Goal: Complete application form: Complete application form

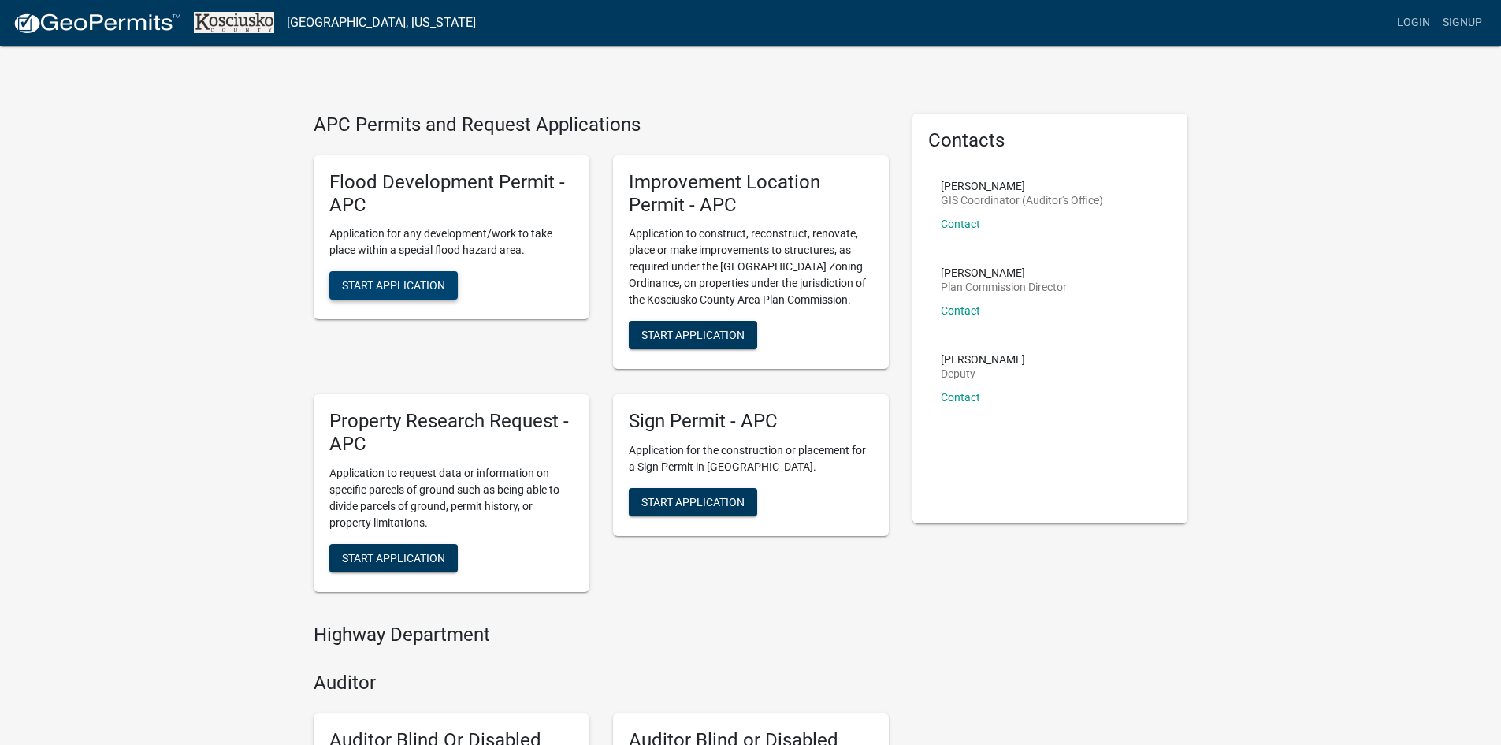
click at [370, 289] on span "Start Application" at bounding box center [393, 285] width 103 height 13
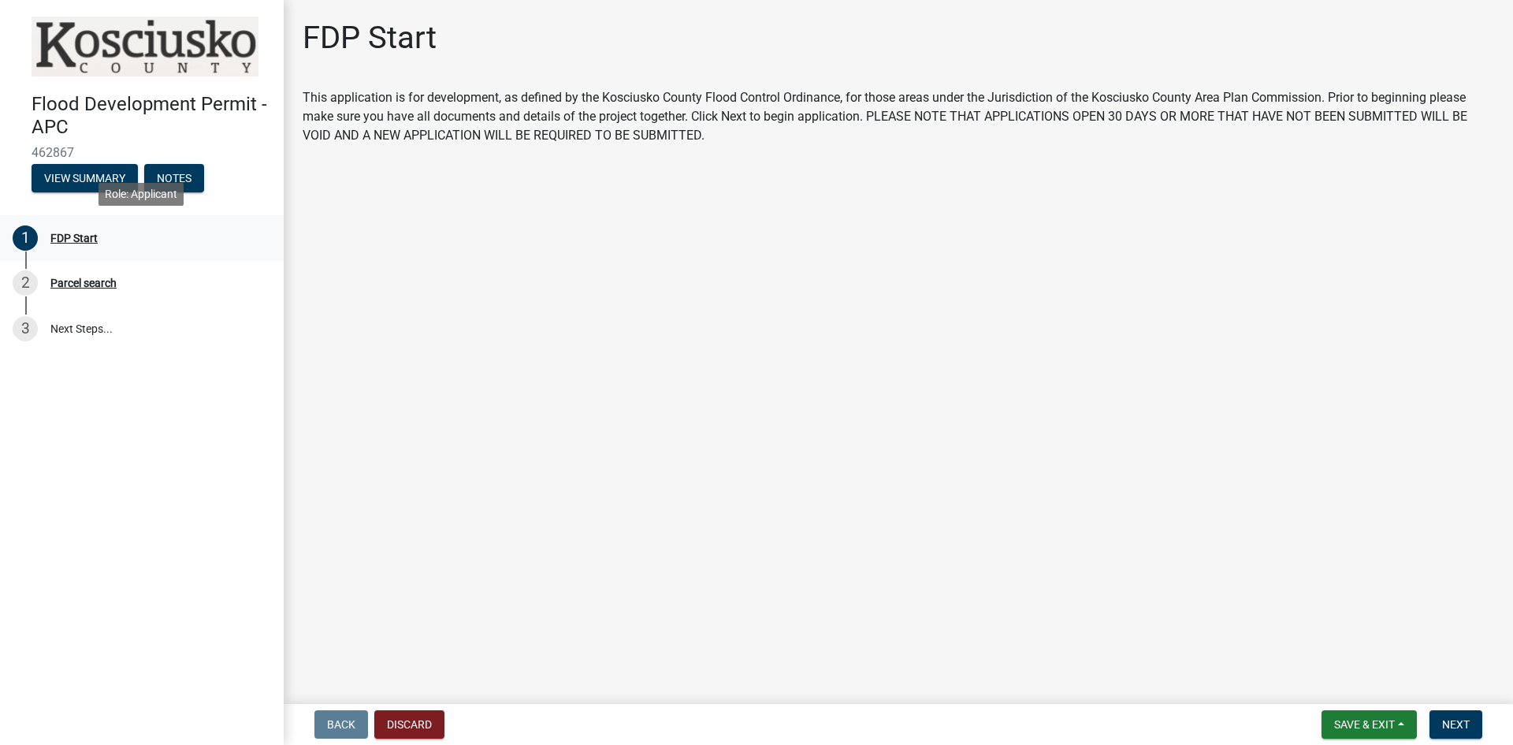
click at [66, 237] on div "FDP Start" at bounding box center [73, 237] width 47 height 11
click at [1459, 722] on span "Next" at bounding box center [1456, 724] width 28 height 13
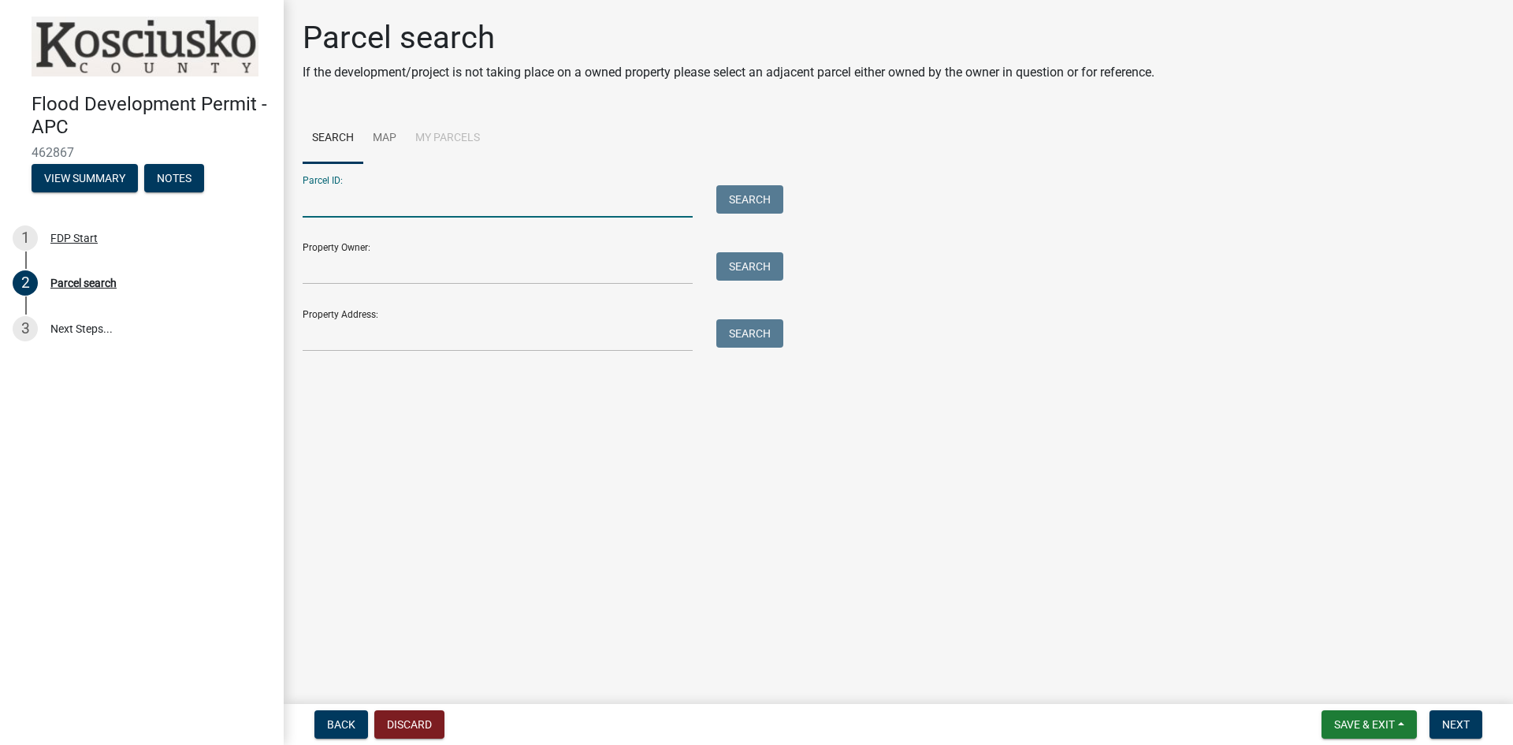
click at [359, 199] on input "Parcel ID:" at bounding box center [498, 201] width 390 height 32
type input "005-106-024"
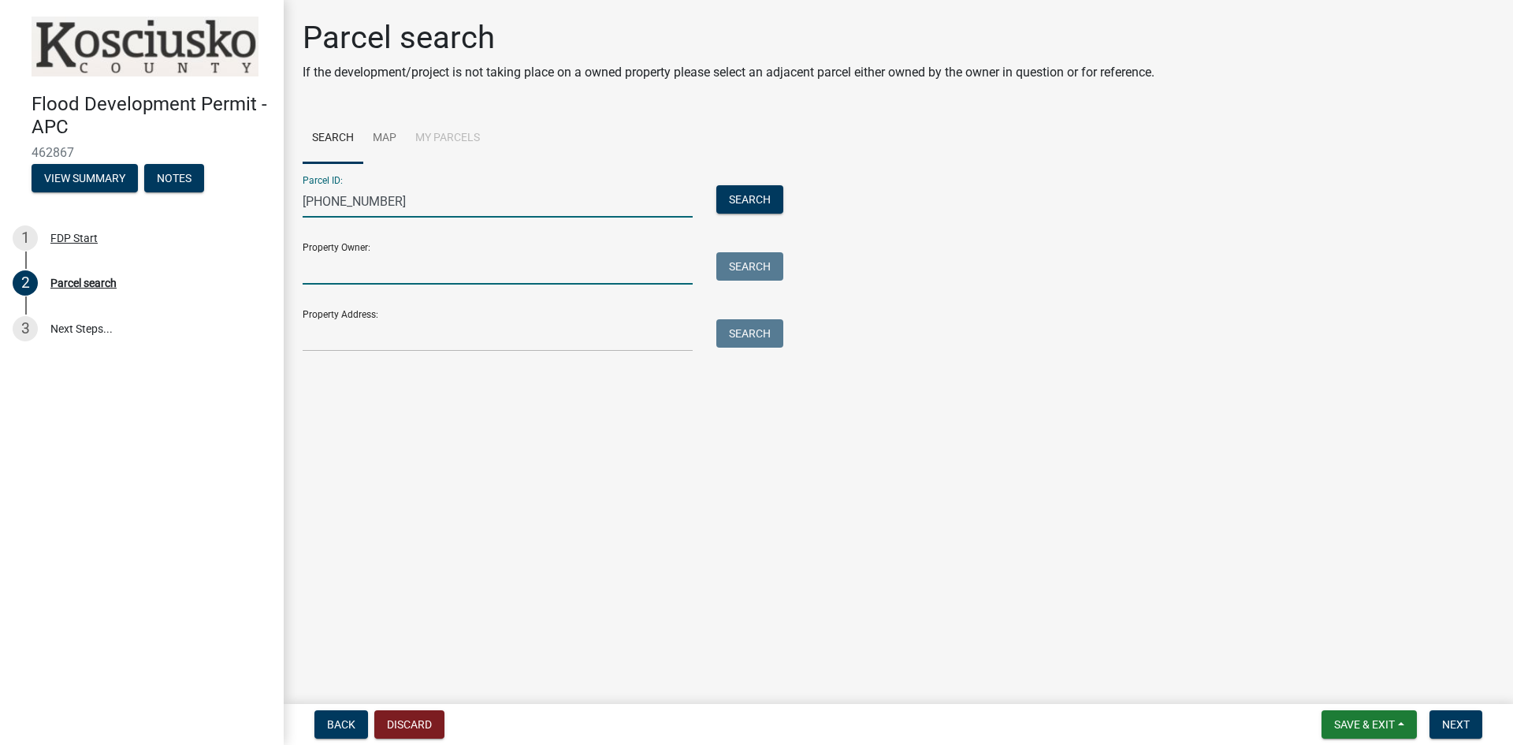
click at [357, 266] on input "Property Owner:" at bounding box center [498, 268] width 390 height 32
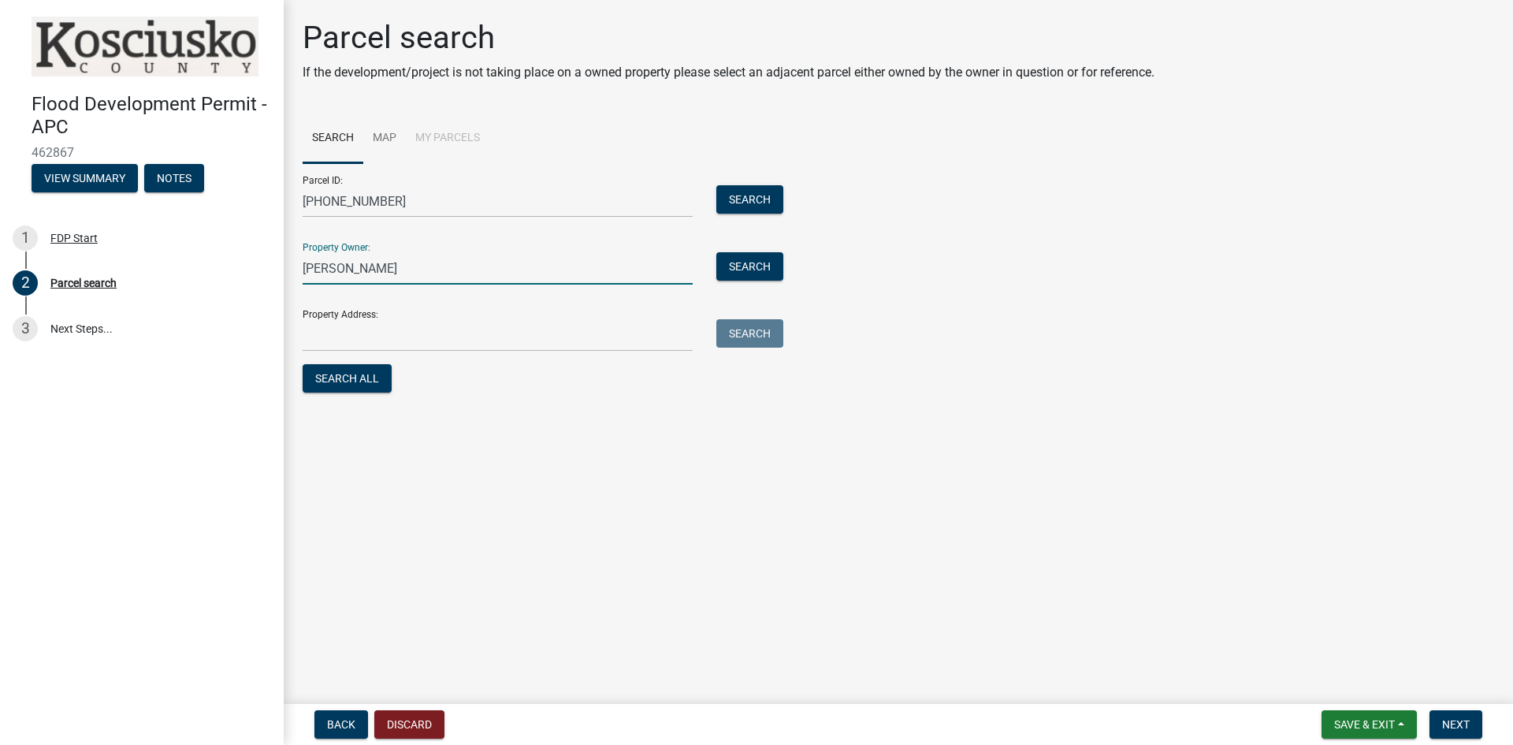
type input "[PERSON_NAME]"
click at [336, 325] on input "Property Address:" at bounding box center [498, 335] width 390 height 32
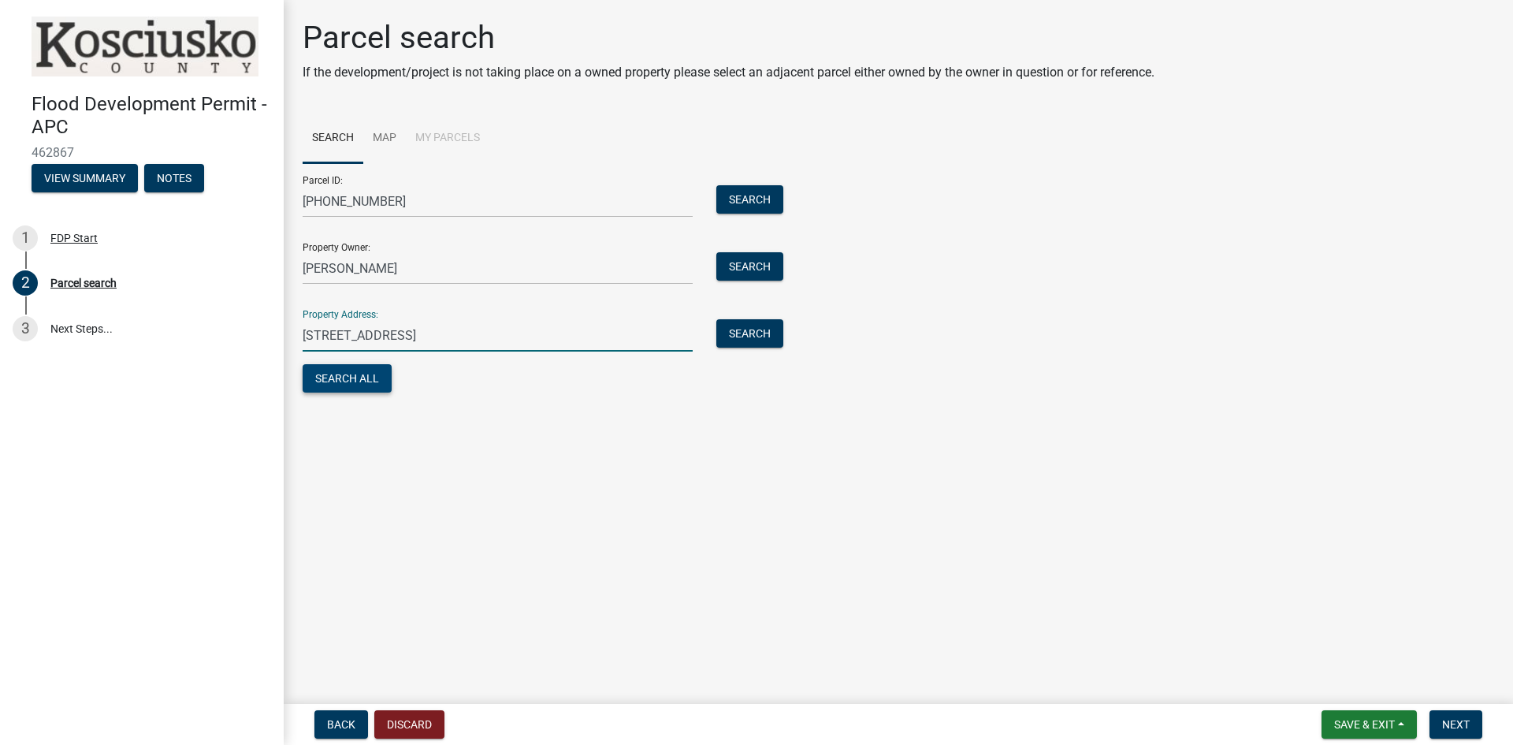
type input "36 EMS B 51 Lane Warsaw IN 46582"
click at [344, 382] on button "Search All" at bounding box center [347, 378] width 89 height 28
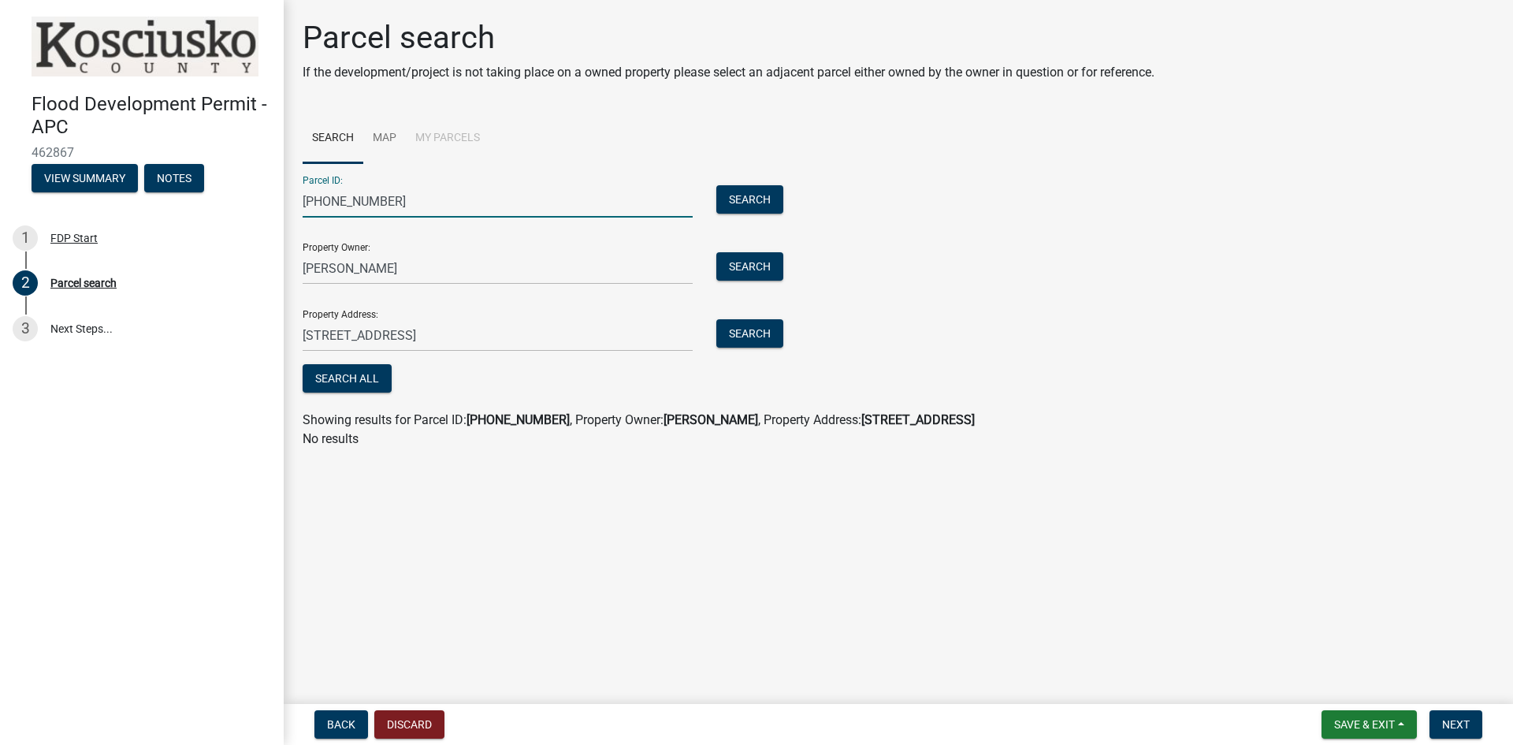
click at [416, 201] on input "[PHONE_NUMBER]" at bounding box center [498, 201] width 390 height 32
type input "0"
click at [754, 266] on button "Search" at bounding box center [749, 266] width 67 height 28
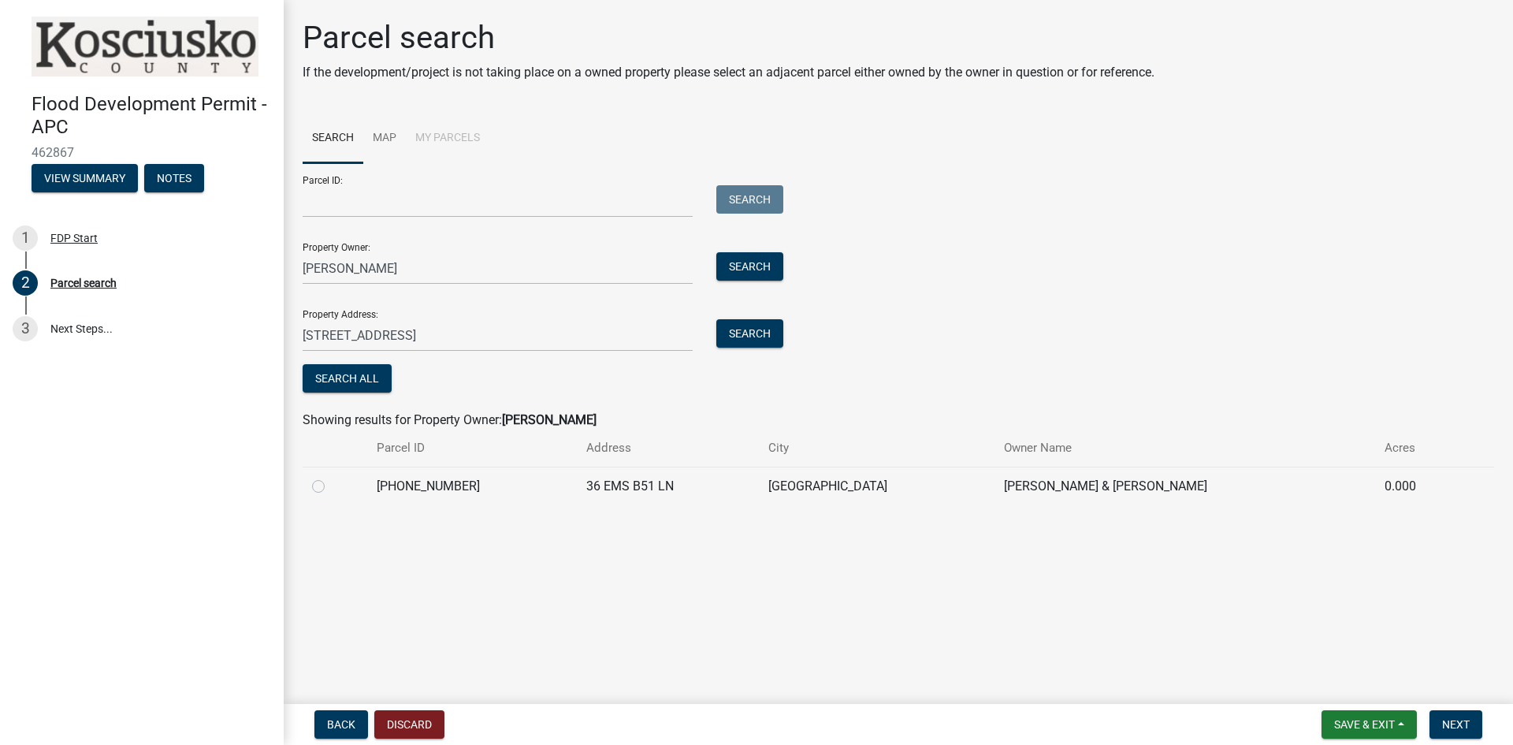
click at [331, 477] on label at bounding box center [331, 477] width 0 height 0
click at [331, 487] on input "radio" at bounding box center [336, 482] width 10 height 10
radio input "true"
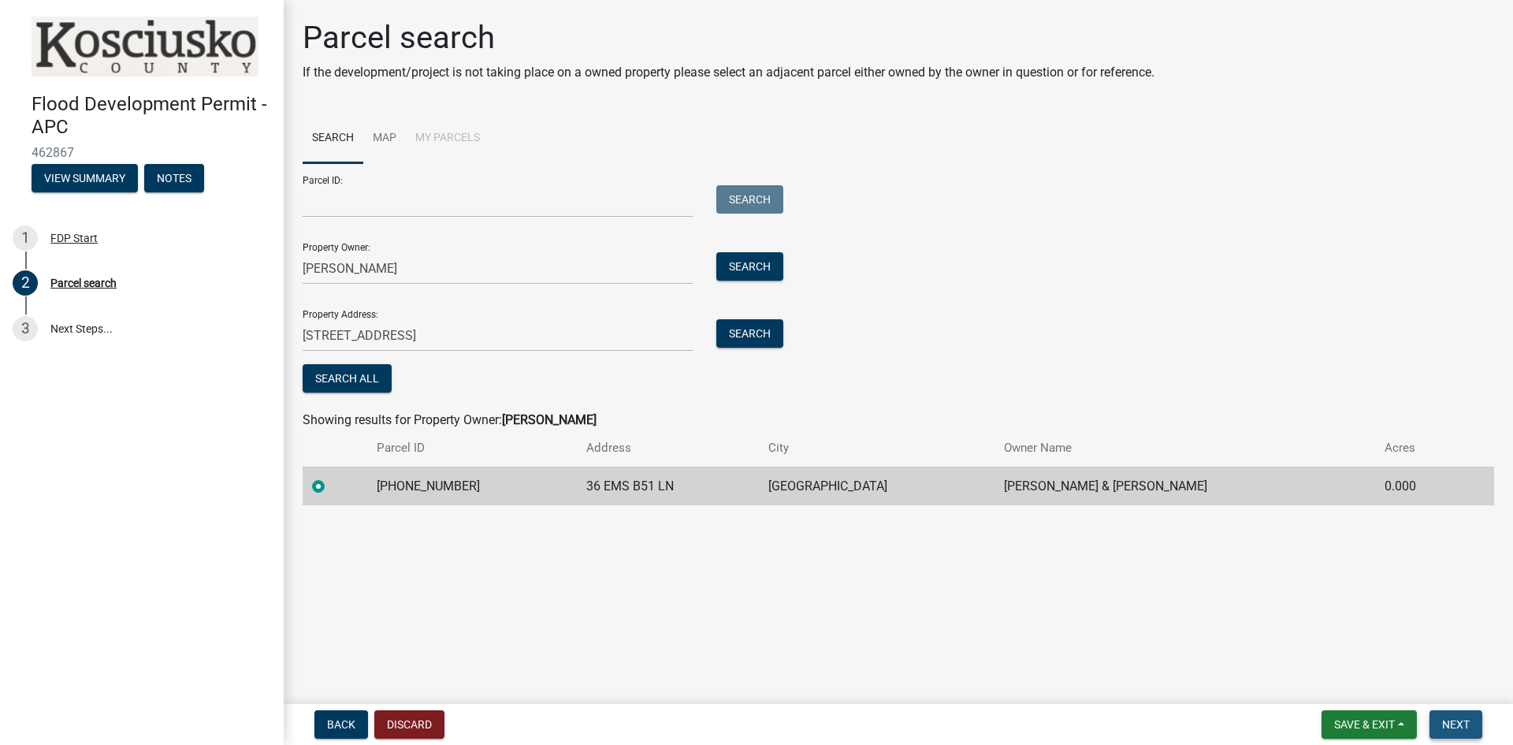
click at [1463, 723] on span "Next" at bounding box center [1456, 724] width 28 height 13
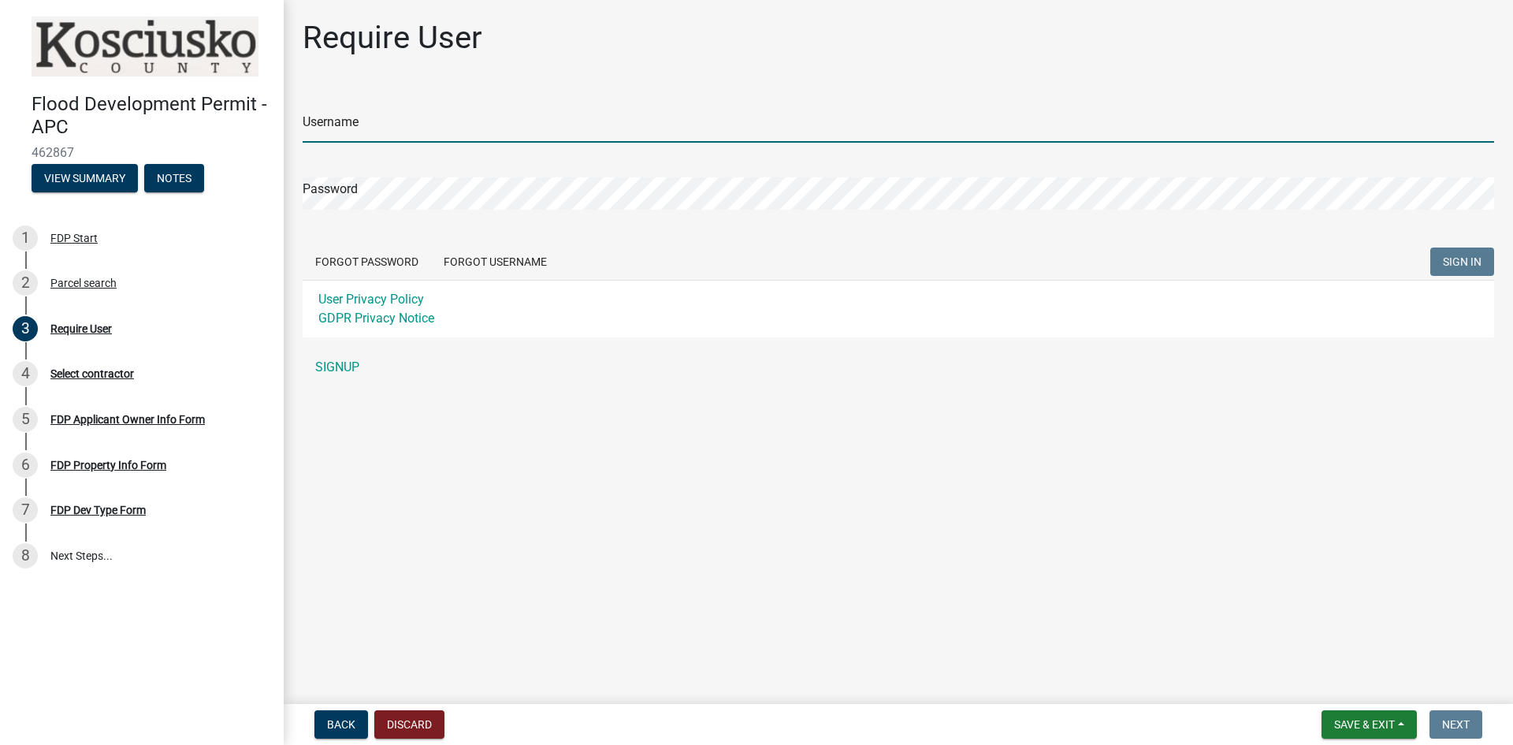
click at [329, 131] on input "Username" at bounding box center [898, 126] width 1191 height 32
type input "J"
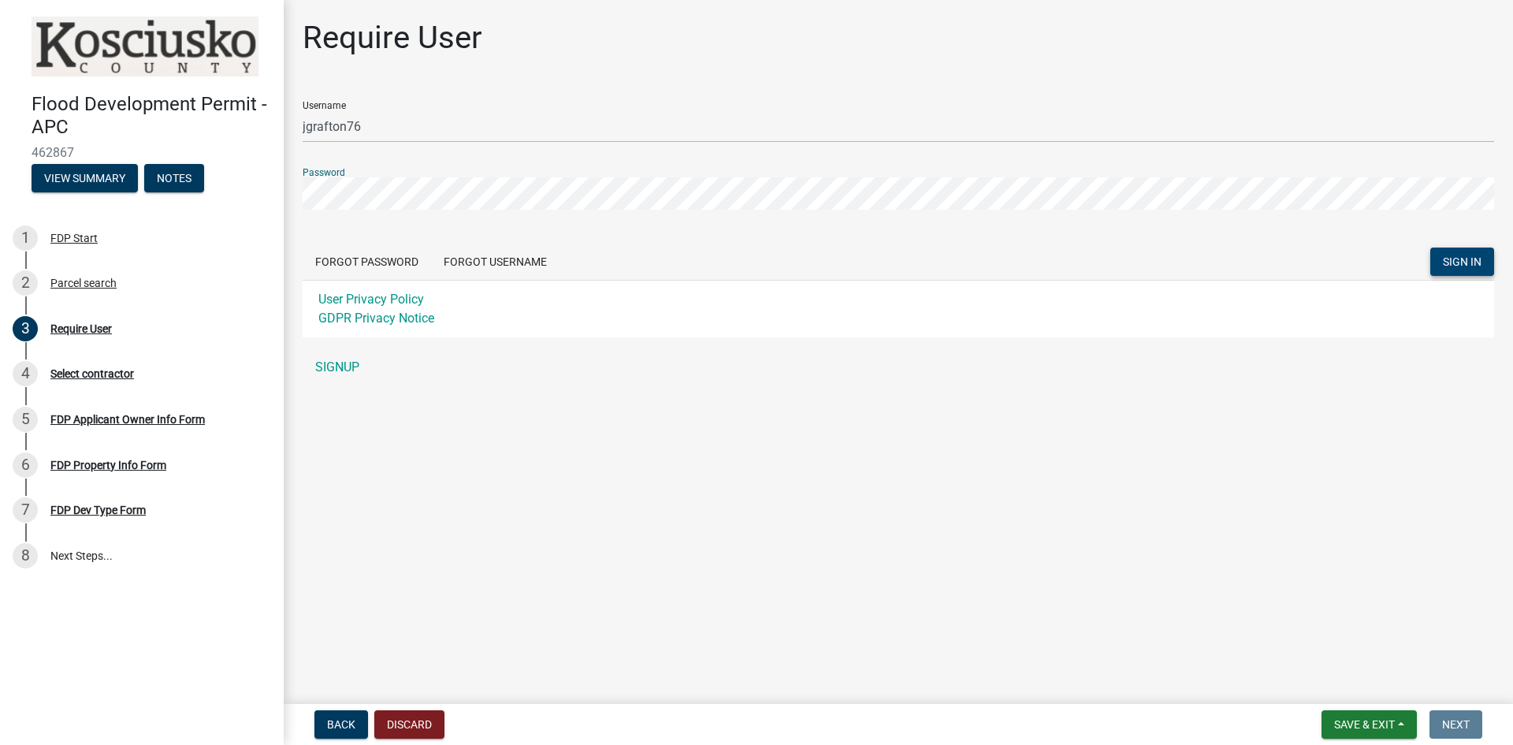
click at [1477, 261] on span "SIGN IN" at bounding box center [1462, 261] width 39 height 13
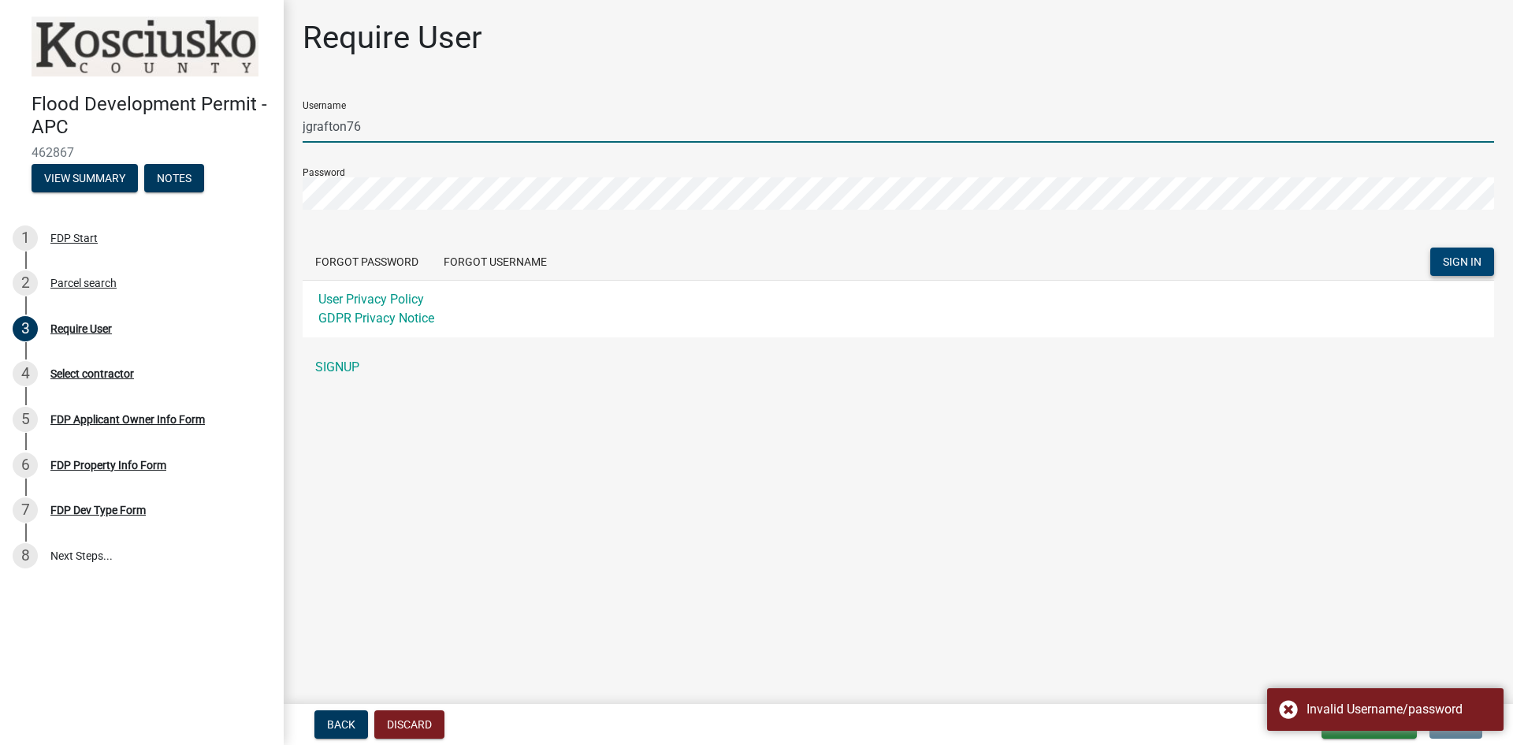
click at [388, 124] on input "jgrafton76" at bounding box center [898, 126] width 1191 height 32
drag, startPoint x: 388, startPoint y: 124, endPoint x: 297, endPoint y: 122, distance: 90.6
click at [297, 122] on div "Require User Username jgrafton76 Password Forgot Password Forgot Username SIGN …" at bounding box center [898, 208] width 1215 height 378
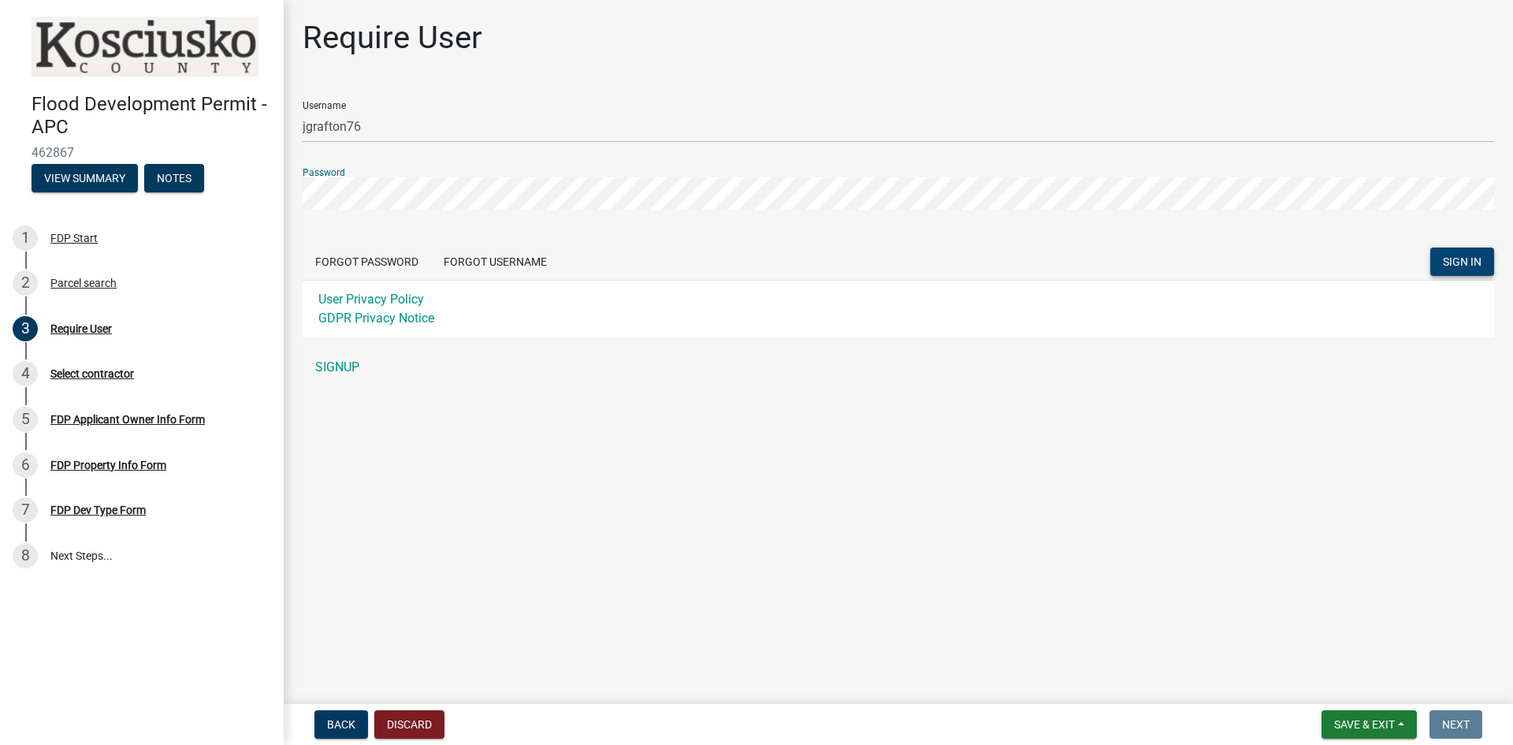
click at [278, 199] on div "Flood Development Permit - APC 462867 View Summary Notes 1 FDP Start 2 Parcel s…" at bounding box center [756, 372] width 1513 height 745
click at [1455, 271] on button "SIGN IN" at bounding box center [1462, 261] width 64 height 28
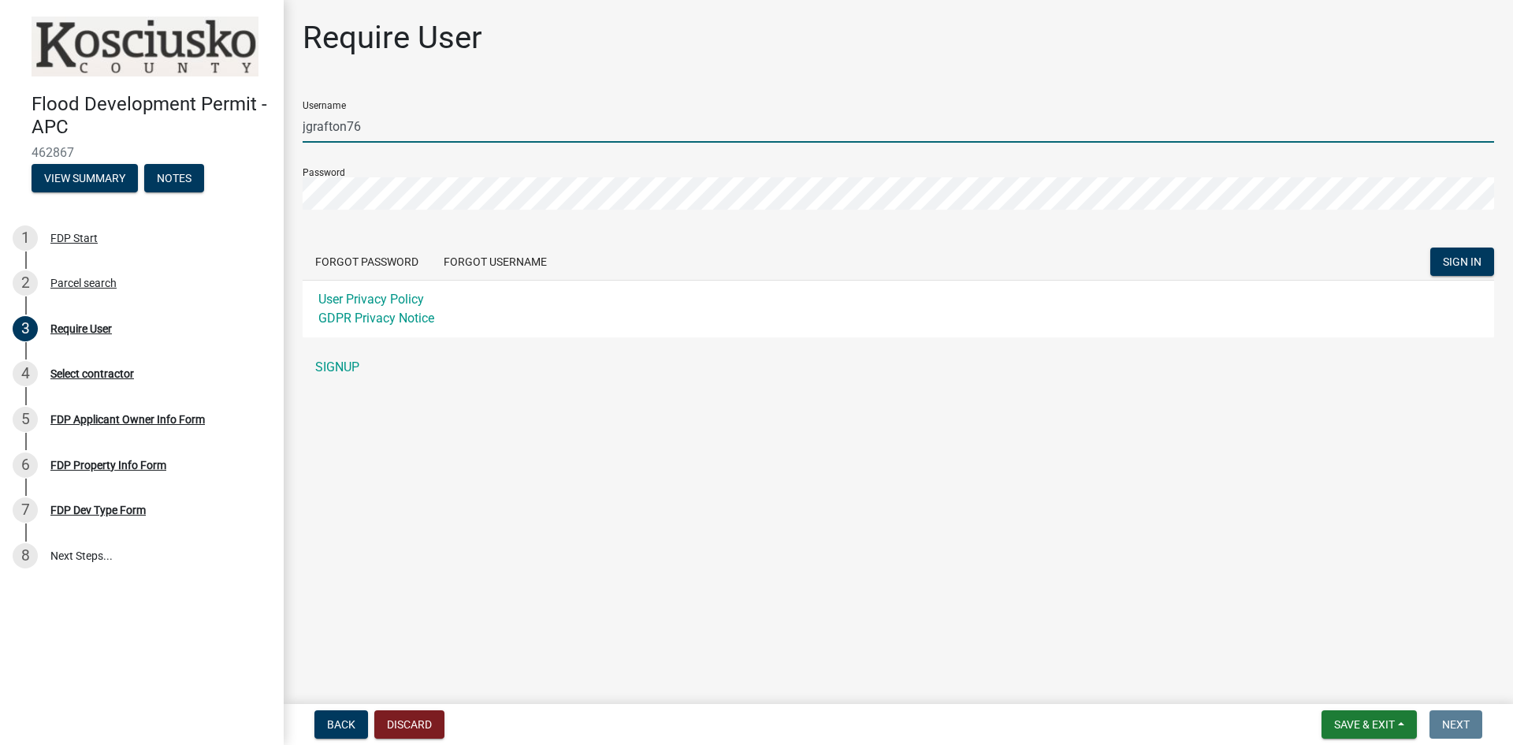
click at [391, 113] on input "jgrafton76" at bounding box center [898, 126] width 1191 height 32
type input "jgrafton76"
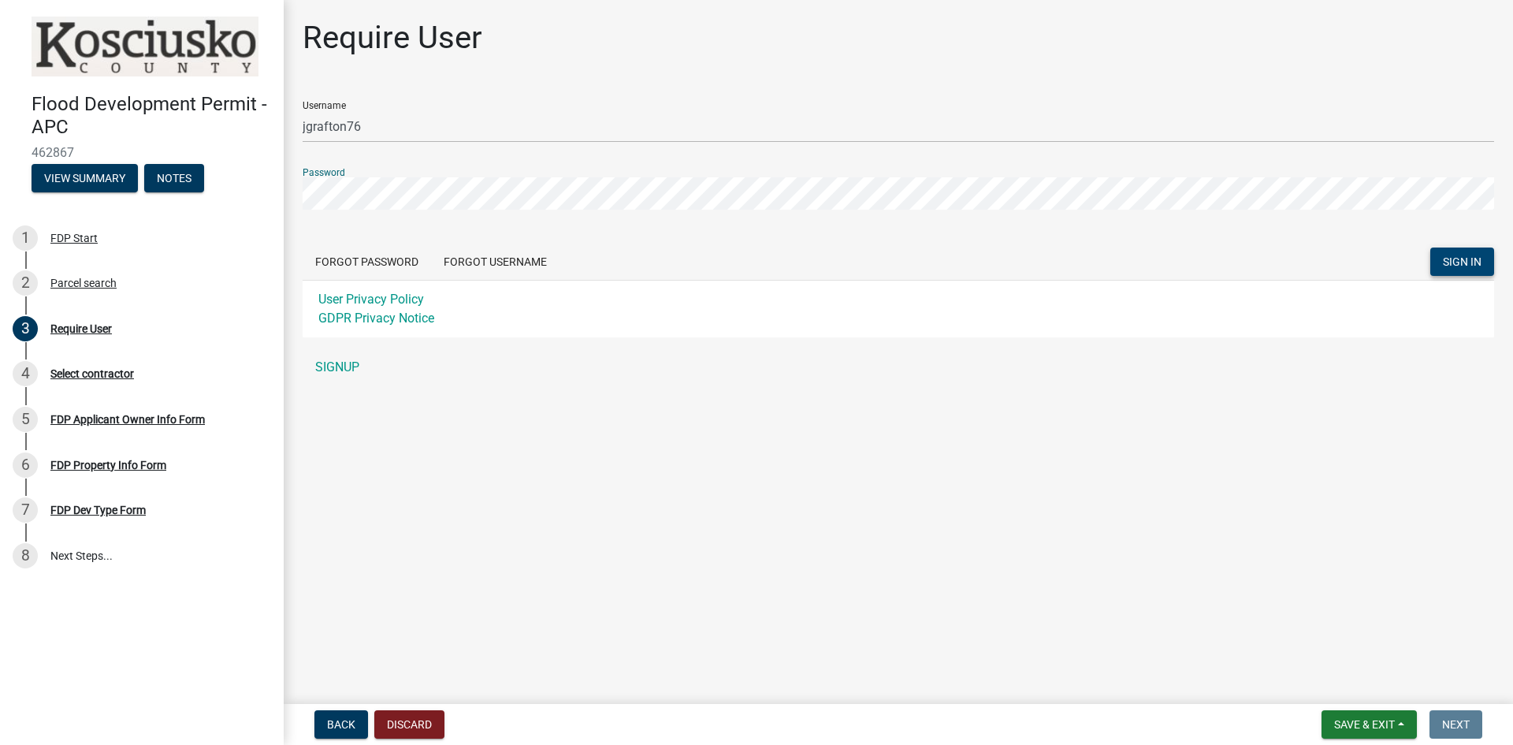
click at [1442, 269] on button "SIGN IN" at bounding box center [1462, 261] width 64 height 28
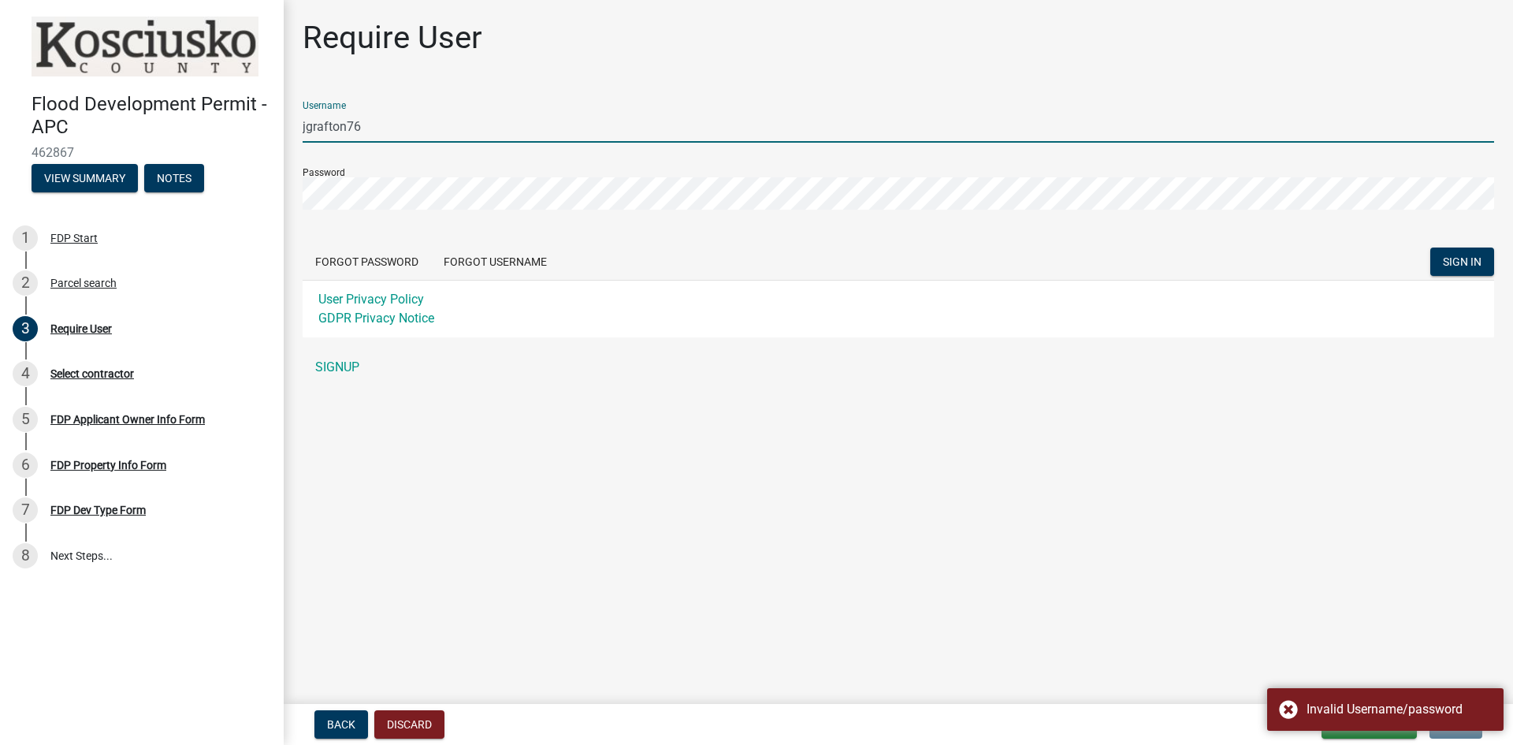
drag, startPoint x: 369, startPoint y: 126, endPoint x: 287, endPoint y: 126, distance: 81.9
click at [287, 126] on div "Require User Username jgrafton76 Password Forgot Password Forgot Username SIGN …" at bounding box center [898, 208] width 1229 height 378
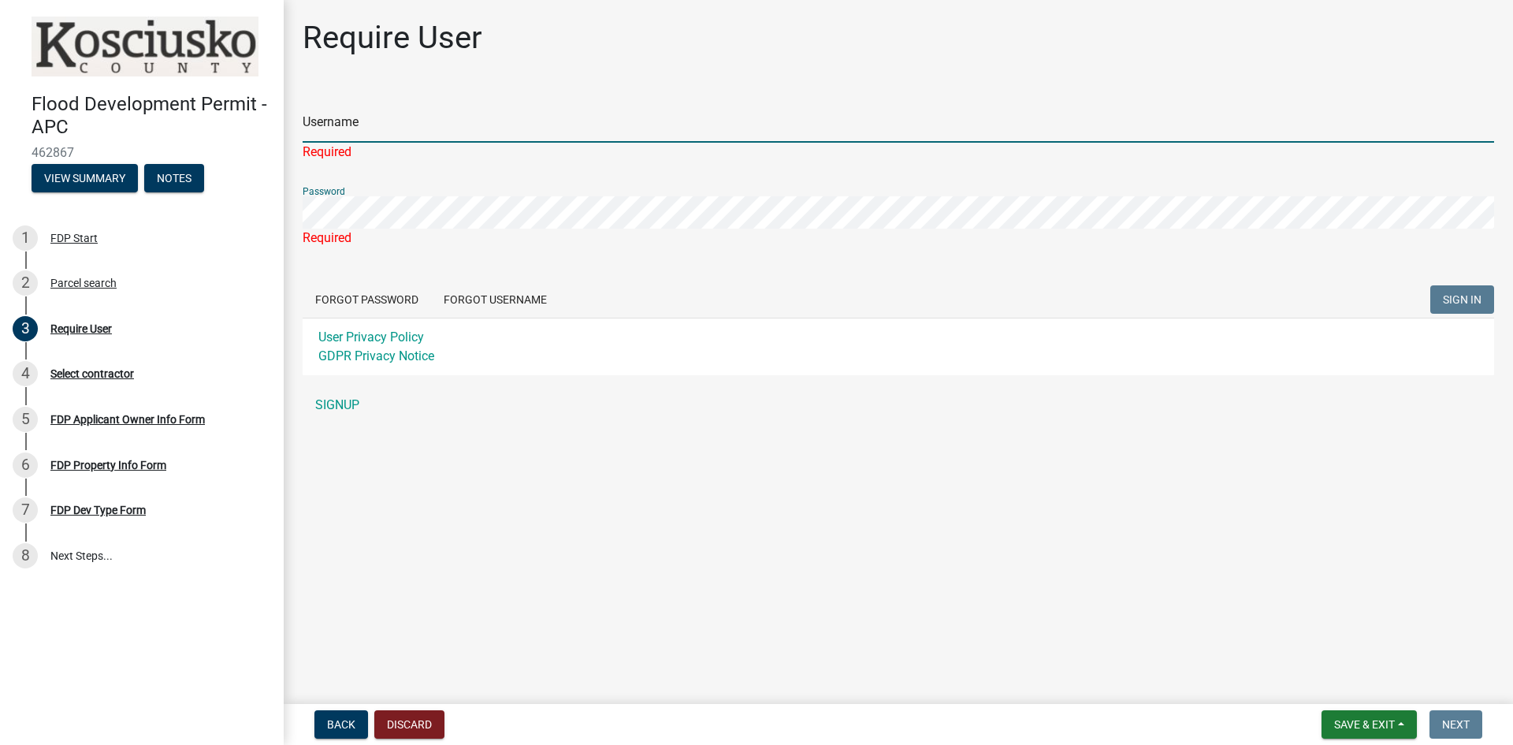
click at [357, 130] on input "Username" at bounding box center [898, 126] width 1191 height 32
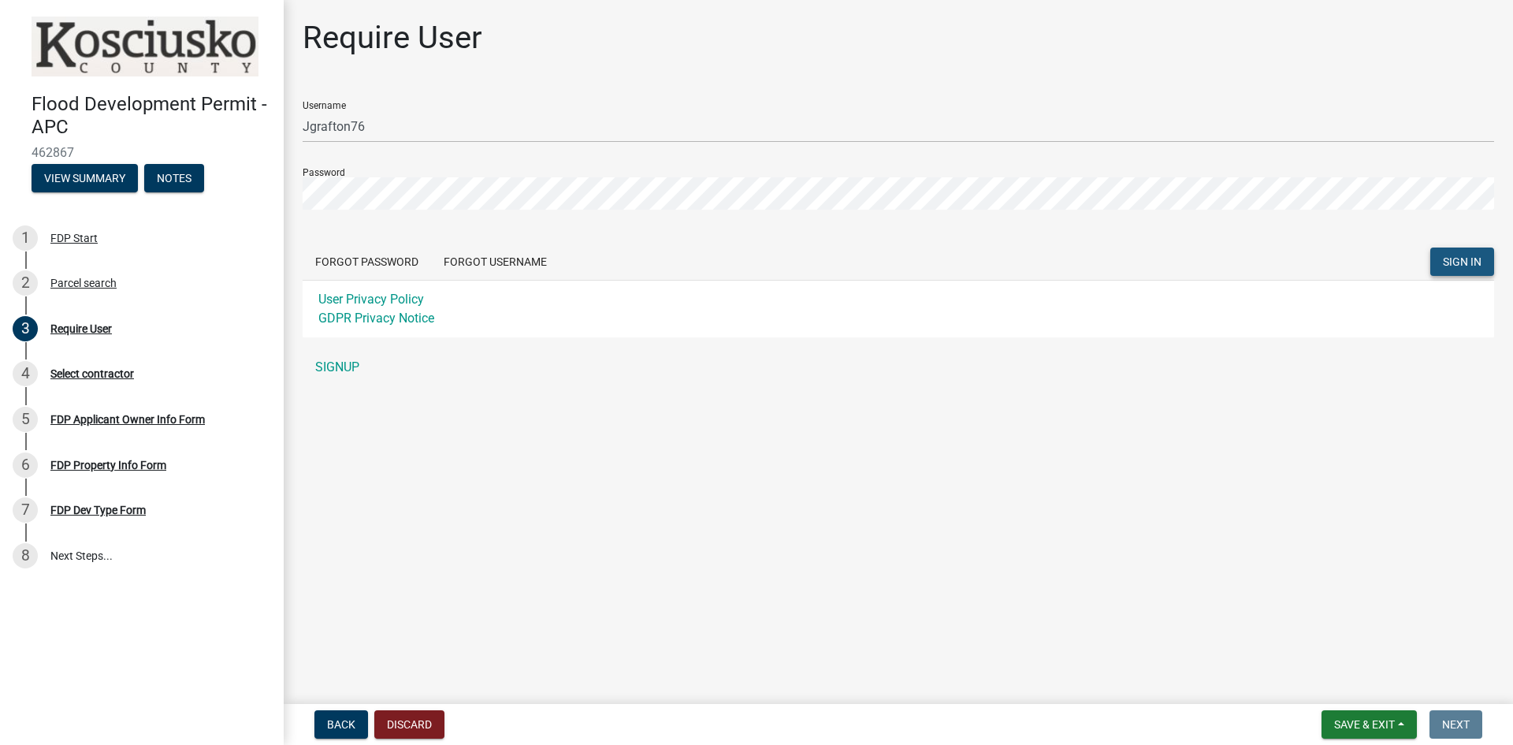
click at [1461, 259] on span "SIGN IN" at bounding box center [1462, 261] width 39 height 13
click at [1455, 253] on button "SIGN IN" at bounding box center [1462, 261] width 64 height 28
click at [1479, 260] on span "SIGN IN" at bounding box center [1462, 261] width 39 height 13
click at [1450, 254] on button "SIGN IN" at bounding box center [1462, 261] width 64 height 28
click at [1437, 257] on button "SIGN IN" at bounding box center [1462, 261] width 64 height 28
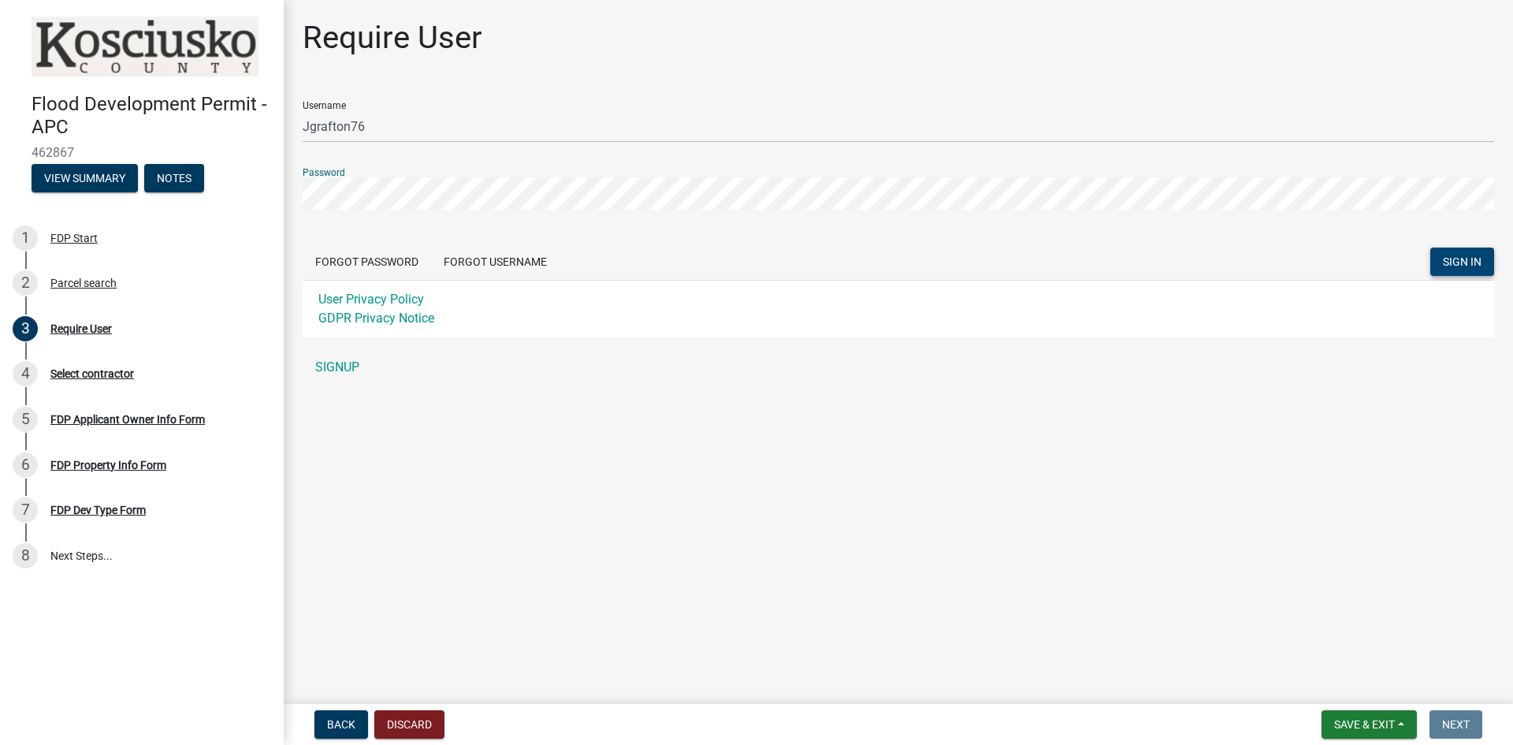
click at [1447, 252] on button "SIGN IN" at bounding box center [1462, 261] width 64 height 28
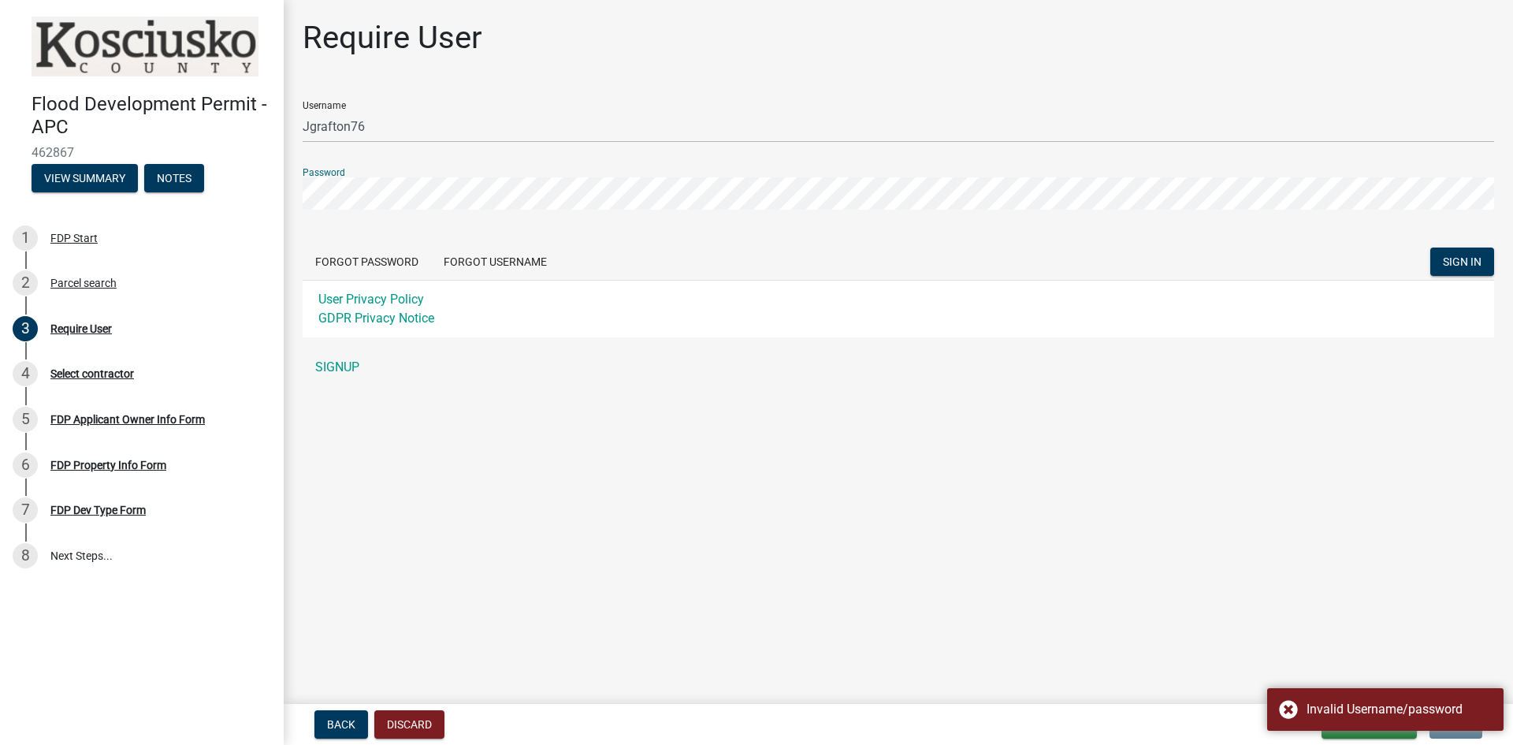
click at [276, 196] on div "Flood Development Permit - APC 462867 View Summary Notes 1 FDP Start 2 Parcel s…" at bounding box center [756, 372] width 1513 height 745
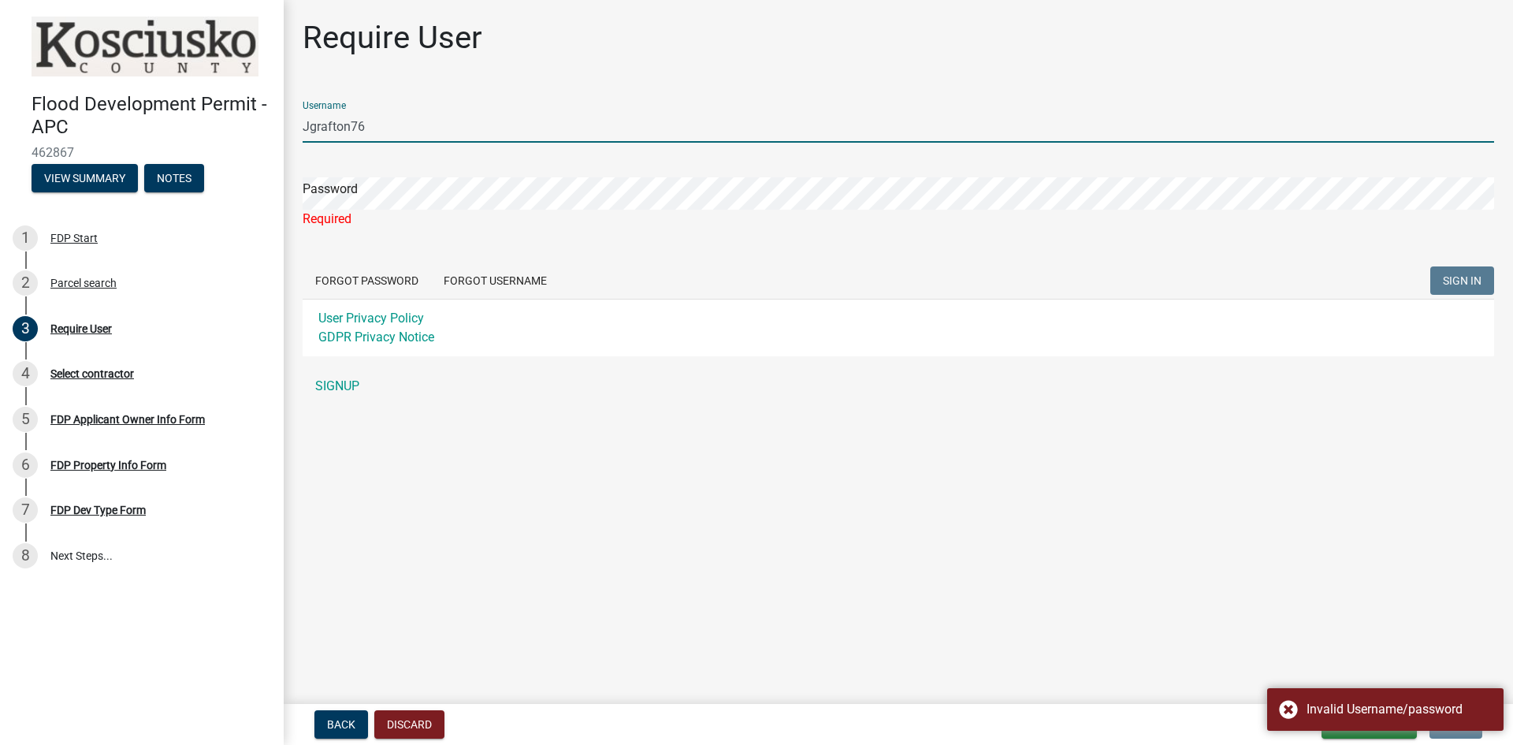
click at [390, 129] on input "Jgrafton76" at bounding box center [898, 126] width 1191 height 32
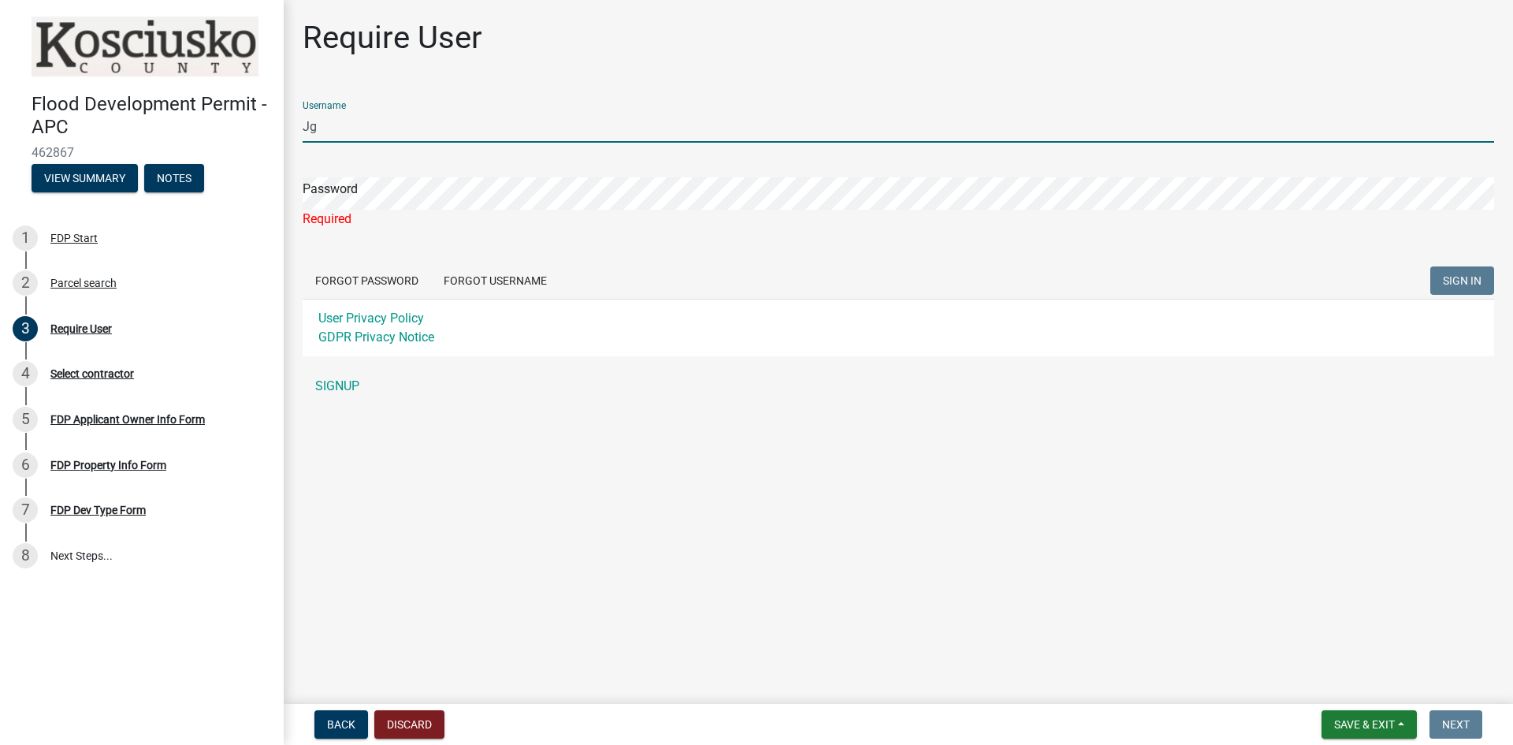
type input "J"
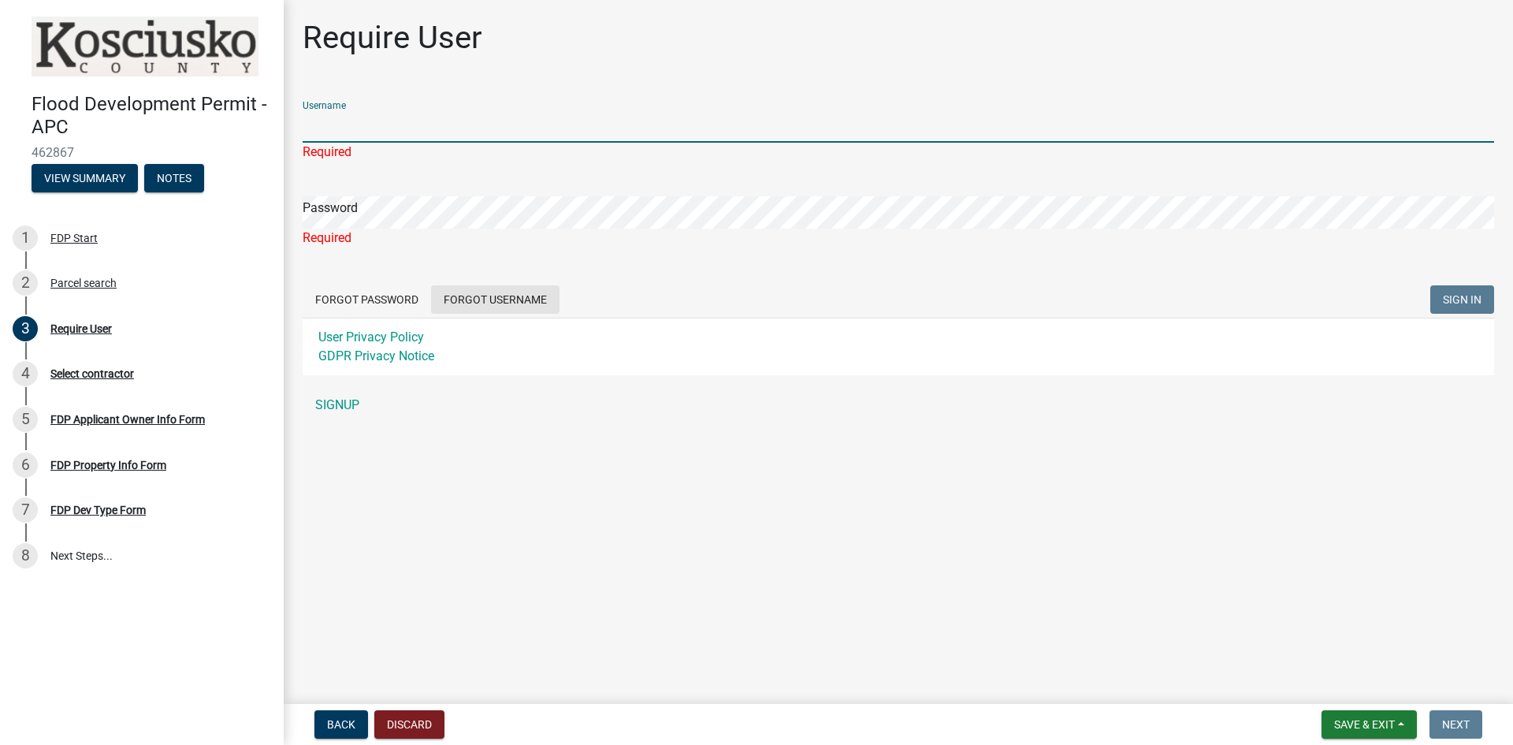
click at [518, 303] on button "Forgot Username" at bounding box center [495, 299] width 128 height 28
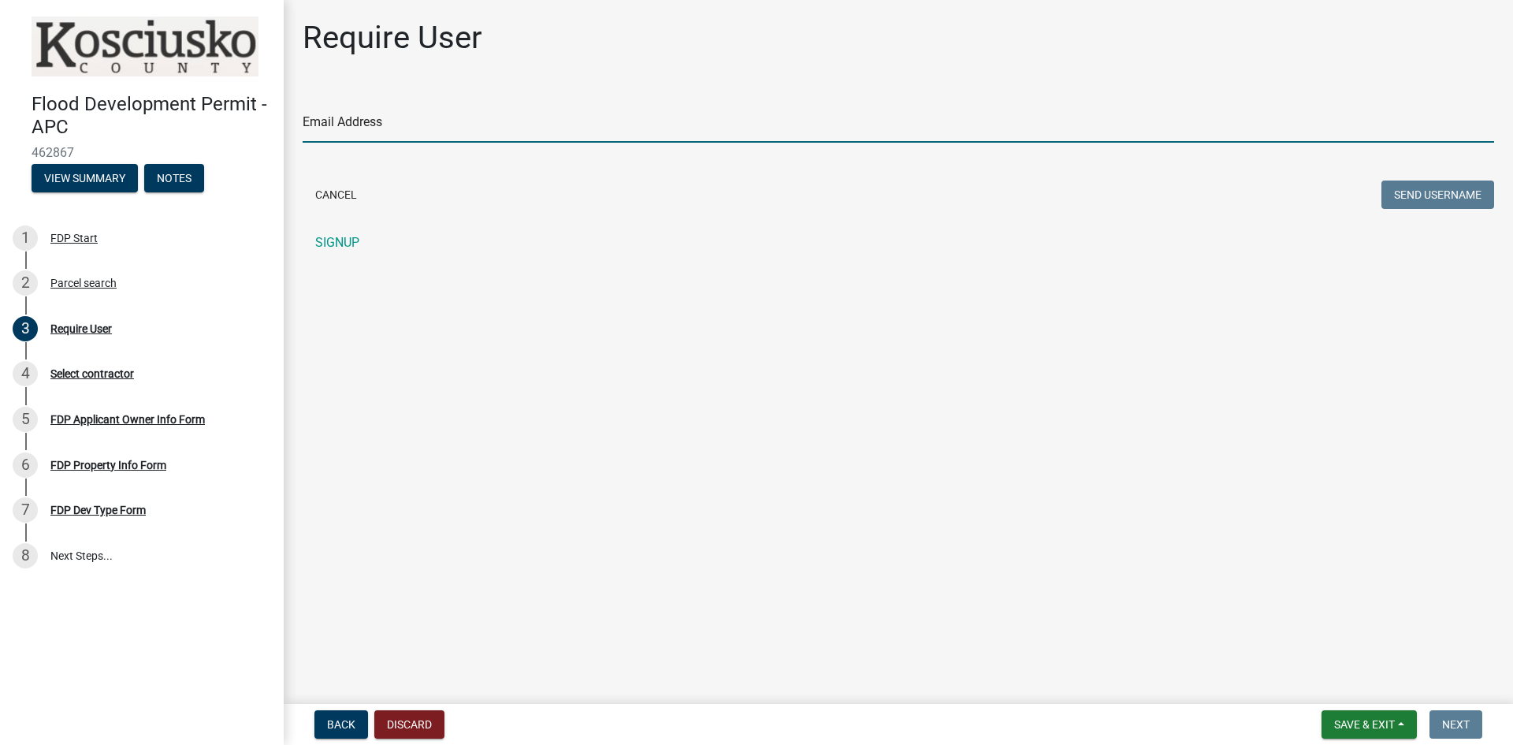
click at [342, 128] on input "Email Address" at bounding box center [898, 126] width 1191 height 32
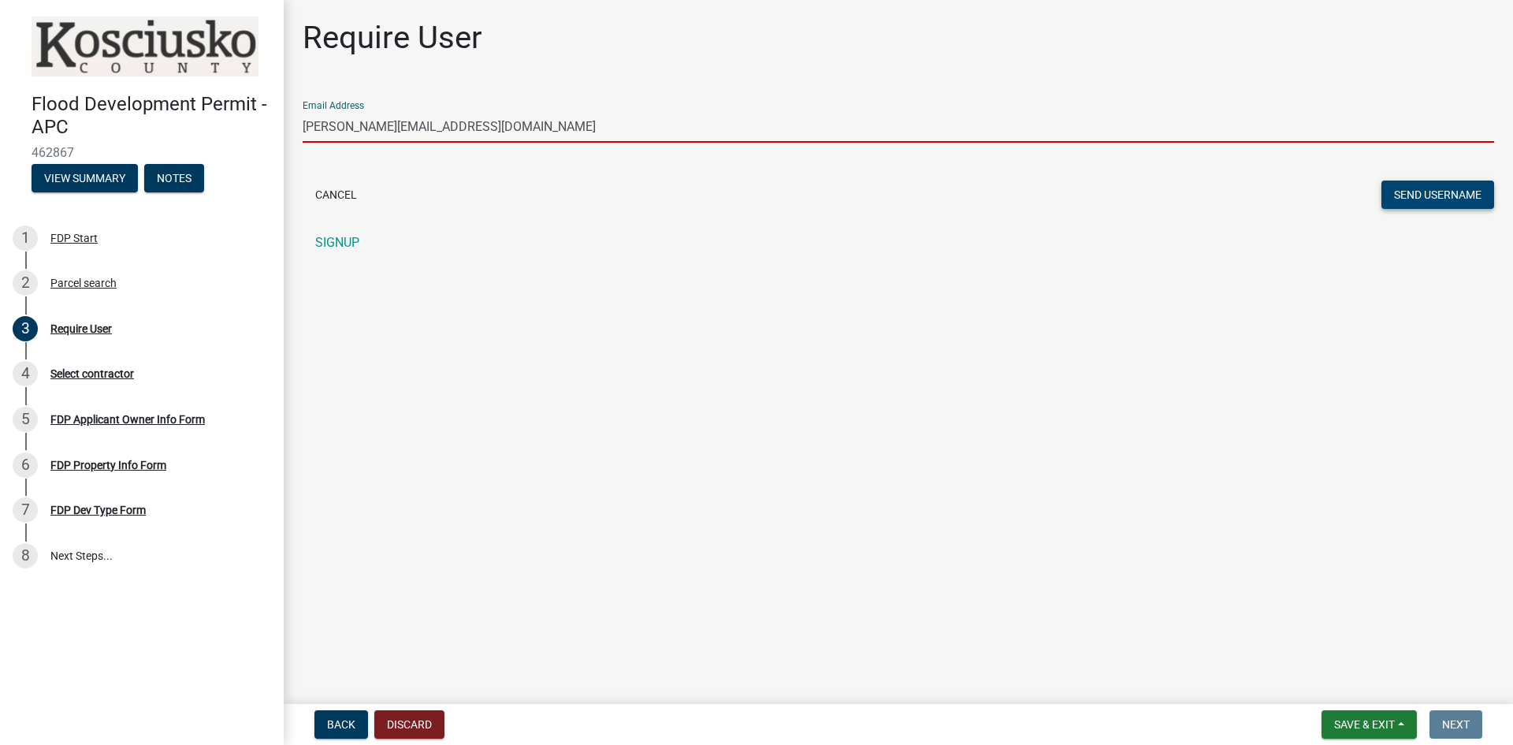
type input "[PERSON_NAME][EMAIL_ADDRESS][DOMAIN_NAME]"
click at [1403, 191] on button "Send Username" at bounding box center [1437, 194] width 113 height 28
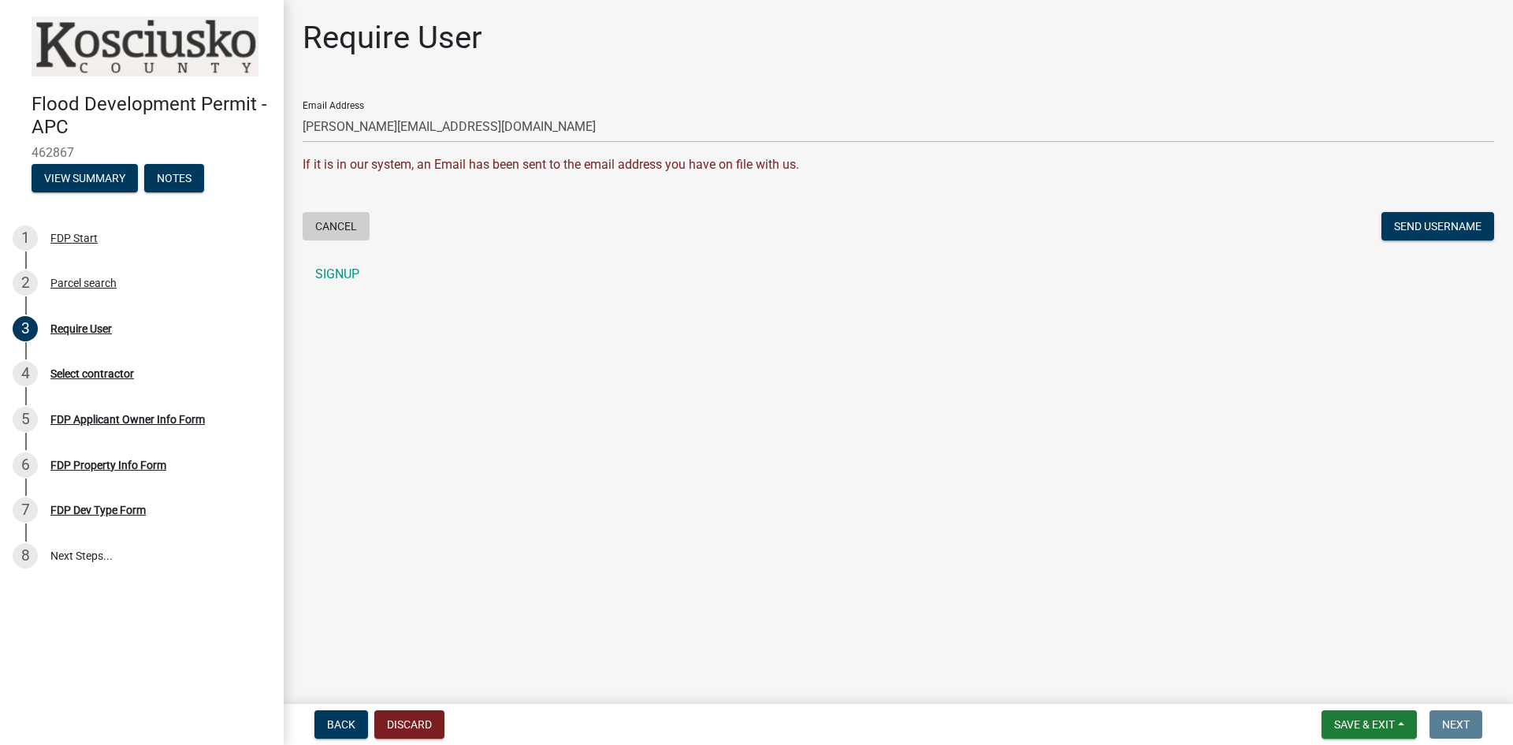
click at [342, 232] on button "Cancel" at bounding box center [336, 226] width 67 height 28
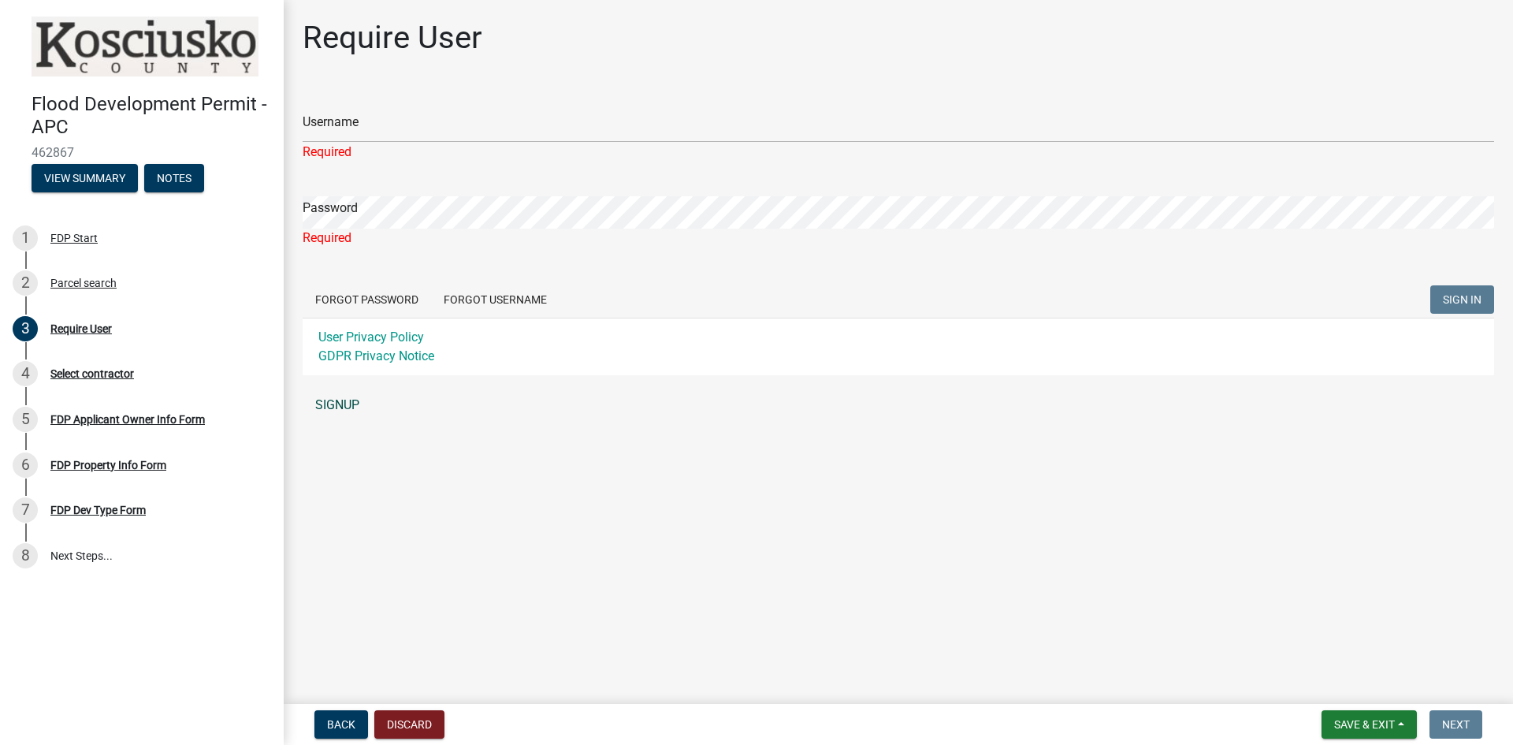
click at [344, 403] on link "SIGNUP" at bounding box center [898, 405] width 1191 height 32
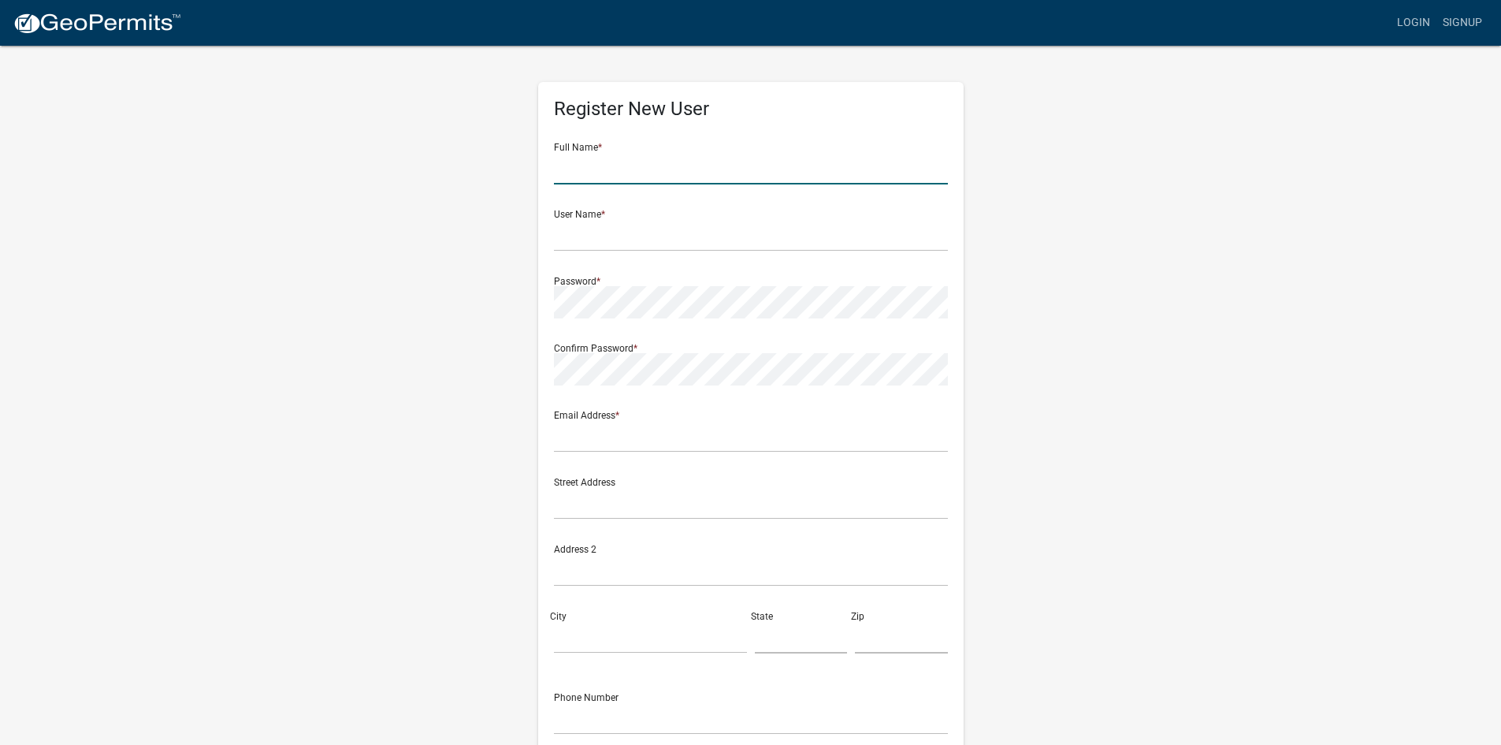
click at [644, 166] on input "text" at bounding box center [751, 168] width 394 height 32
type input "[PERSON_NAME]"
type input "J"
type input "jgrafton76"
click at [682, 418] on div "Email Address *" at bounding box center [751, 425] width 394 height 54
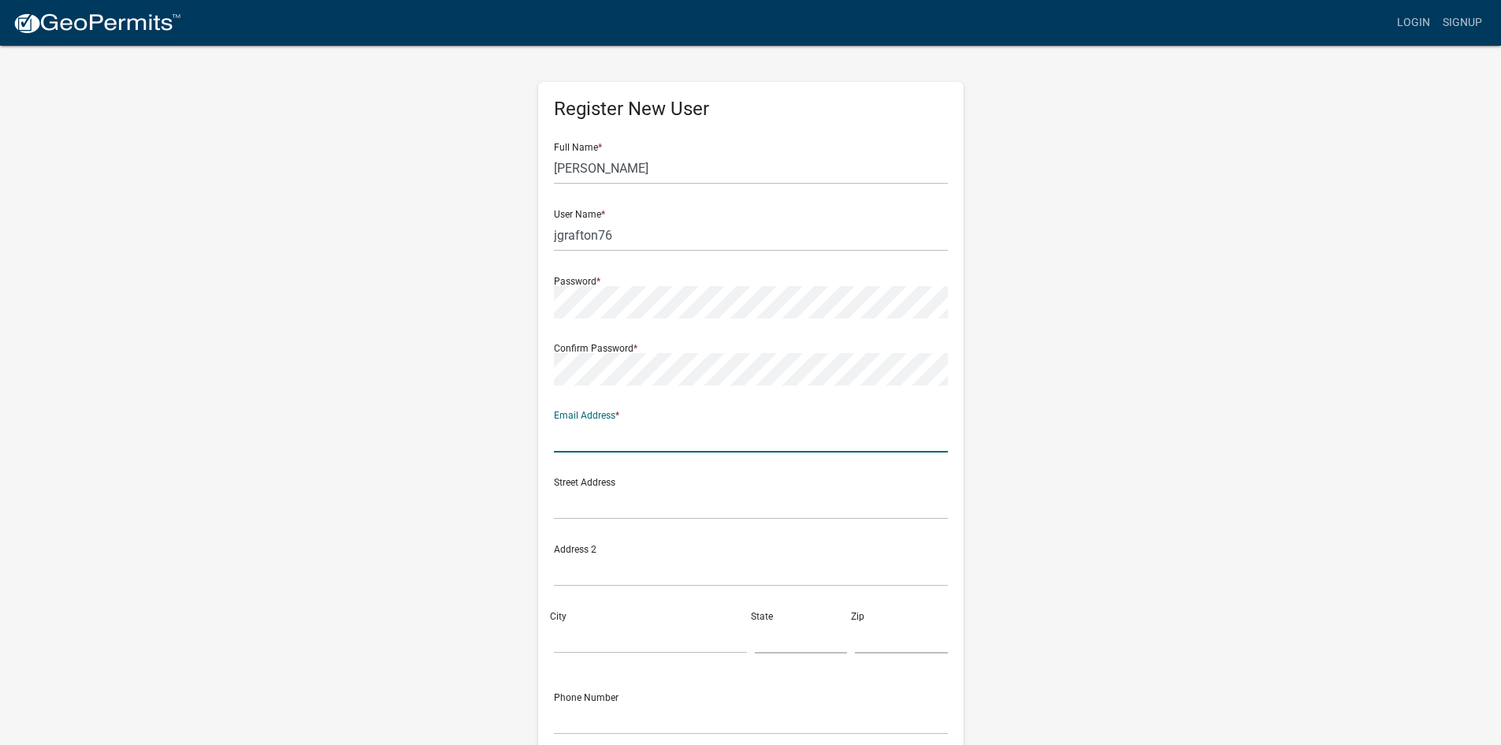
click at [643, 436] on input "text" at bounding box center [751, 436] width 394 height 32
type input "[PERSON_NAME][EMAIL_ADDRESS][DOMAIN_NAME]"
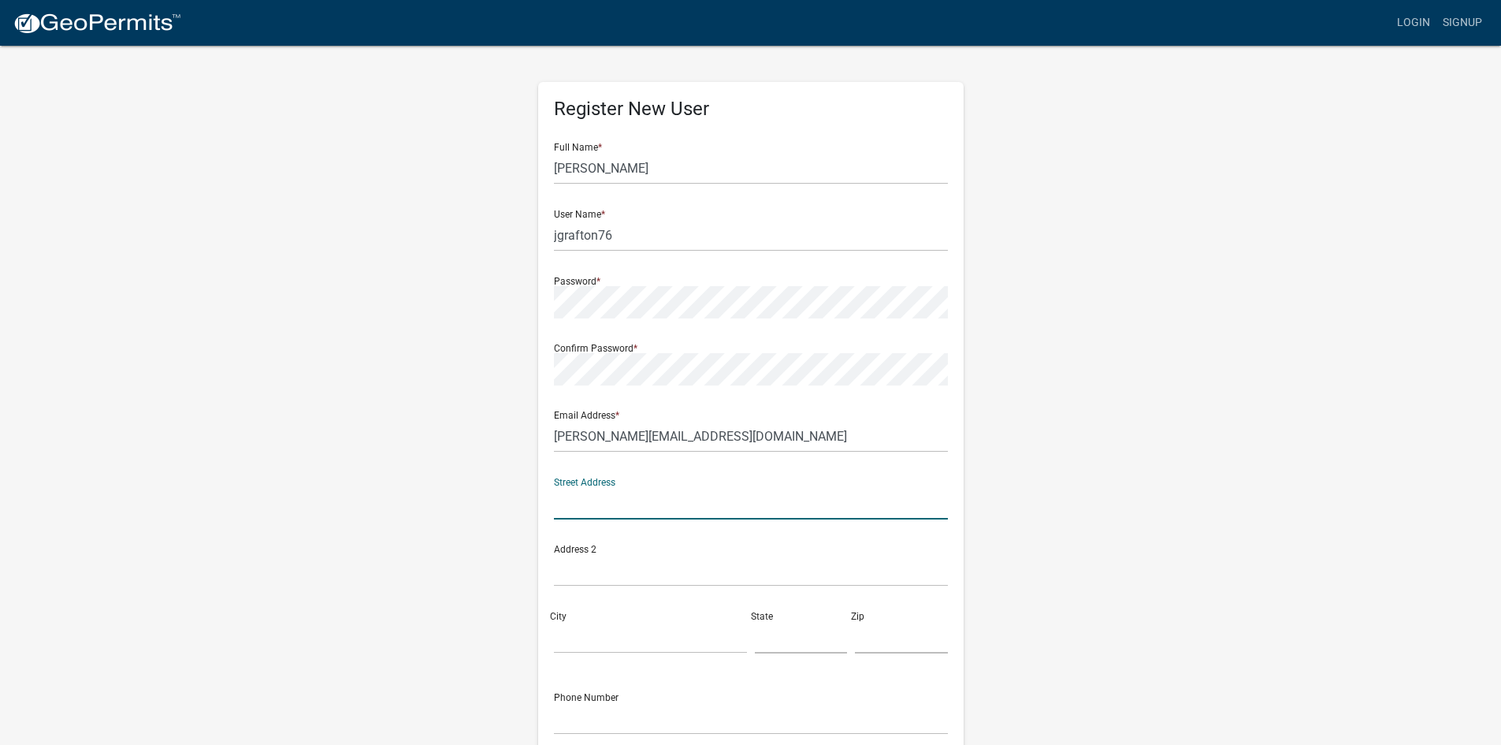
click at [631, 503] on input "text" at bounding box center [751, 503] width 394 height 32
type input "4300 N CR 1000 W"
click at [631, 620] on div "City" at bounding box center [650, 626] width 201 height 54
click at [619, 633] on input "City" at bounding box center [650, 637] width 193 height 32
type input "[GEOGRAPHIC_DATA]"
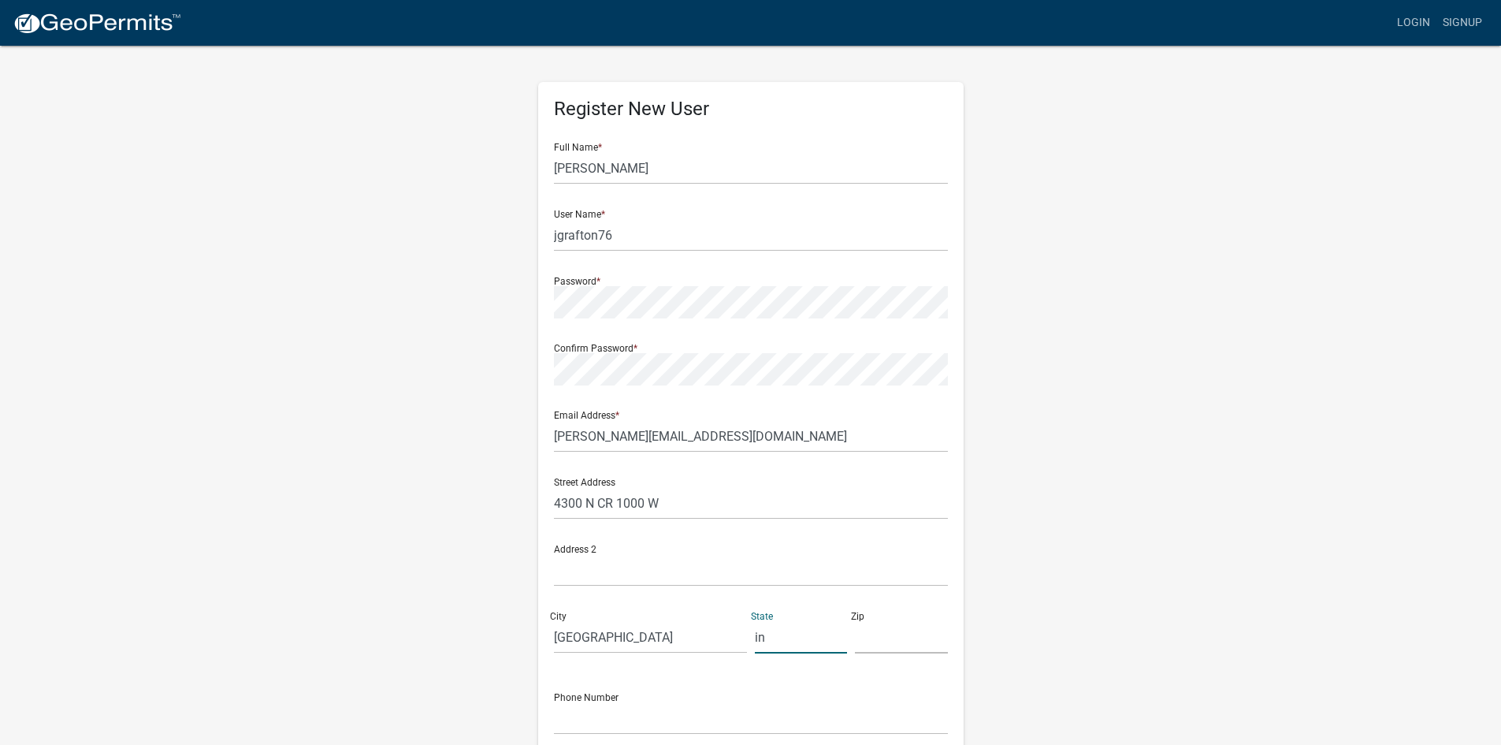
type input "in"
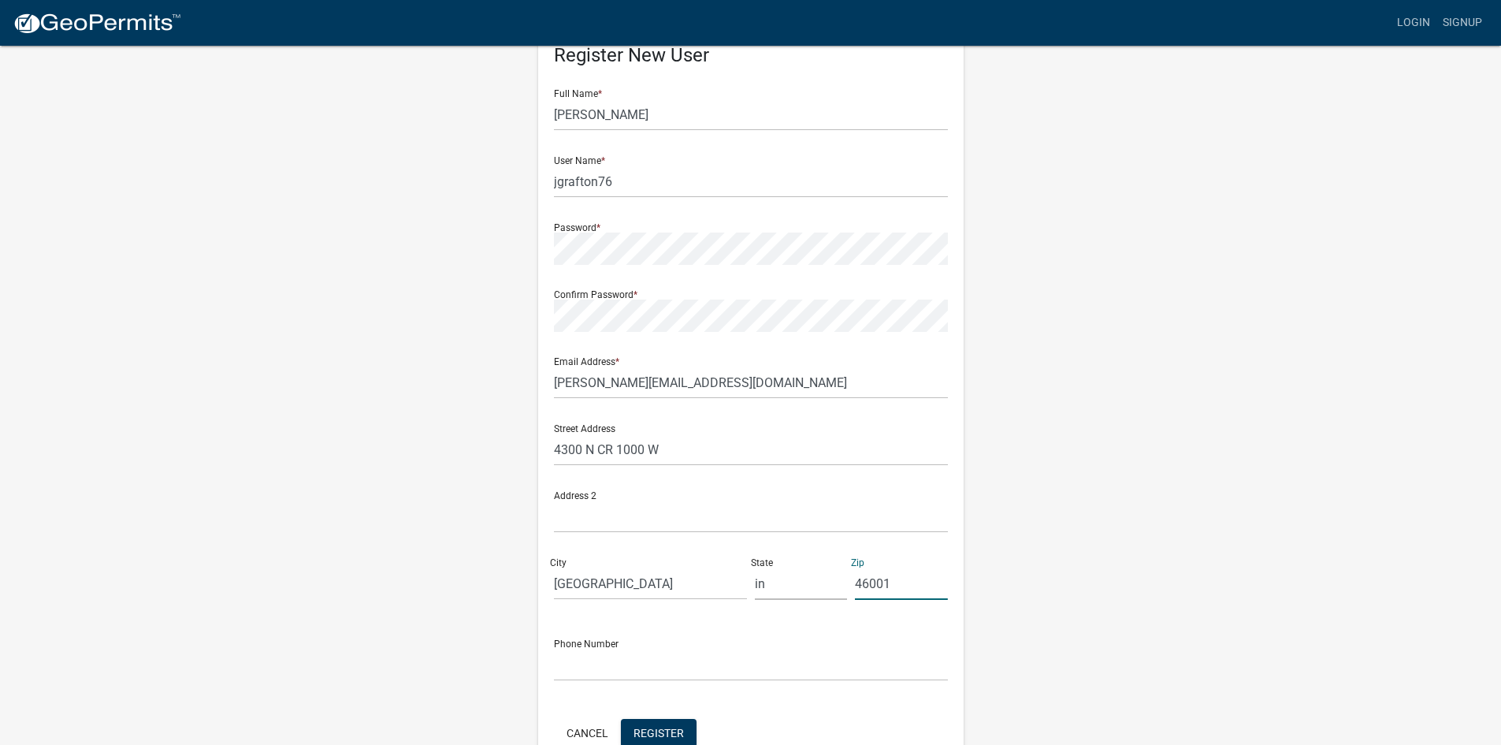
scroll to position [143, 0]
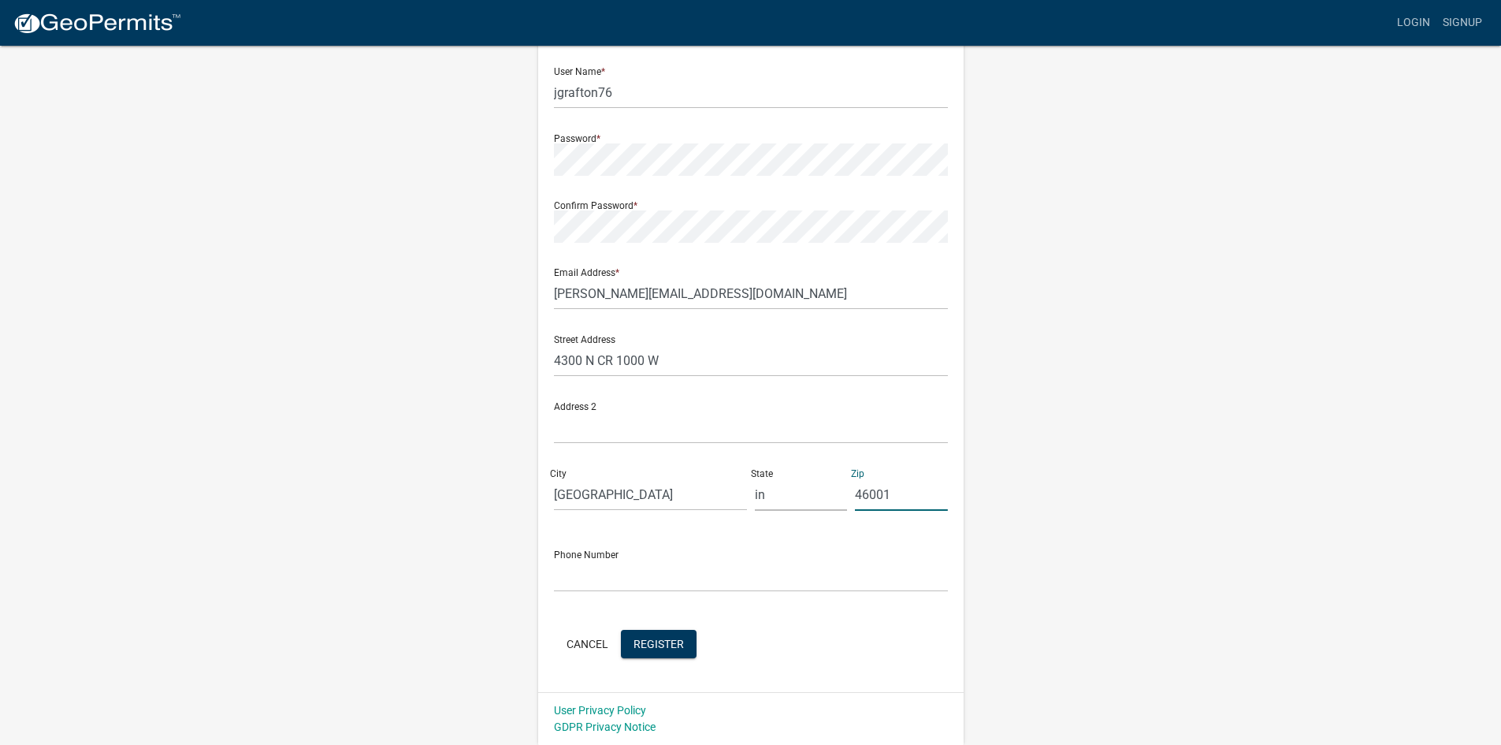
type input "46001"
click at [612, 578] on input "text" at bounding box center [751, 575] width 394 height 32
type input "3173392101"
click at [660, 644] on span "Register" at bounding box center [659, 643] width 50 height 13
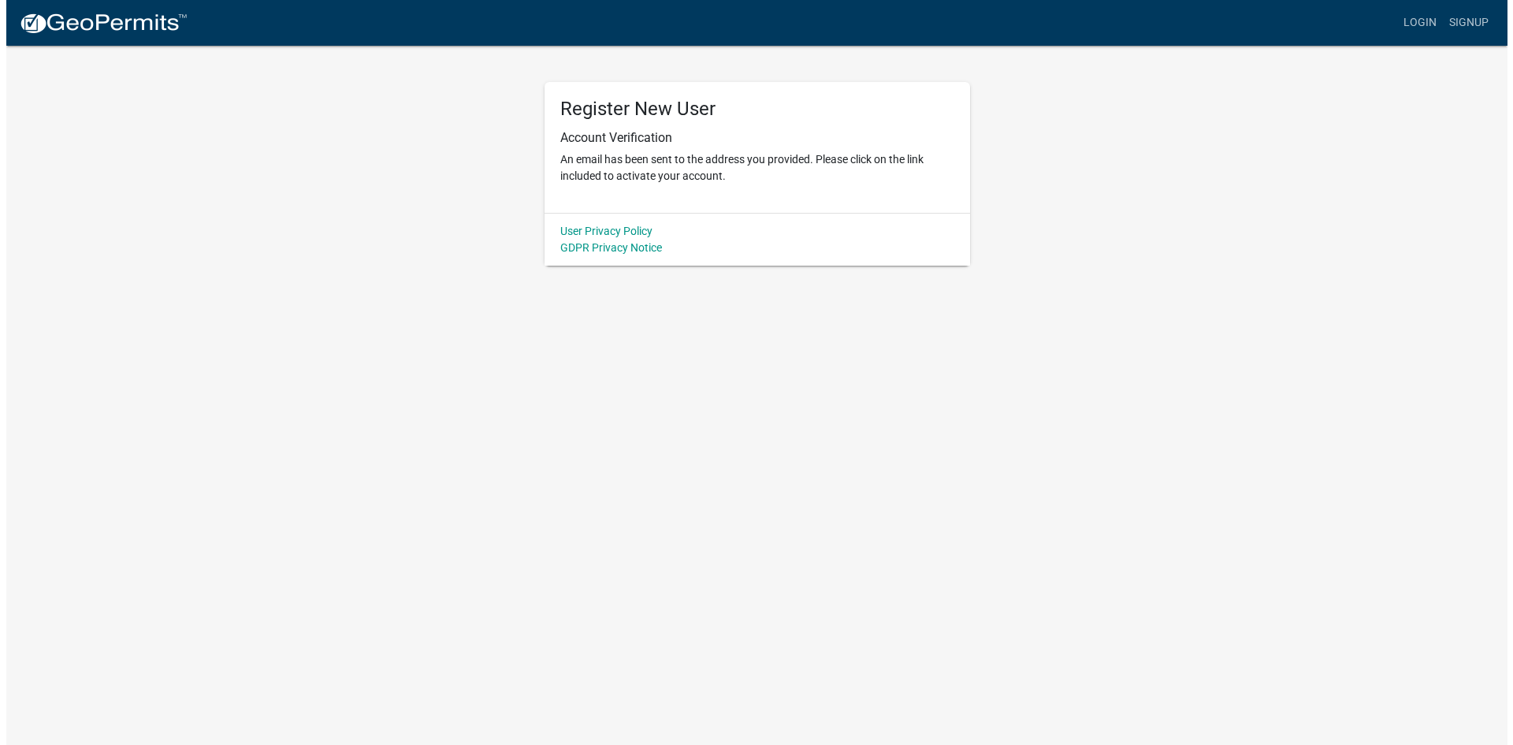
scroll to position [0, 0]
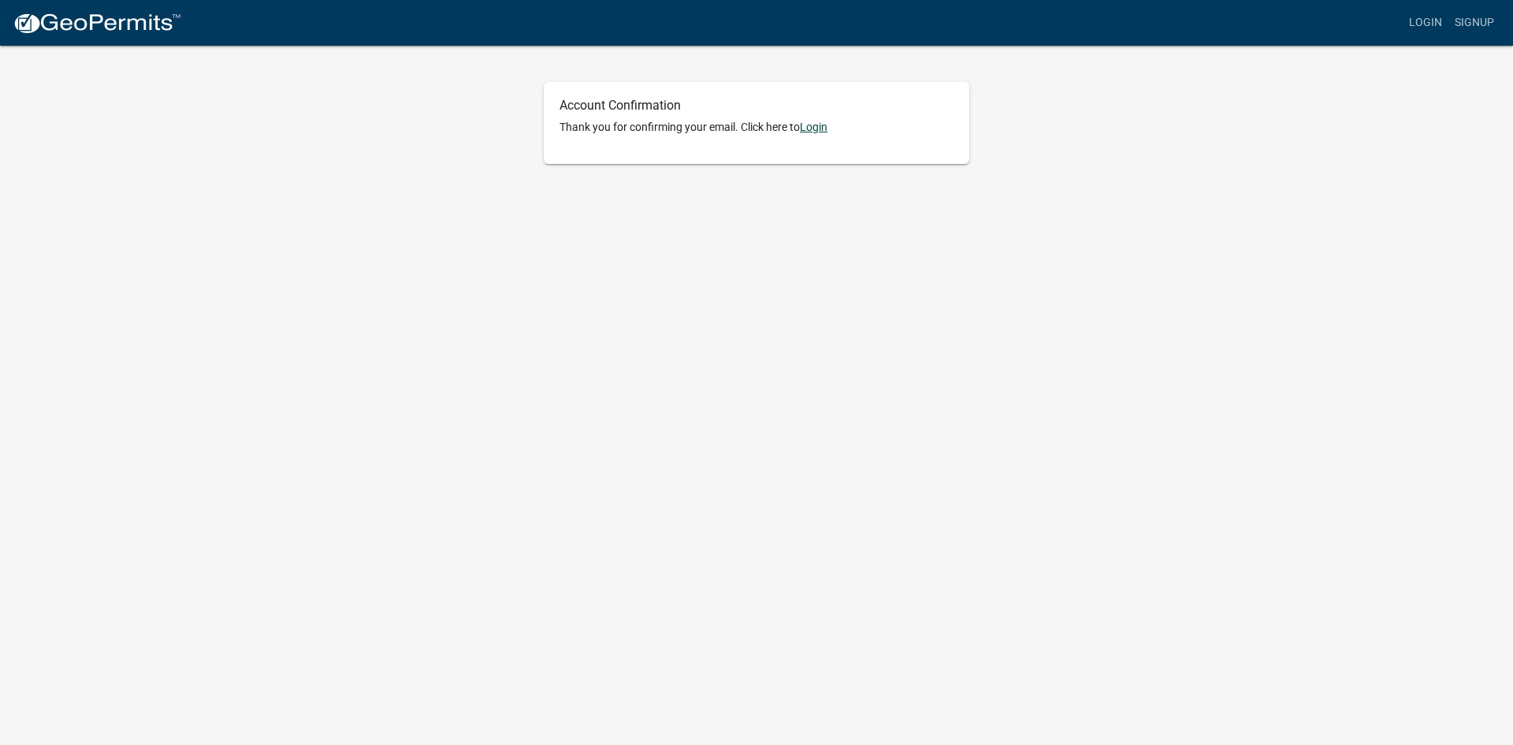
click at [825, 130] on link "Login" at bounding box center [814, 127] width 28 height 13
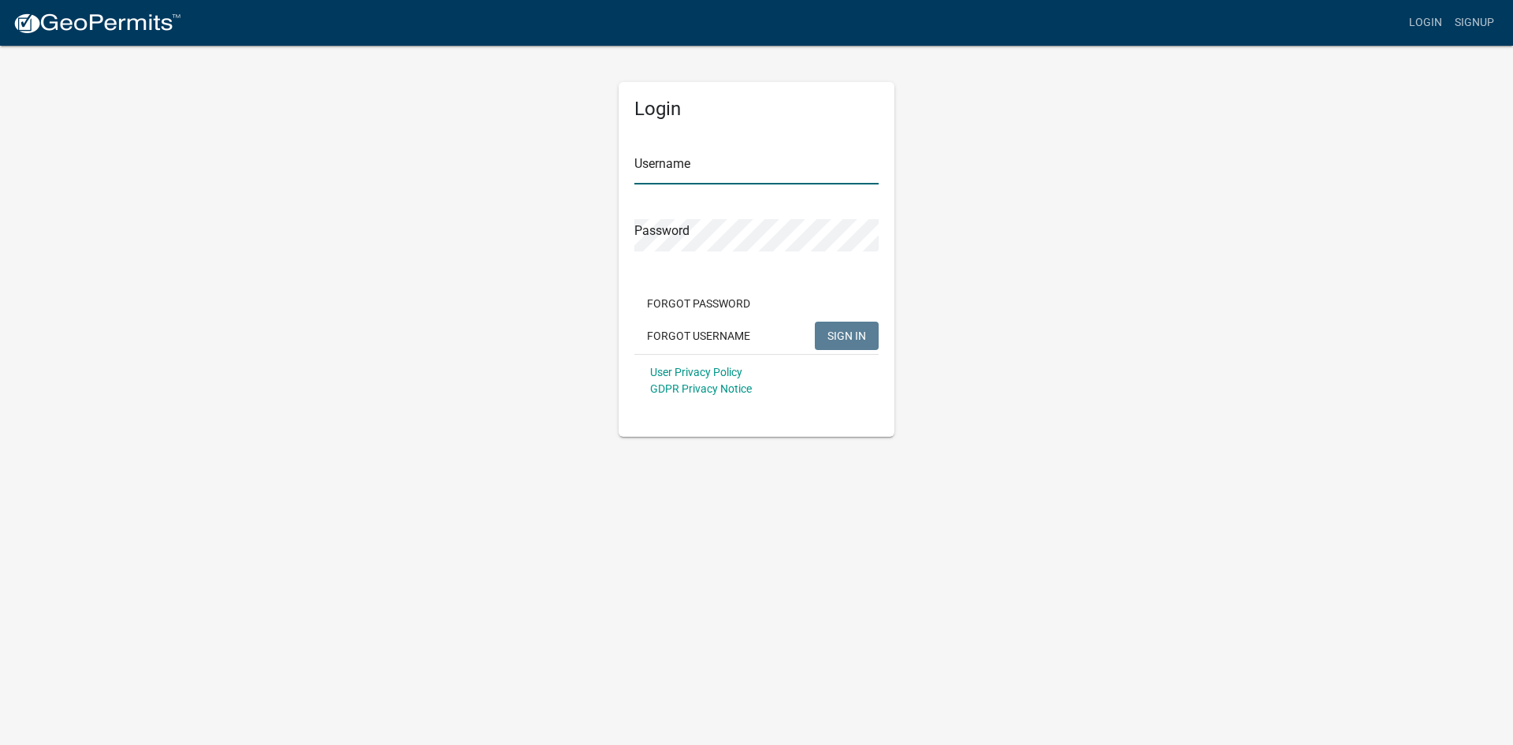
type input "jgrafton76"
click at [843, 343] on button "SIGN IN" at bounding box center [847, 335] width 64 height 28
type input "jgrafton76"
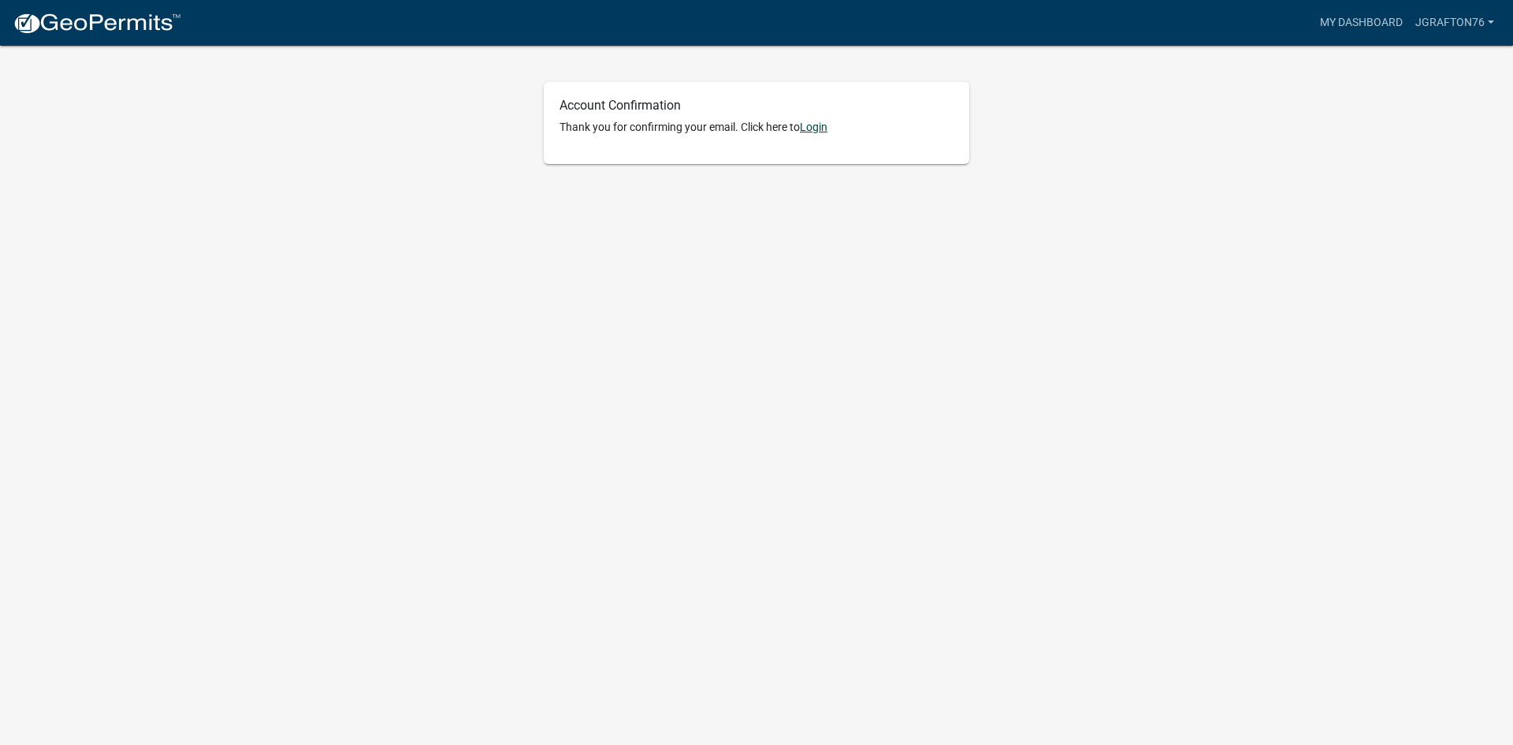
click at [824, 127] on link "Login" at bounding box center [814, 127] width 28 height 13
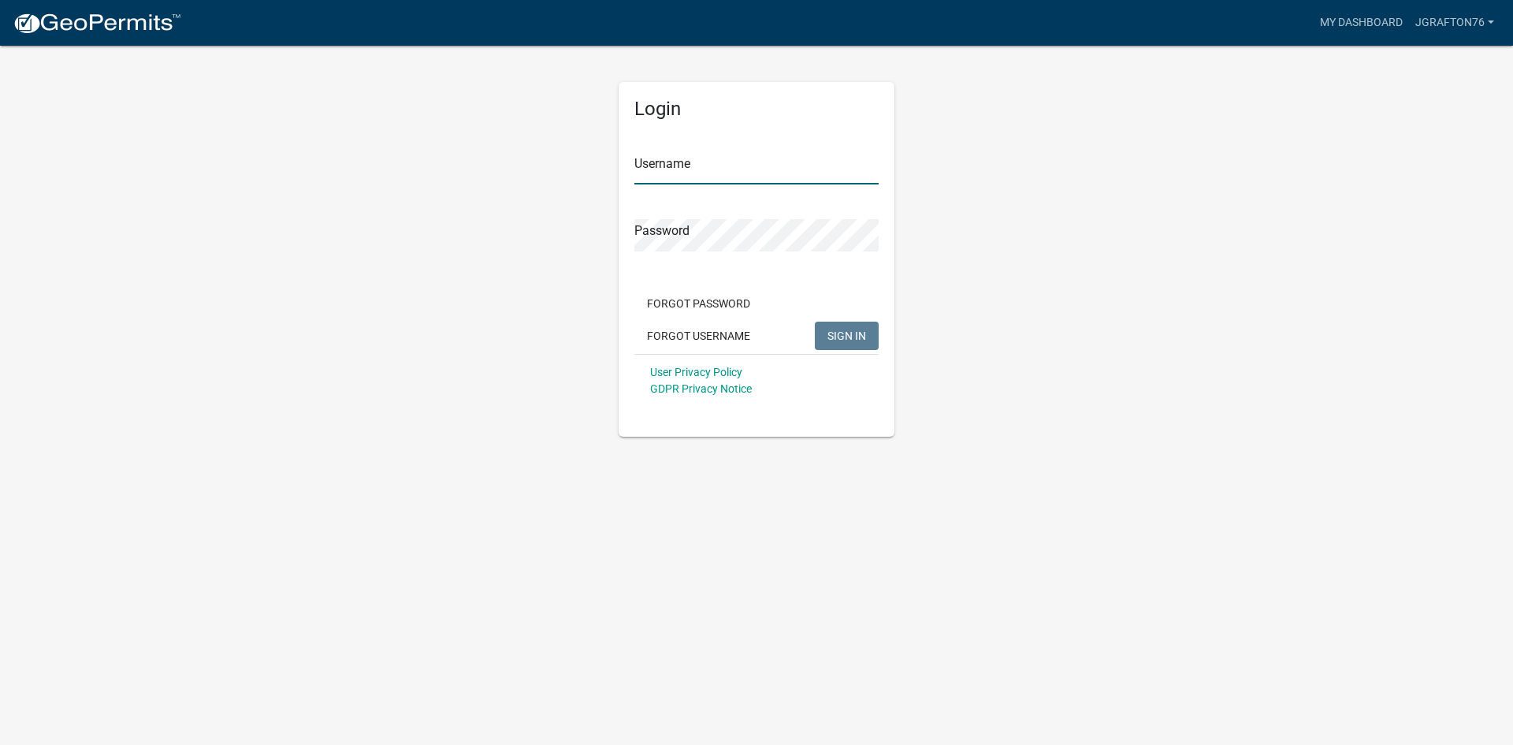
type input "jgrafton76"
click at [820, 340] on button "SIGN IN" at bounding box center [847, 335] width 64 height 28
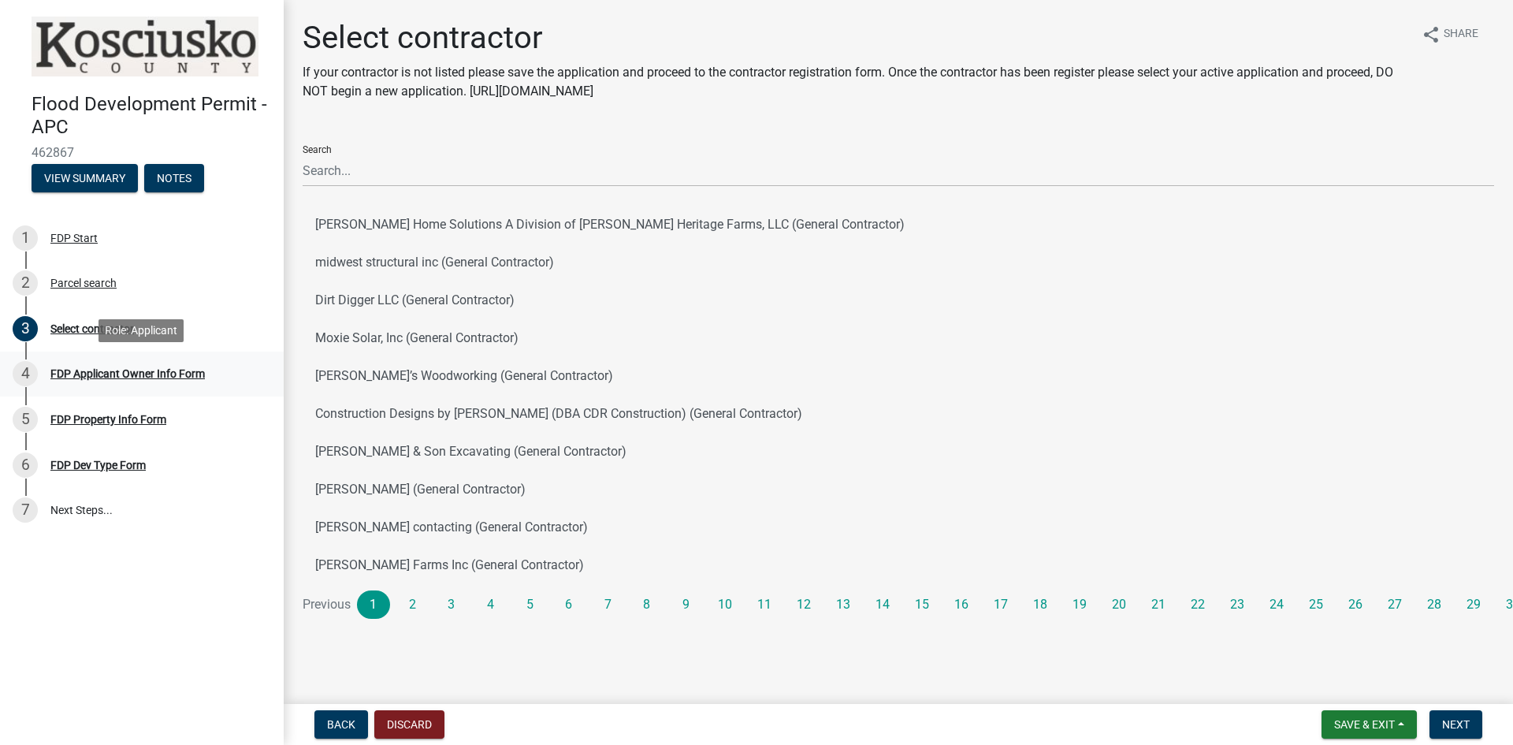
click at [124, 371] on div "FDP Applicant Owner Info Form" at bounding box center [127, 373] width 154 height 11
click at [456, 602] on link "3" at bounding box center [451, 604] width 33 height 28
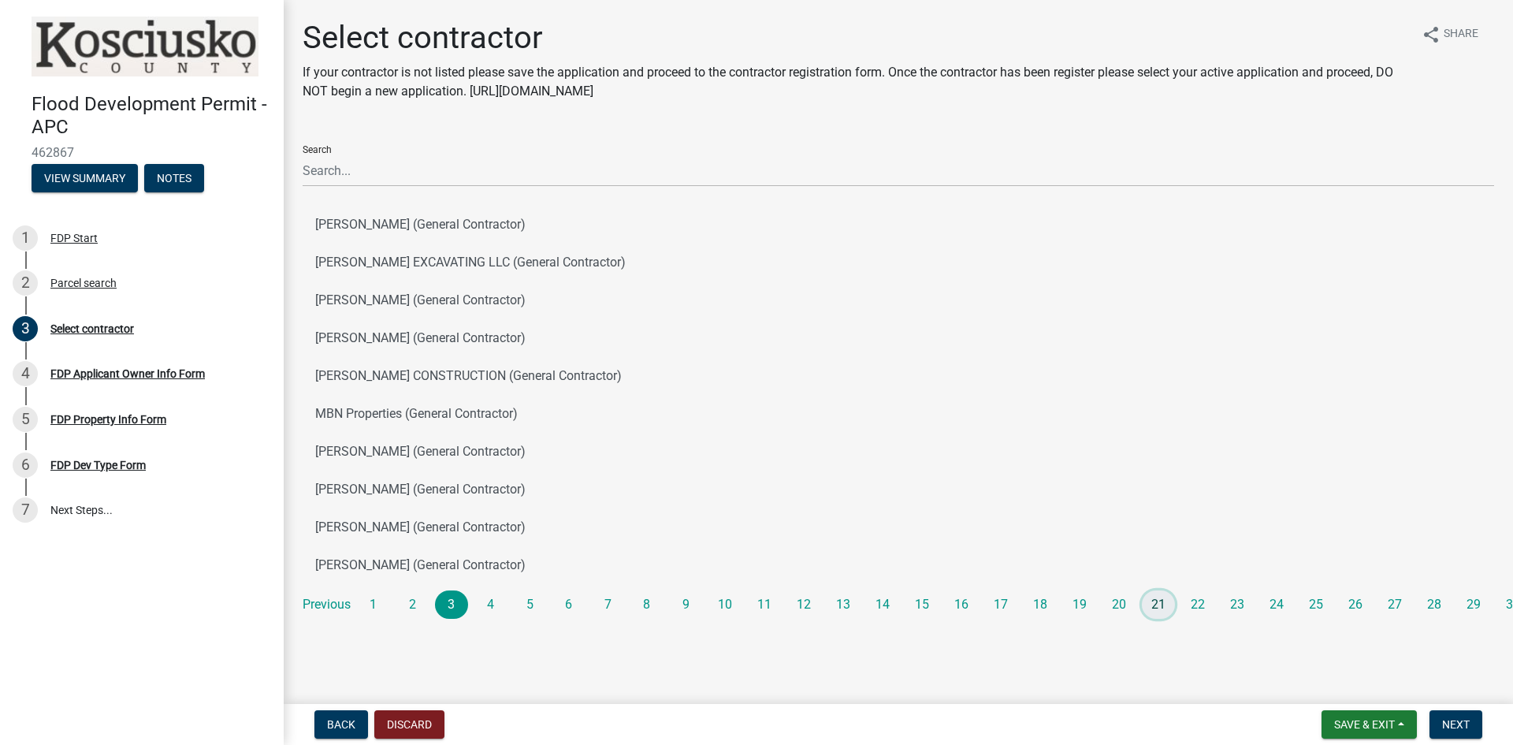
click at [1174, 603] on link "21" at bounding box center [1158, 604] width 33 height 28
click at [377, 596] on link "1" at bounding box center [373, 604] width 33 height 28
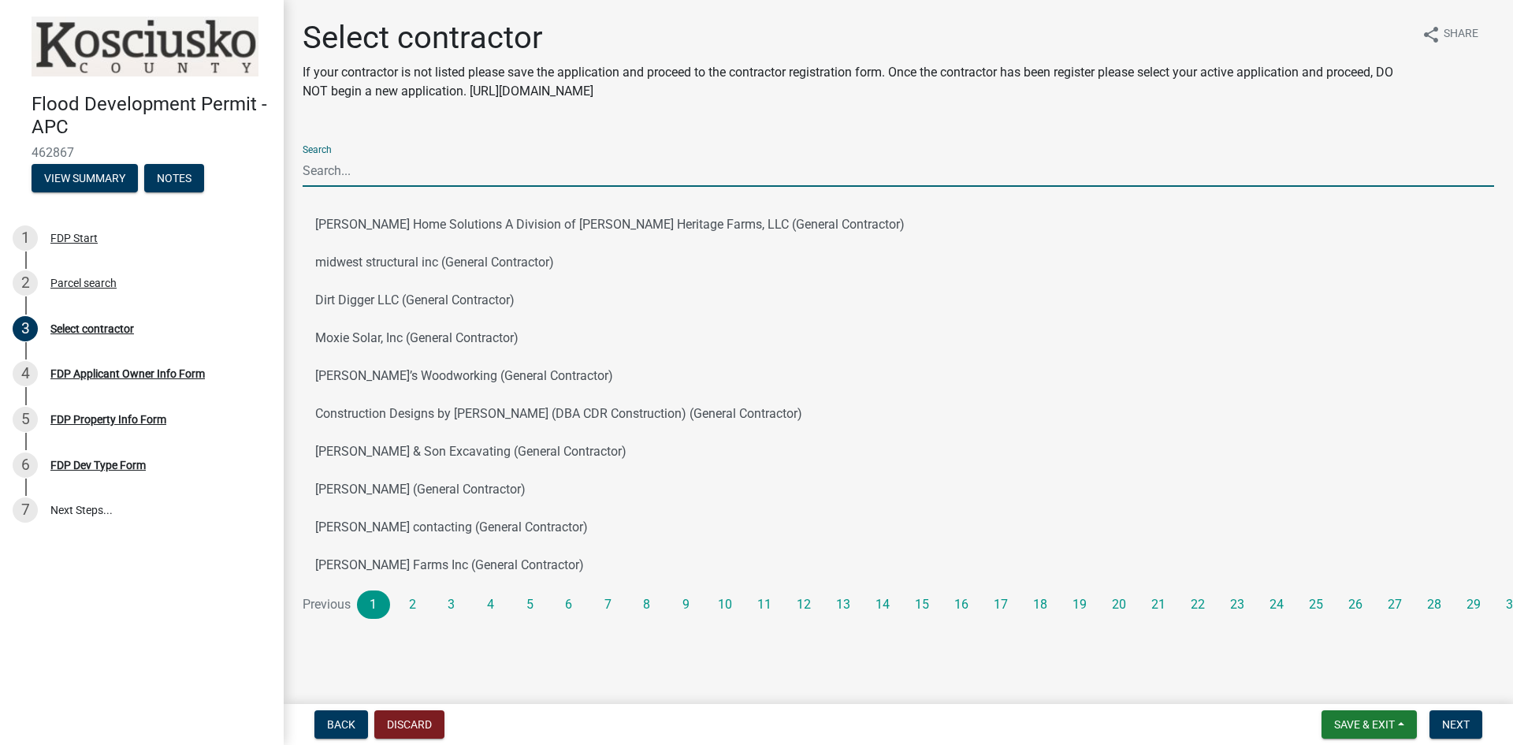
click at [363, 174] on input "Search" at bounding box center [898, 170] width 1191 height 32
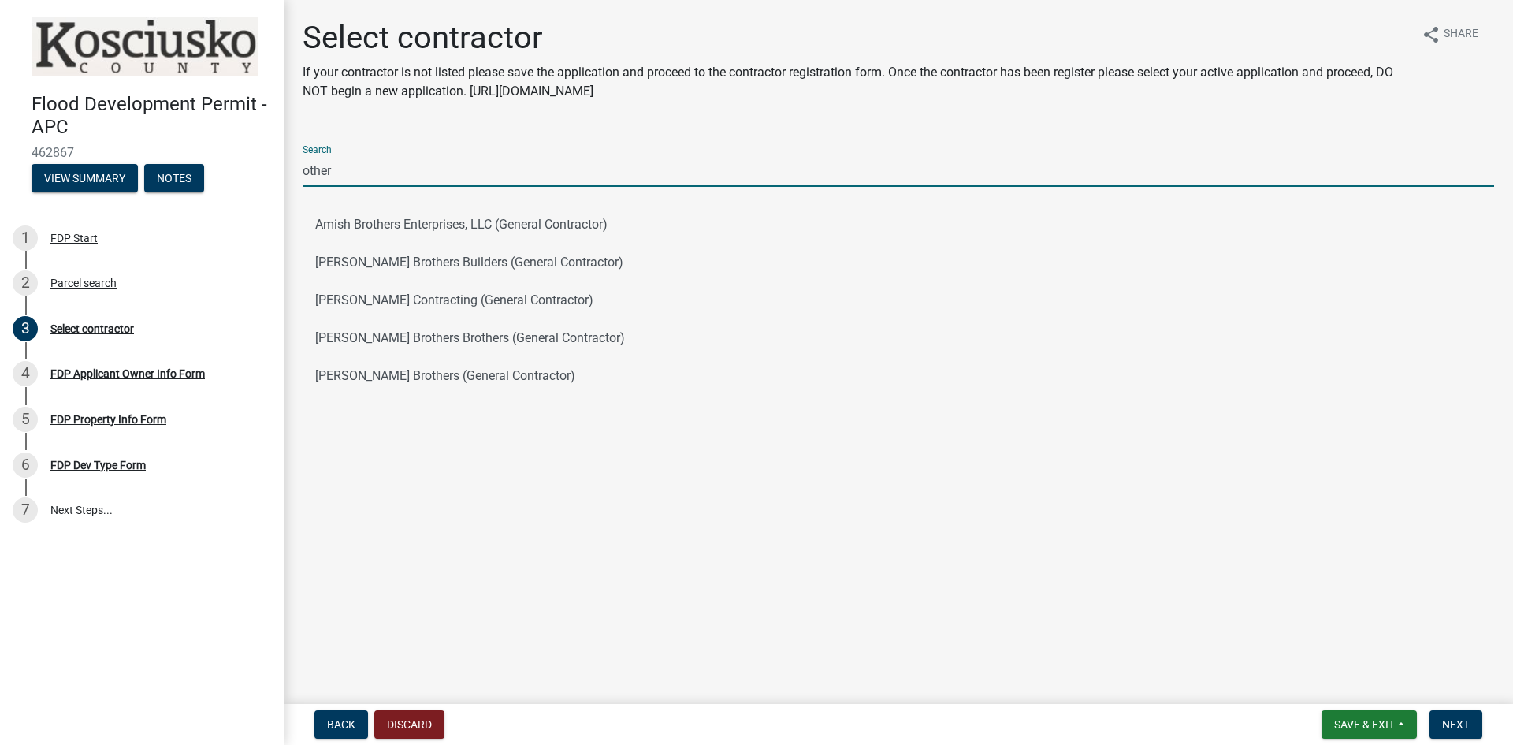
type input "other"
click at [346, 229] on button "Amish Brothers Enterprises, LLC (General Contractor)" at bounding box center [898, 225] width 1191 height 38
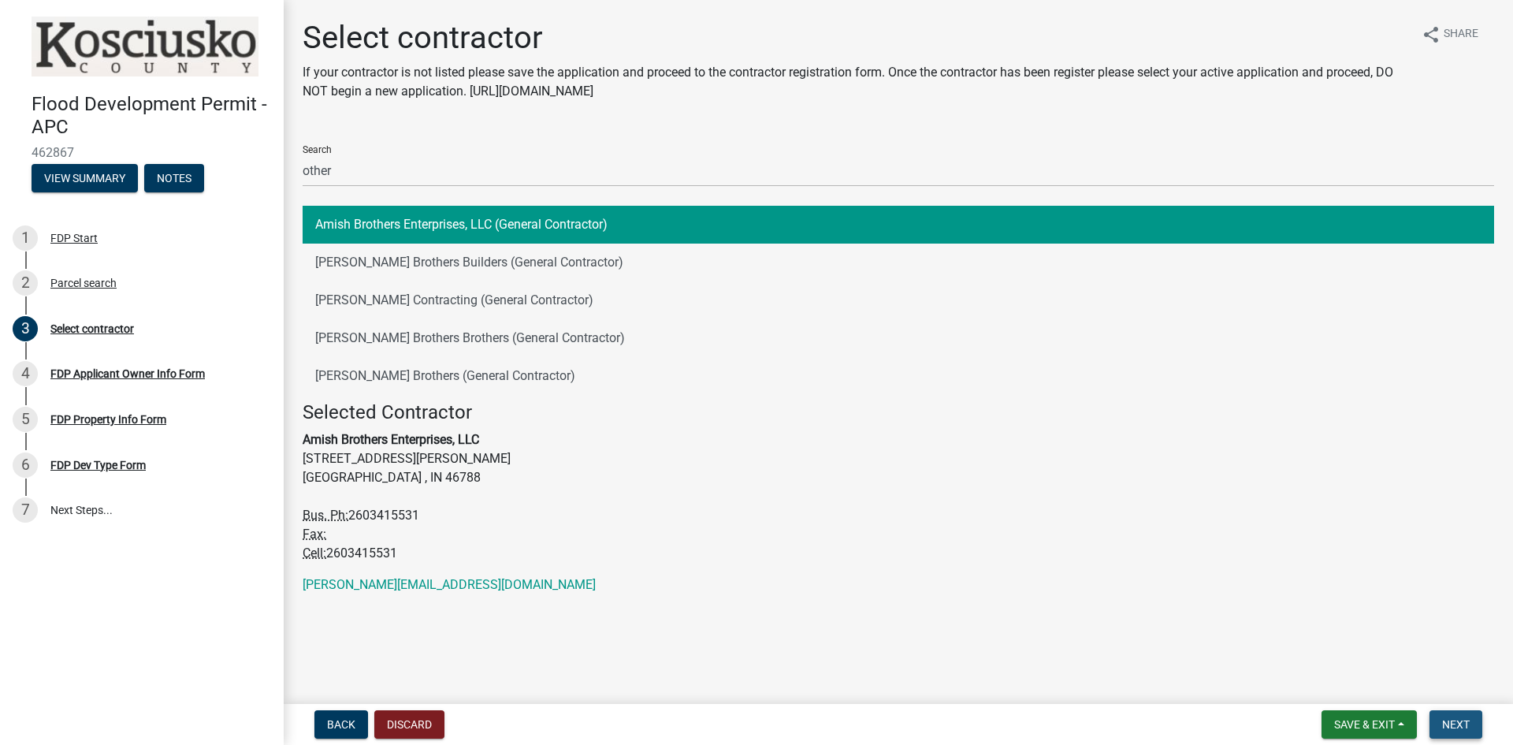
click at [1463, 720] on span "Next" at bounding box center [1456, 724] width 28 height 13
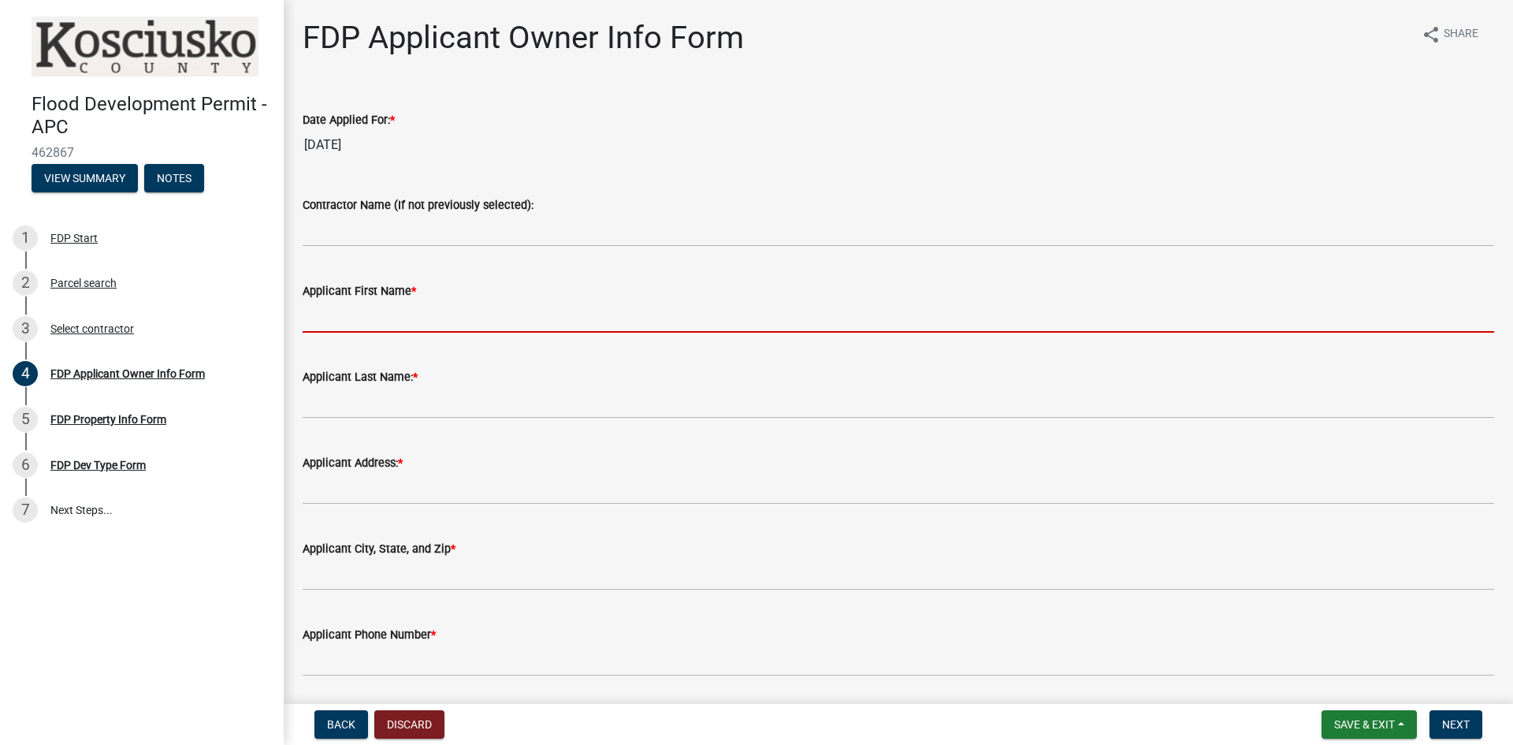
click at [347, 318] on input "Applicant First Name *" at bounding box center [898, 316] width 1191 height 32
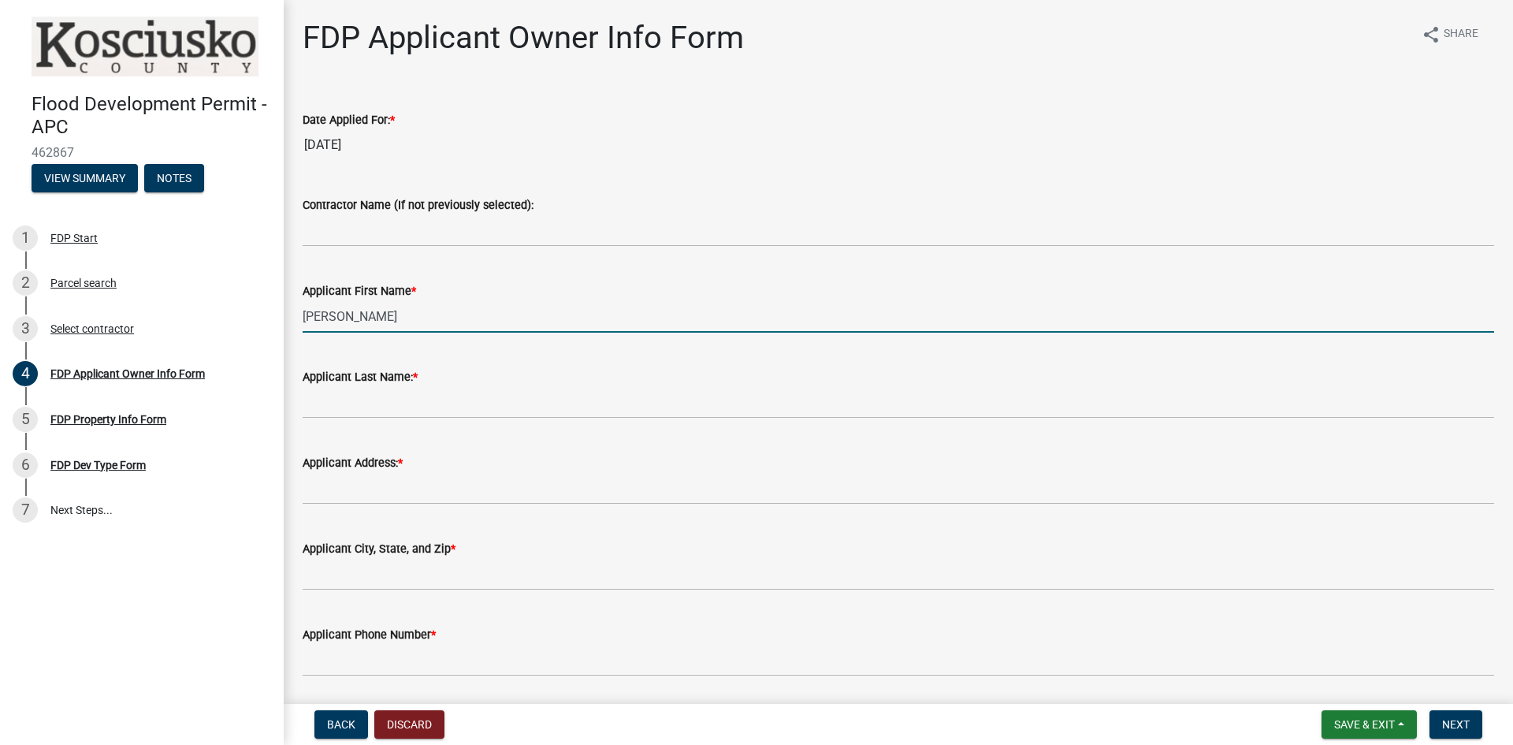
type input "[PERSON_NAME]"
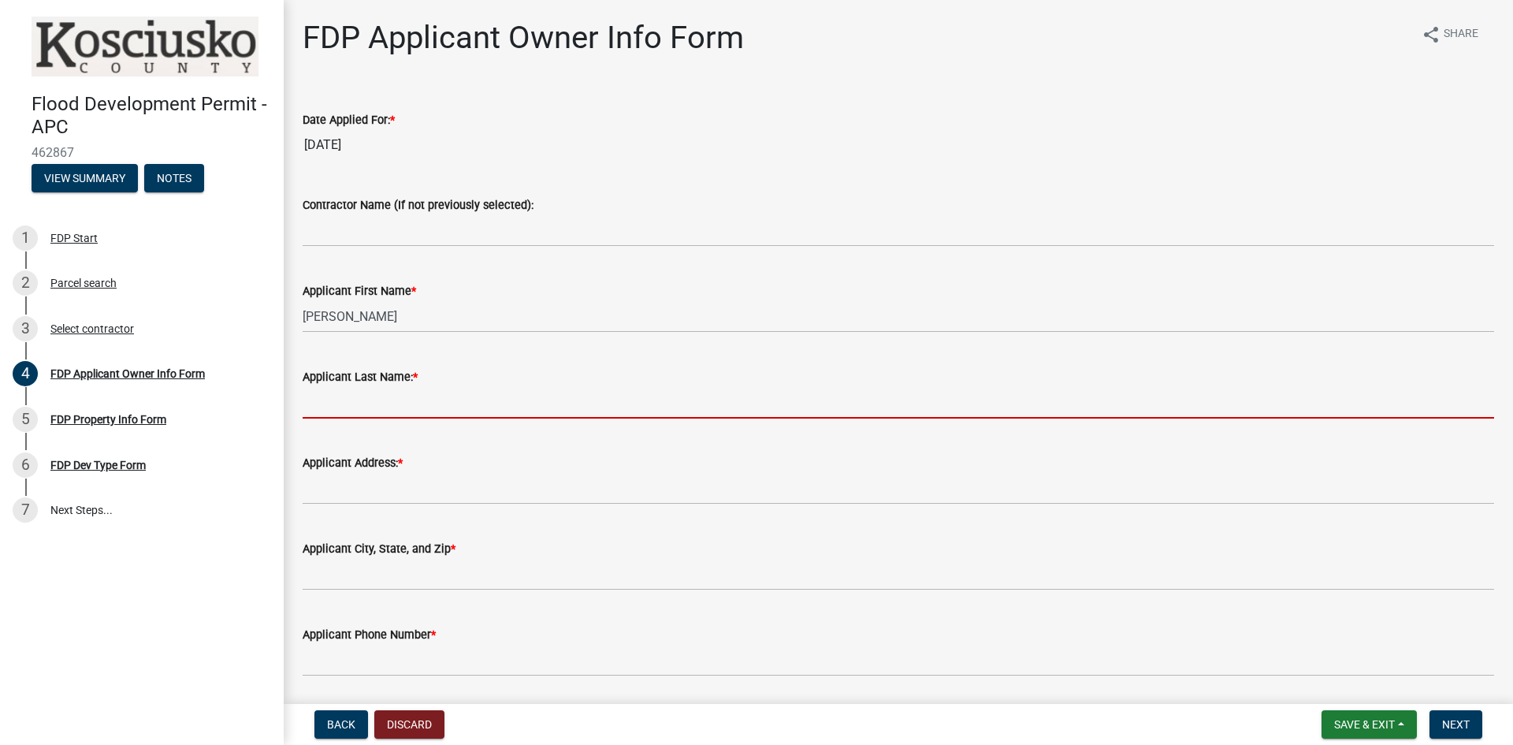
click at [371, 392] on input "Applicant Last Name: *" at bounding box center [898, 402] width 1191 height 32
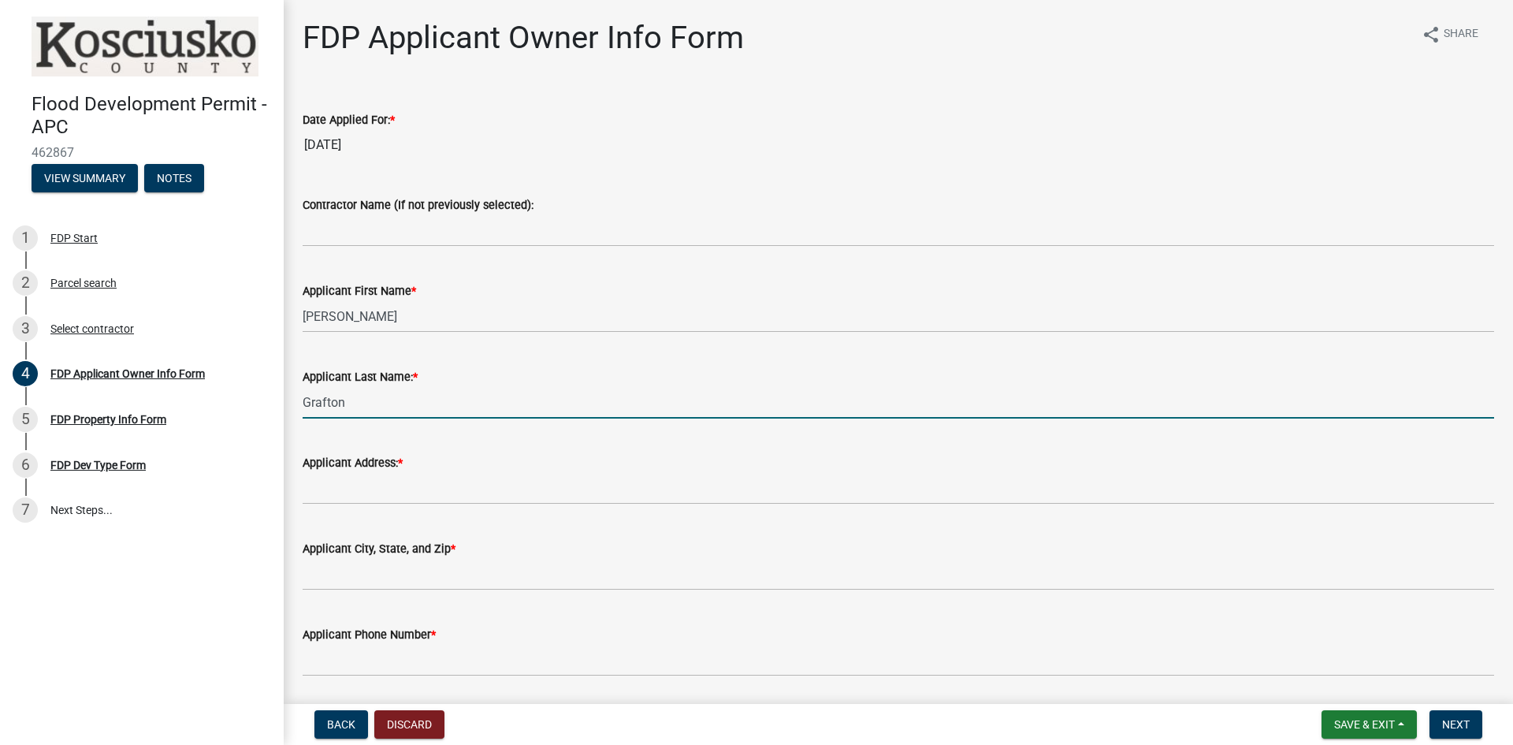
type input "Grafton"
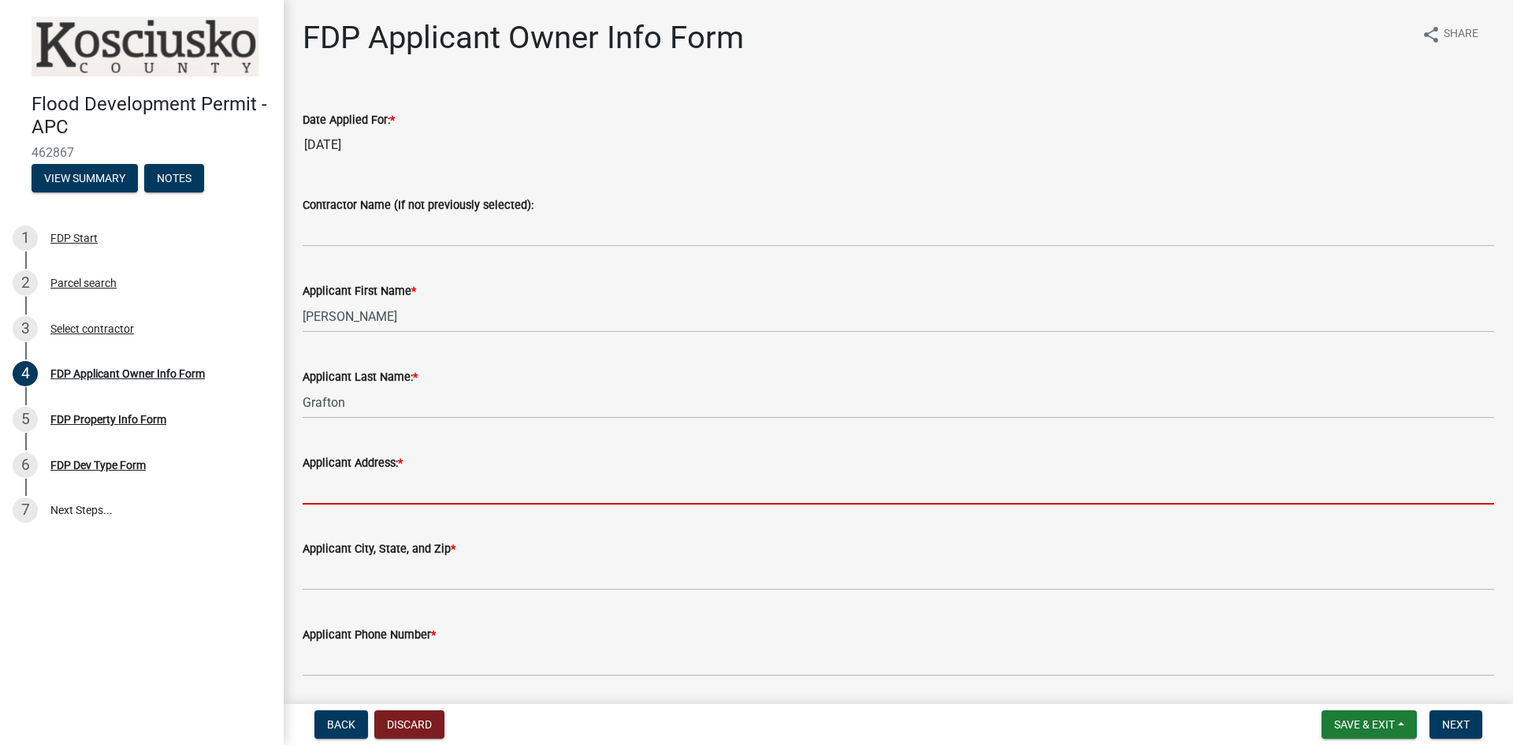
click at [378, 482] on input "Applicant Address: *" at bounding box center [898, 488] width 1191 height 32
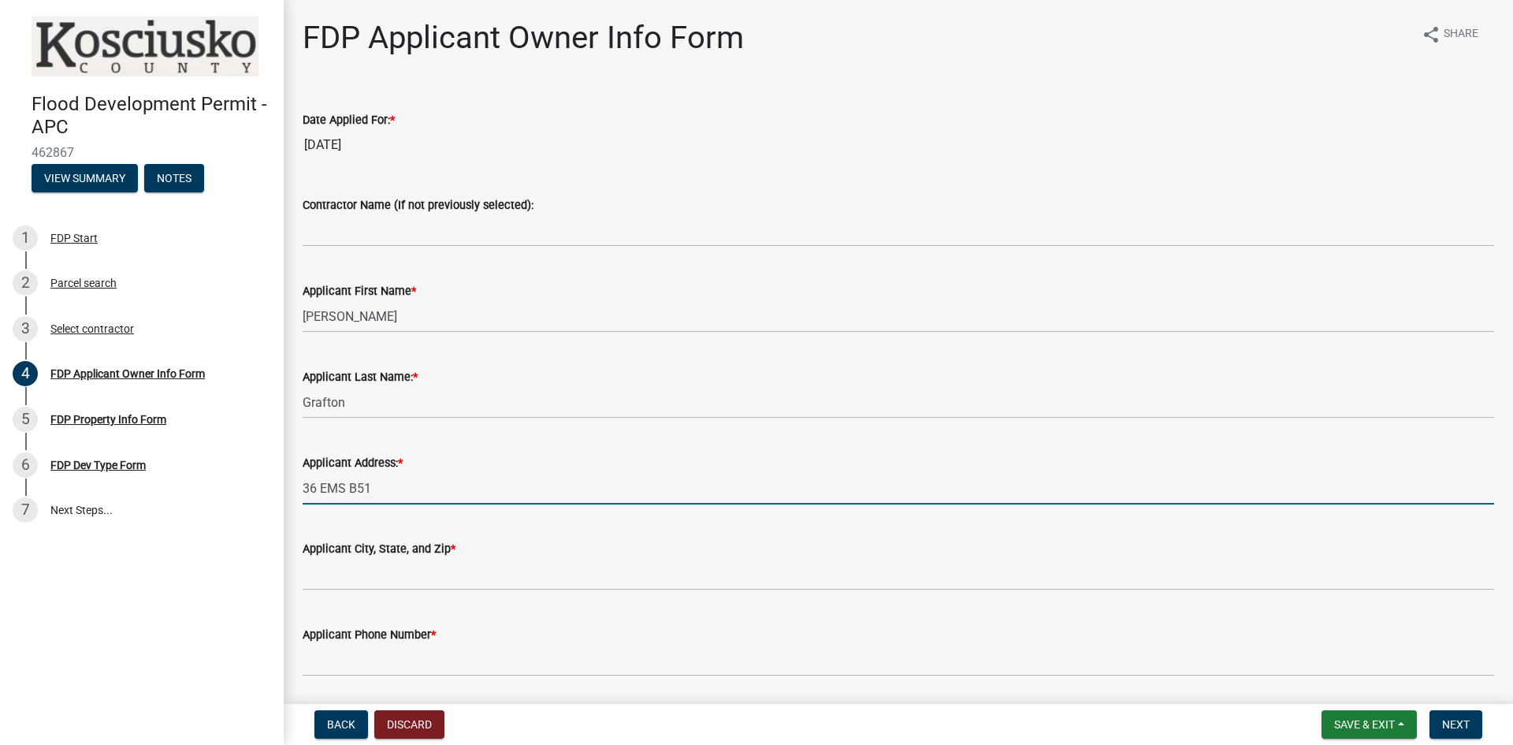
type input "36 EMS B51"
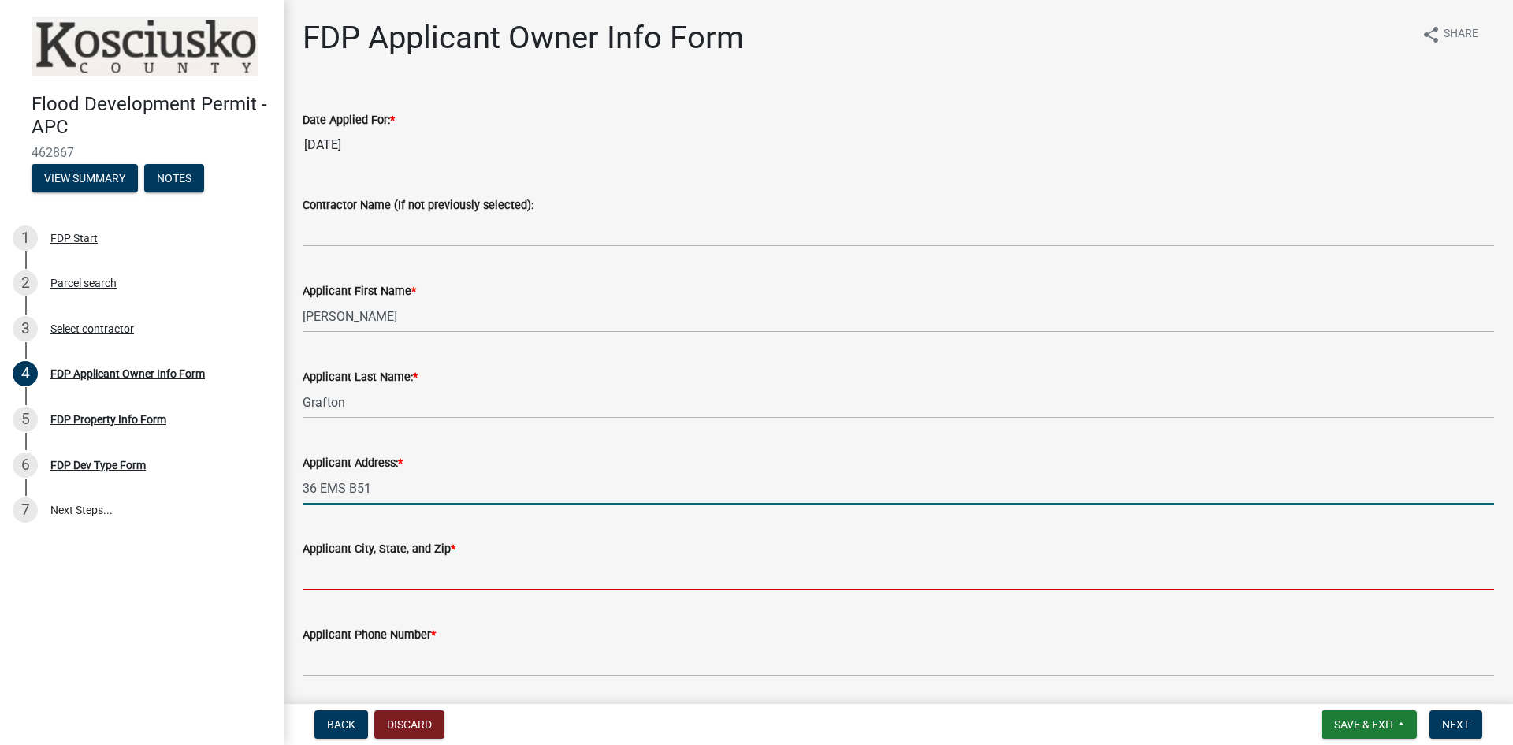
click at [387, 574] on input "Applicant City, State, and Zip *" at bounding box center [898, 574] width 1191 height 32
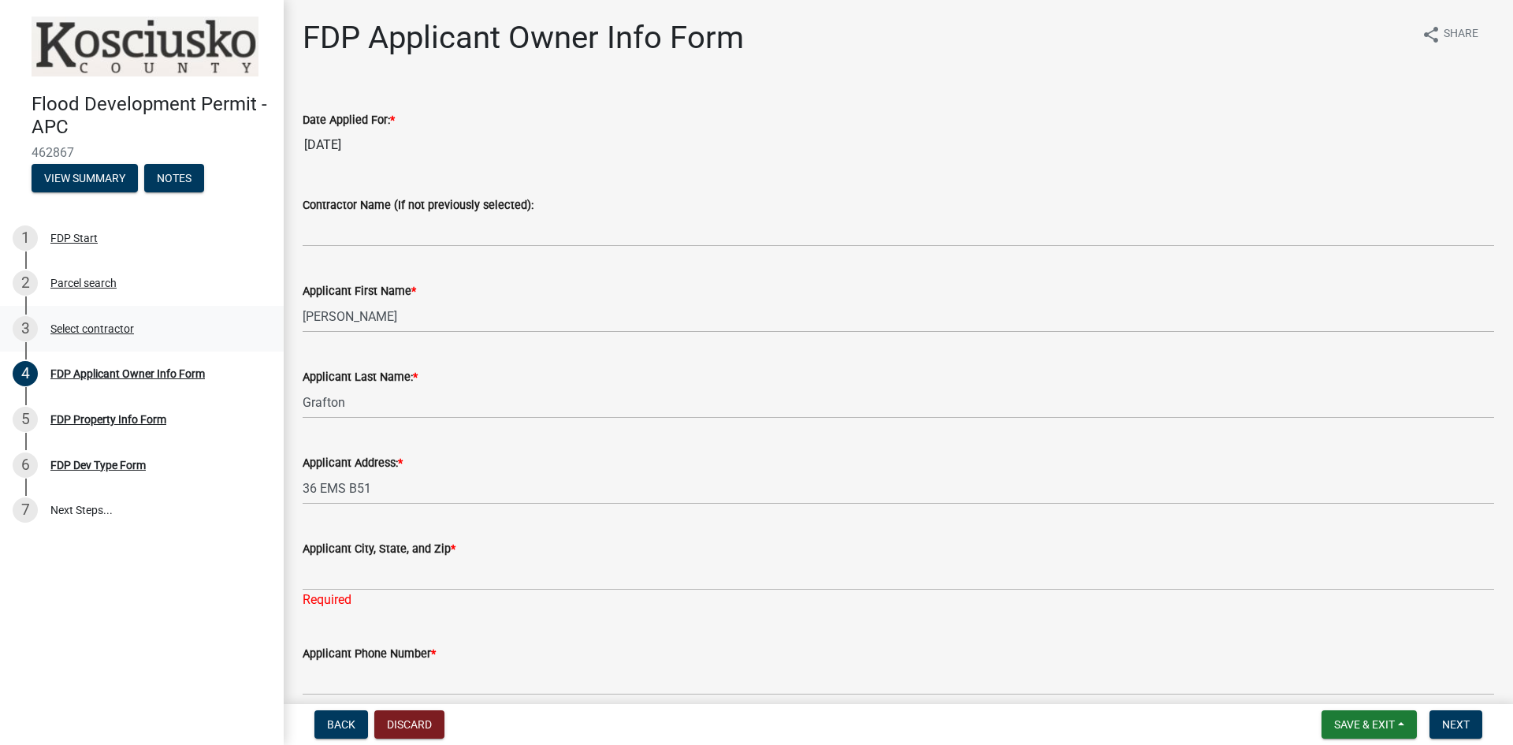
click at [84, 331] on div "Select contractor" at bounding box center [92, 328] width 84 height 11
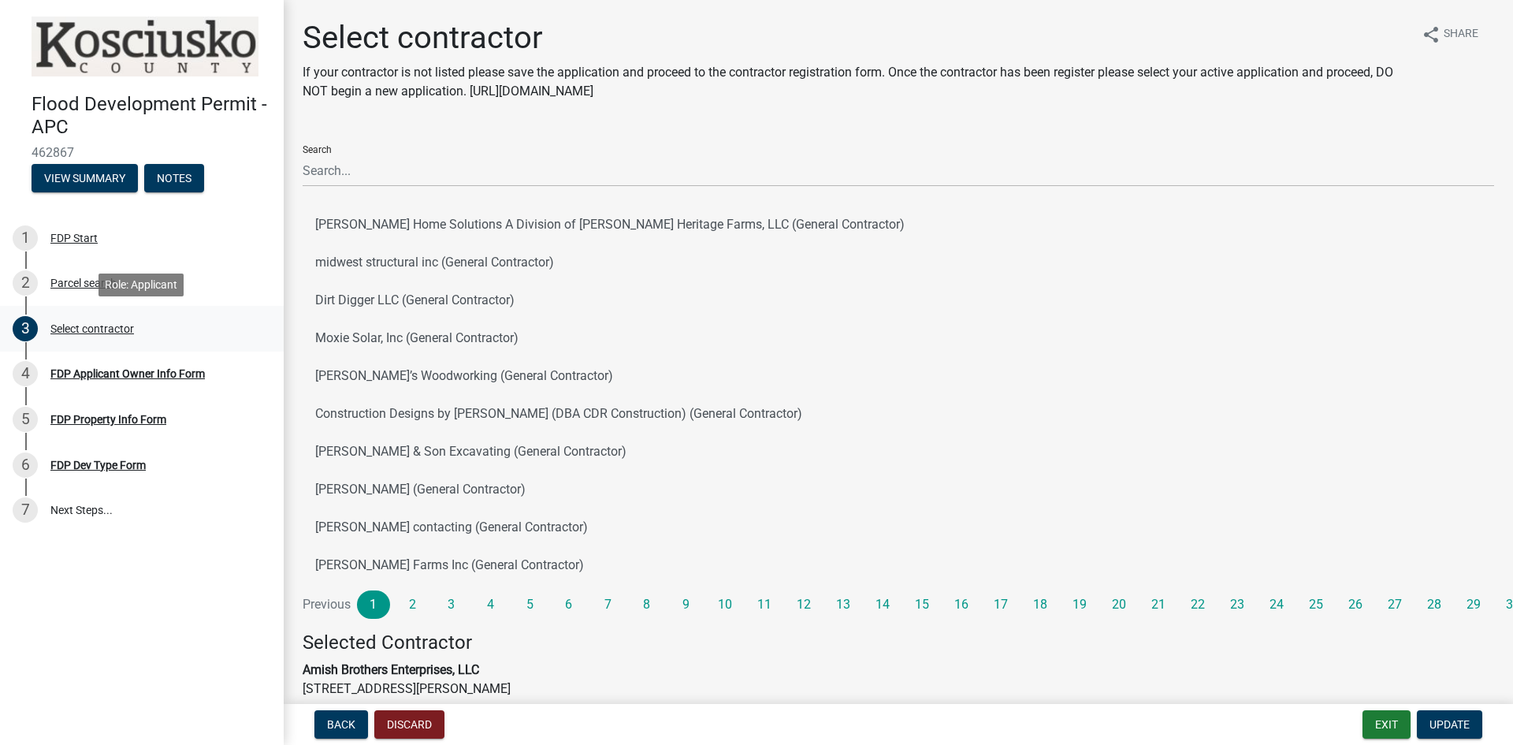
click at [87, 330] on div "Select contractor" at bounding box center [92, 328] width 84 height 11
click at [89, 330] on div "Select contractor" at bounding box center [92, 328] width 84 height 11
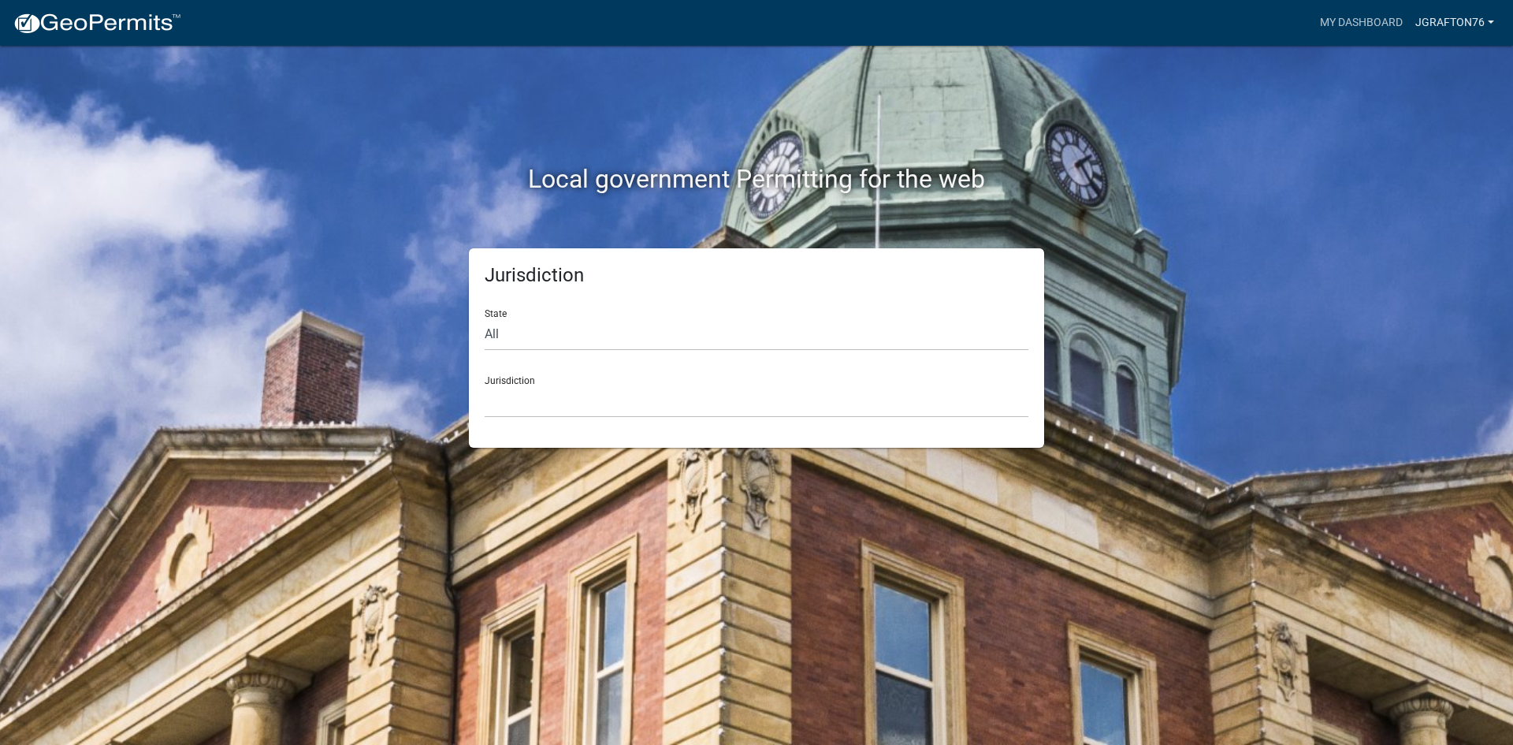
click at [1478, 21] on link "jgrafton76" at bounding box center [1454, 23] width 91 height 30
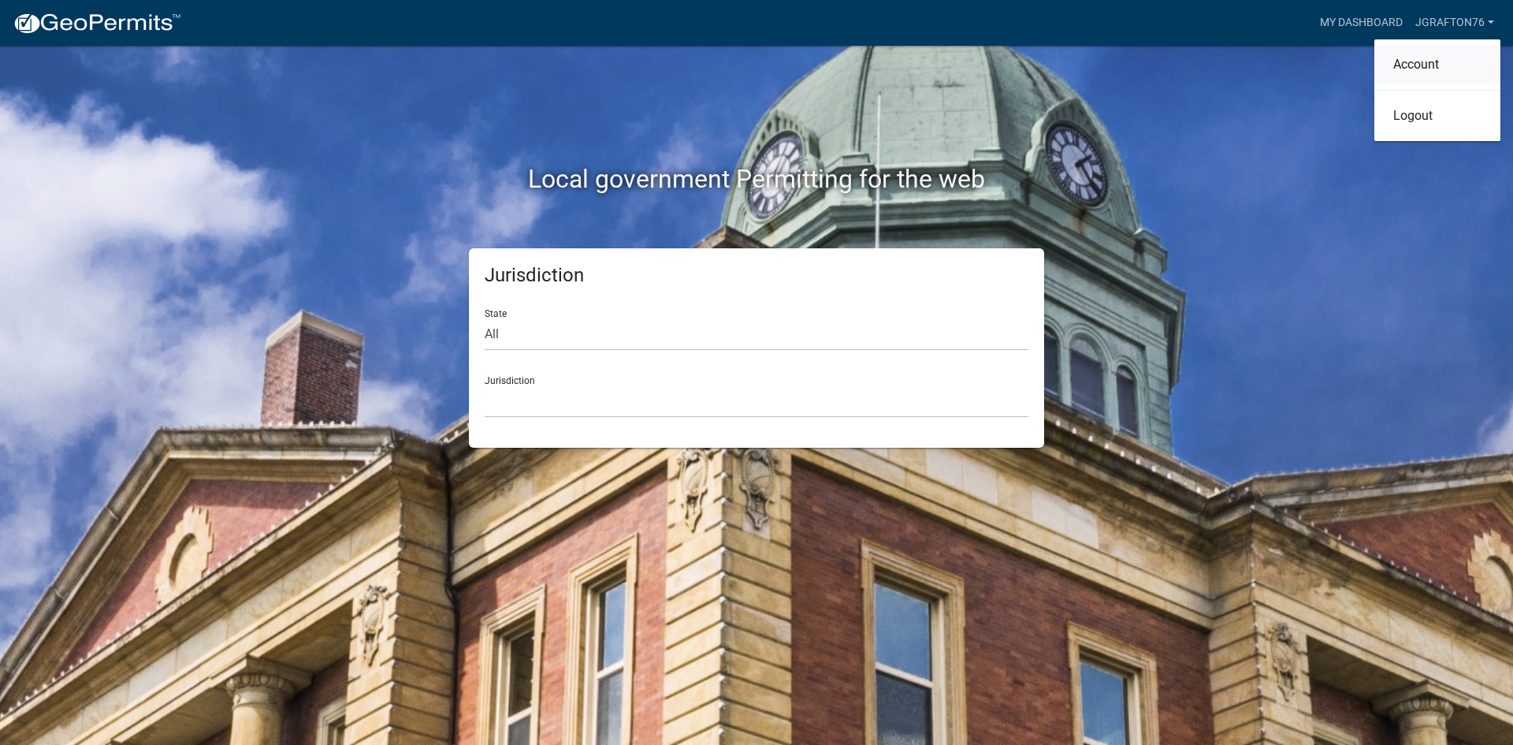
click at [1399, 60] on link "Account" at bounding box center [1437, 65] width 126 height 38
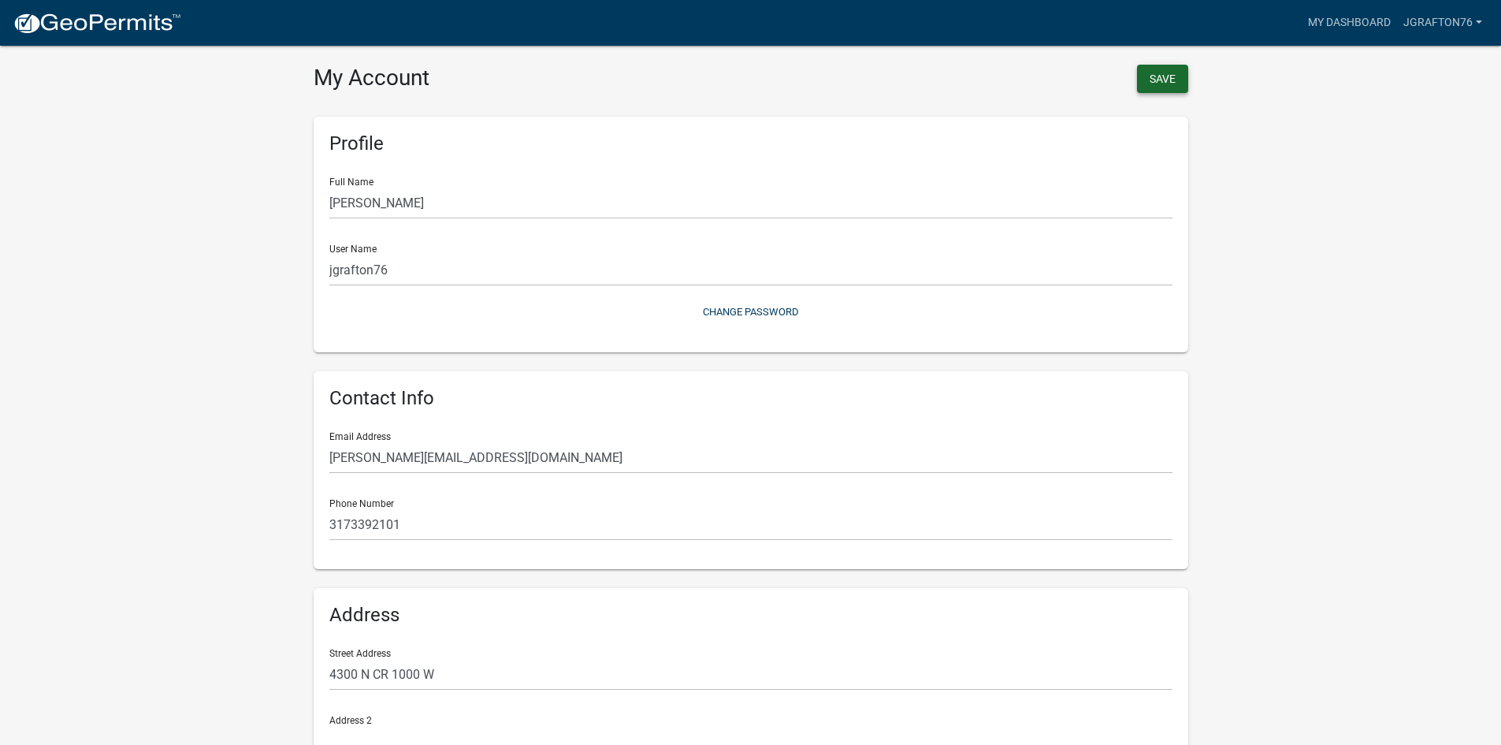
click at [1167, 84] on button "Save" at bounding box center [1162, 79] width 51 height 28
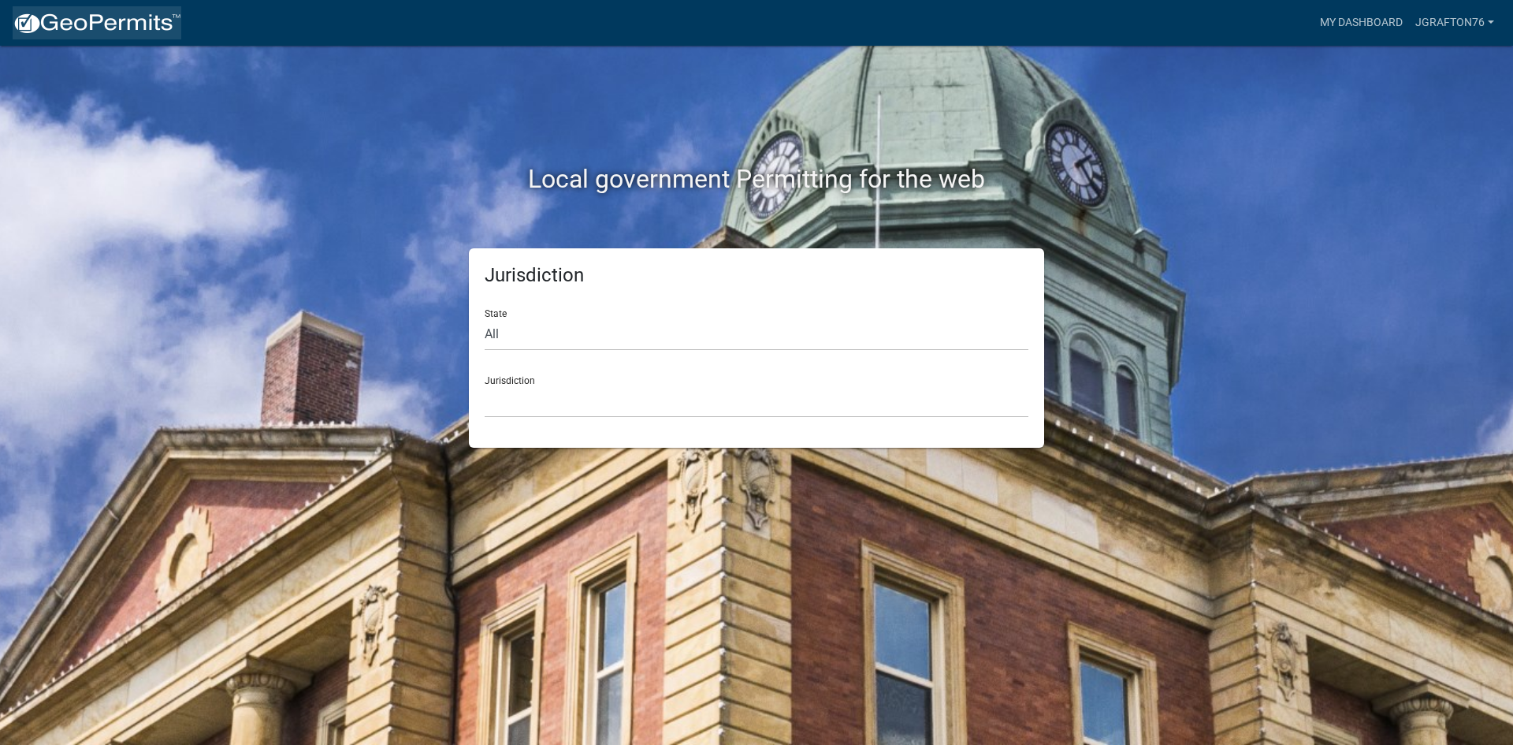
click at [50, 25] on img at bounding box center [97, 24] width 169 height 24
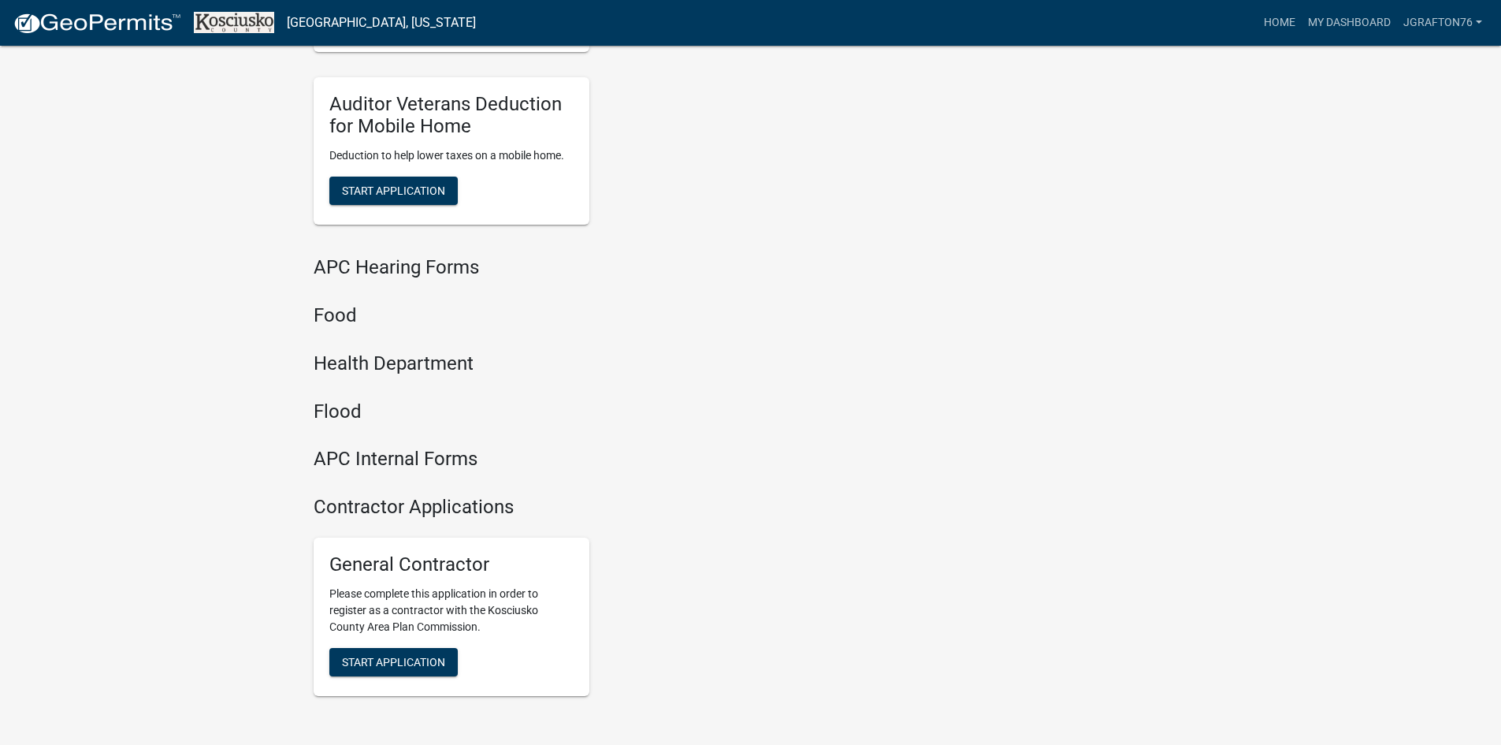
scroll to position [1858, 0]
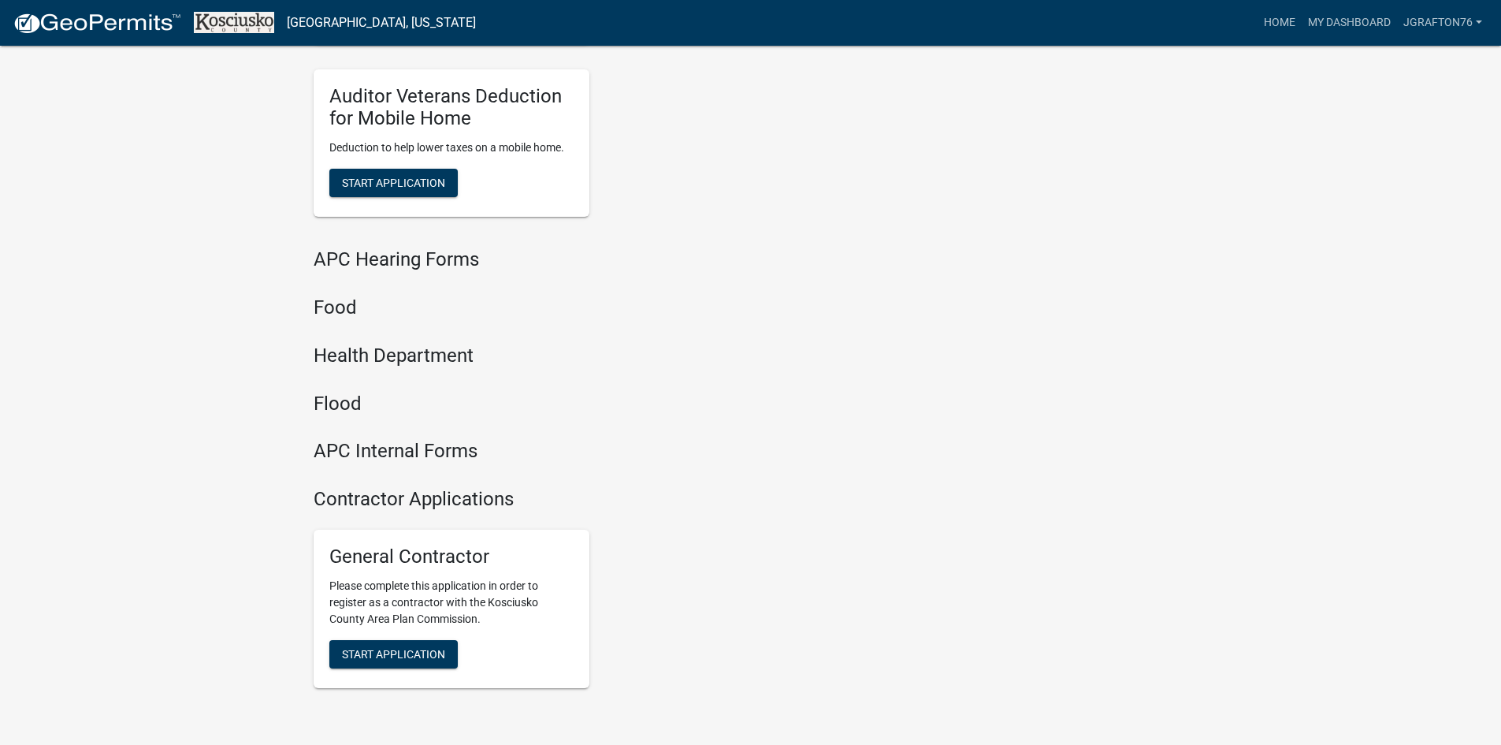
click at [454, 497] on h4 "Contractor Applications" at bounding box center [601, 499] width 575 height 23
click at [400, 646] on button "Start Application" at bounding box center [393, 654] width 128 height 28
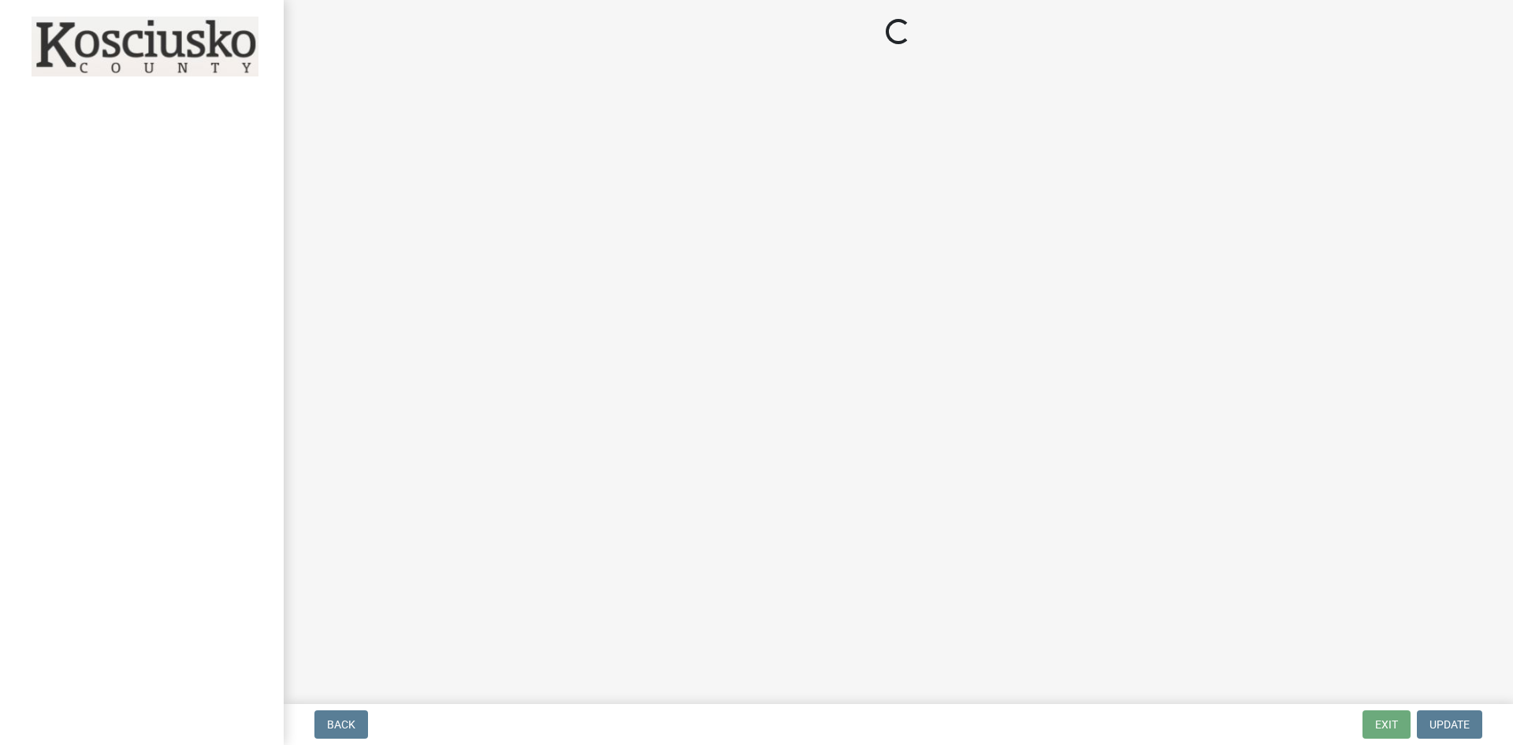
select select "in"
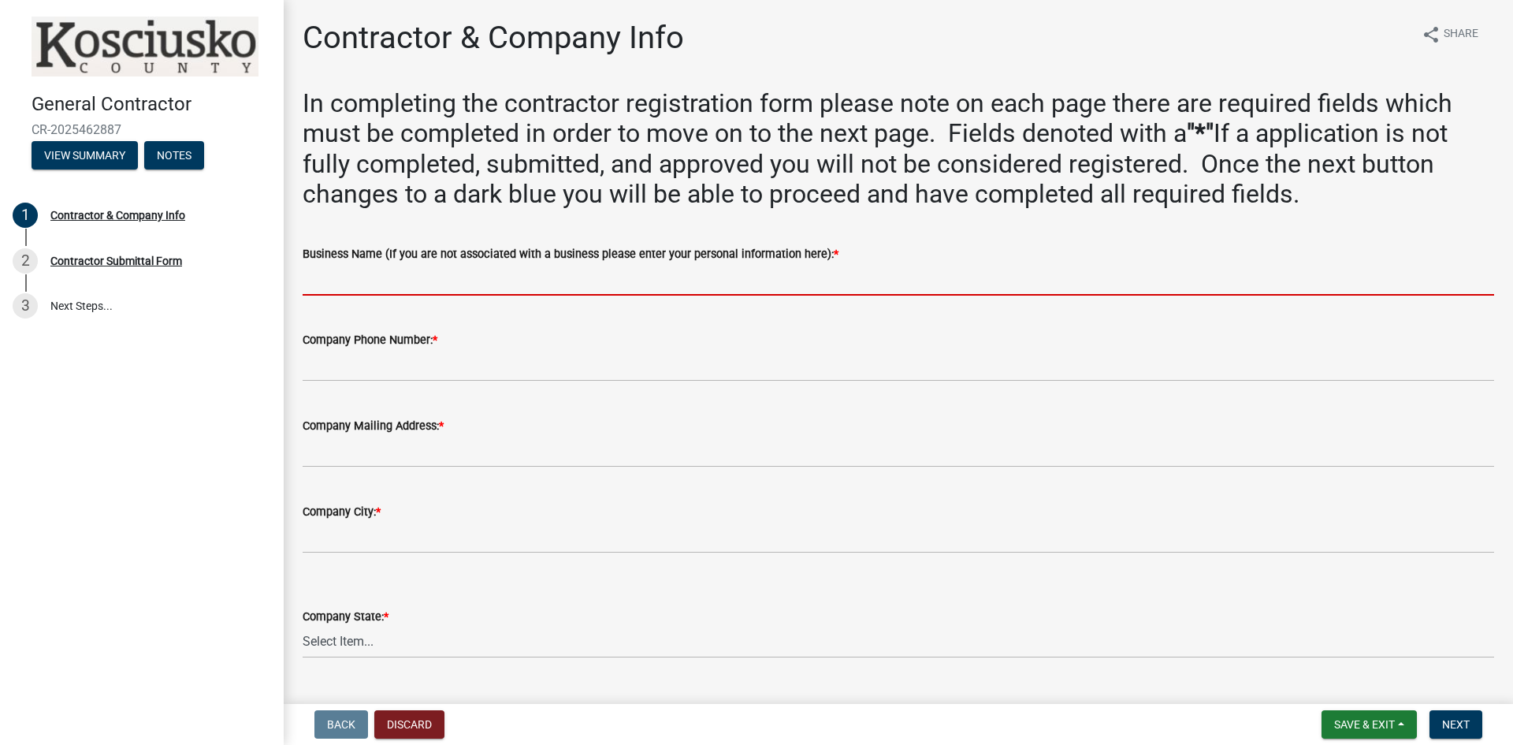
click at [361, 272] on input "Business Name (If you are not associated with a business please enter your pers…" at bounding box center [898, 279] width 1191 height 32
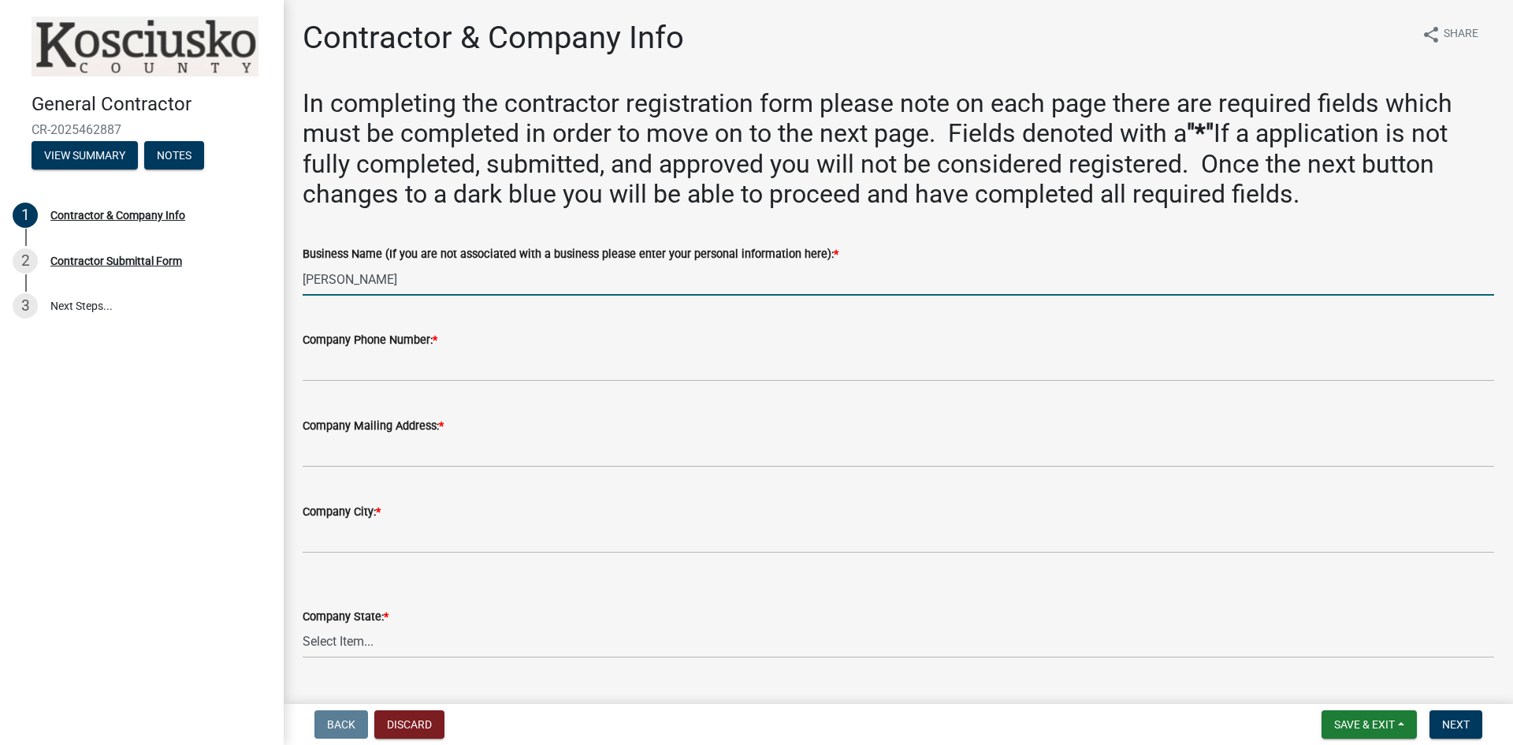
type input "[PERSON_NAME]"
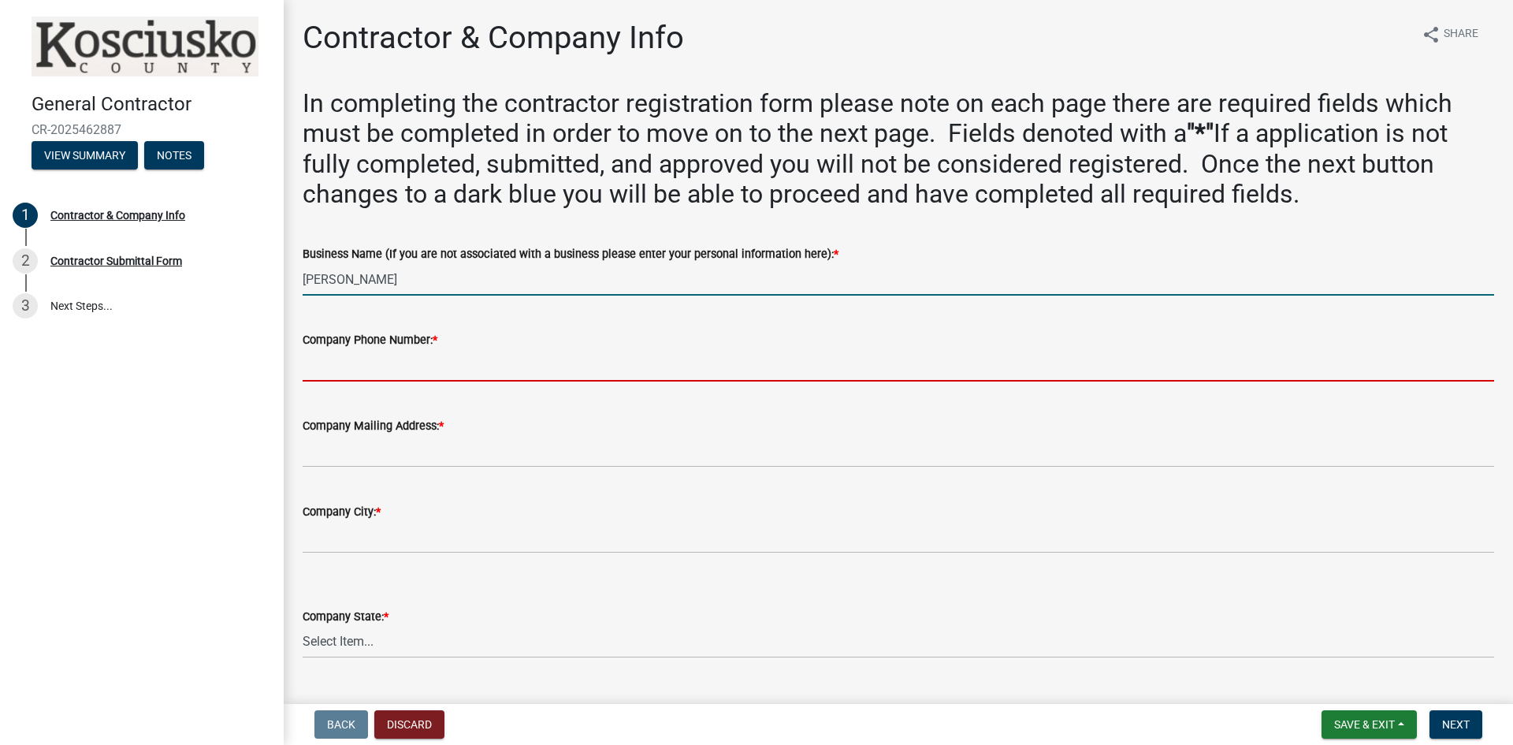
click at [392, 369] on input "Company Phone Number: *" at bounding box center [898, 365] width 1191 height 32
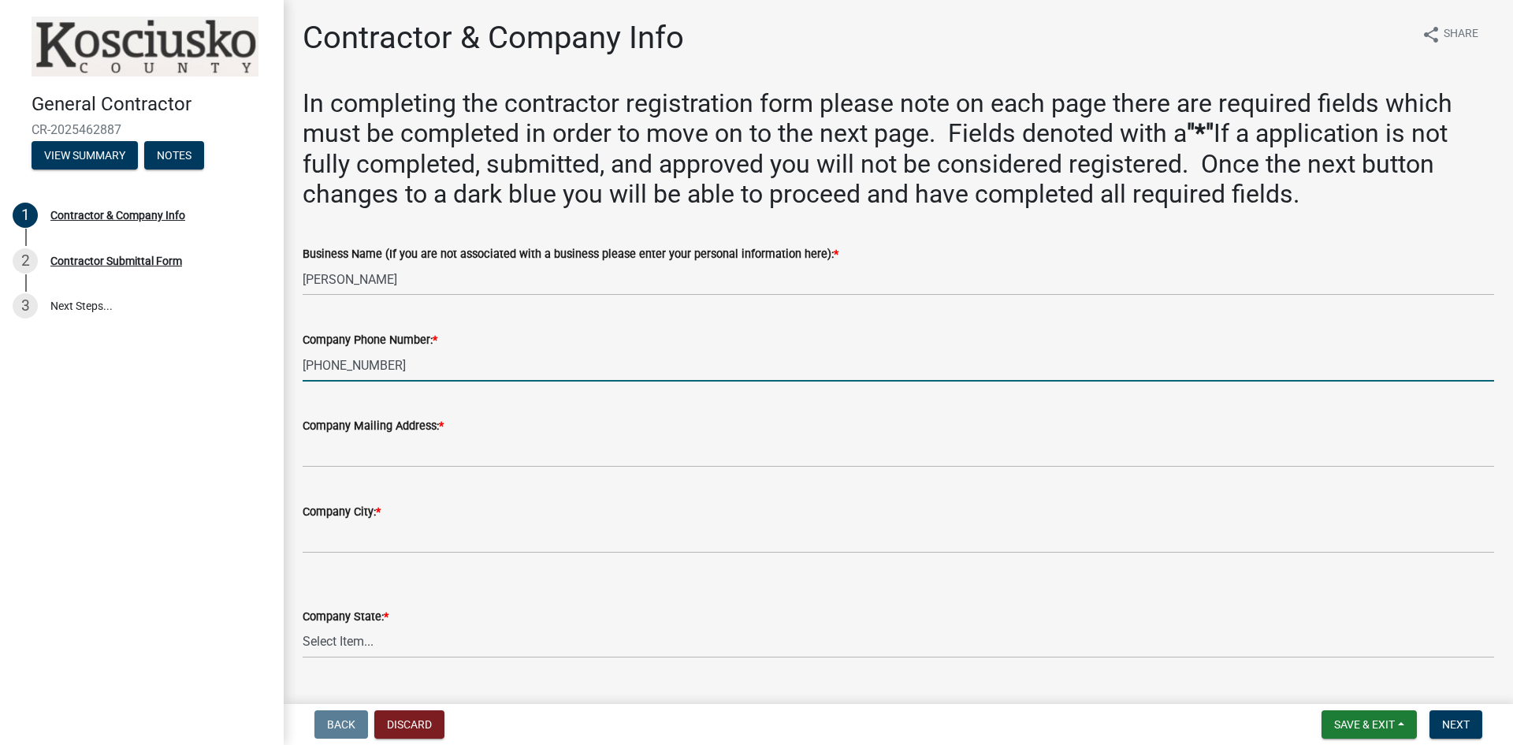
type input "[PHONE_NUMBER]"
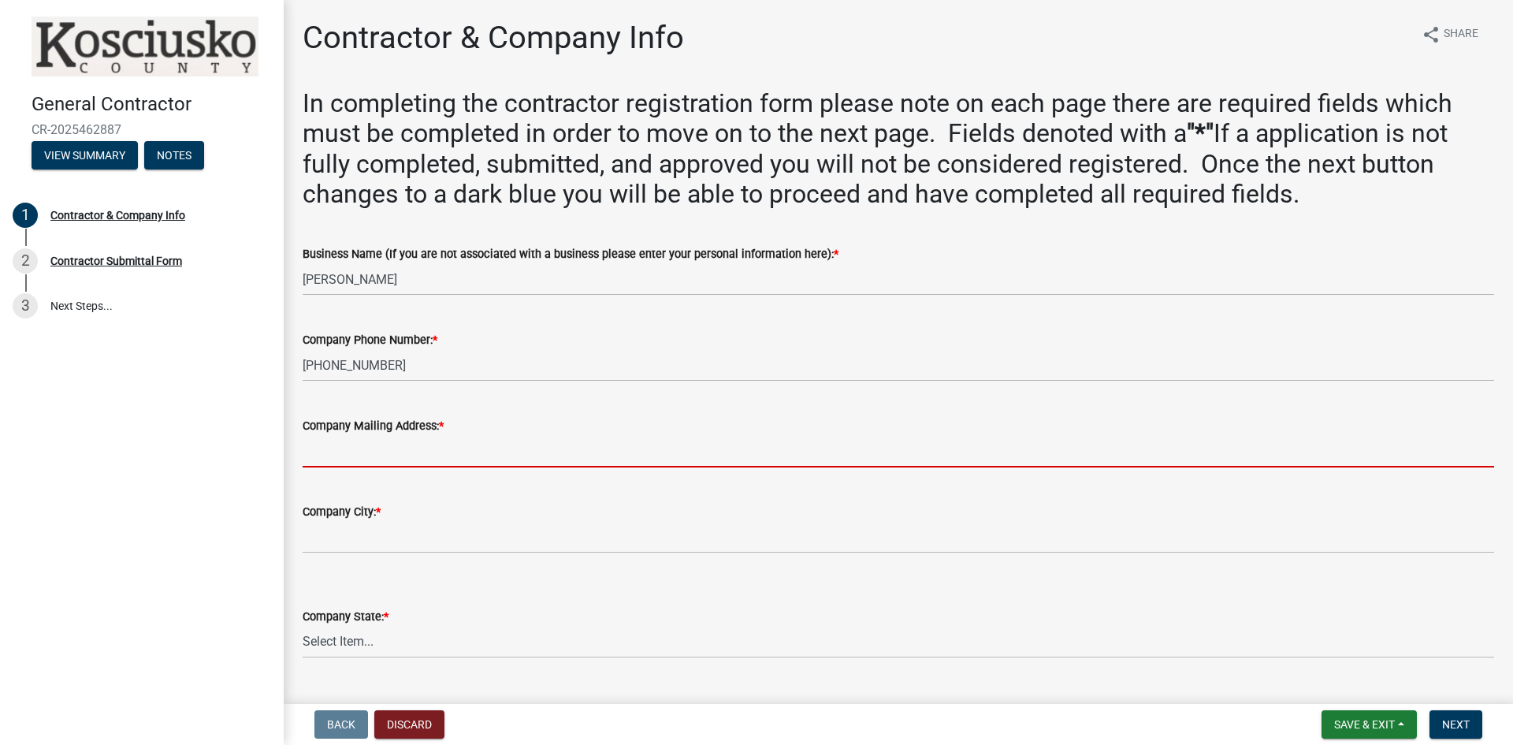
drag, startPoint x: 372, startPoint y: 461, endPoint x: 349, endPoint y: 436, distance: 34.0
click at [373, 461] on input "Company Mailing Address: *" at bounding box center [898, 451] width 1191 height 32
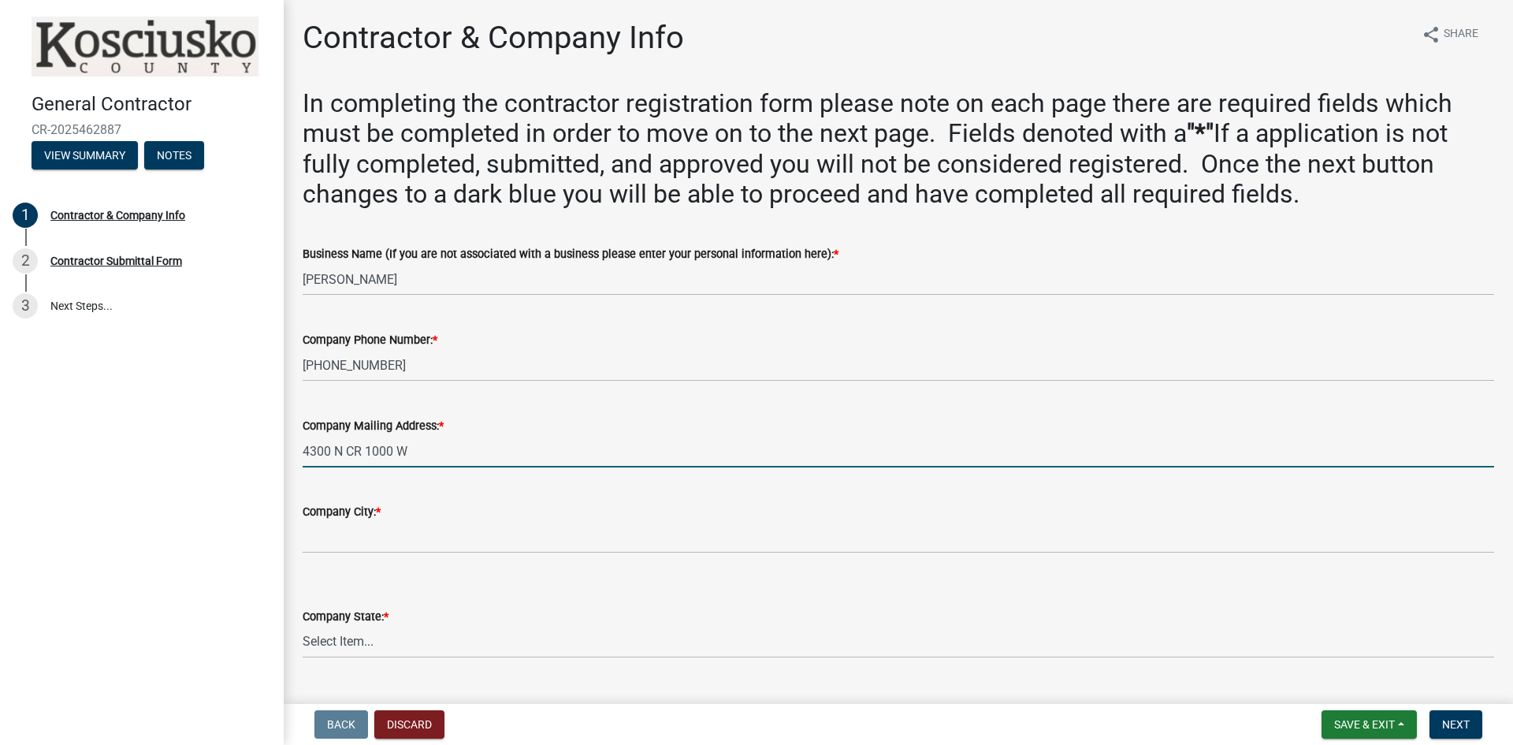
type input "4300 N CR 1000 W"
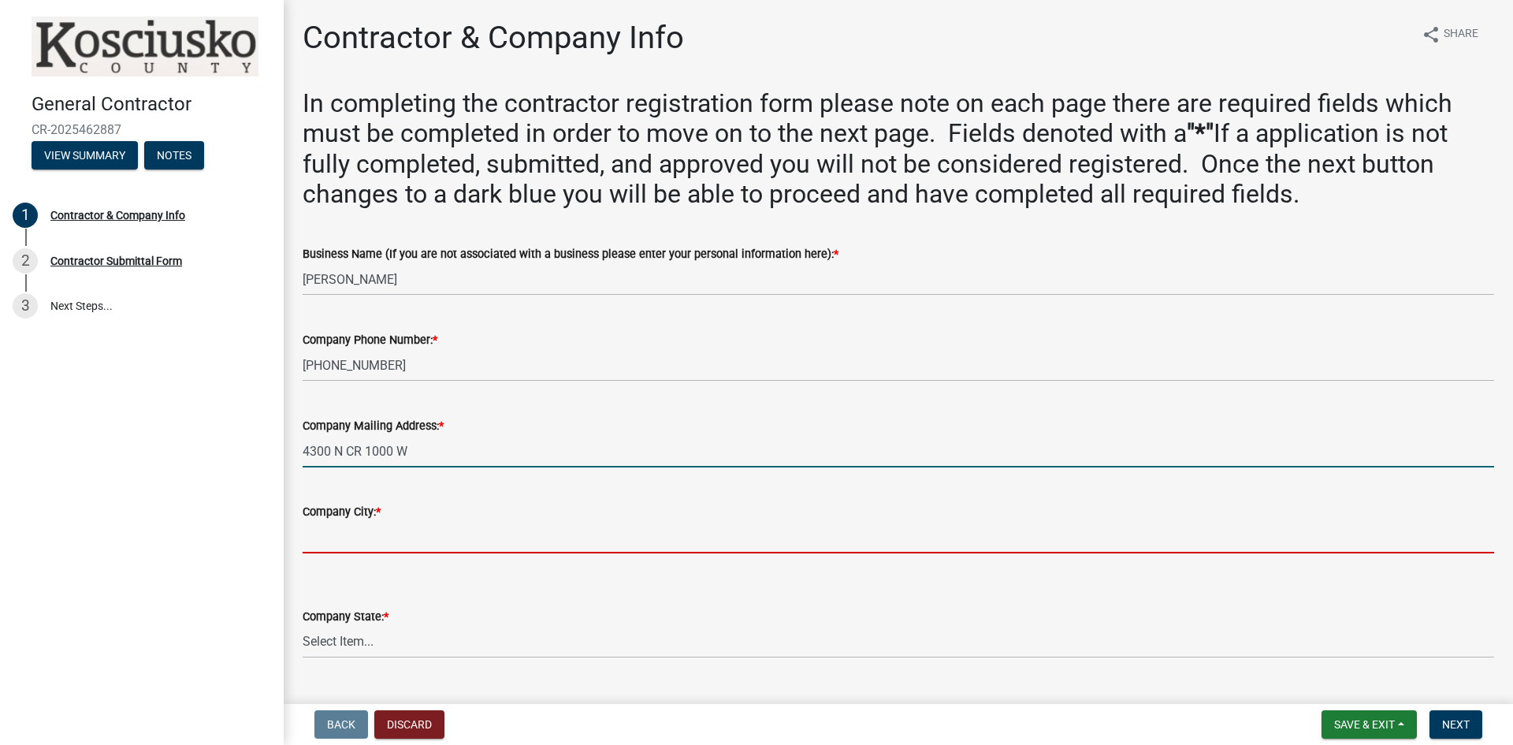
click at [406, 526] on input "Company City: *" at bounding box center [898, 537] width 1191 height 32
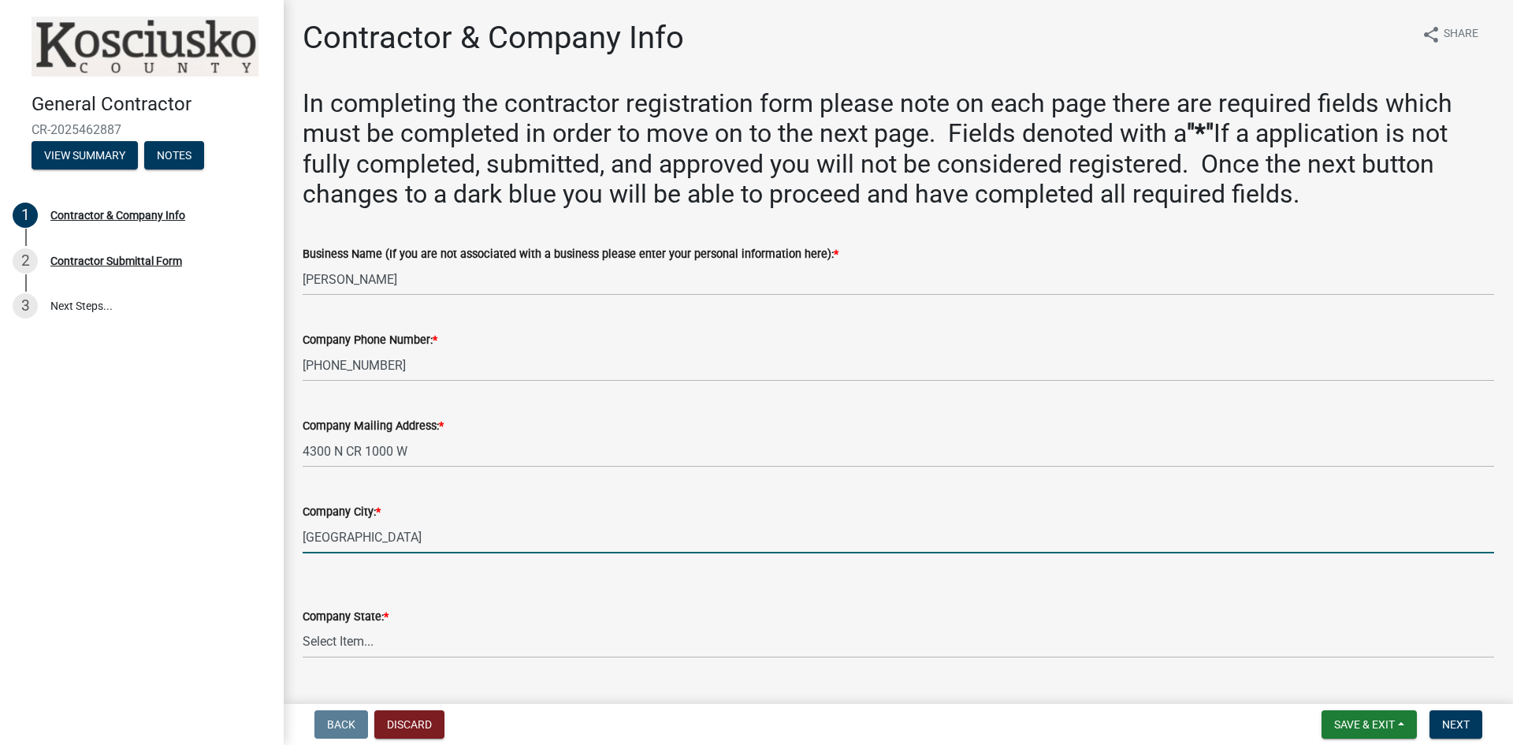
type input "[GEOGRAPHIC_DATA]"
click at [385, 638] on select "Select Item... [US_STATE] [US_STATE] [US_STATE] [US_STATE] [US_STATE] [US_STATE…" at bounding box center [898, 642] width 1191 height 32
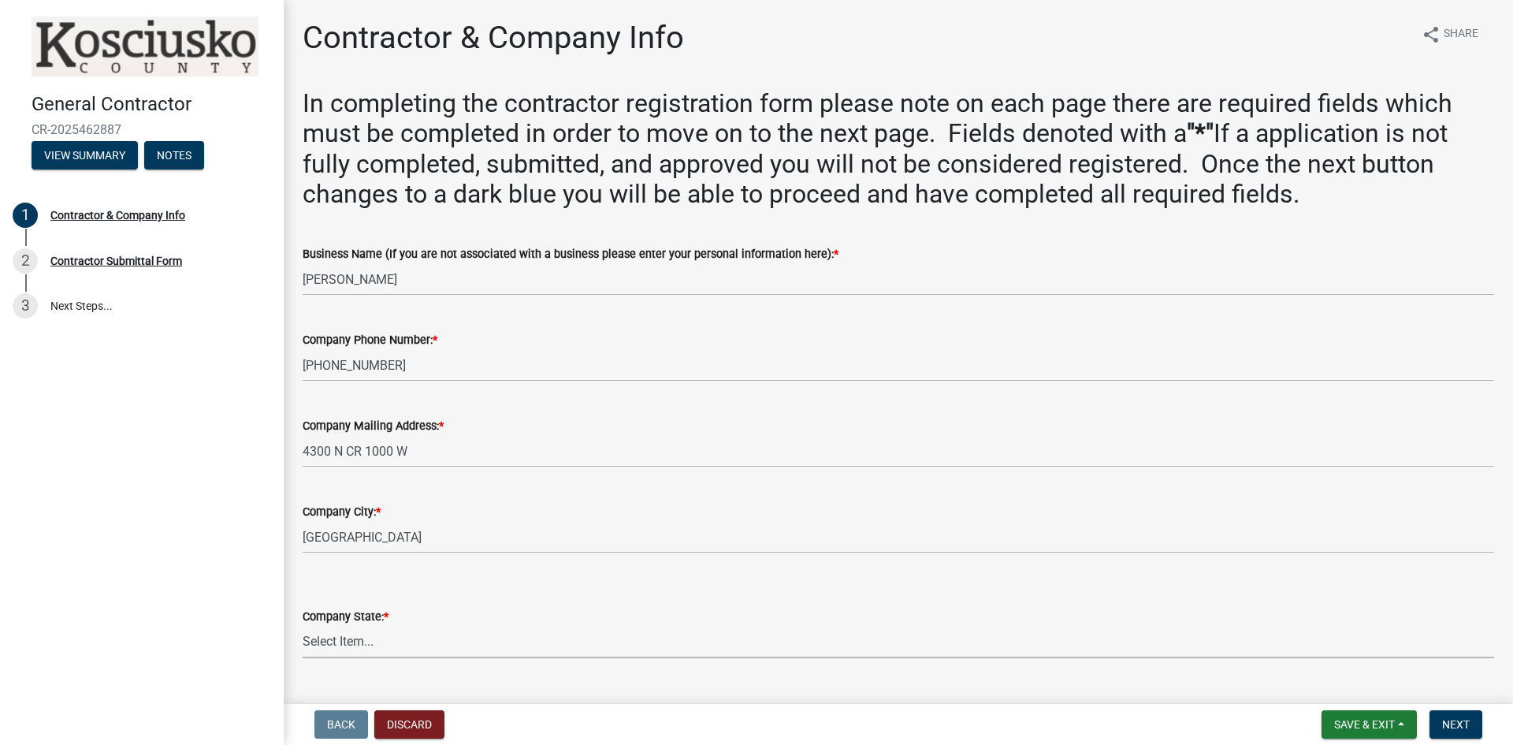
click at [370, 640] on select "Select Item... [US_STATE] [US_STATE] [US_STATE] [US_STATE] [US_STATE] [US_STATE…" at bounding box center [898, 642] width 1191 height 32
click at [344, 638] on select "Select Item... Alabama Alaska Arizona Arkansas California Colorado Connecticut …" at bounding box center [898, 642] width 1191 height 32
select select "IN"
click at [303, 626] on select "Select Item... Alabama Alaska Arizona Arkansas California Colorado Connecticut …" at bounding box center [898, 642] width 1191 height 32
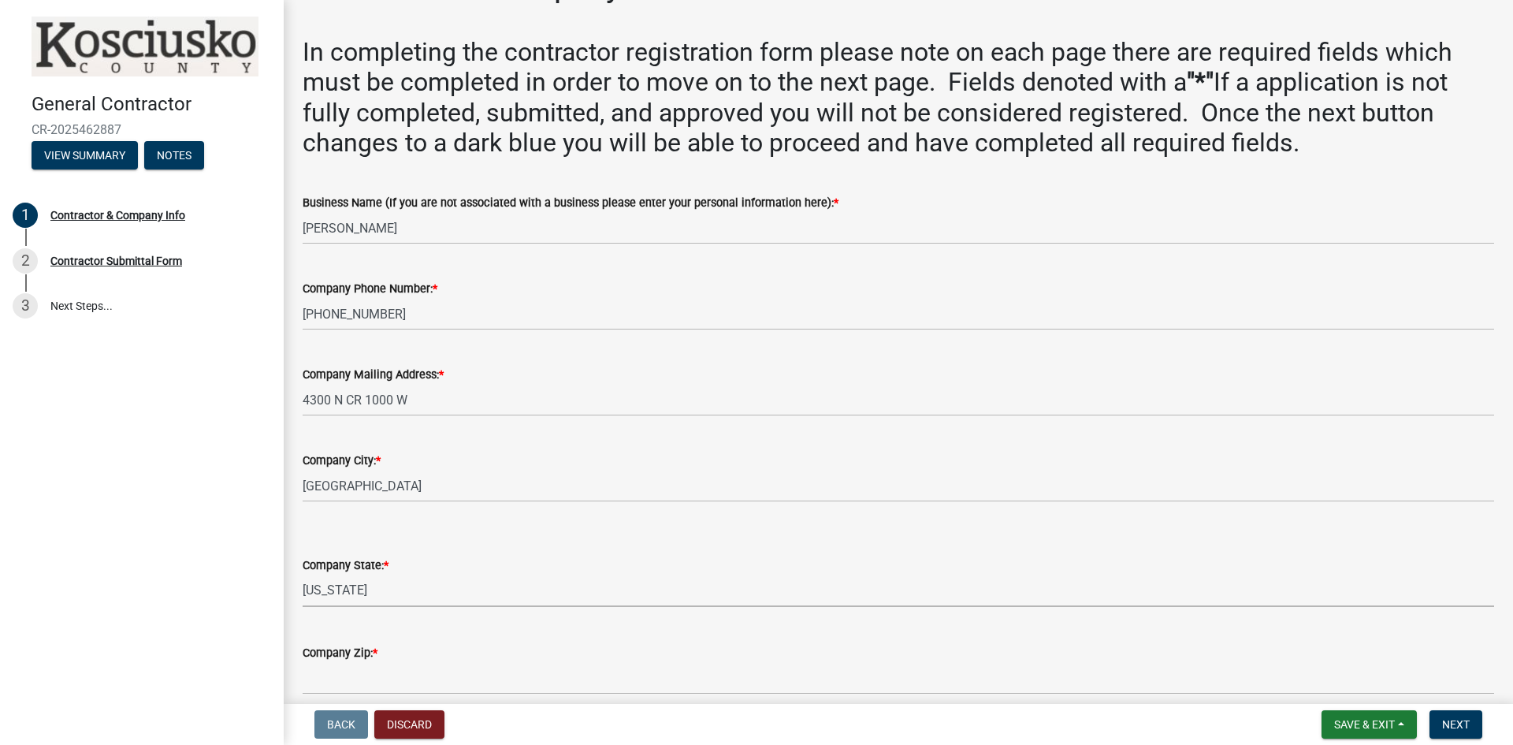
scroll to position [315, 0]
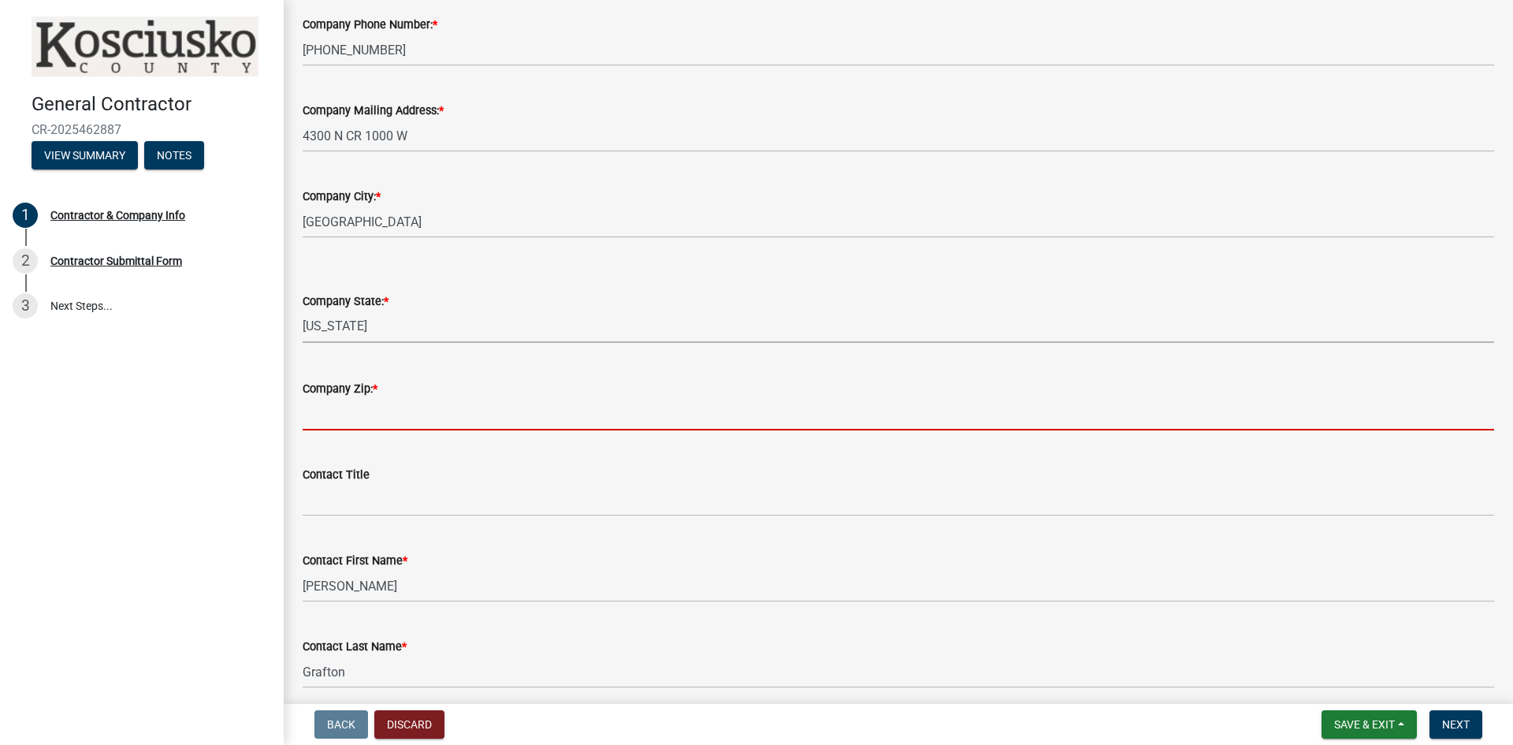
click at [351, 412] on input "Company Zip: *" at bounding box center [898, 414] width 1191 height 32
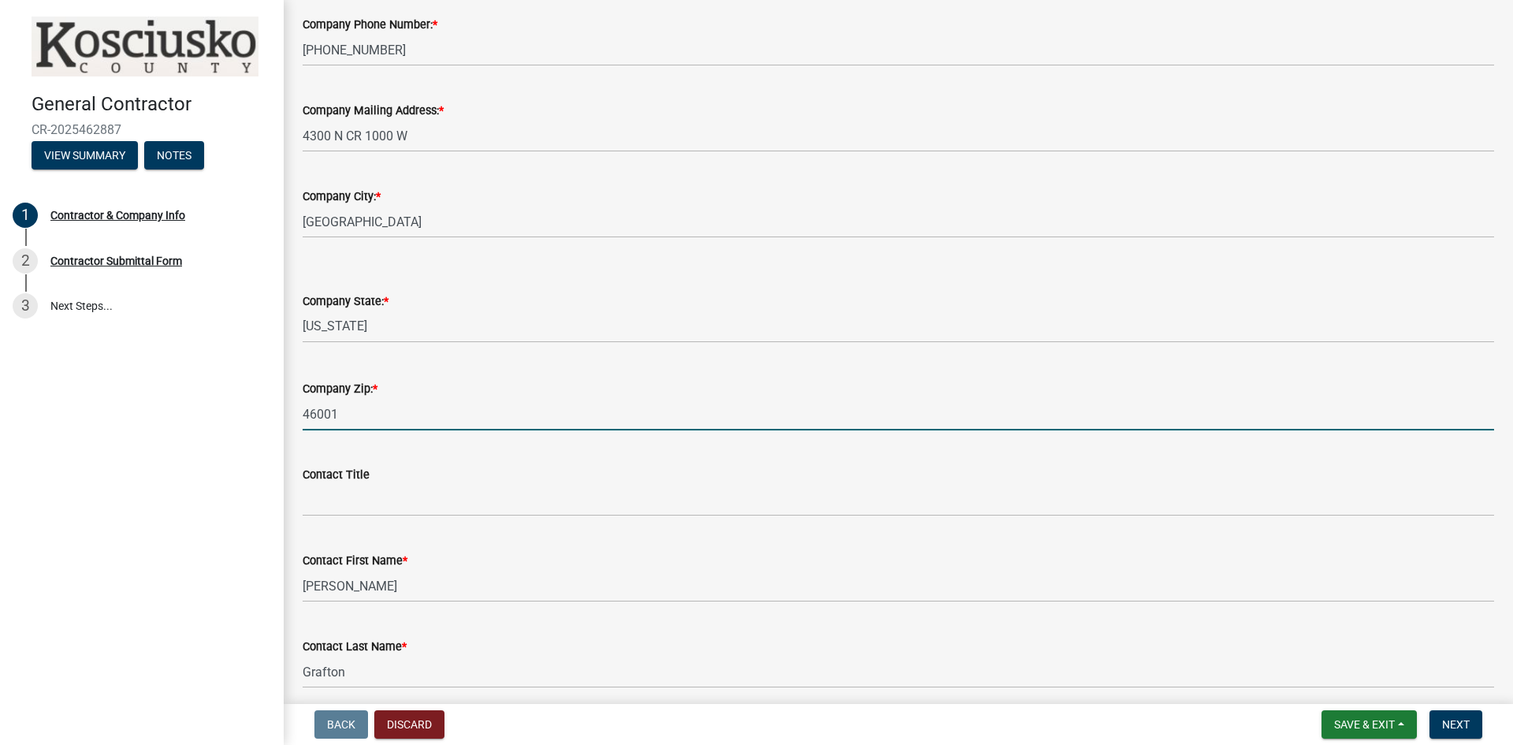
type input "46001"
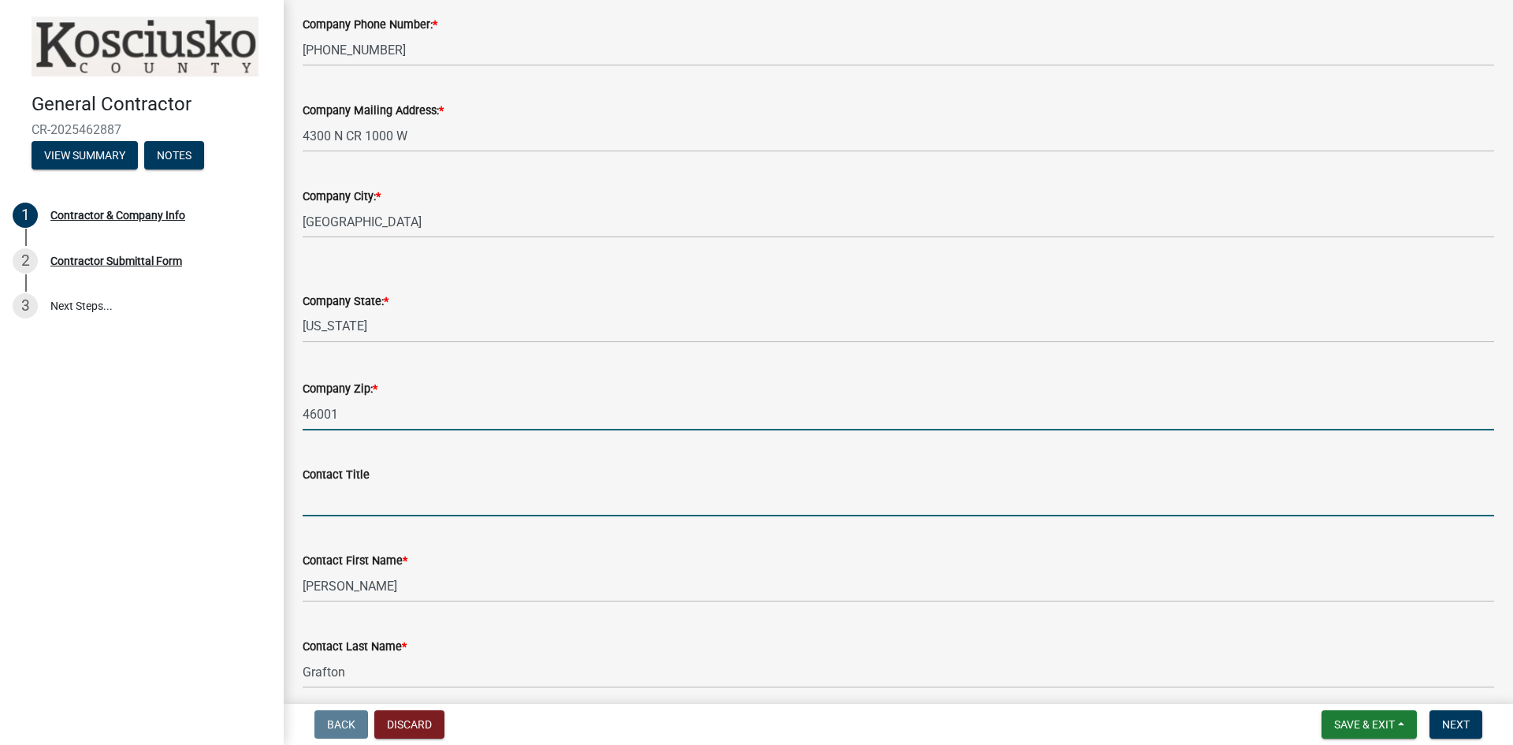
click at [366, 495] on input "Contact Title" at bounding box center [898, 500] width 1191 height 32
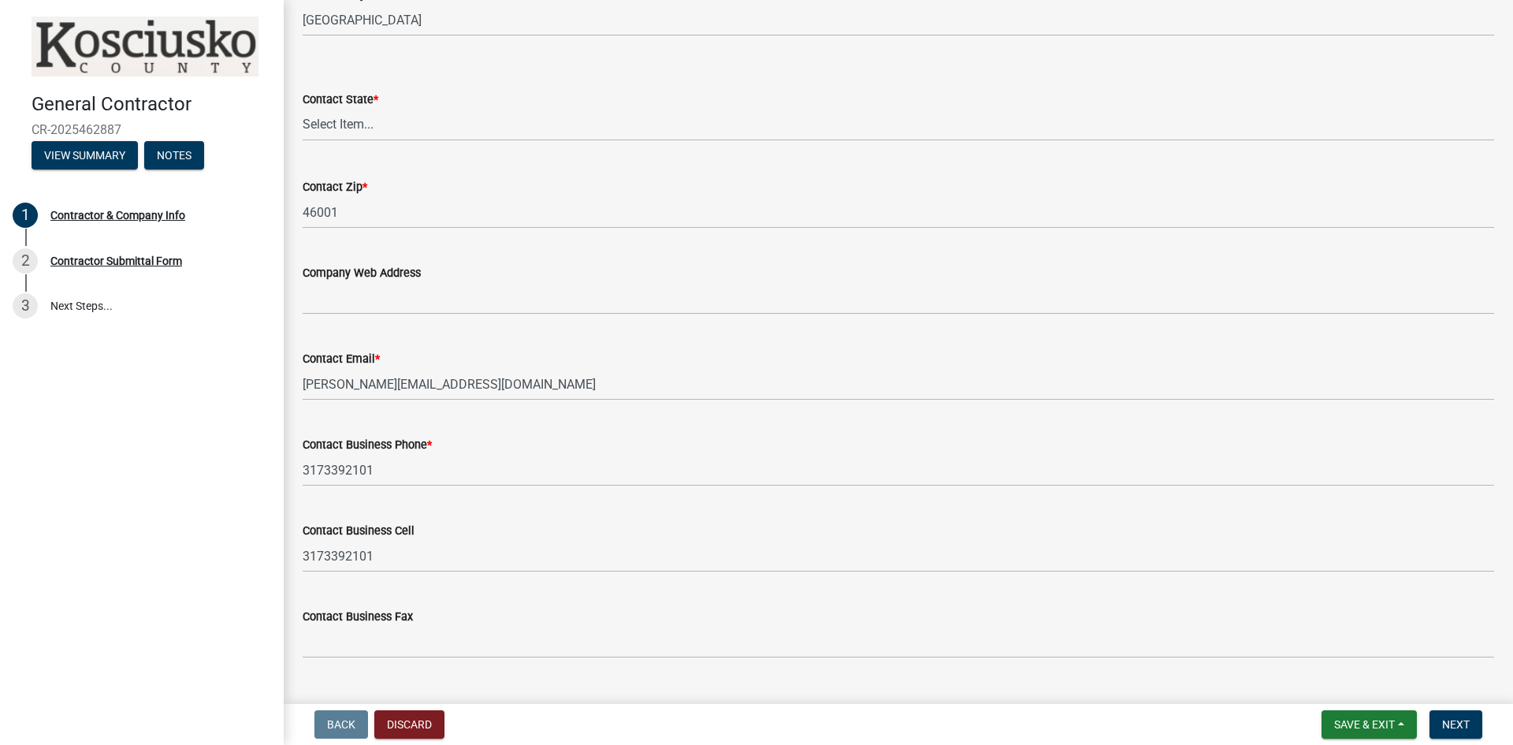
scroll to position [1259, 0]
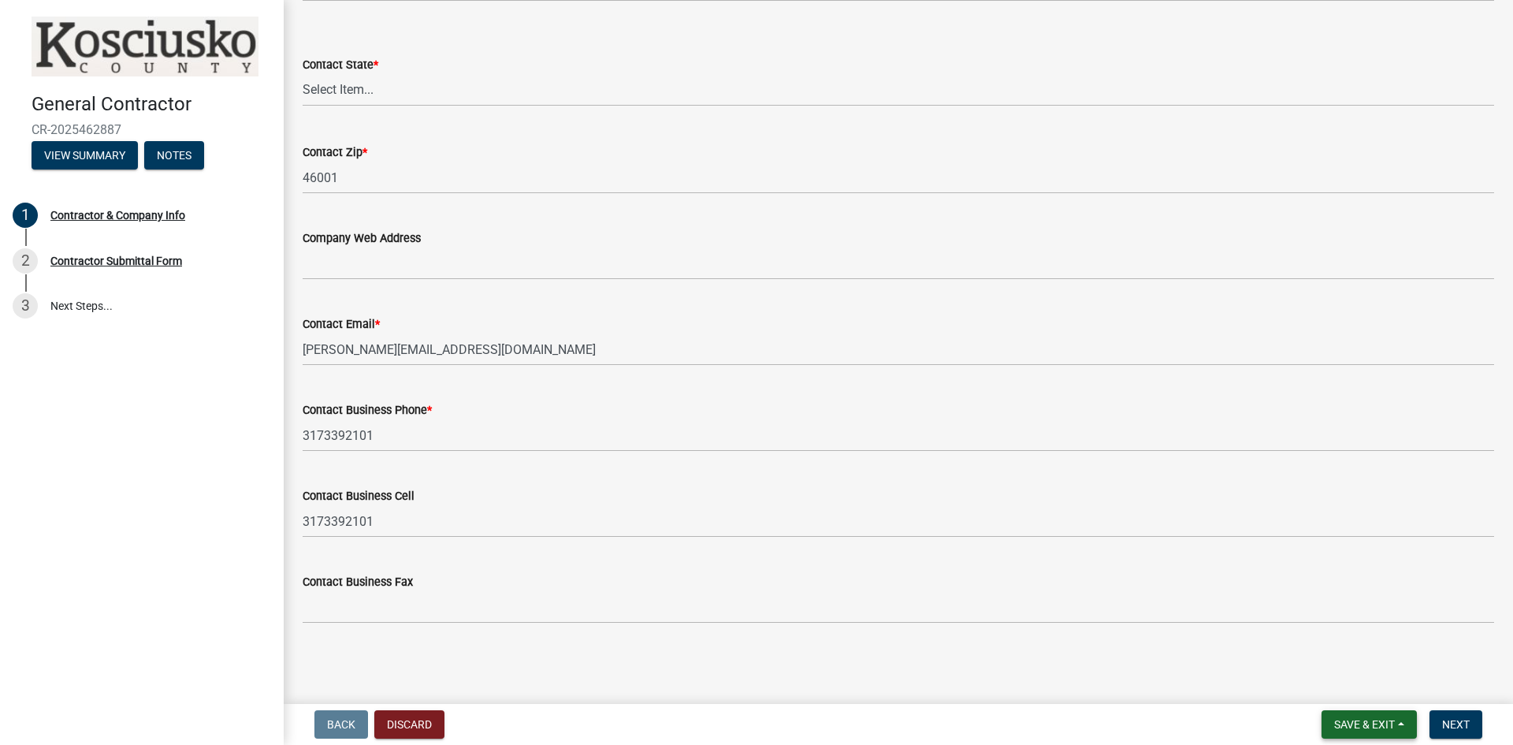
type input "Owner of lake house"
click at [1344, 726] on span "Save & Exit" at bounding box center [1364, 724] width 61 height 13
click at [1329, 643] on button "Save" at bounding box center [1354, 645] width 126 height 38
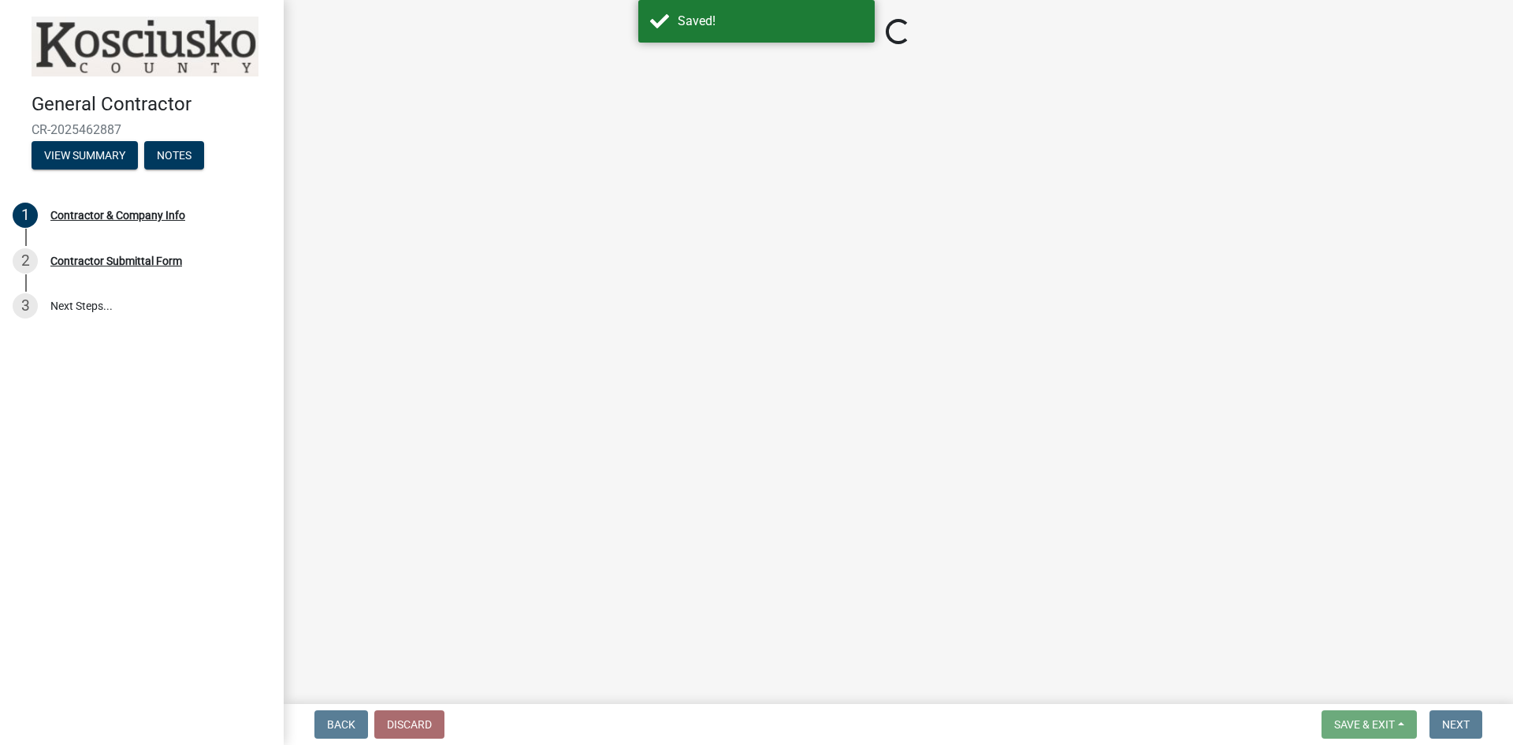
select select "IN"
select select "in"
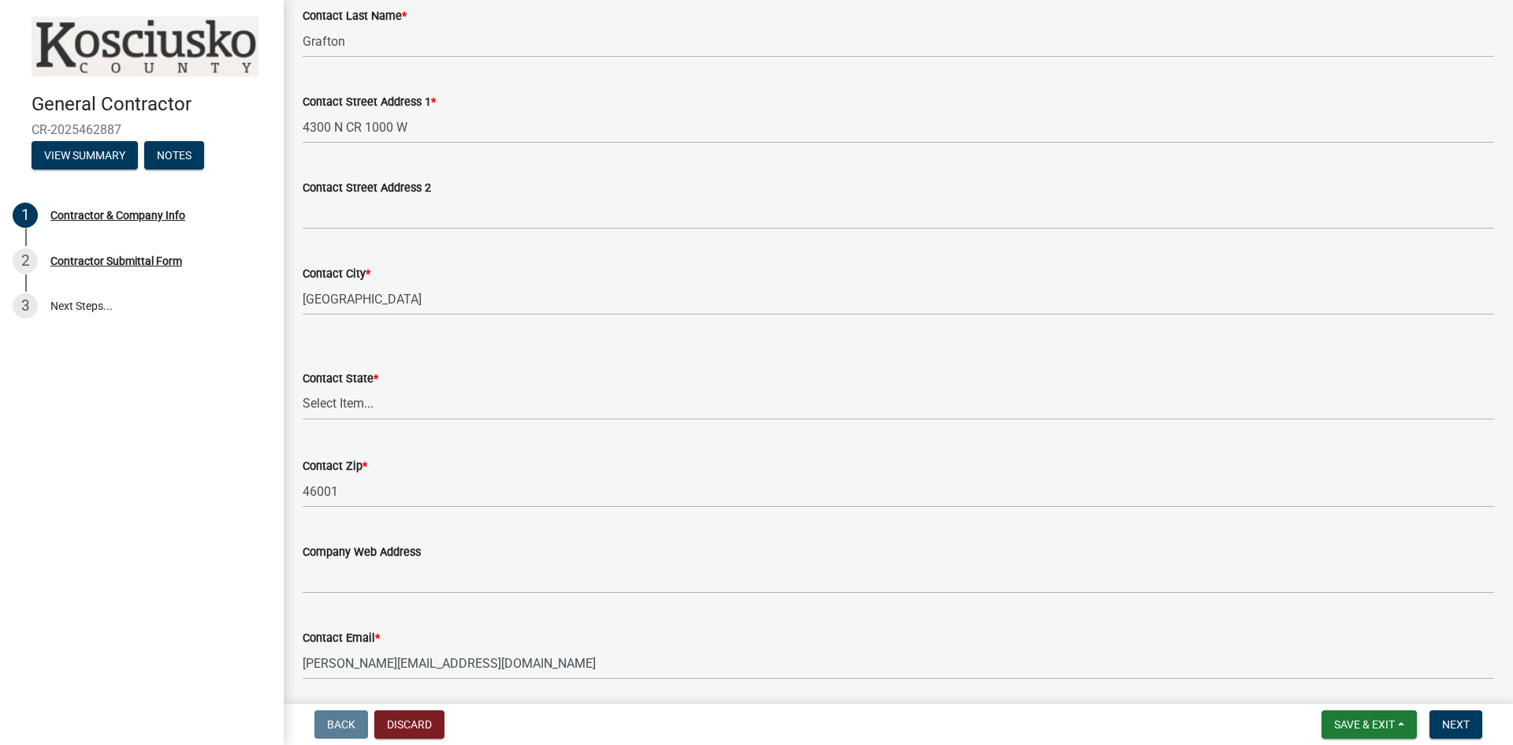
scroll to position [1024, 0]
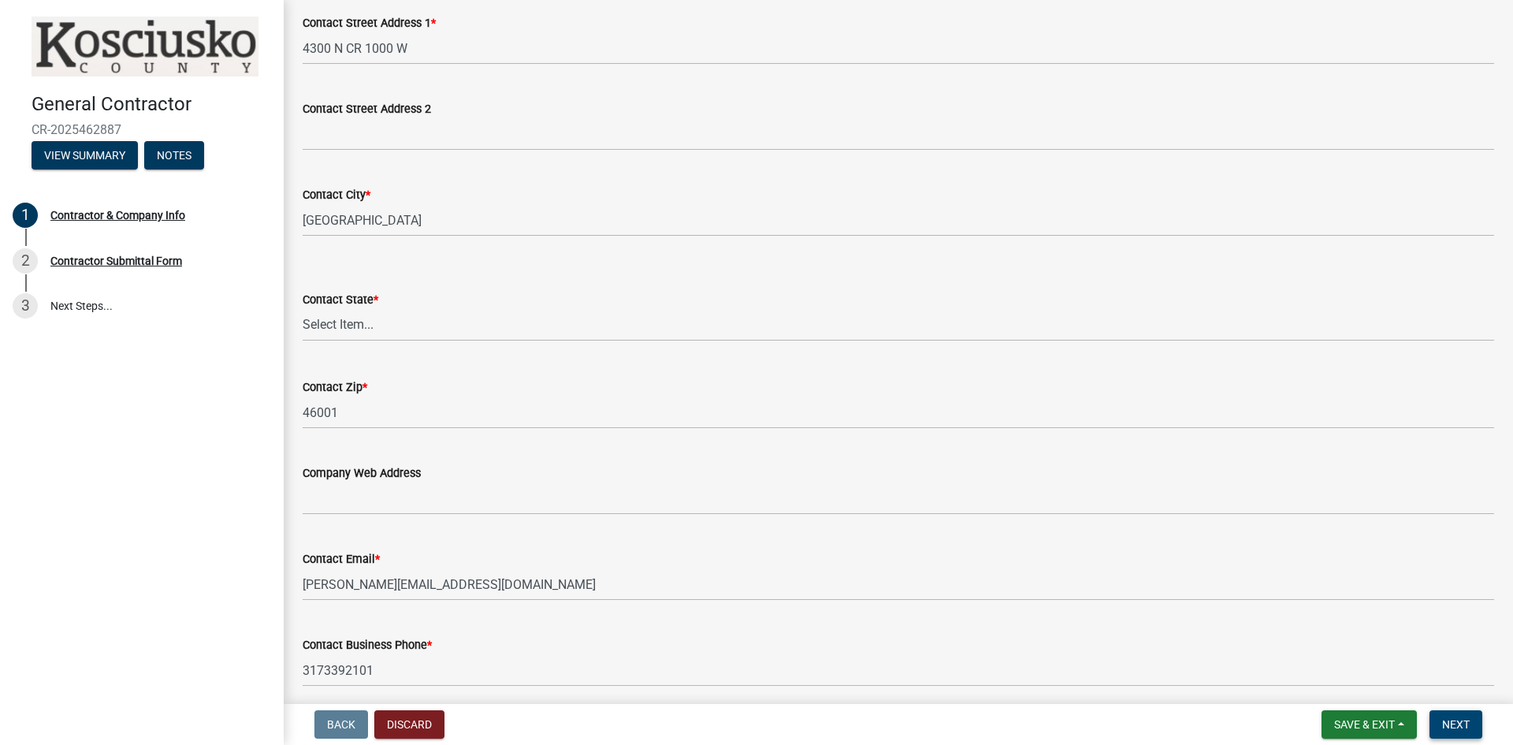
click at [1447, 730] on span "Next" at bounding box center [1456, 724] width 28 height 13
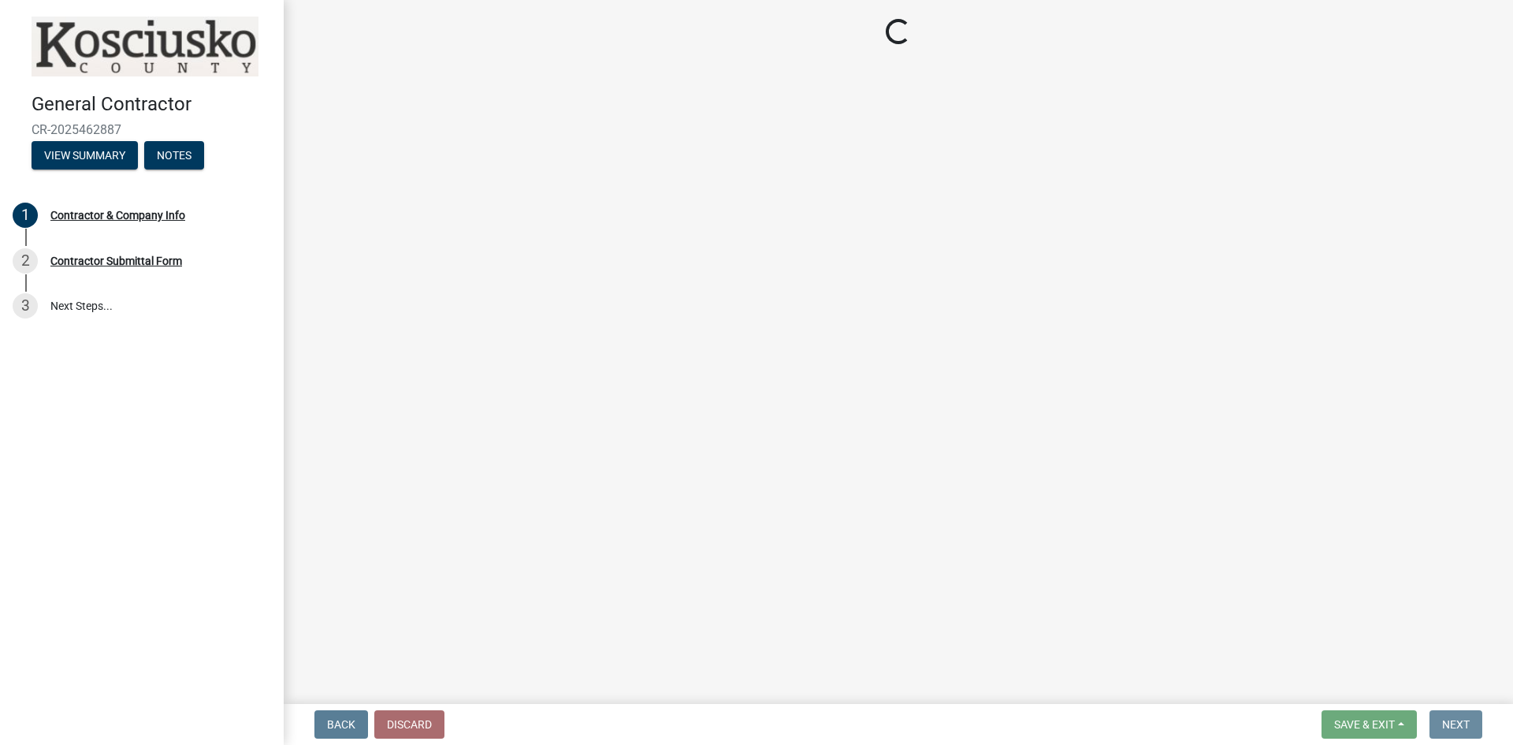
scroll to position [0, 0]
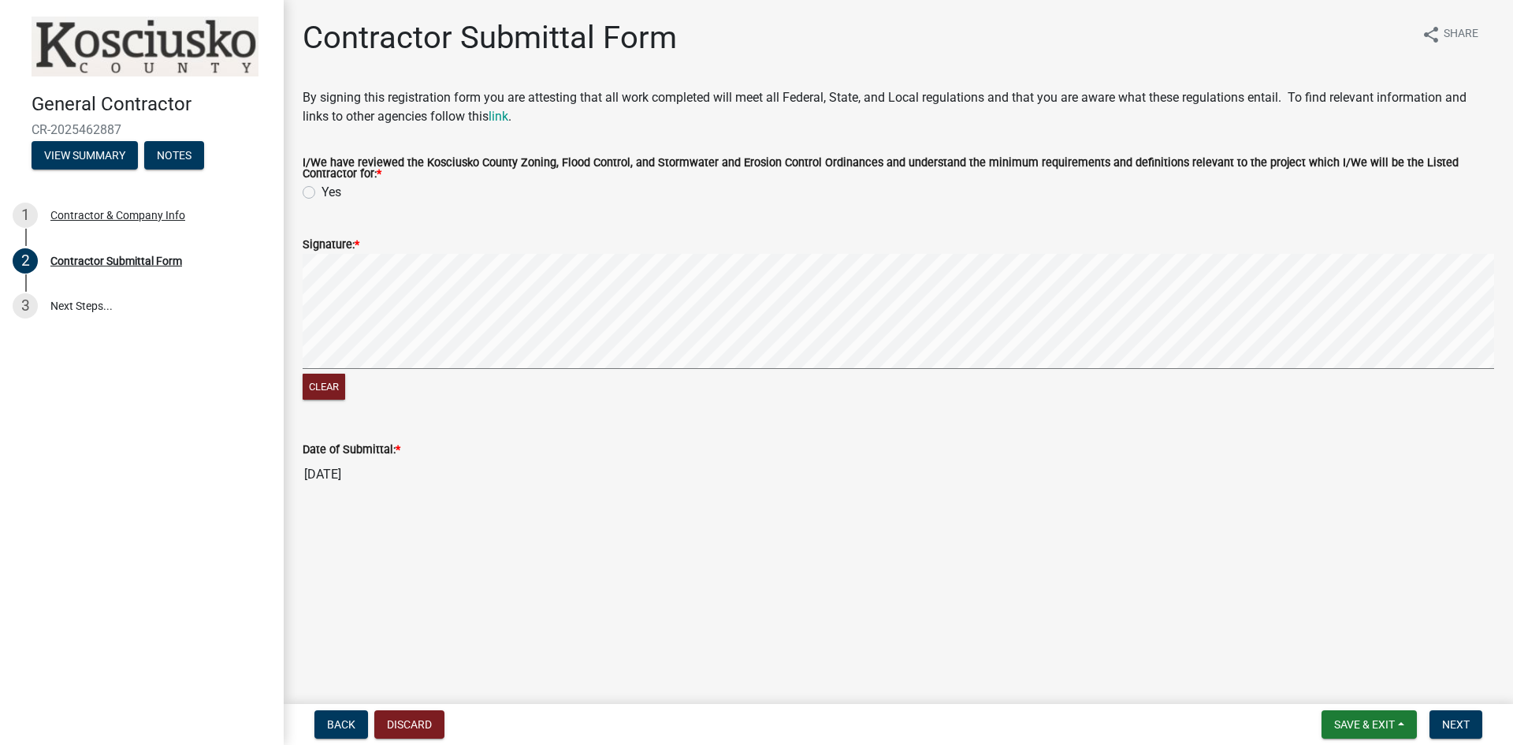
click at [316, 190] on div "Yes" at bounding box center [898, 192] width 1191 height 19
drag, startPoint x: 316, startPoint y: 195, endPoint x: 303, endPoint y: 192, distance: 13.0
click at [303, 192] on div "Yes" at bounding box center [898, 192] width 1191 height 19
click at [321, 194] on label "Yes" at bounding box center [331, 192] width 20 height 19
click at [321, 193] on input "Yes" at bounding box center [326, 188] width 10 height 10
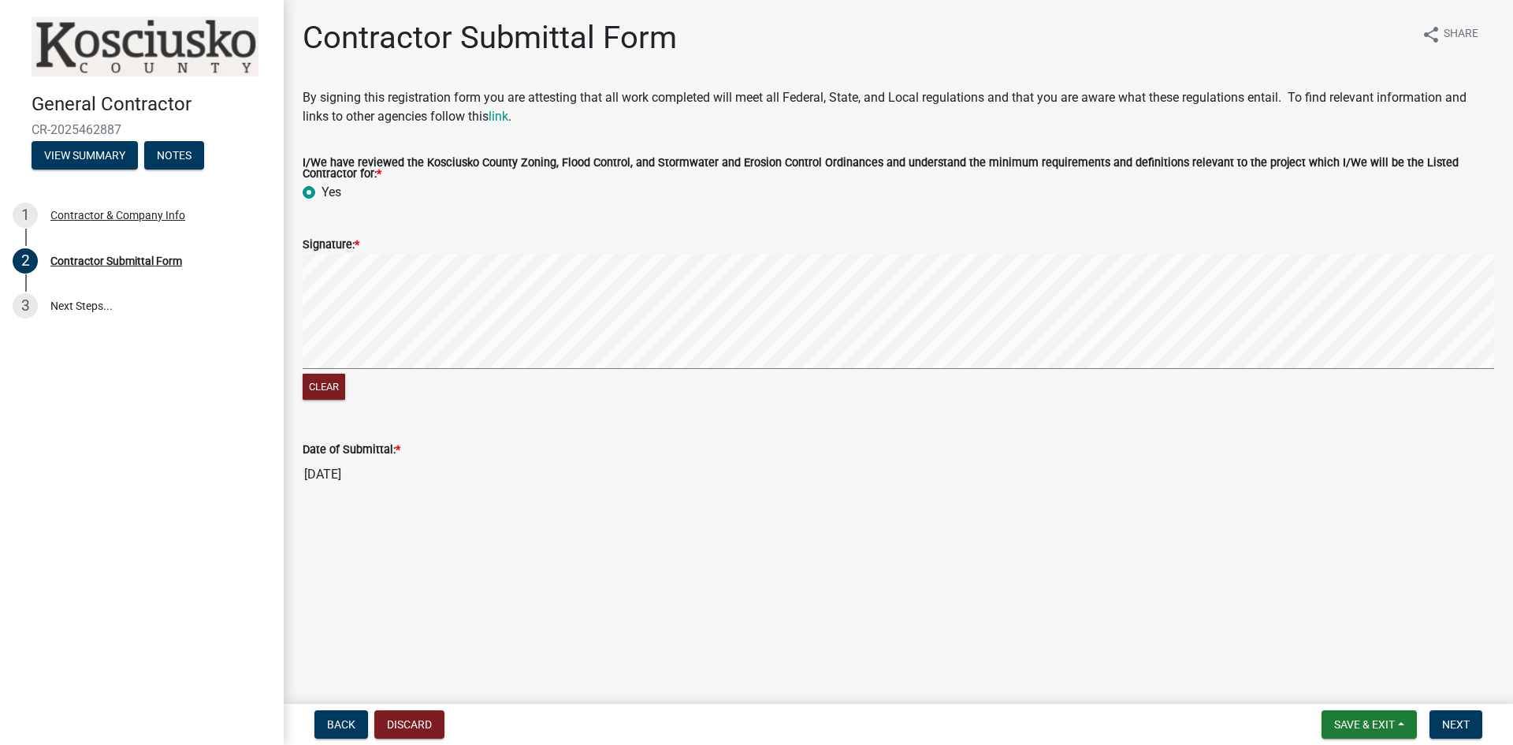
radio input "true"
click at [335, 390] on button "Clear" at bounding box center [324, 386] width 43 height 26
drag, startPoint x: 215, startPoint y: 485, endPoint x: 308, endPoint y: 418, distance: 115.1
click at [308, 418] on div "General Contractor CR-2025462887 View Summary Notes 1 Contractor & Company Info…" at bounding box center [756, 372] width 1513 height 745
click at [1471, 727] on button "Next" at bounding box center [1455, 724] width 53 height 28
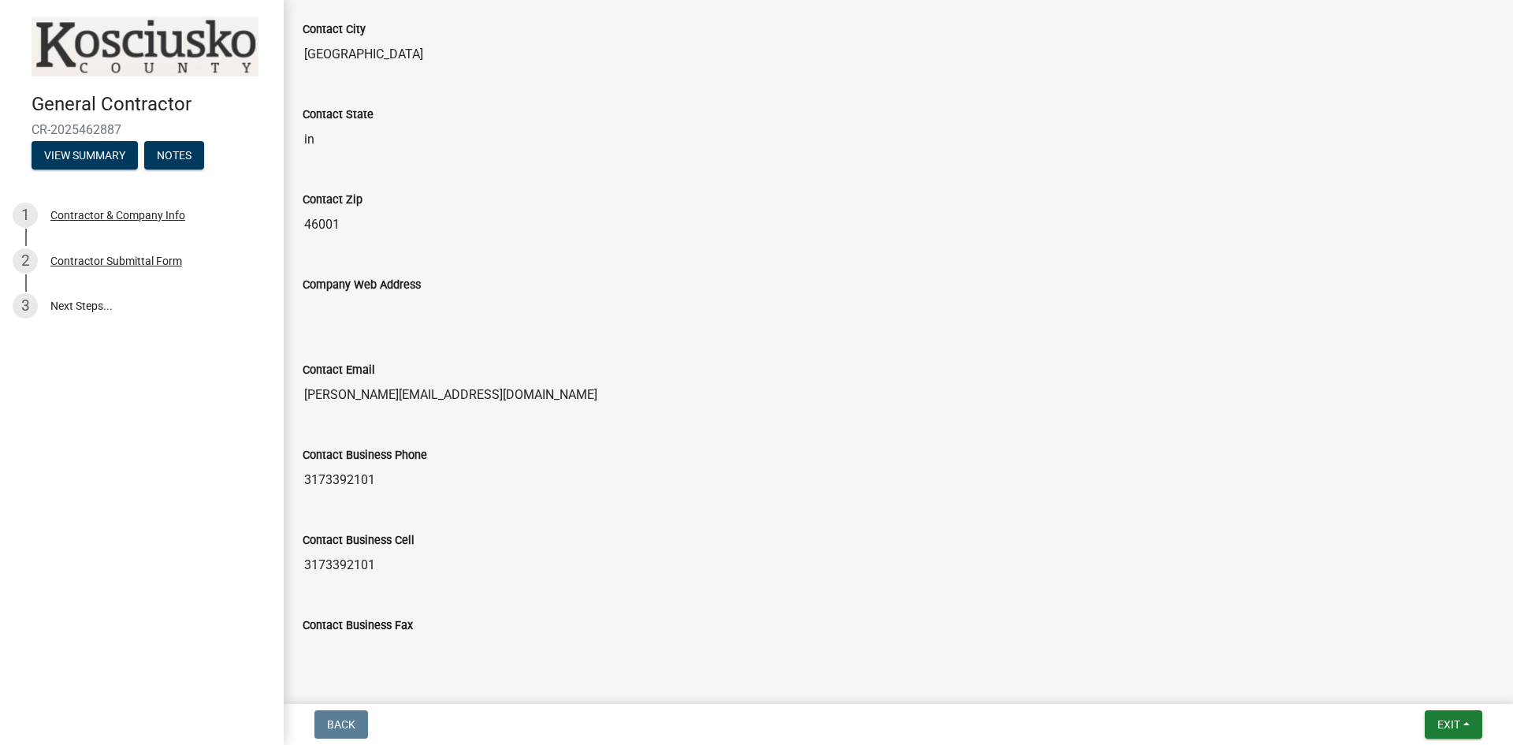
scroll to position [1322, 0]
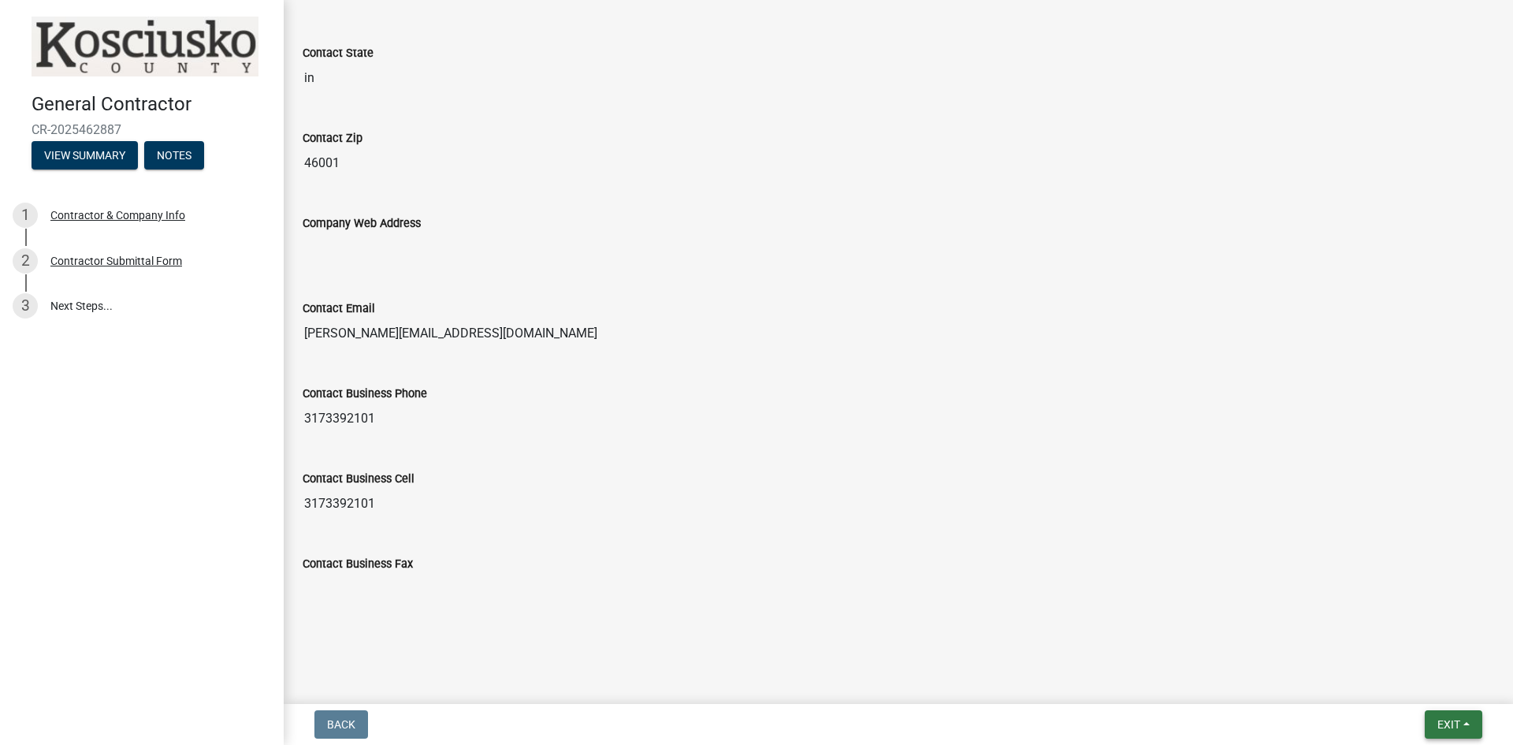
click at [1455, 728] on span "Exit" at bounding box center [1448, 724] width 23 height 13
click at [1403, 679] on button "Save & Exit" at bounding box center [1419, 683] width 126 height 38
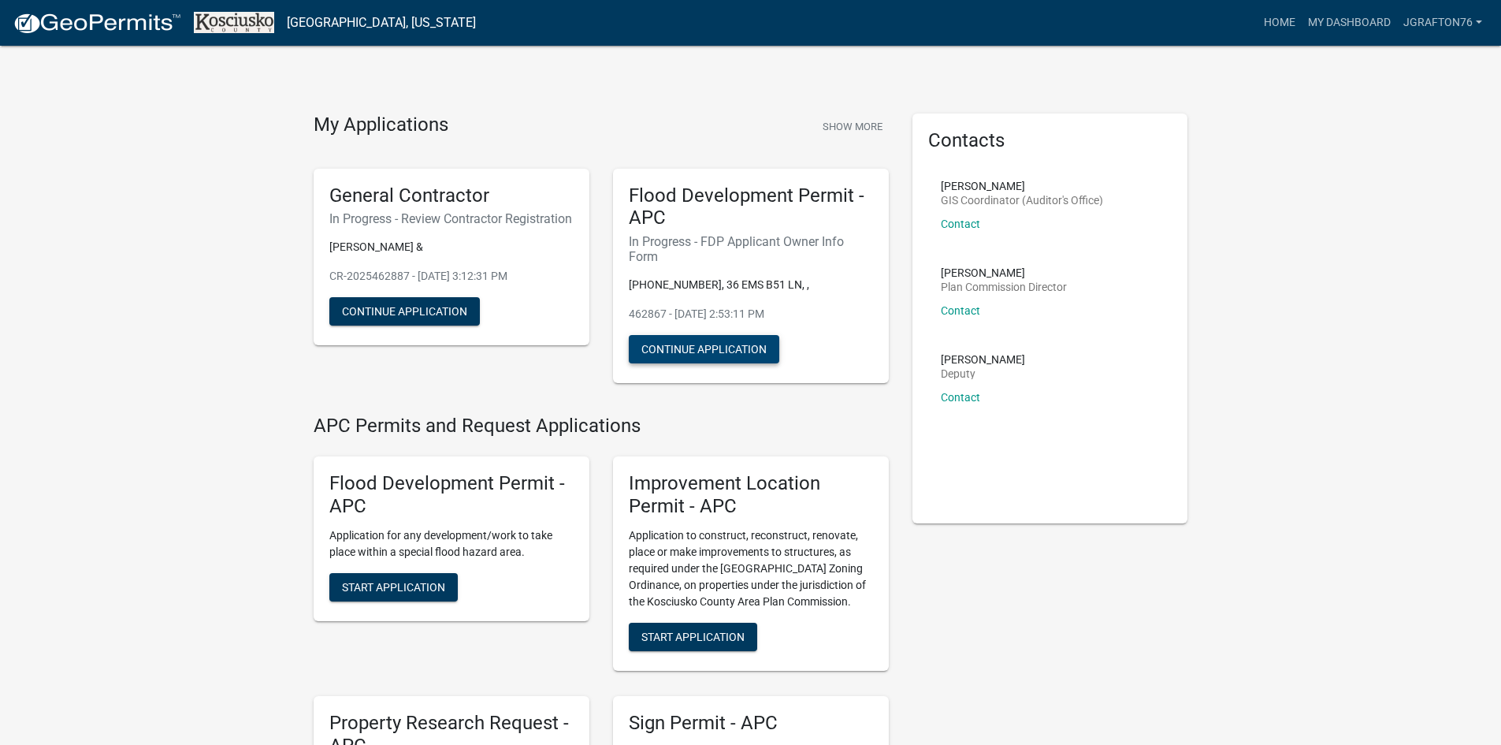
click at [689, 354] on button "Continue Application" at bounding box center [704, 349] width 150 height 28
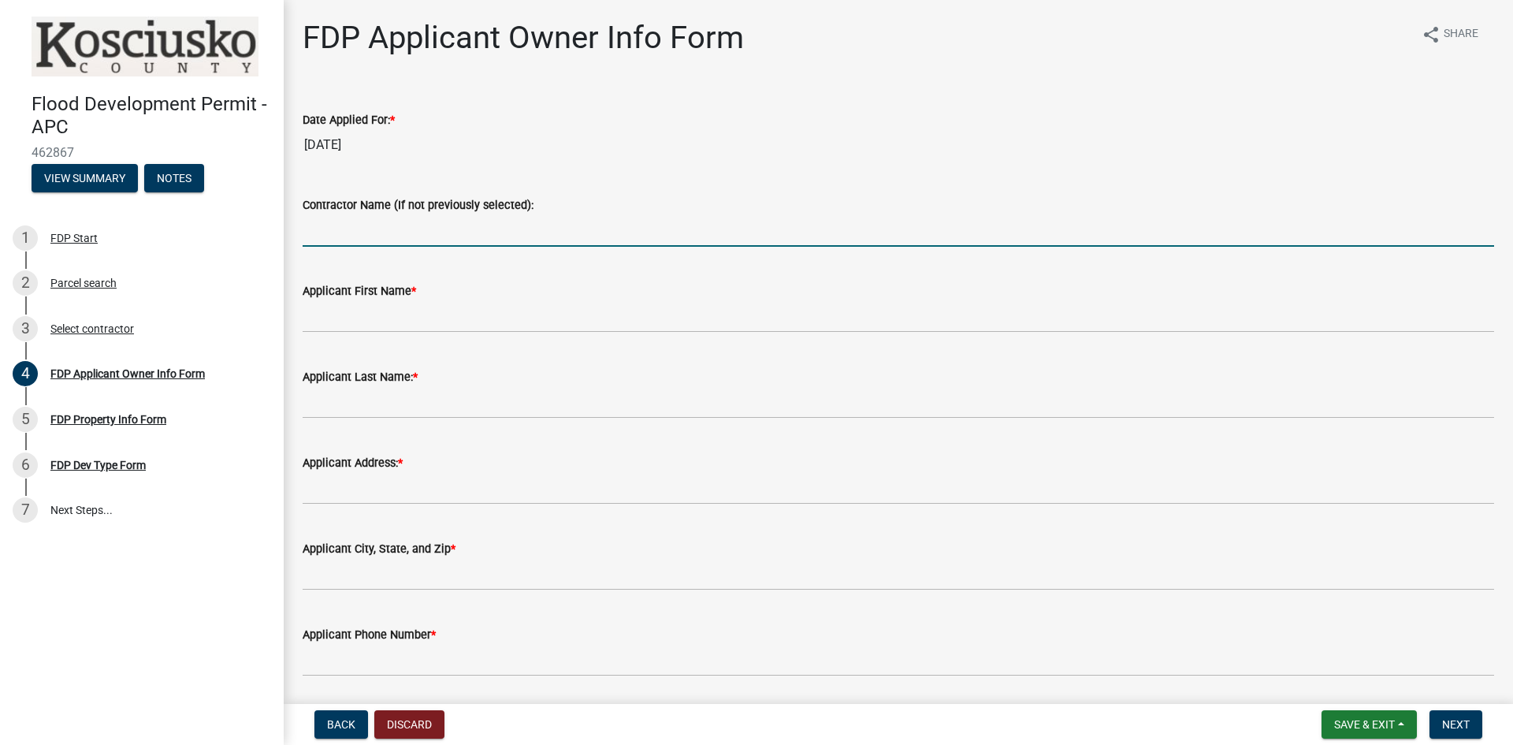
click at [367, 231] on input "Contractor Name (If not previously selected):" at bounding box center [898, 230] width 1191 height 32
type input "[PERSON_NAME]"
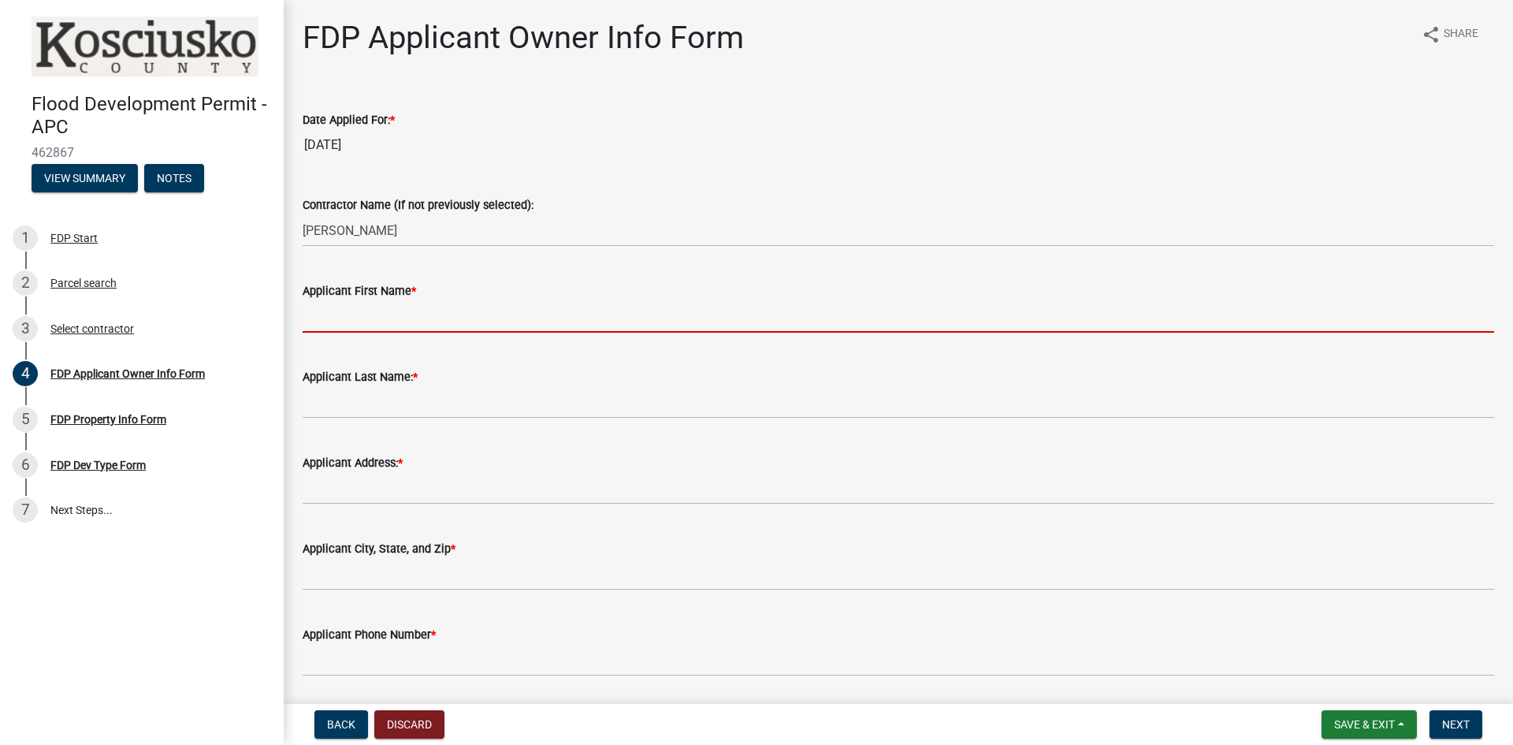
click at [369, 312] on input "Applicant First Name *" at bounding box center [898, 316] width 1191 height 32
type input "[PERSON_NAME]"
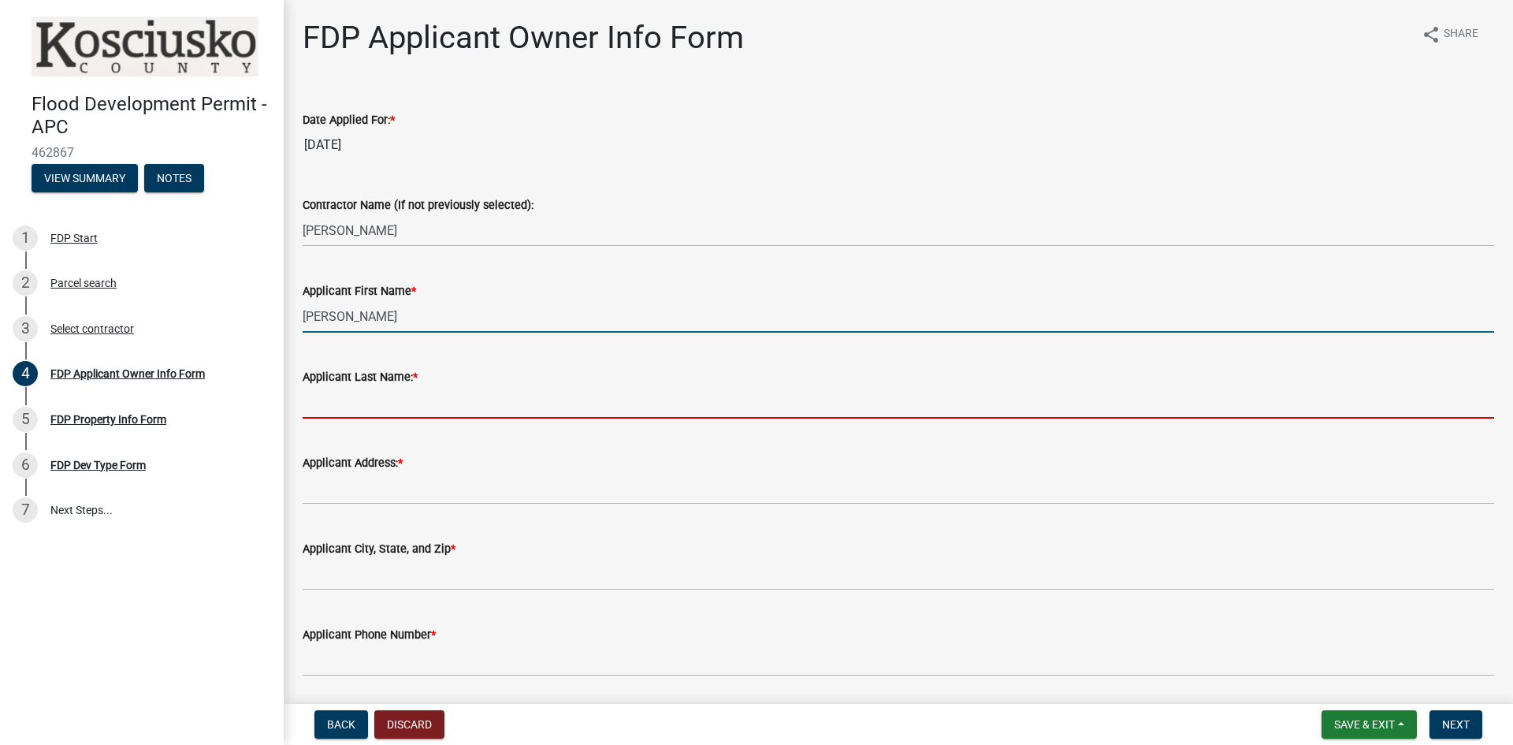
click at [385, 400] on input "Applicant Last Name: *" at bounding box center [898, 402] width 1191 height 32
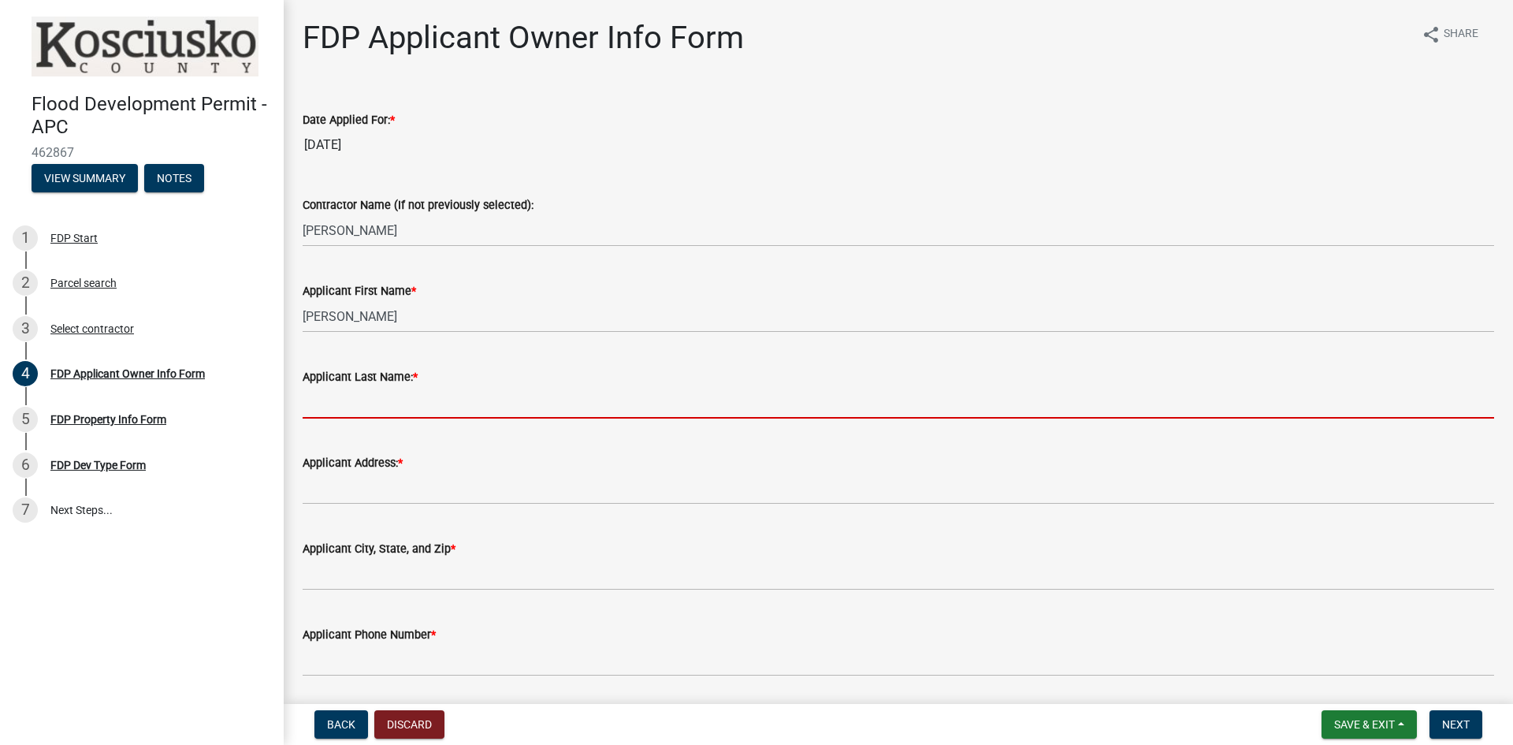
type input "Grafton"
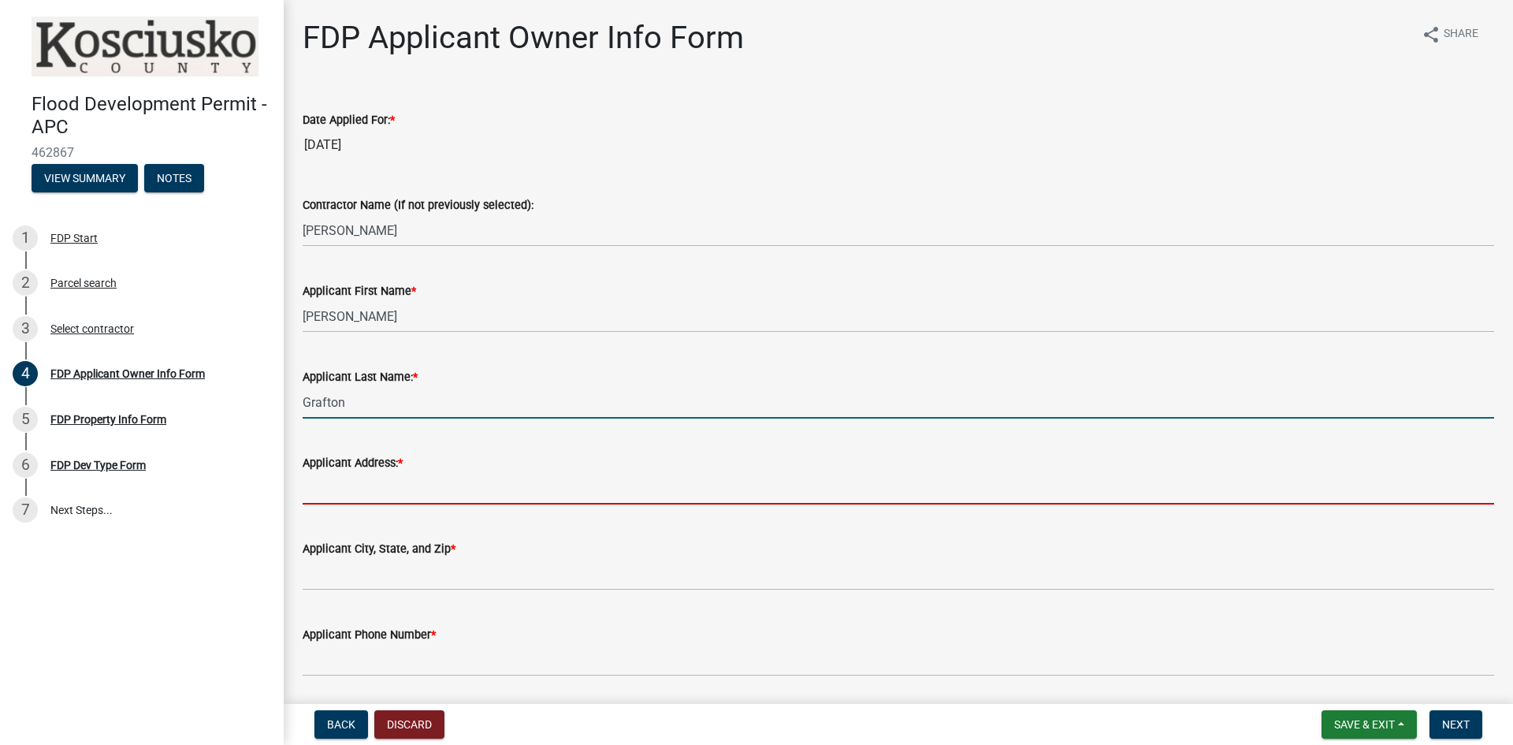
click at [368, 486] on input "Applicant Address: *" at bounding box center [898, 488] width 1191 height 32
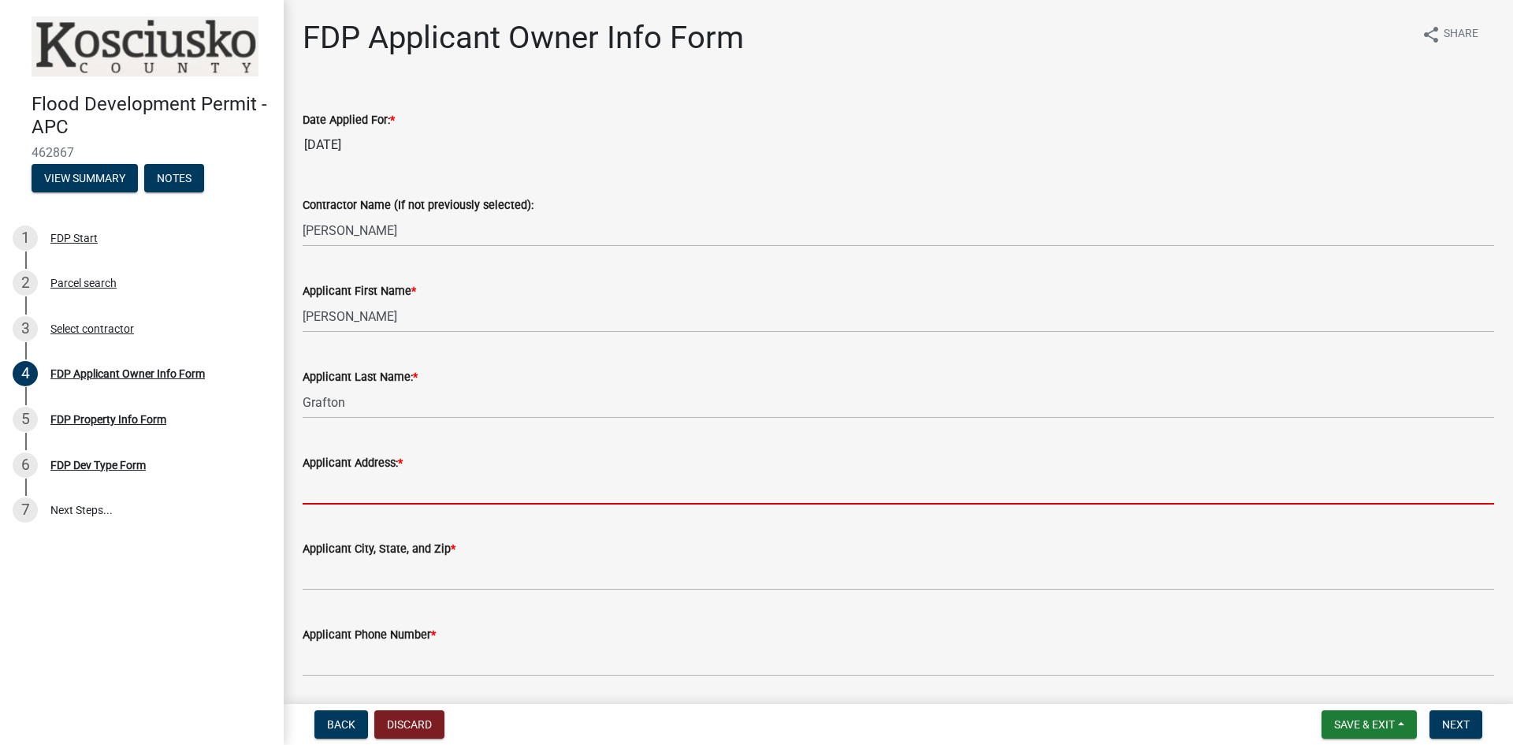
click at [337, 489] on input "Applicant Address: *" at bounding box center [898, 488] width 1191 height 32
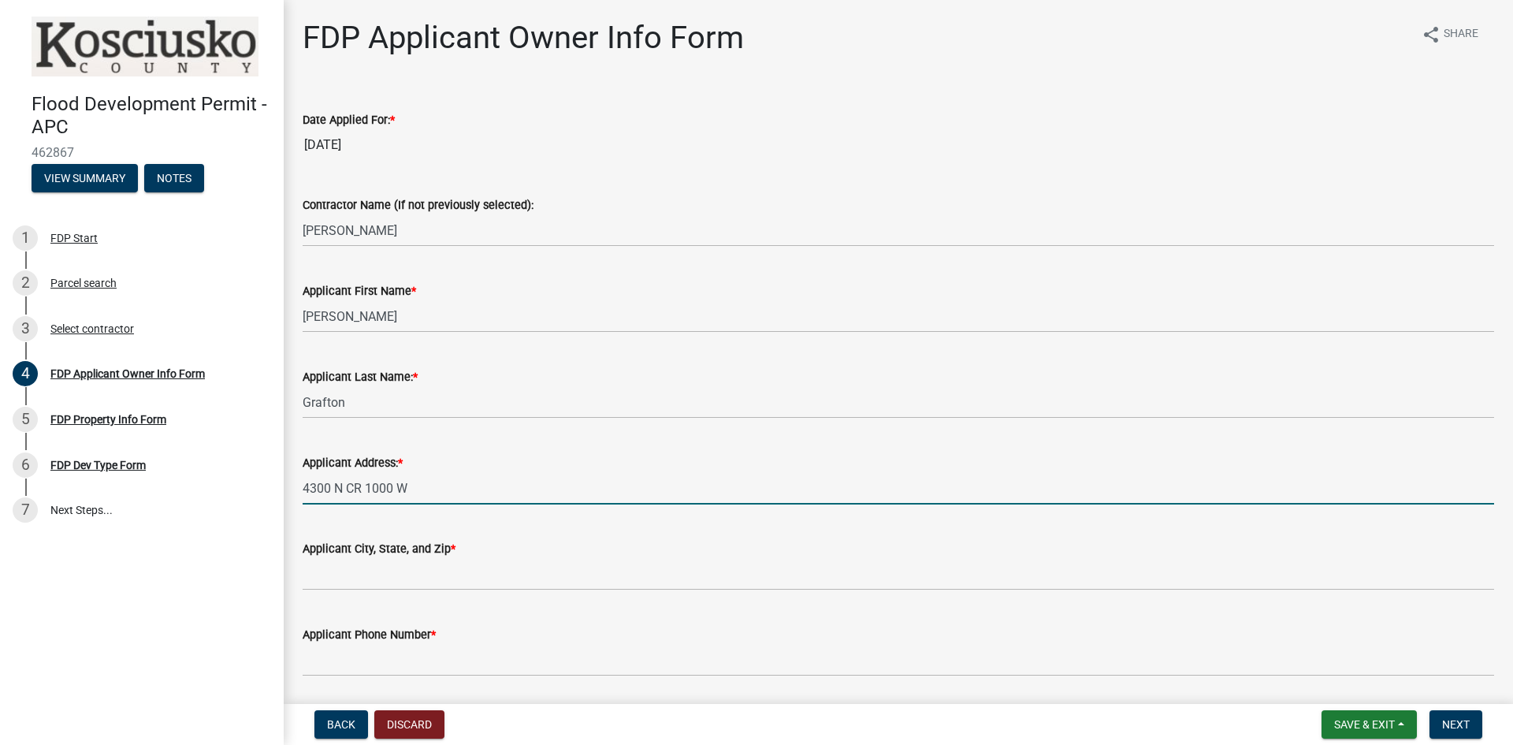
type input "4300 N CR 1000 W"
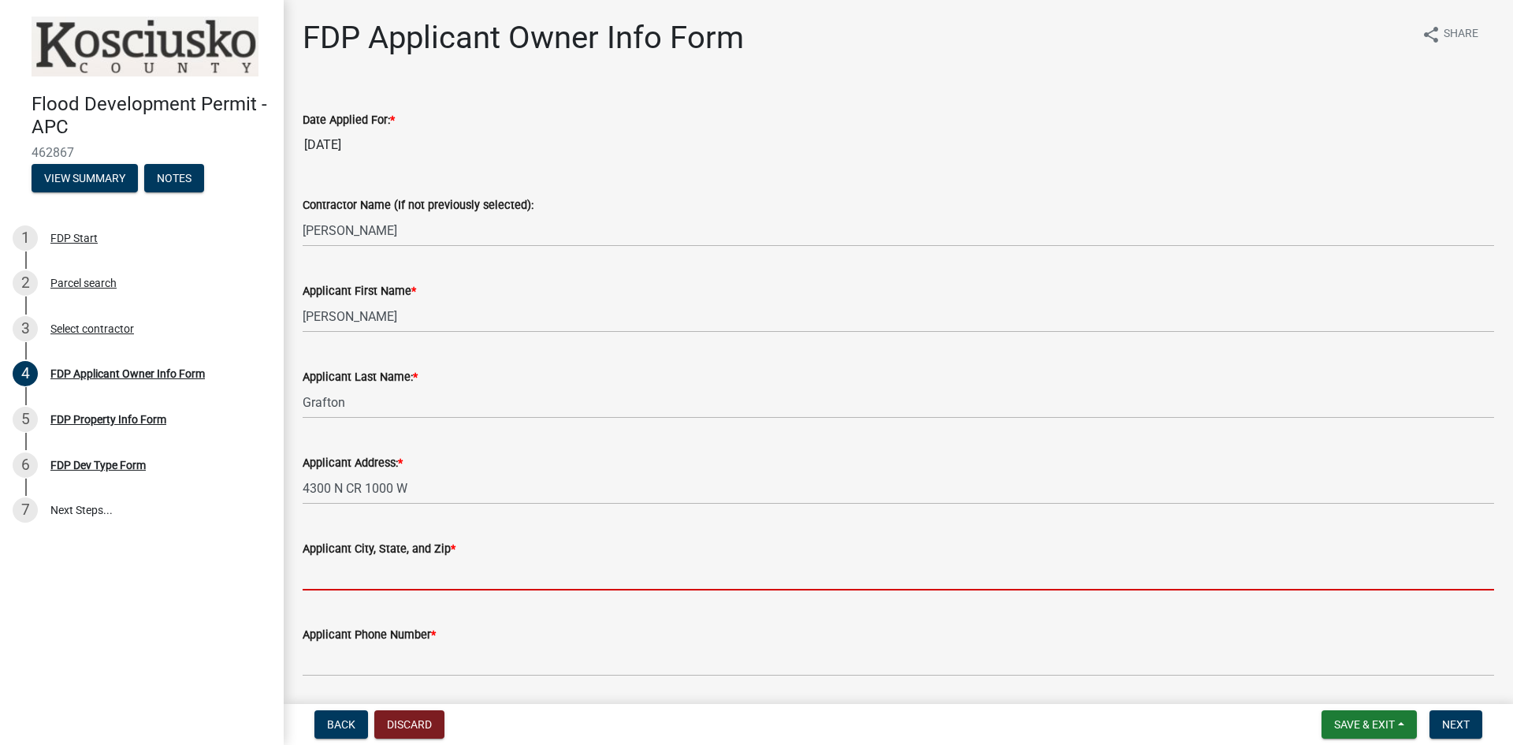
click at [409, 573] on input "Applicant City, State, and Zip *" at bounding box center [898, 574] width 1191 height 32
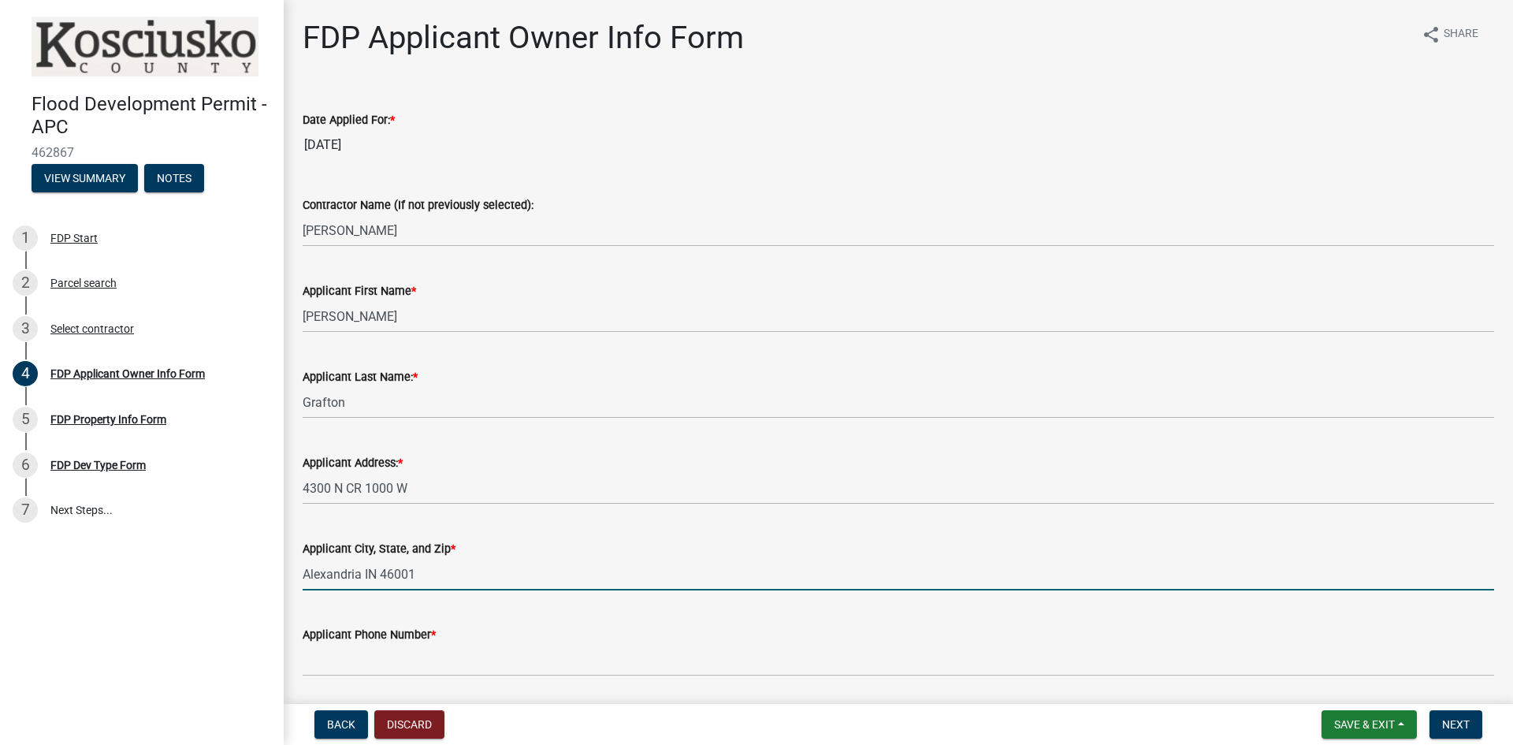
type input "Alexandria IN 46001"
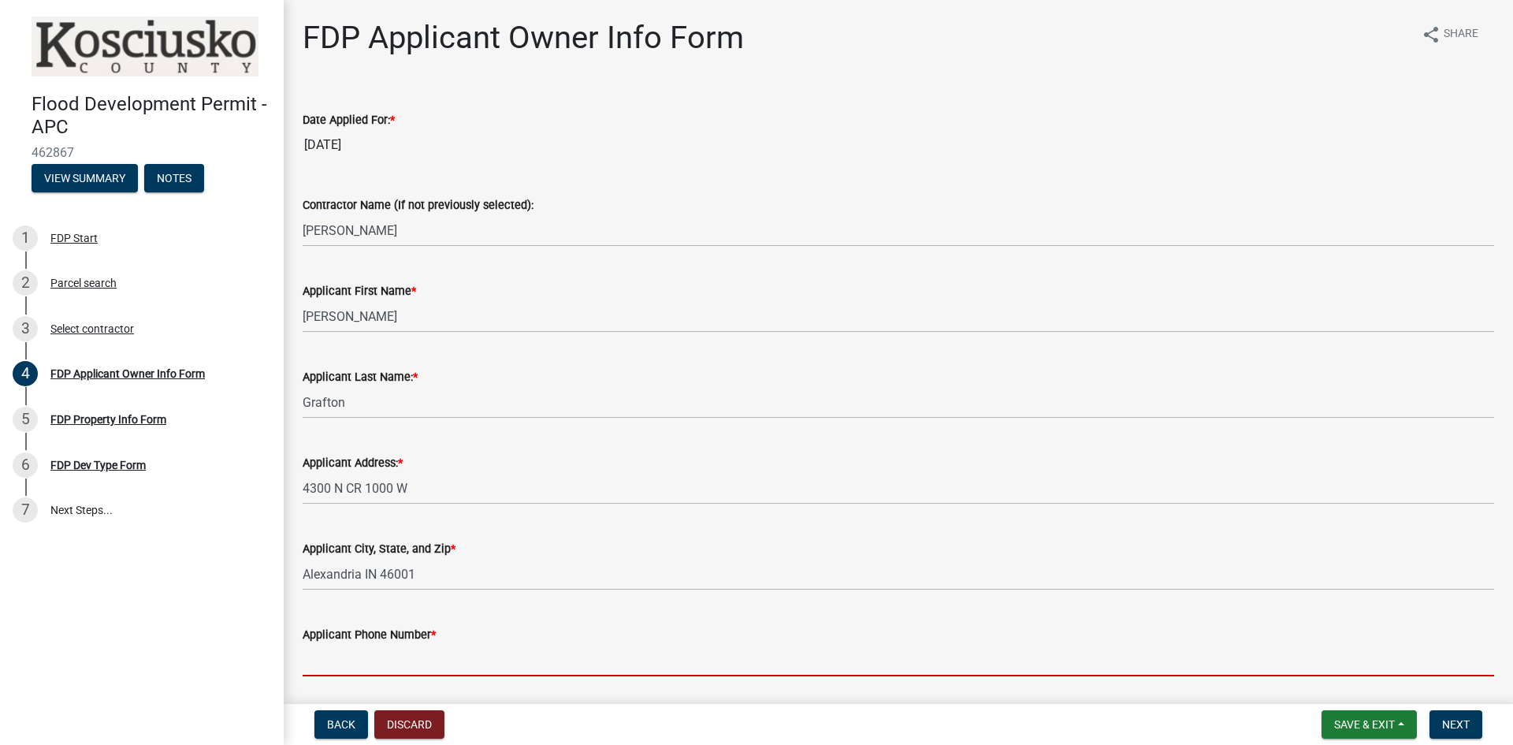
drag, startPoint x: 406, startPoint y: 658, endPoint x: 399, endPoint y: 654, distance: 8.1
click at [405, 657] on input "Applicant Phone Number *" at bounding box center [898, 660] width 1191 height 32
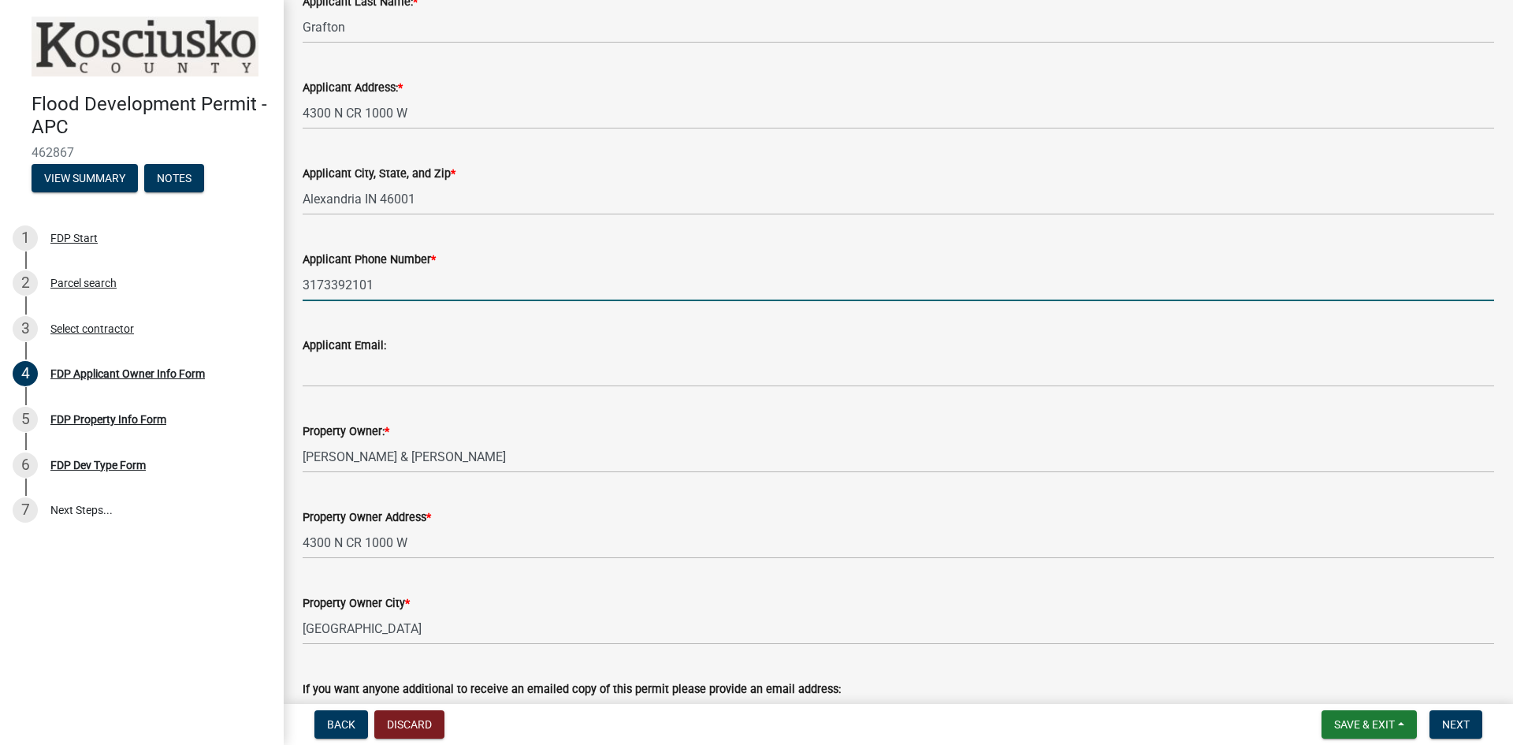
scroll to position [394, 0]
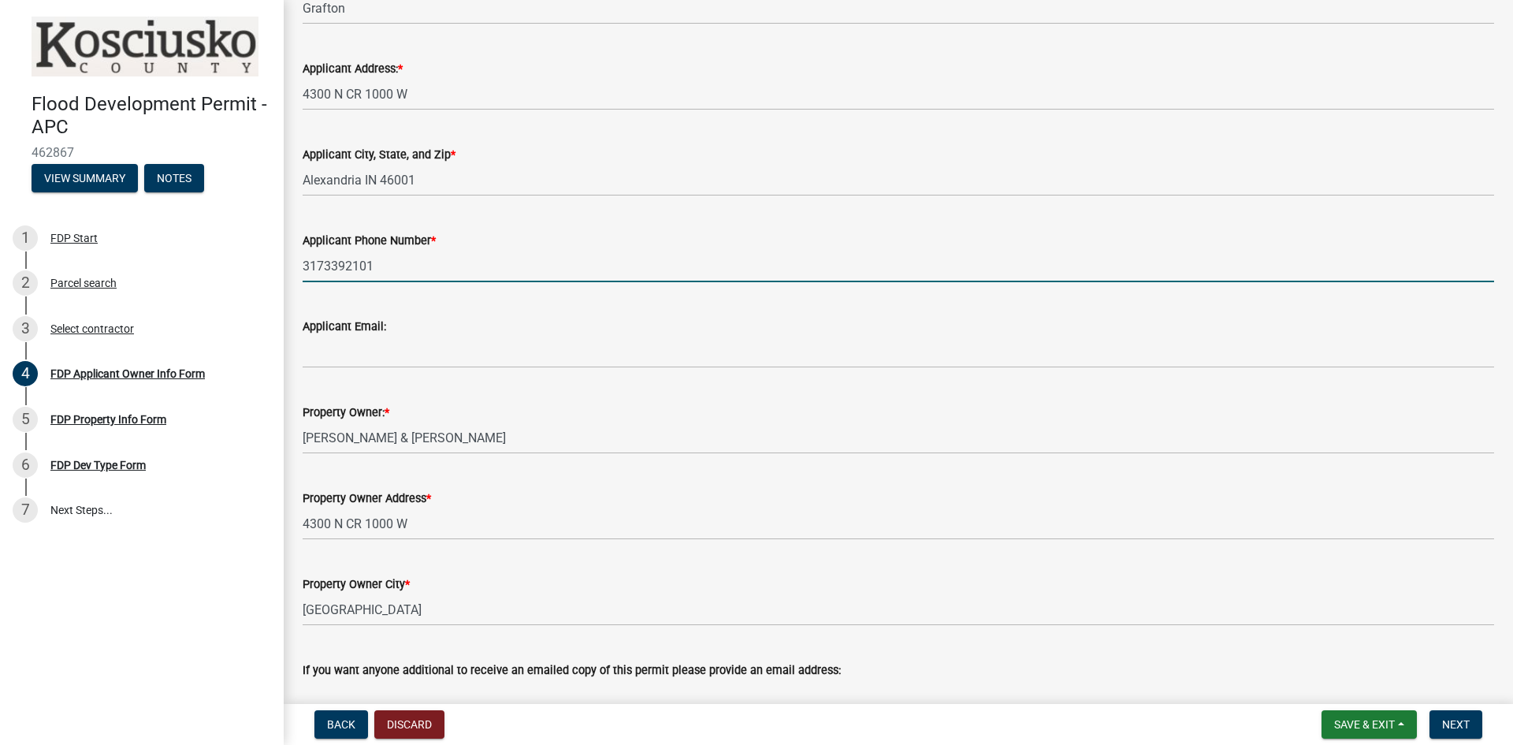
type input "3173392101"
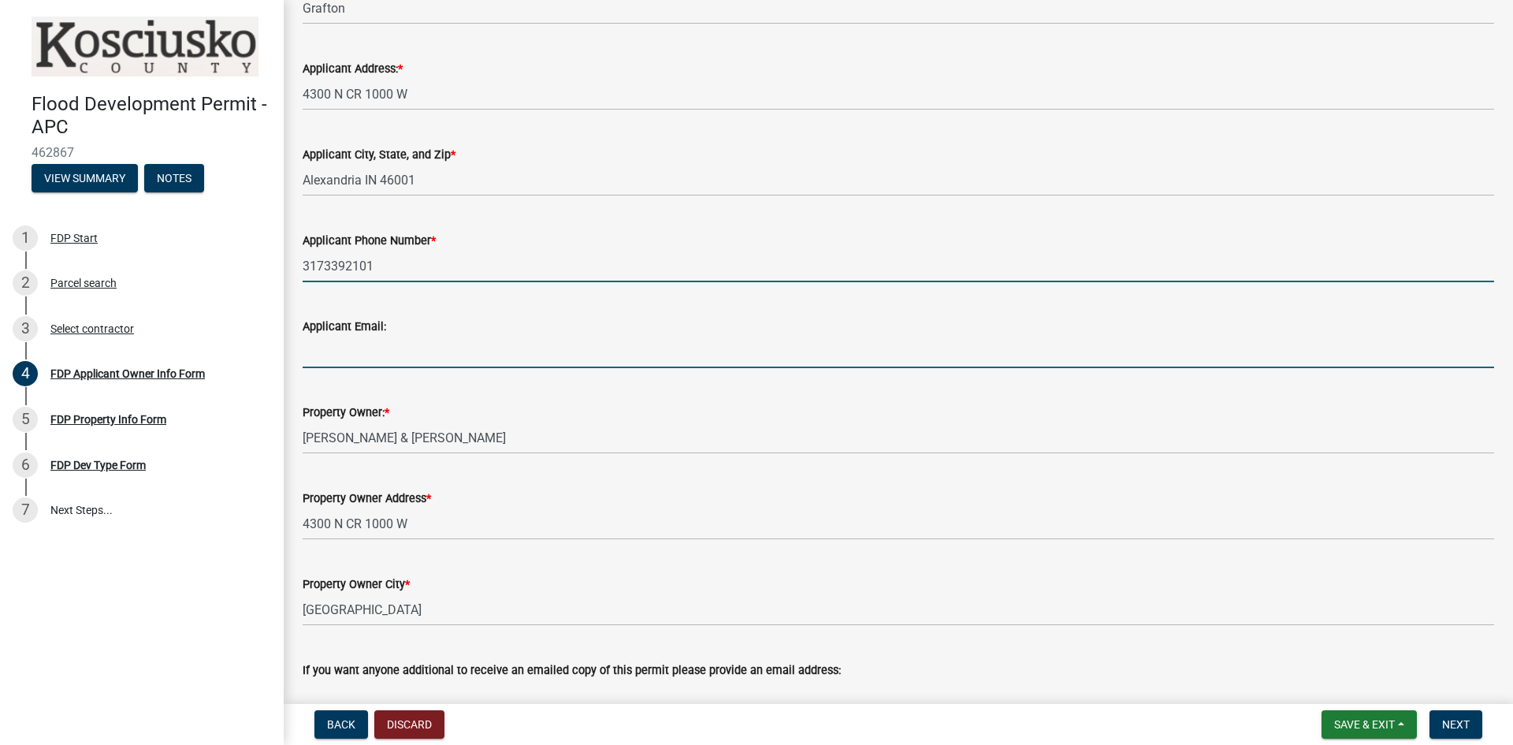
click at [379, 354] on input "Applicant Email:" at bounding box center [898, 352] width 1191 height 32
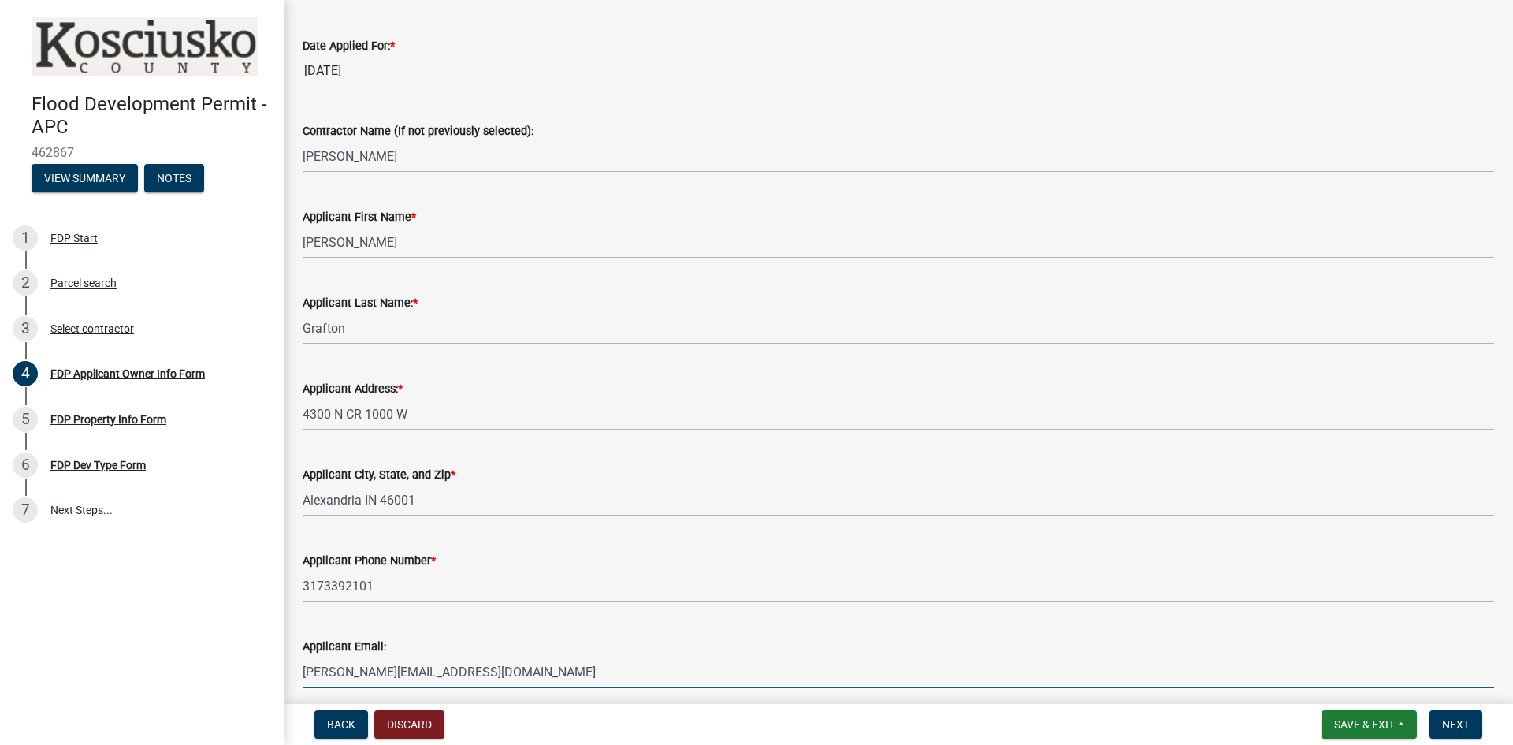
scroll to position [0, 0]
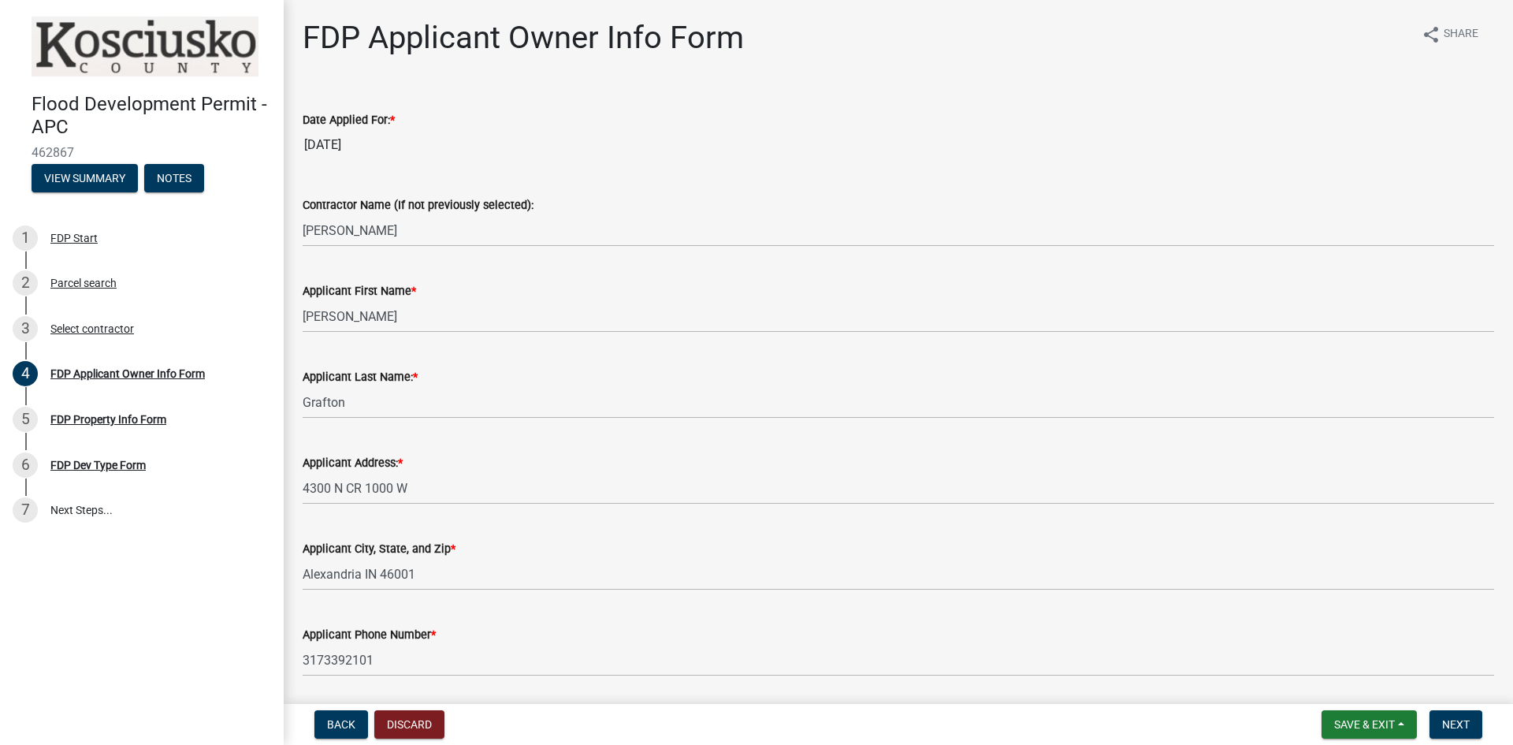
type input "[PERSON_NAME][EMAIL_ADDRESS][DOMAIN_NAME]"
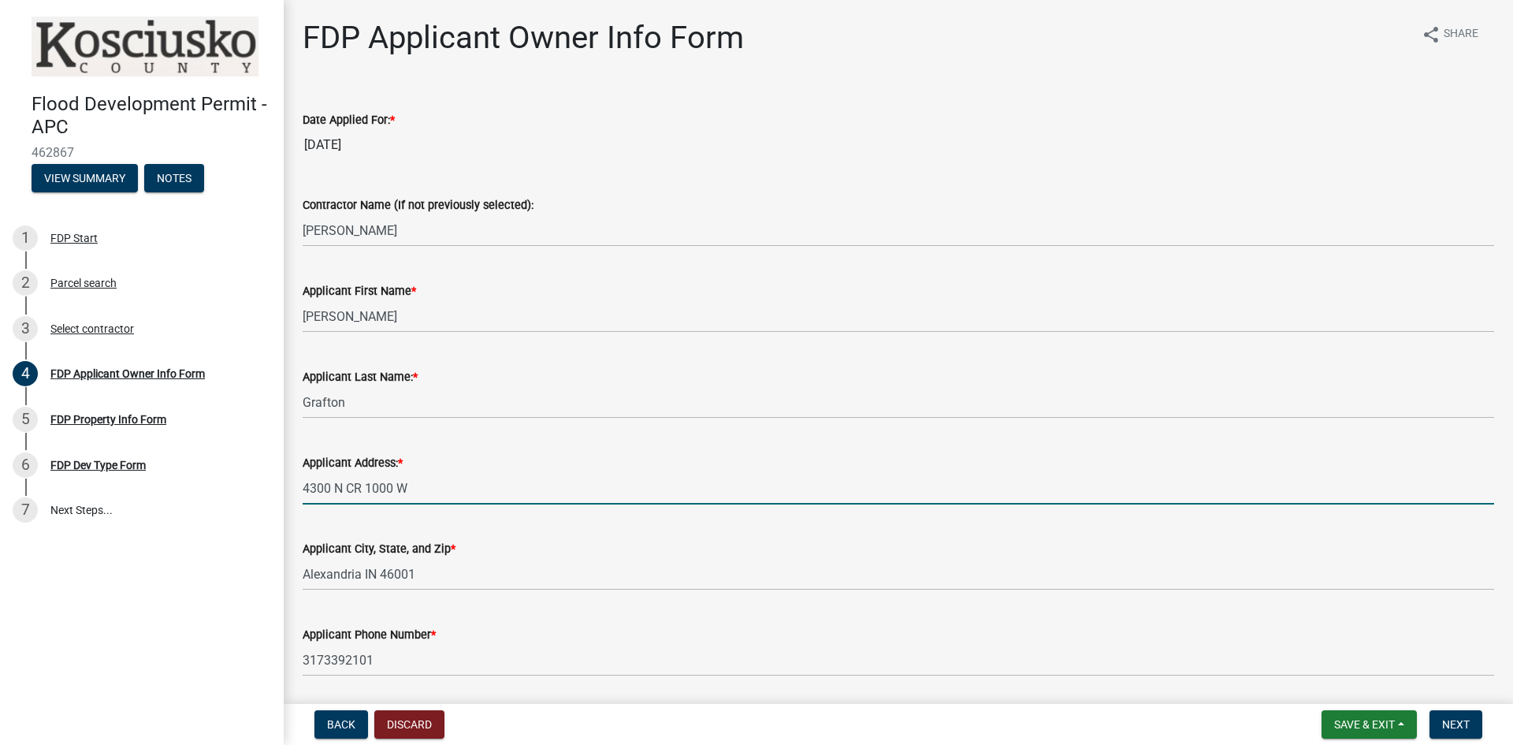
click at [433, 484] on input "4300 N CR 1000 W" at bounding box center [898, 488] width 1191 height 32
type input "4"
type input "36 EMS B51"
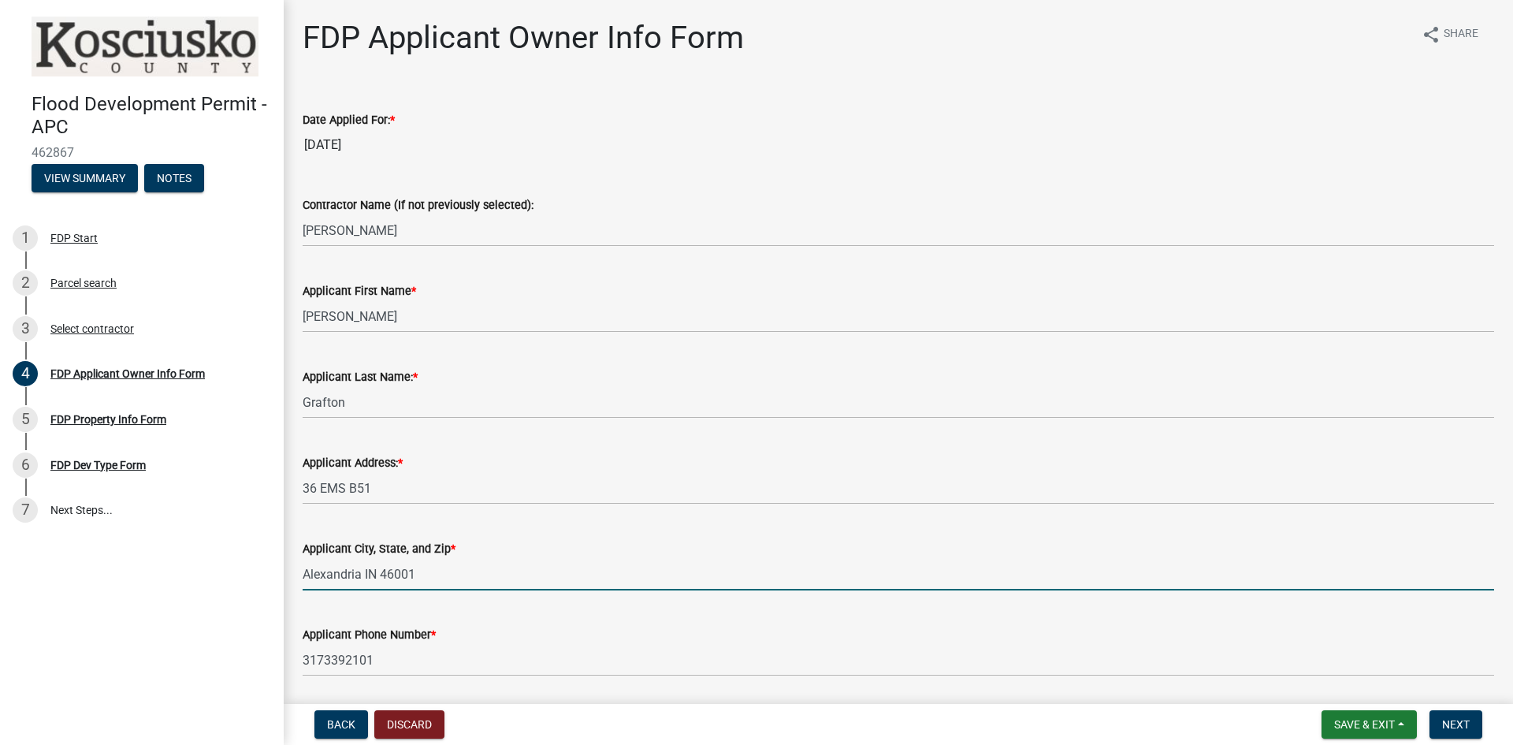
click at [437, 578] on input "Alexandria IN 46001" at bounding box center [898, 574] width 1191 height 32
type input "A"
type input "[GEOGRAPHIC_DATA] IN 46582"
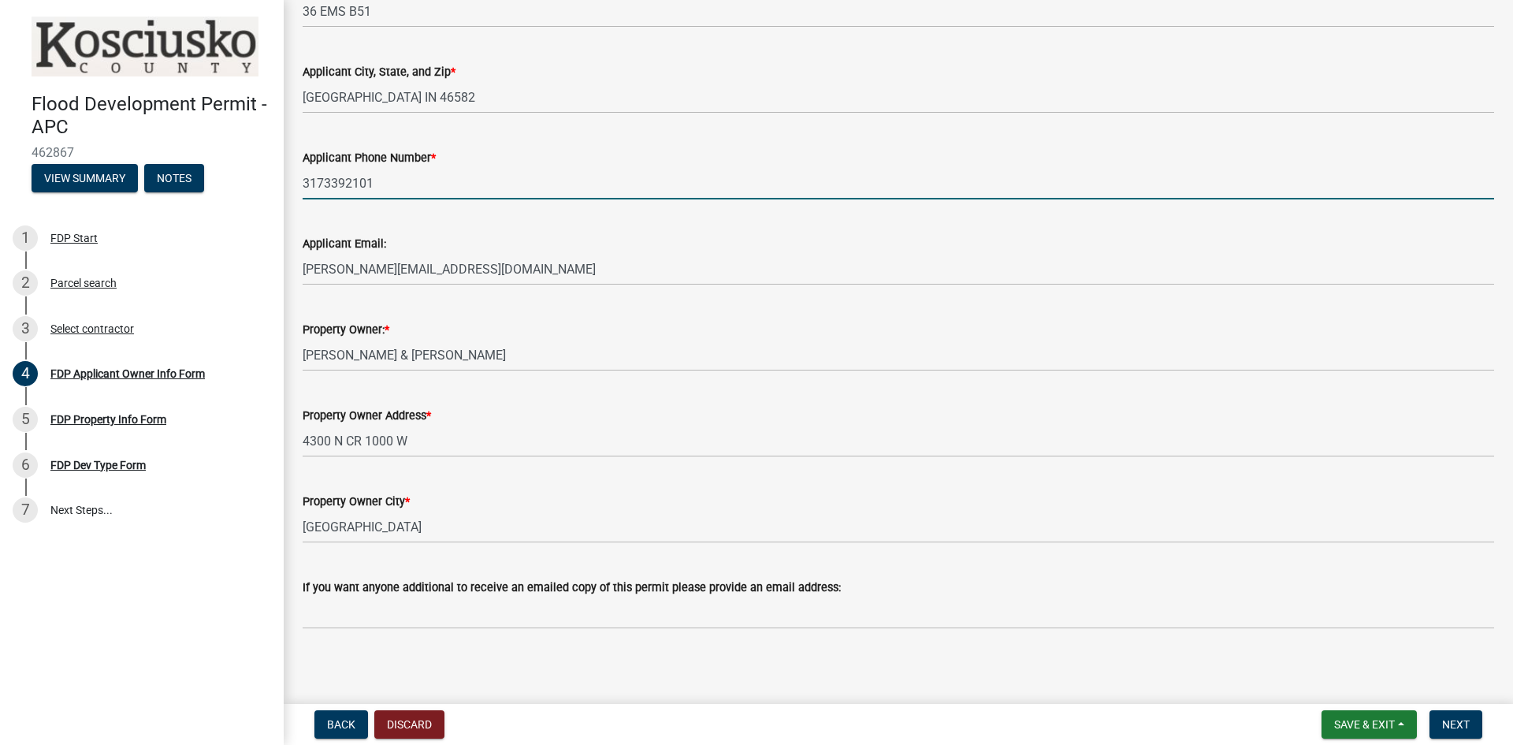
scroll to position [482, 0]
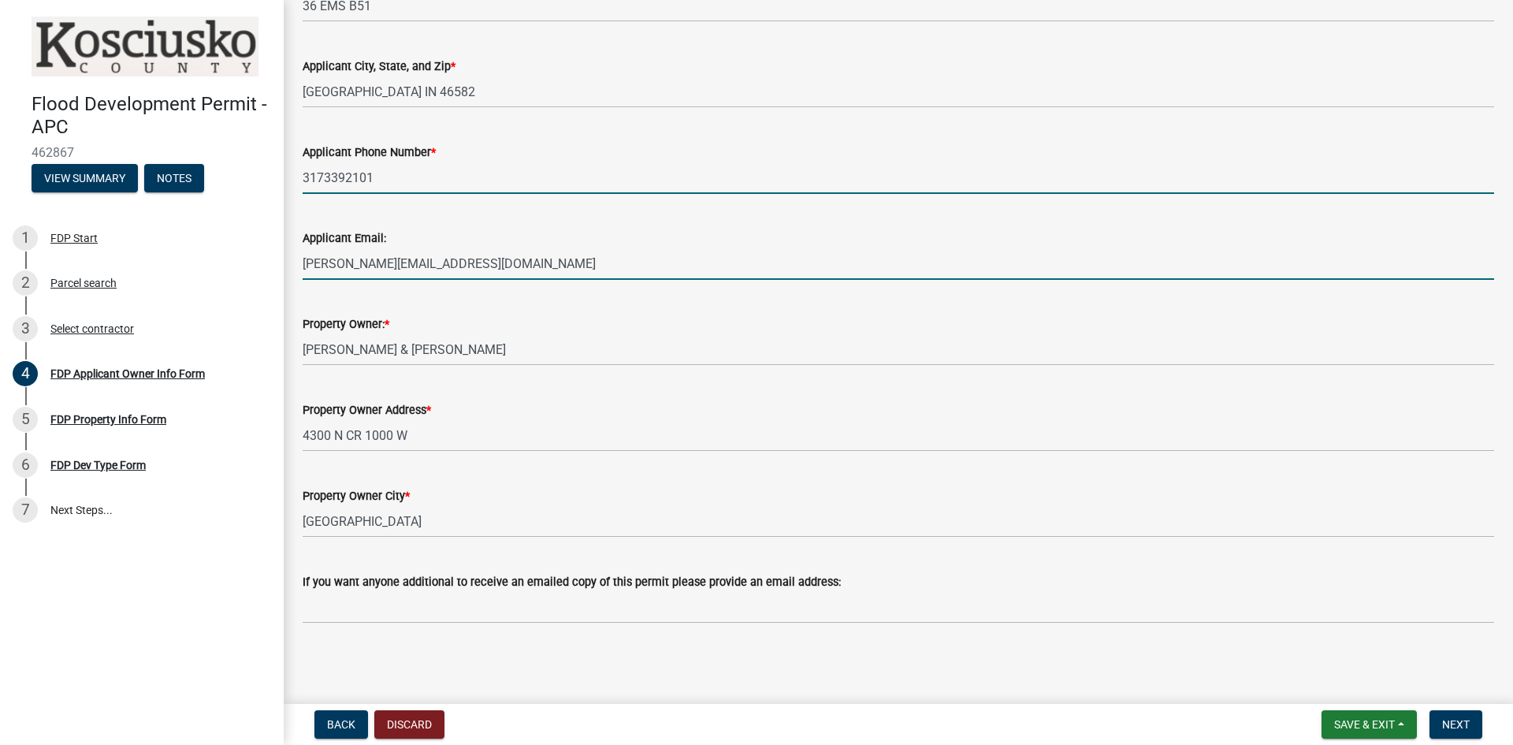
click at [823, 253] on input "[PERSON_NAME][EMAIL_ADDRESS][DOMAIN_NAME]" at bounding box center [898, 263] width 1191 height 32
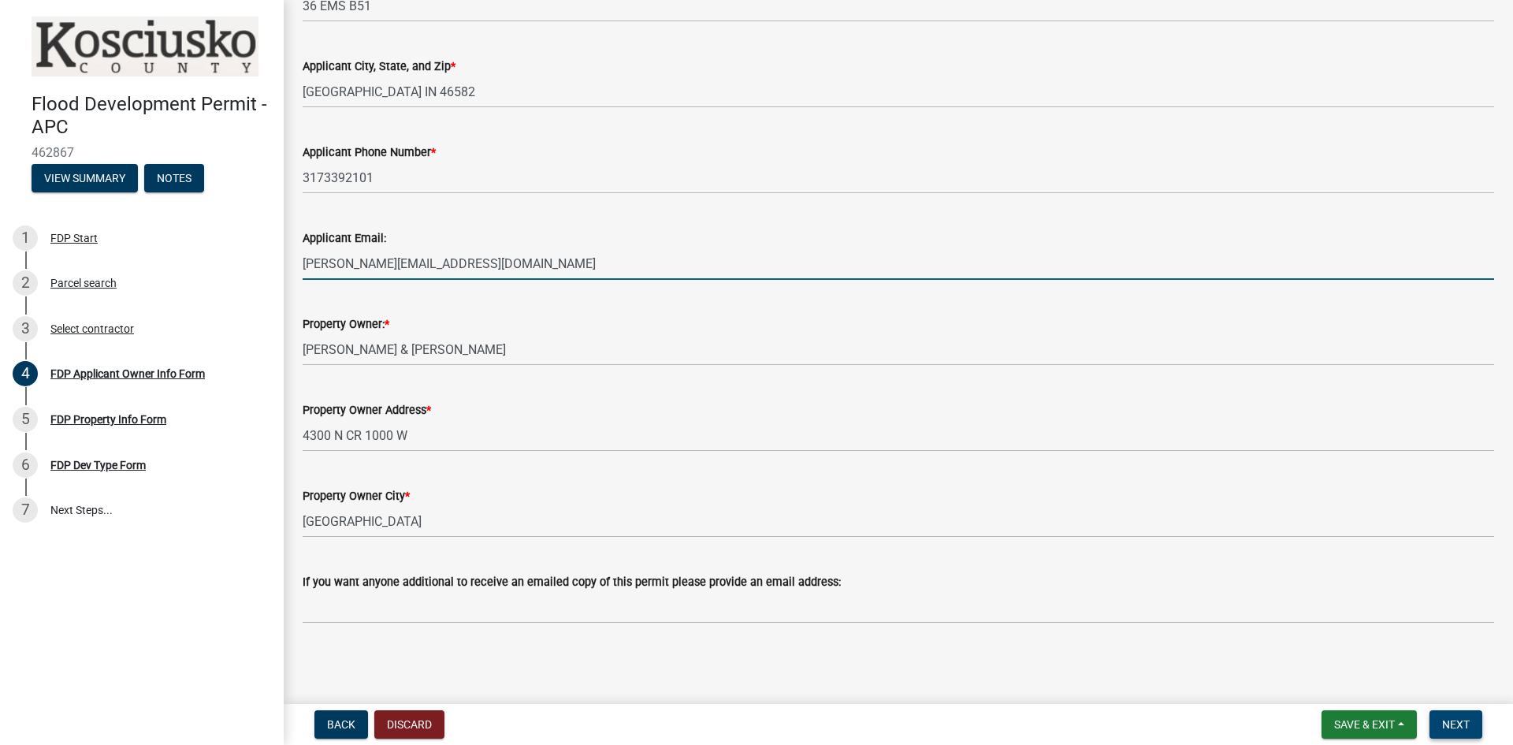
click at [1449, 728] on span "Next" at bounding box center [1456, 724] width 28 height 13
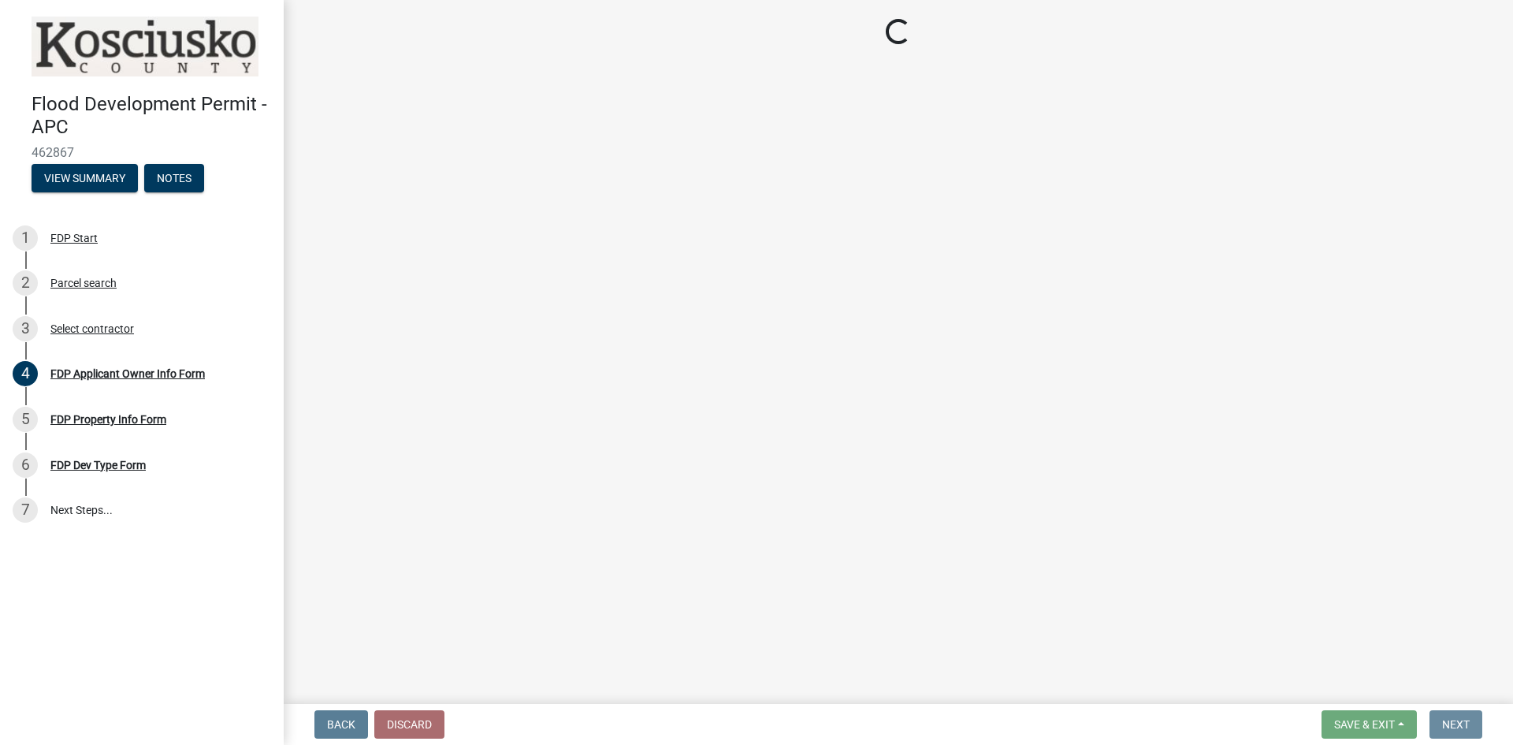
scroll to position [0, 0]
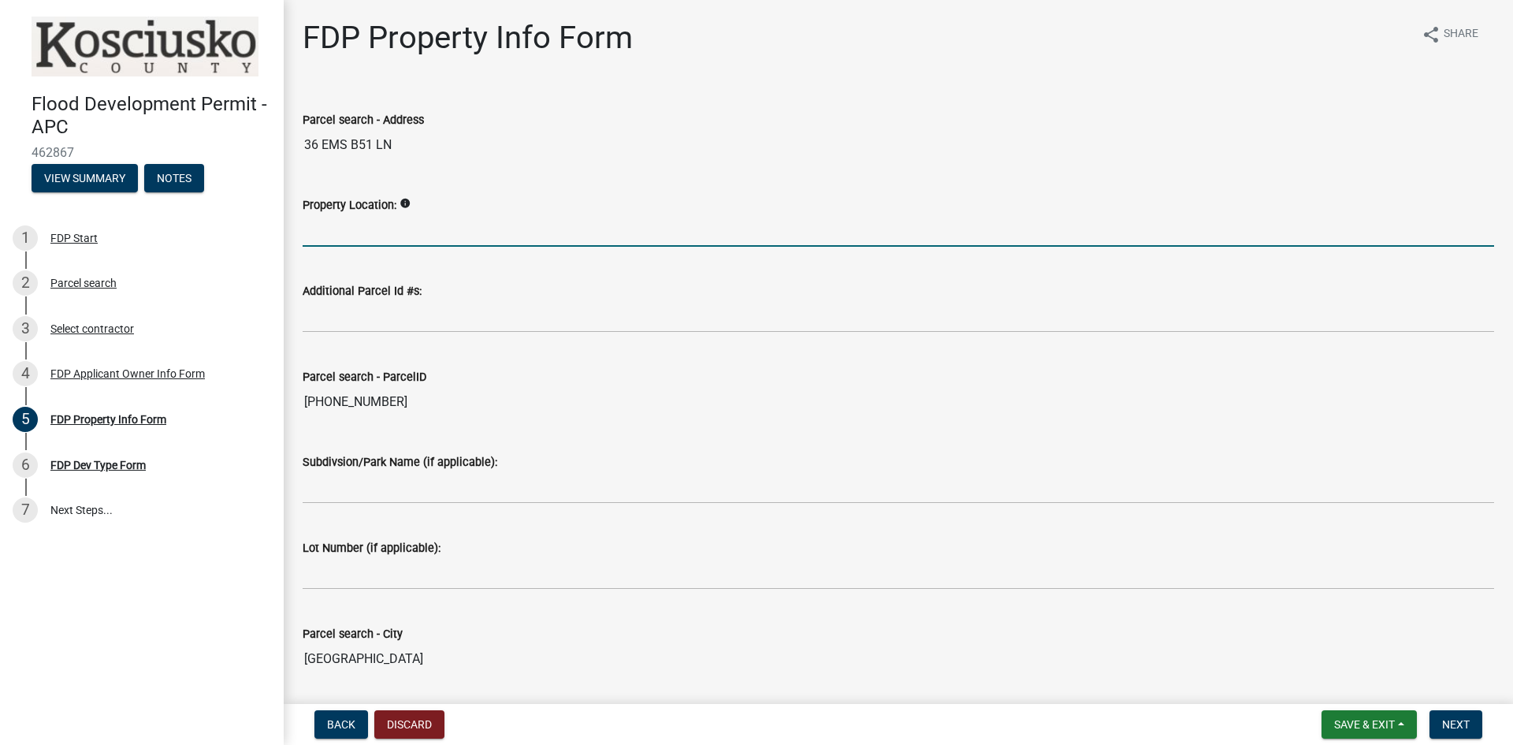
click at [351, 223] on input "Property Location:" at bounding box center [898, 230] width 1191 height 32
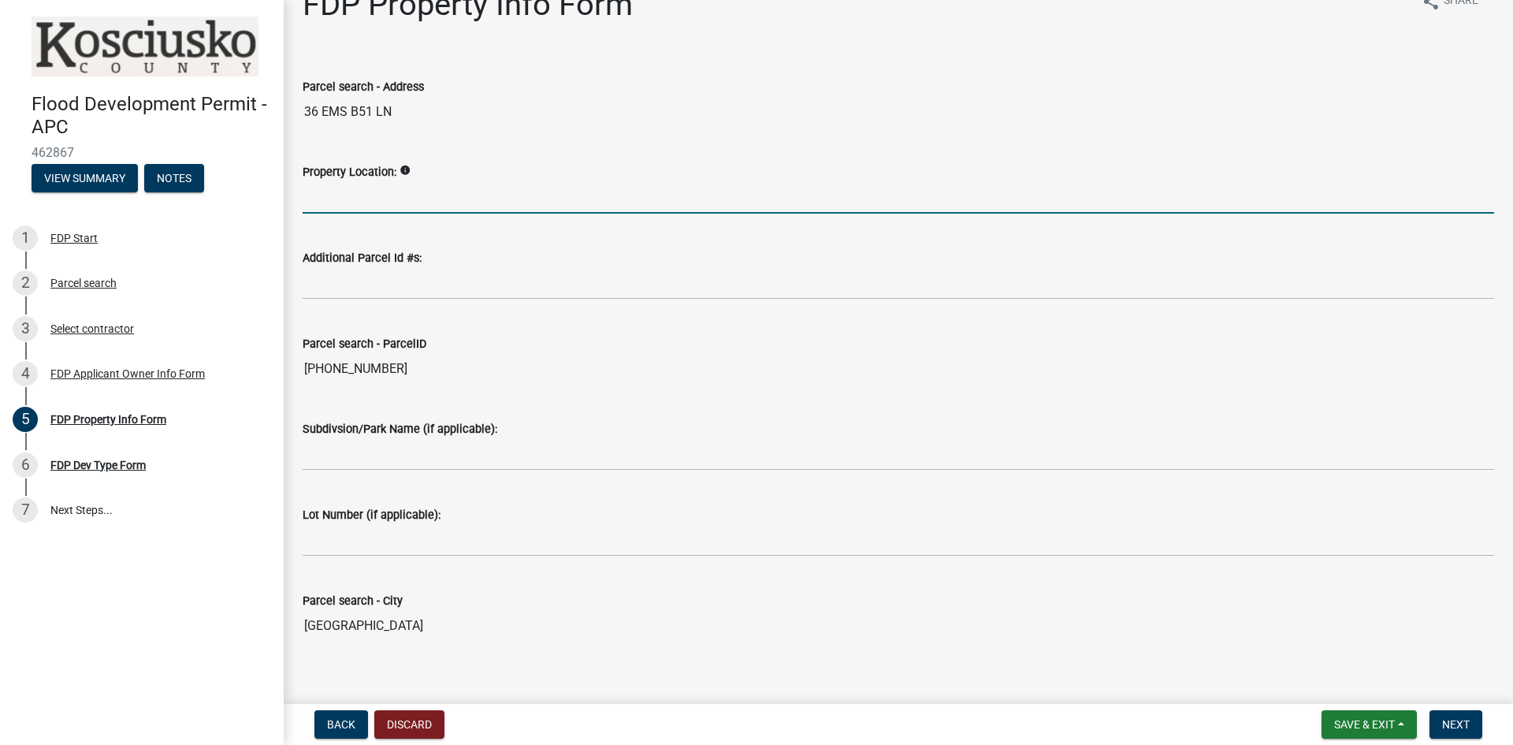
scroll to position [51, 0]
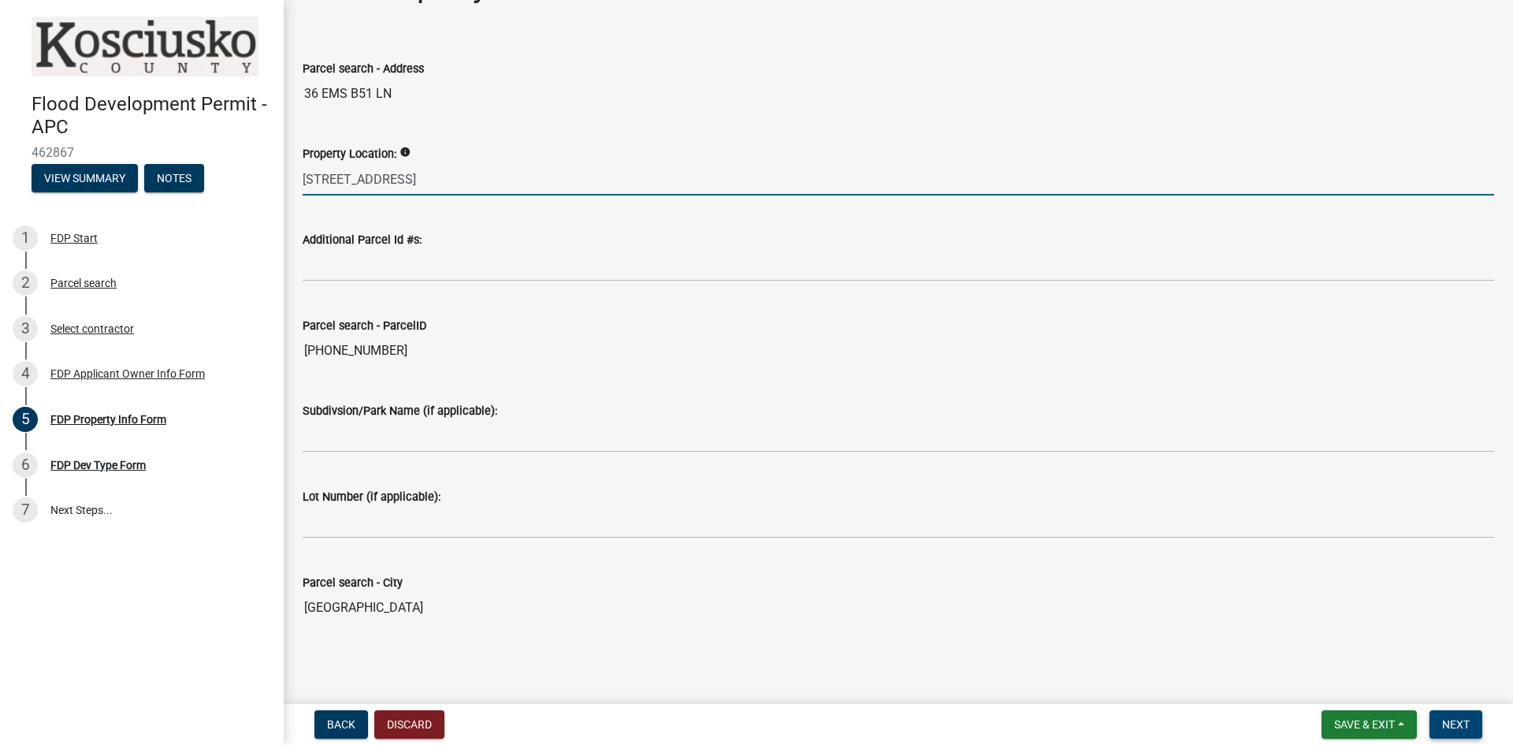
type input "[STREET_ADDRESS]"
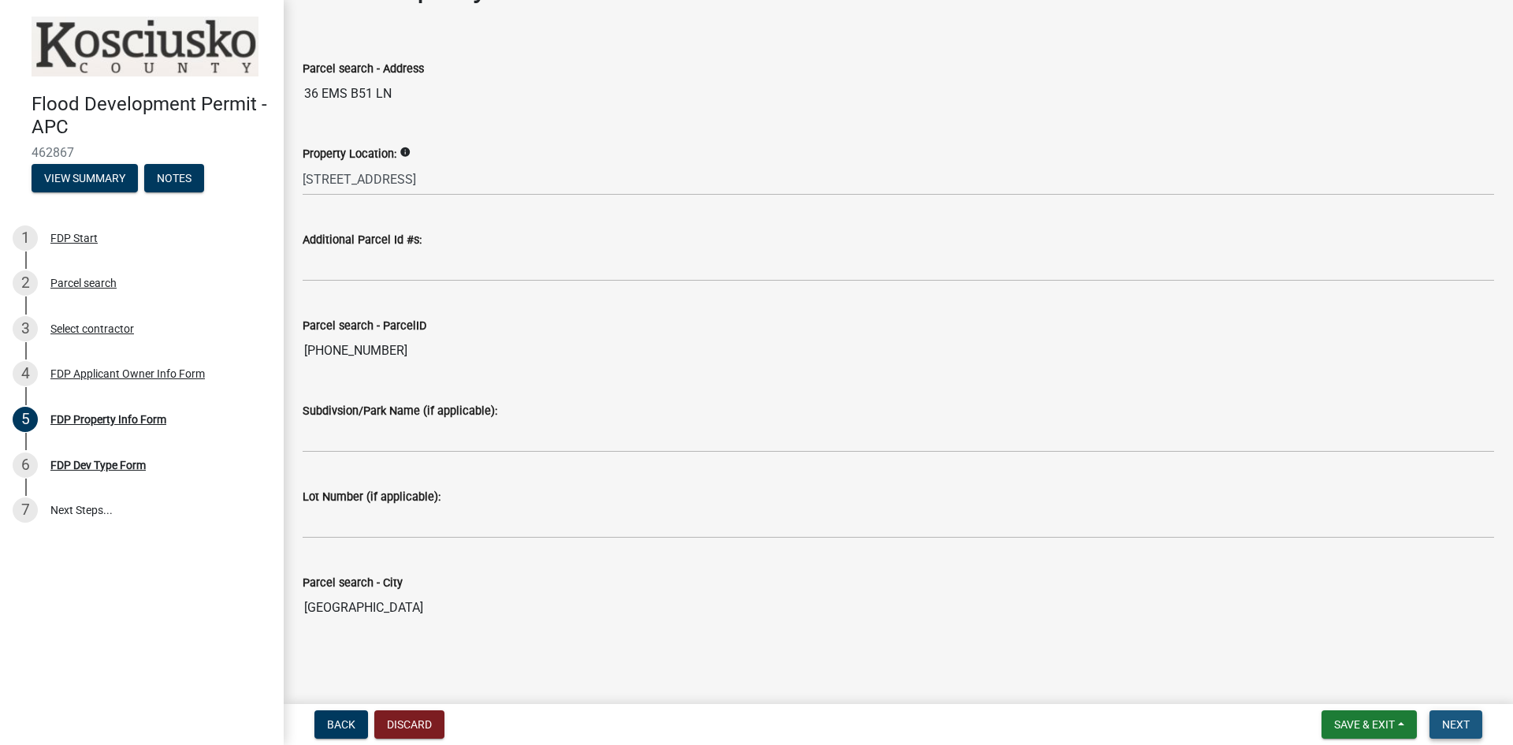
click at [1470, 726] on button "Next" at bounding box center [1455, 724] width 53 height 28
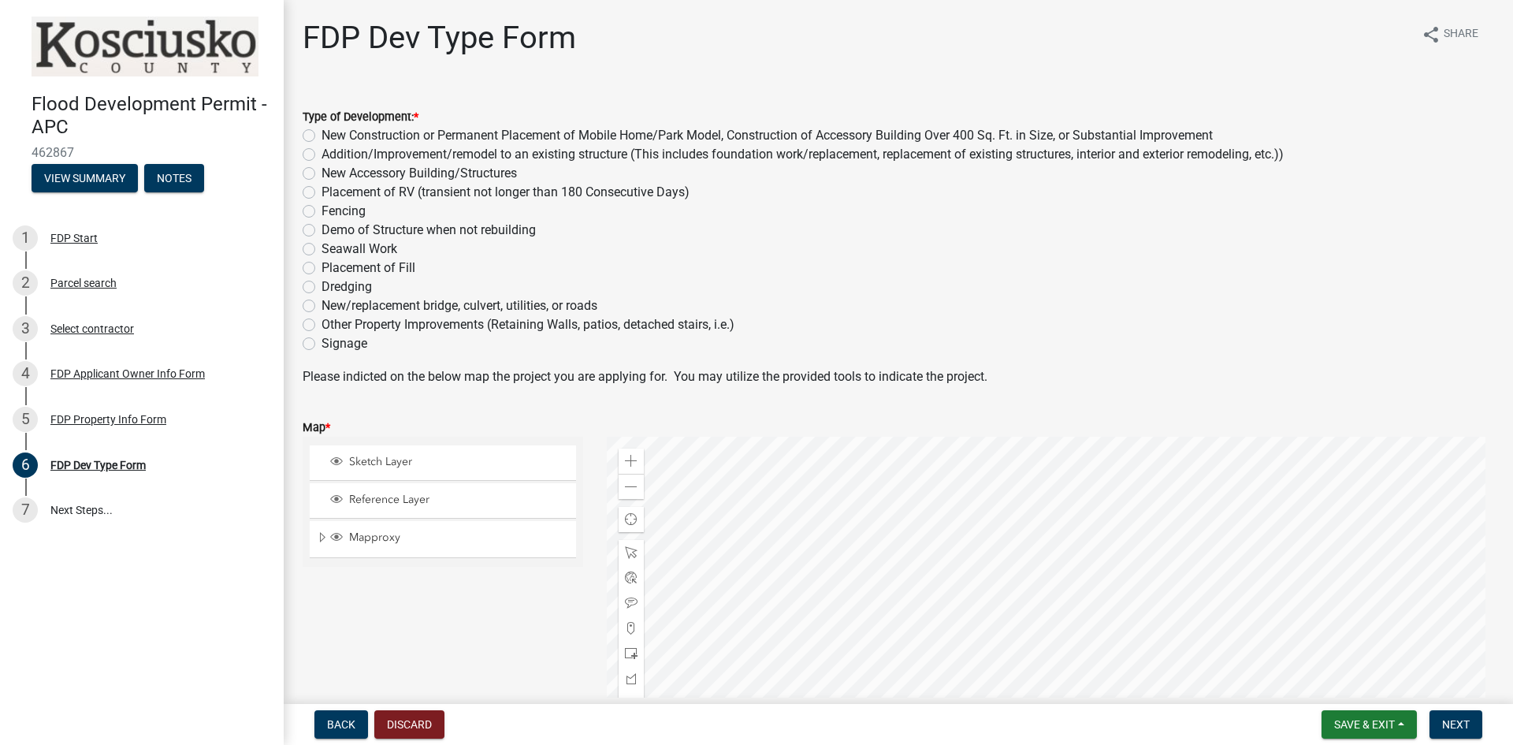
click at [1040, 525] on div at bounding box center [1051, 634] width 888 height 394
click at [321, 320] on label "Other Property Improvements (Retaining Walls, patios, detached stairs, i.e.)" at bounding box center [527, 324] width 413 height 19
click at [321, 320] on input "Other Property Improvements (Retaining Walls, patios, detached stairs, i.e.)" at bounding box center [326, 320] width 10 height 10
radio input "true"
click at [377, 468] on span "Sketch Layer" at bounding box center [457, 462] width 225 height 14
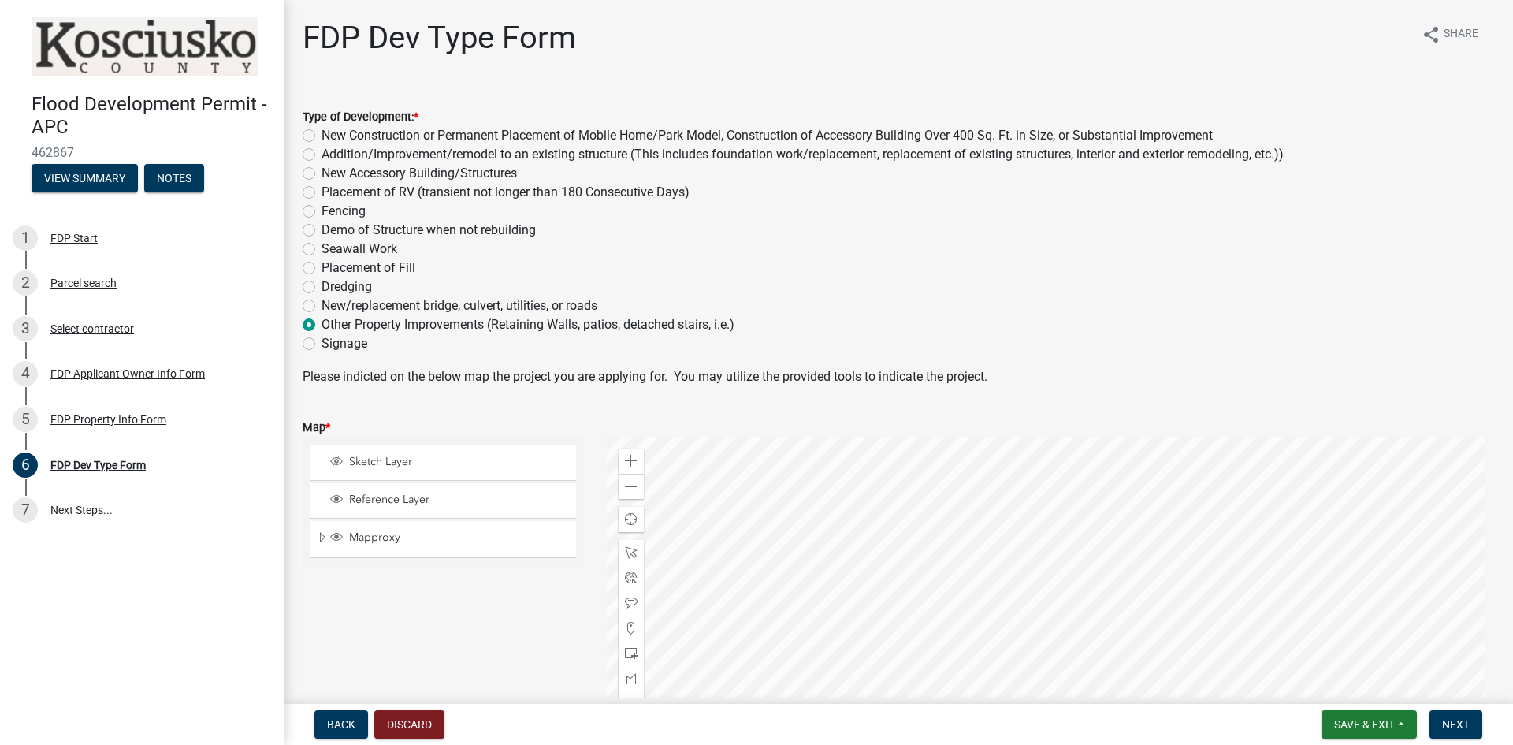
click at [1068, 539] on div at bounding box center [1051, 634] width 888 height 394
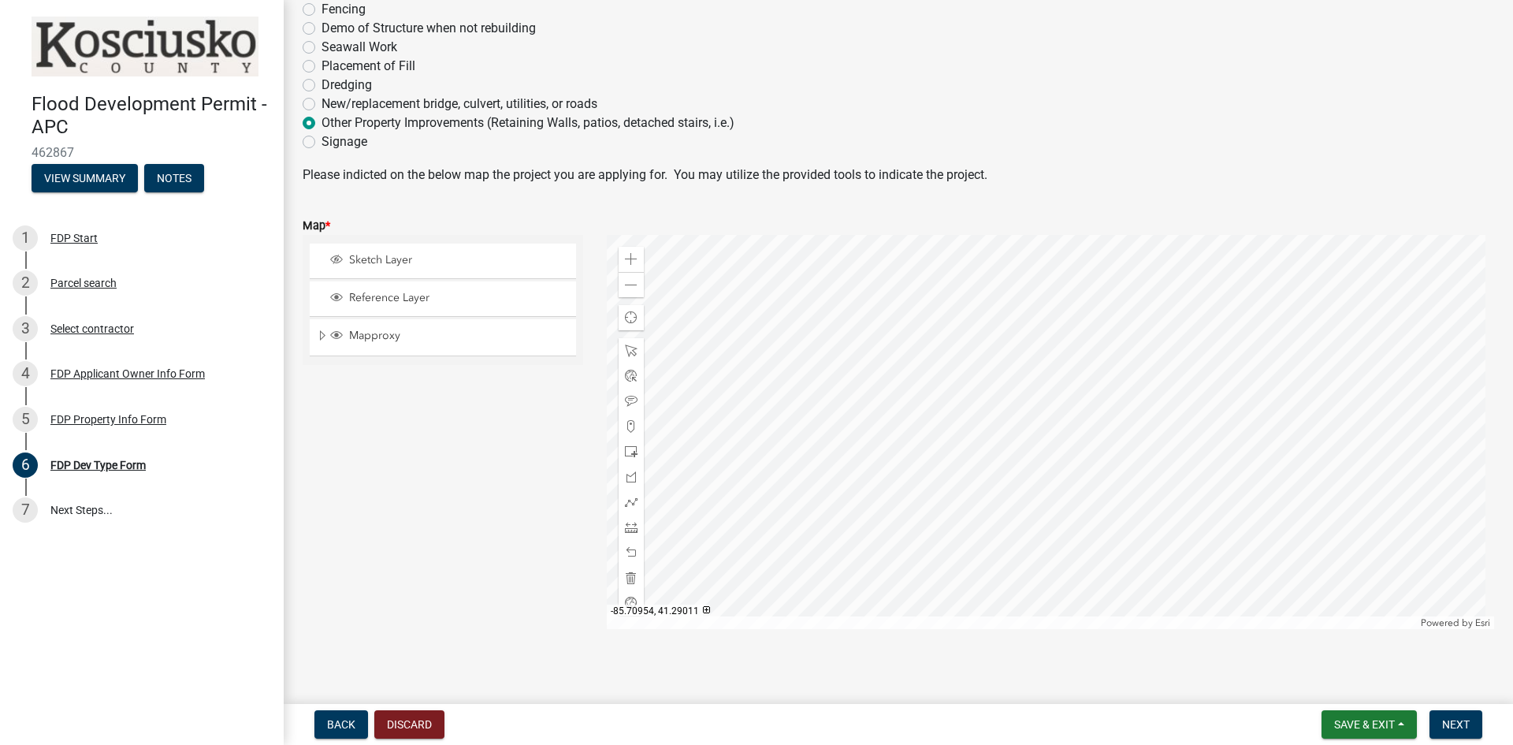
scroll to position [209, 0]
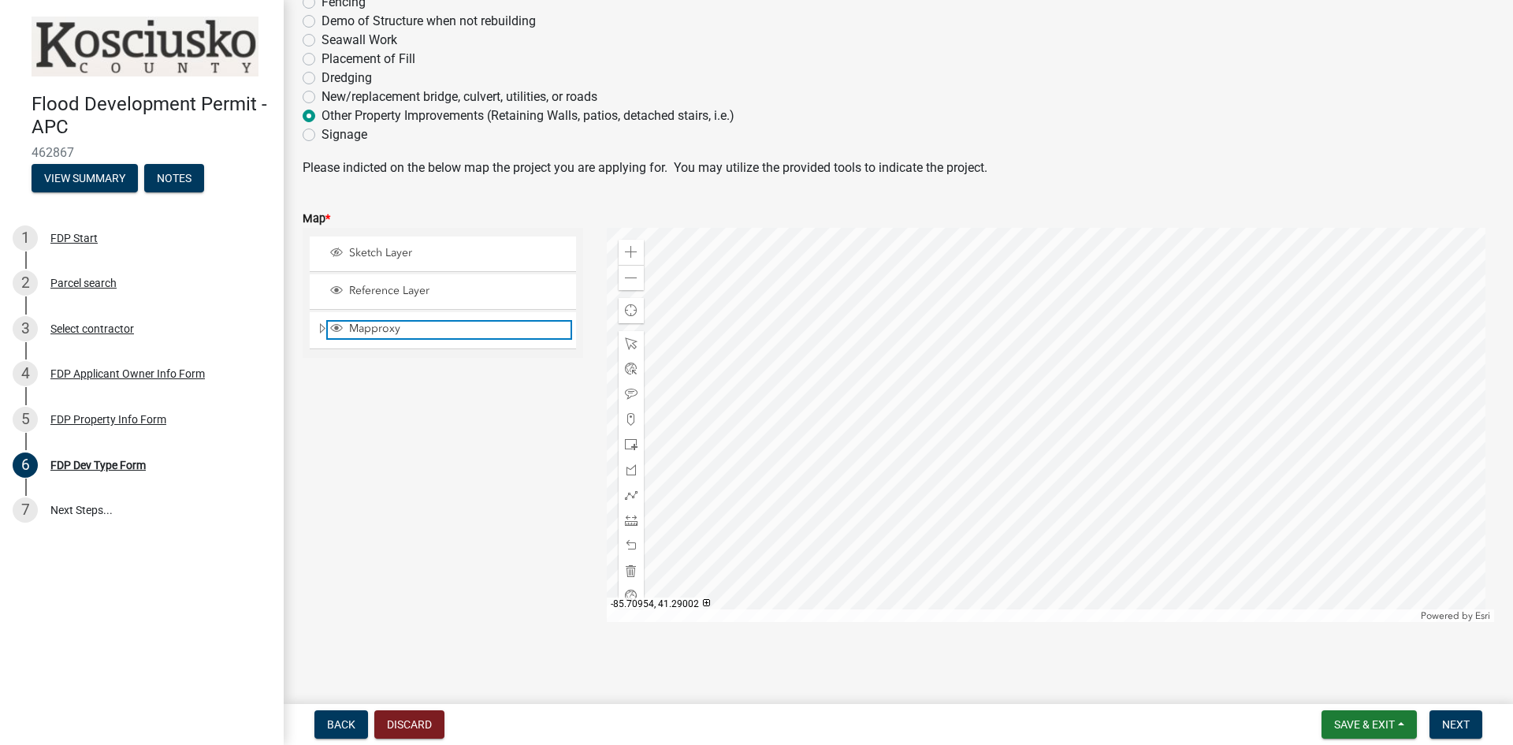
click at [380, 325] on span "Mapproxy" at bounding box center [457, 328] width 225 height 14
click at [1029, 304] on div at bounding box center [1051, 425] width 888 height 394
click at [1028, 319] on div at bounding box center [1051, 425] width 888 height 394
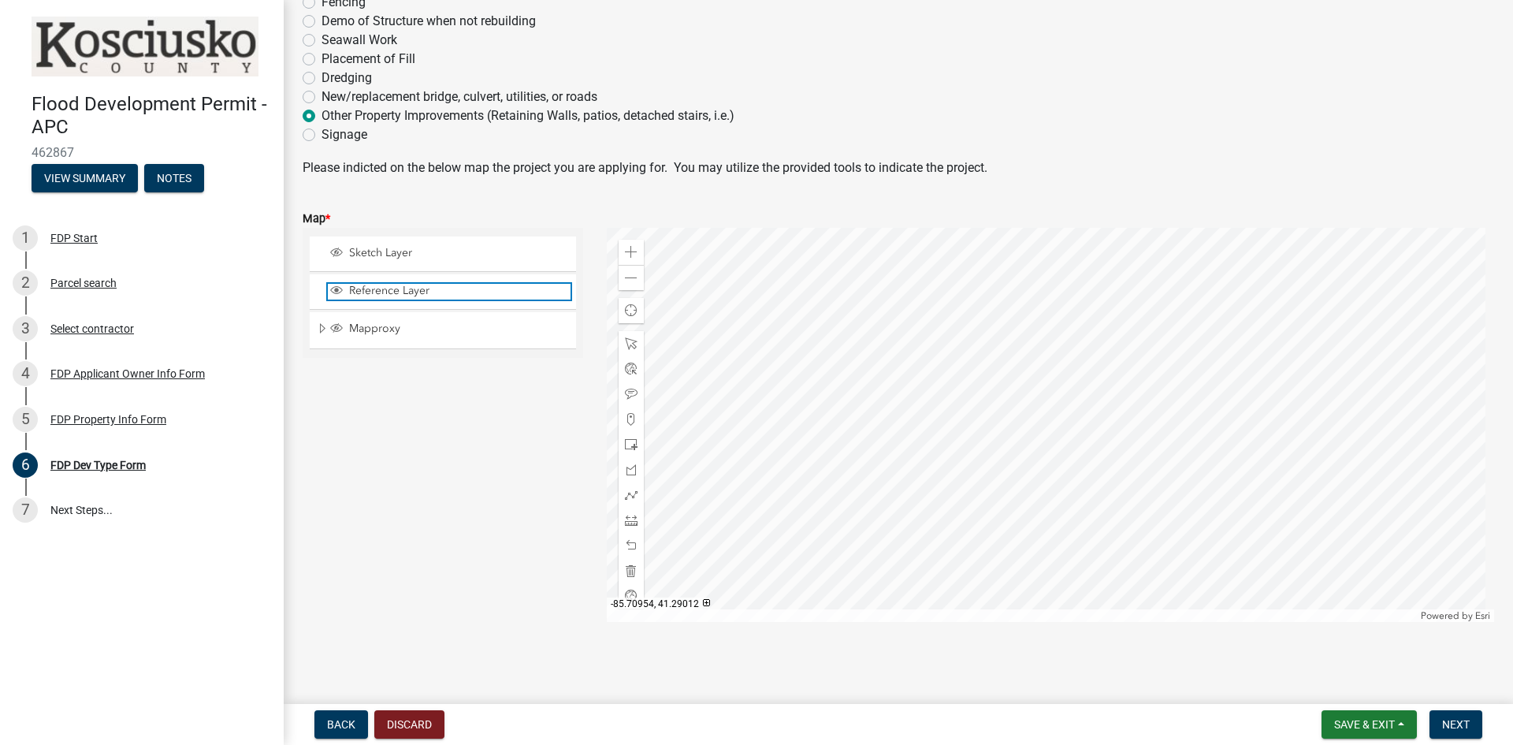
click at [366, 294] on span "Reference Layer" at bounding box center [457, 291] width 225 height 14
click at [376, 293] on span "Reference Layer" at bounding box center [457, 291] width 225 height 14
click at [380, 300] on div "Reference Layer" at bounding box center [443, 291] width 266 height 35
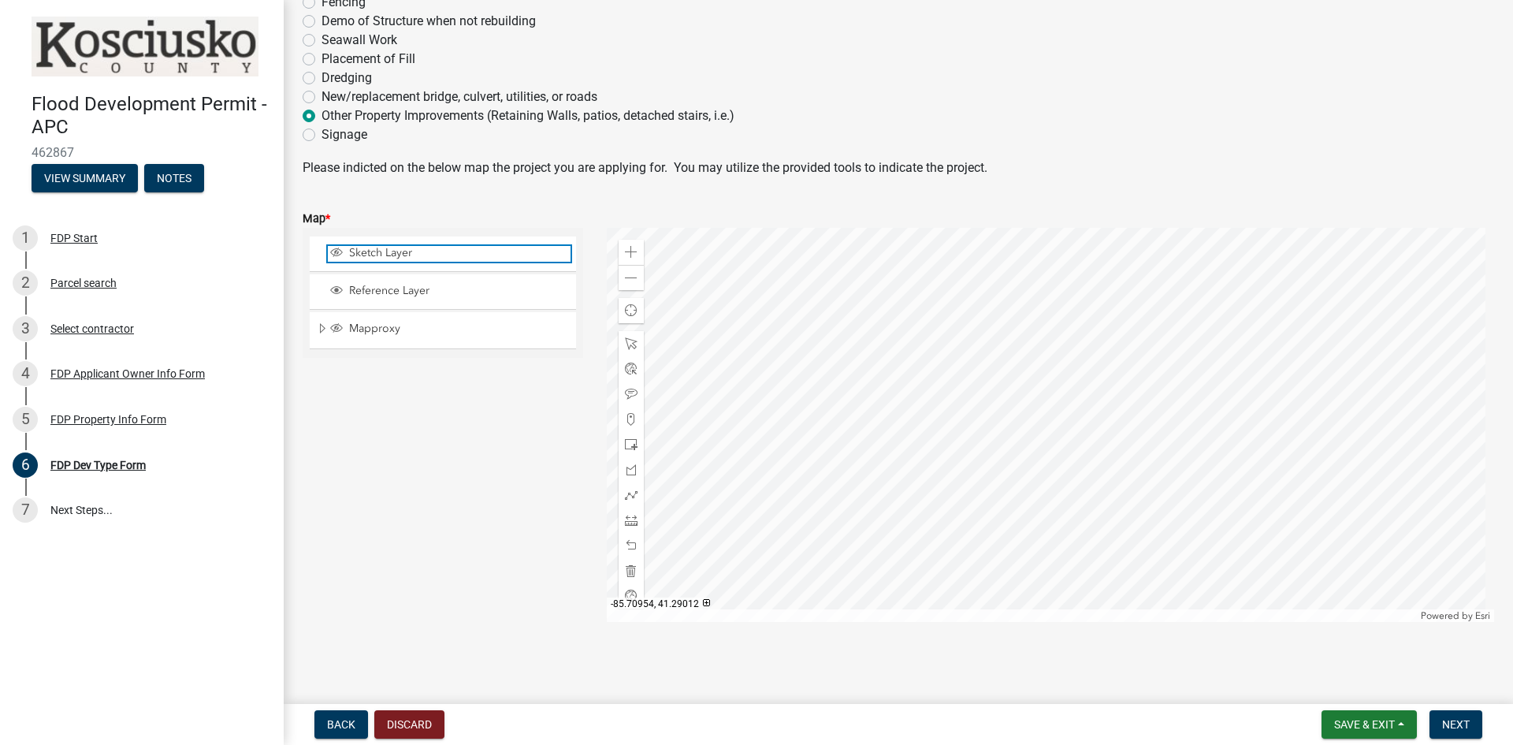
click at [375, 255] on span "Sketch Layer" at bounding box center [457, 253] width 225 height 14
click at [373, 254] on span "Sketch Layer" at bounding box center [457, 253] width 225 height 14
click at [1031, 329] on div at bounding box center [1051, 425] width 888 height 394
click at [1042, 332] on div at bounding box center [1051, 425] width 888 height 394
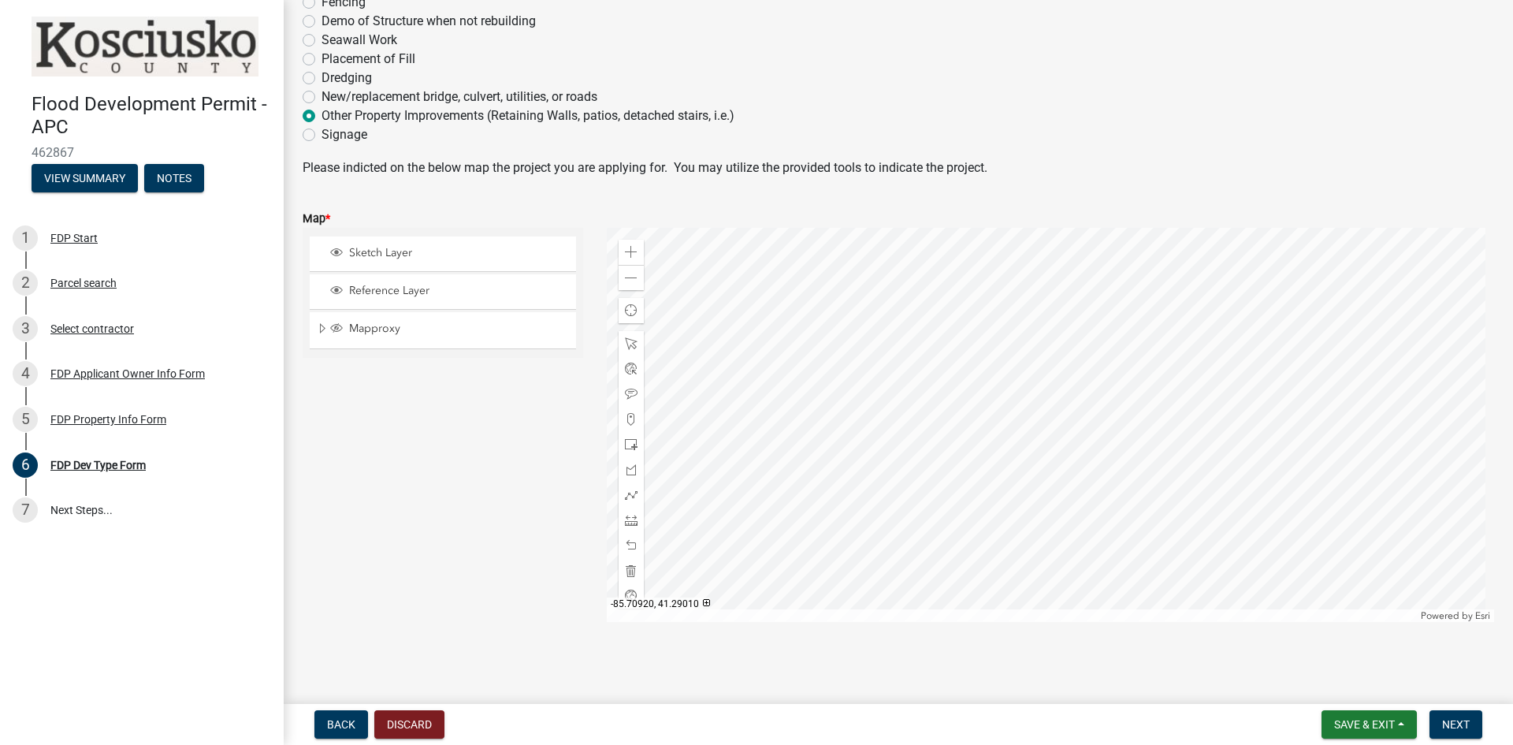
click at [1044, 347] on div at bounding box center [1051, 425] width 888 height 394
click at [1044, 335] on div at bounding box center [1051, 425] width 888 height 394
click at [1050, 340] on div at bounding box center [1051, 425] width 888 height 394
click at [366, 247] on span "Sketch Layer" at bounding box center [457, 253] width 225 height 14
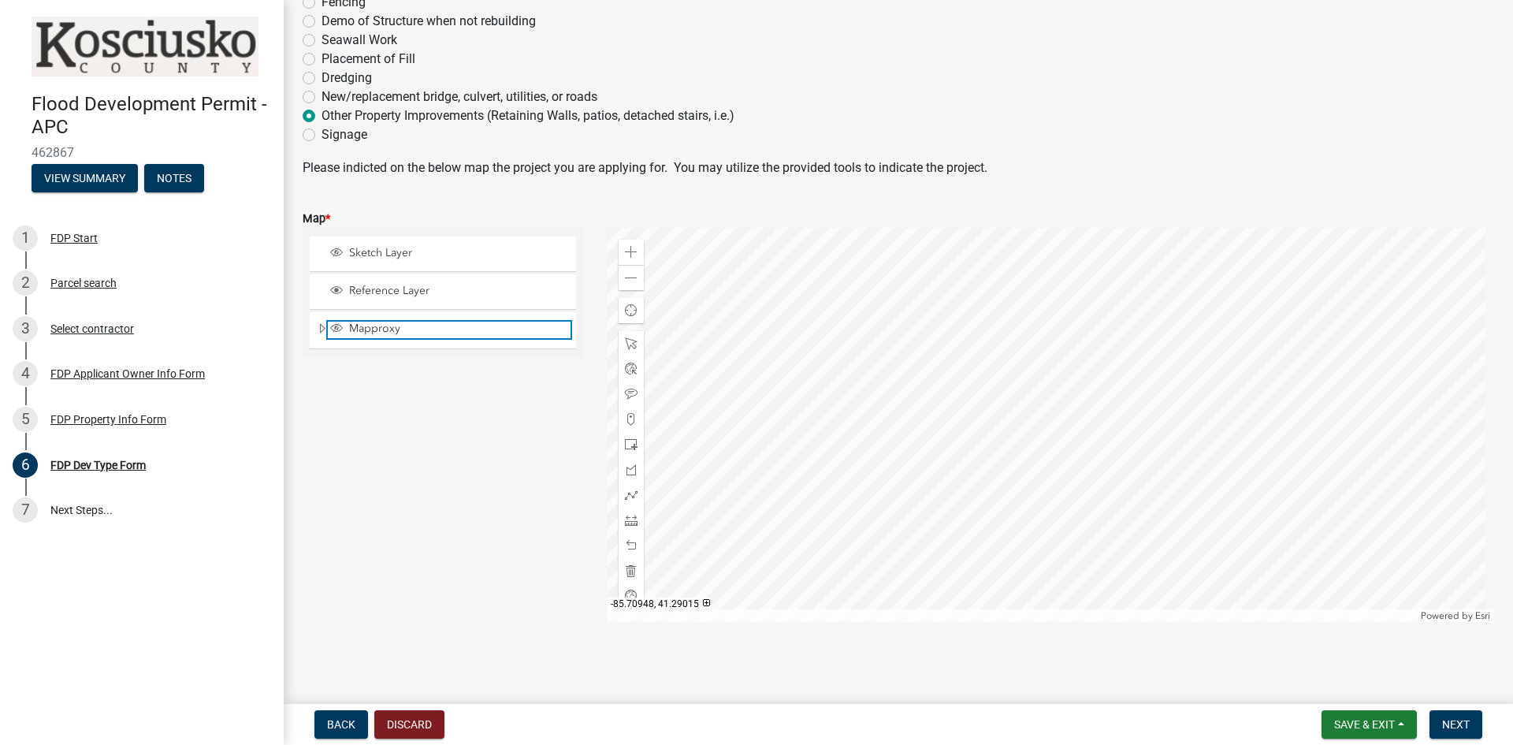
click at [366, 334] on span "Mapproxy" at bounding box center [457, 328] width 225 height 14
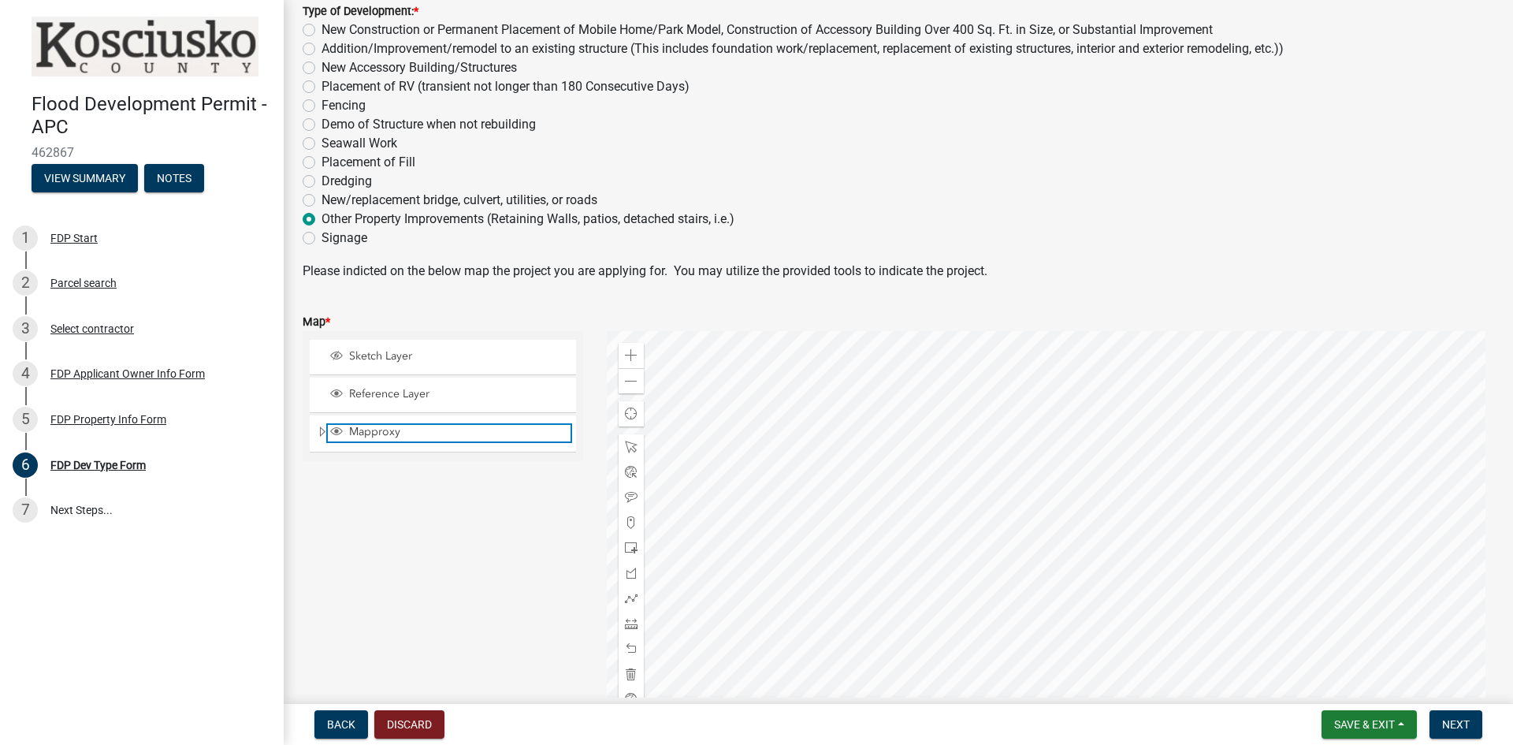
scroll to position [130, 0]
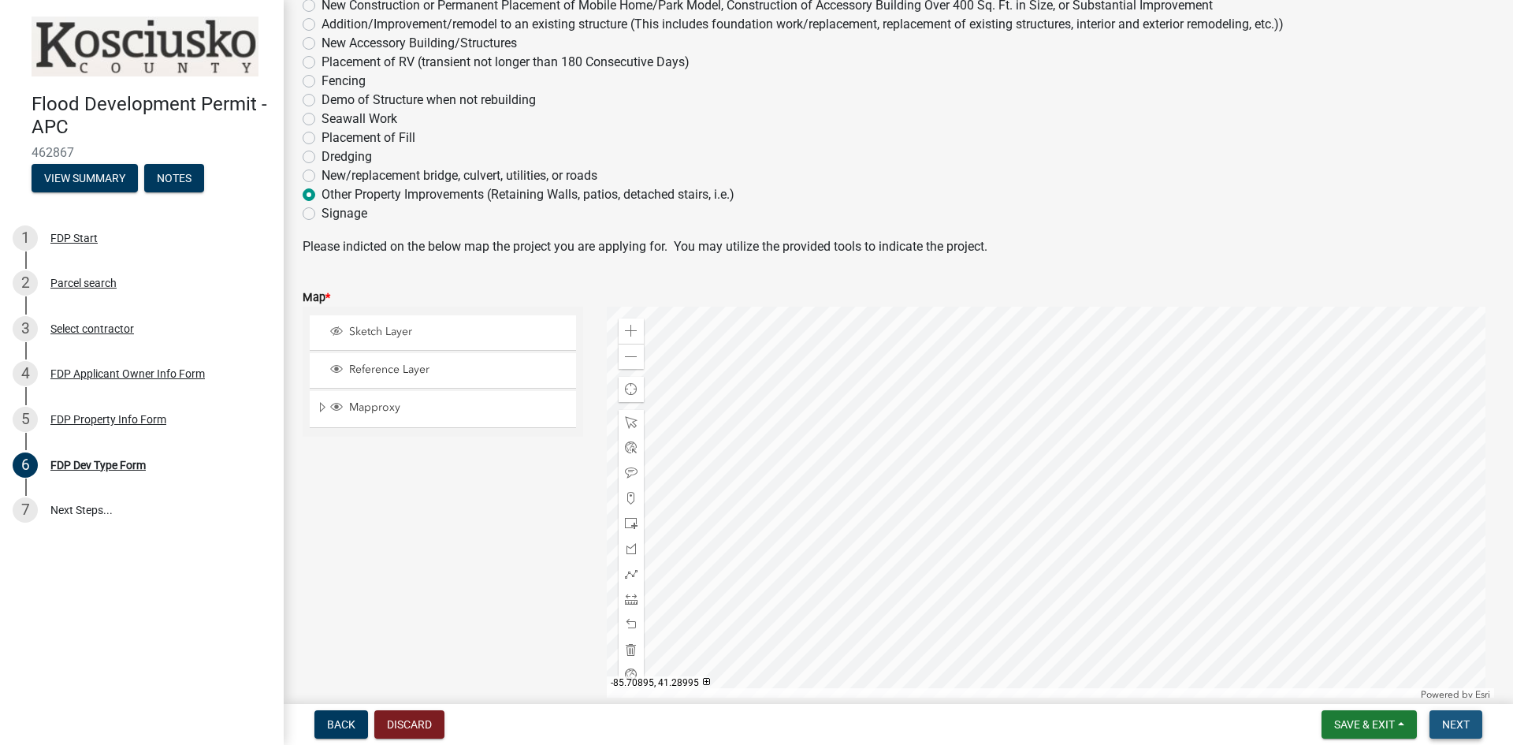
click at [1450, 722] on span "Next" at bounding box center [1456, 724] width 28 height 13
click at [634, 474] on div at bounding box center [631, 472] width 25 height 25
click at [1047, 405] on div at bounding box center [1051, 500] width 888 height 394
click at [1071, 422] on div at bounding box center [1051, 500] width 888 height 394
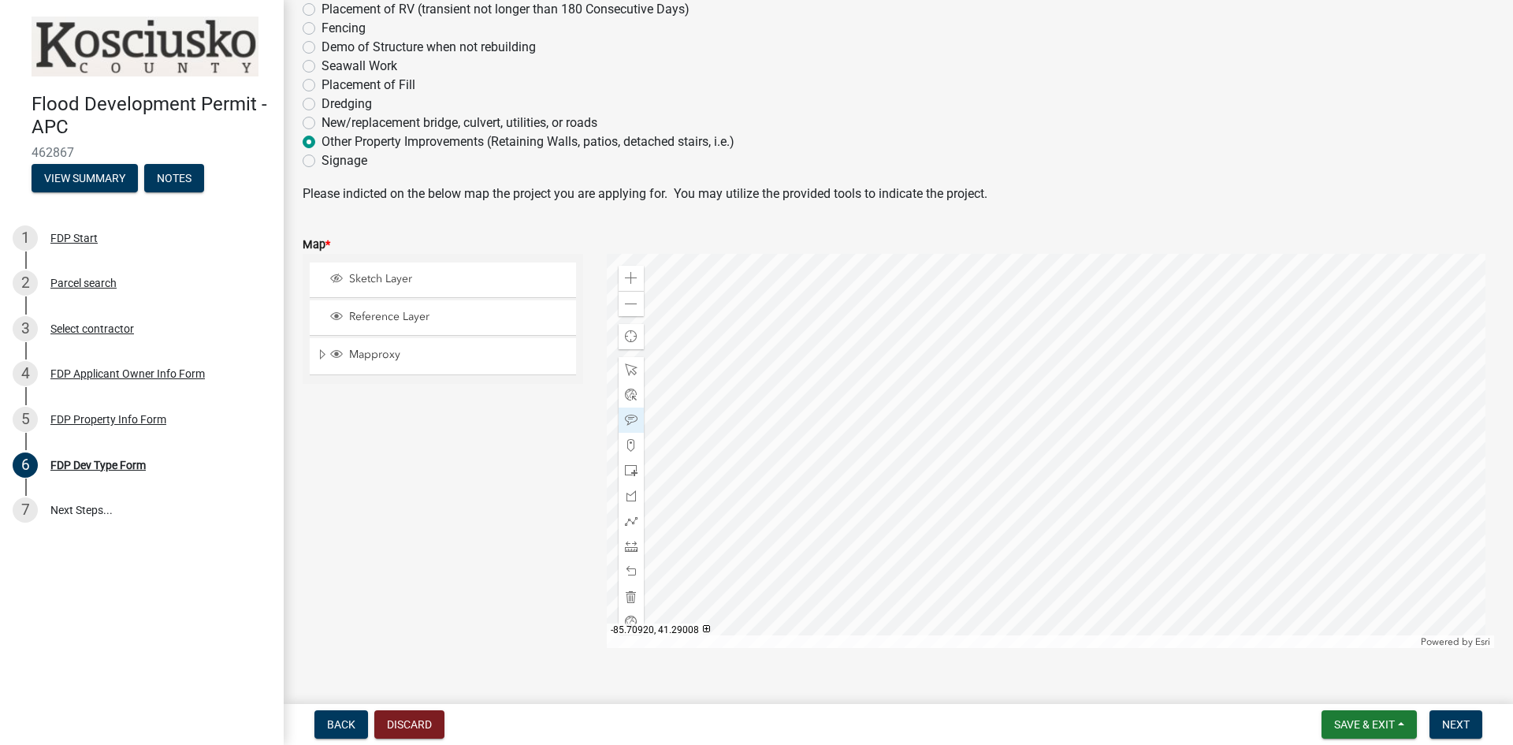
scroll to position [209, 0]
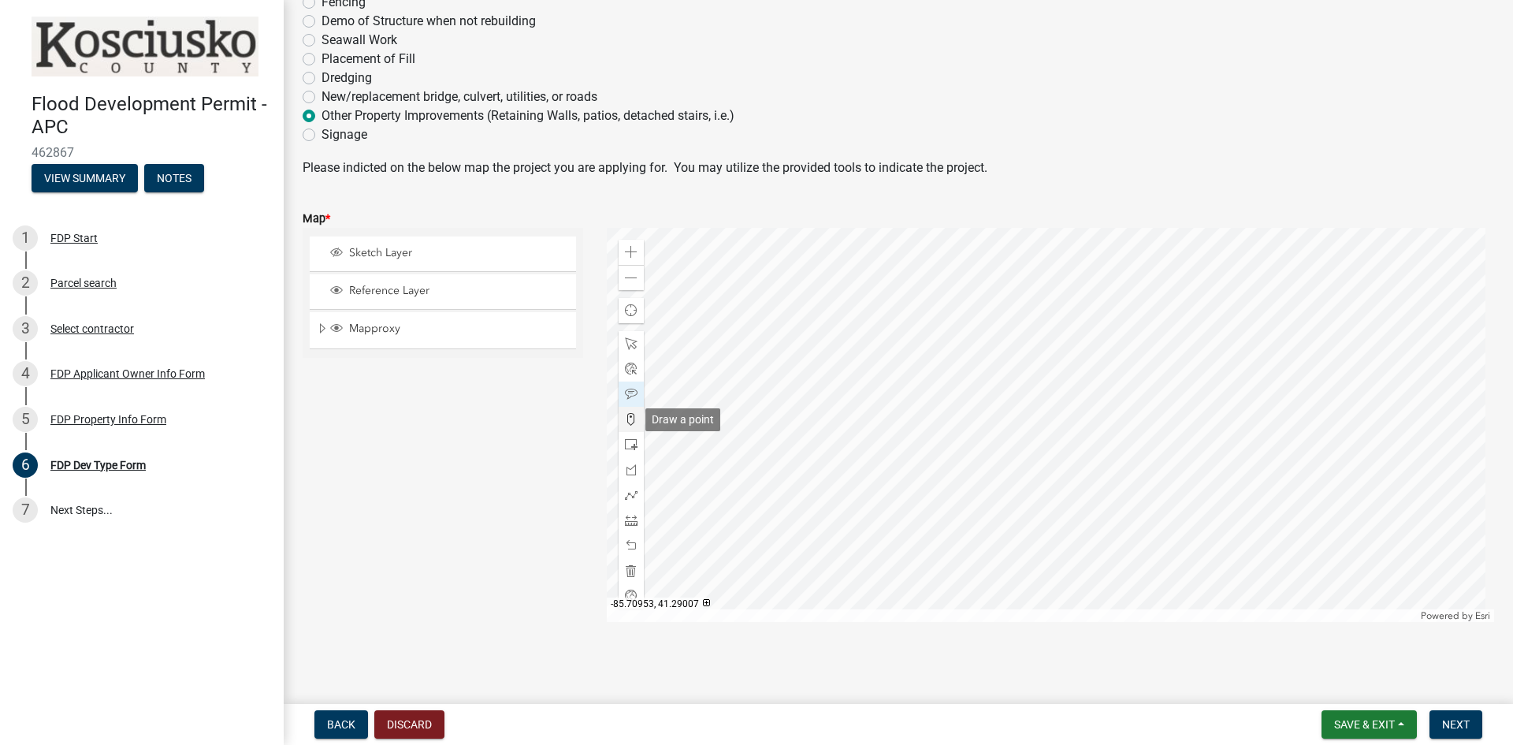
click at [627, 419] on span at bounding box center [631, 419] width 13 height 13
click at [1091, 321] on div at bounding box center [1051, 425] width 888 height 394
click at [1099, 336] on div at bounding box center [1051, 425] width 888 height 394
click at [625, 344] on span at bounding box center [631, 343] width 13 height 13
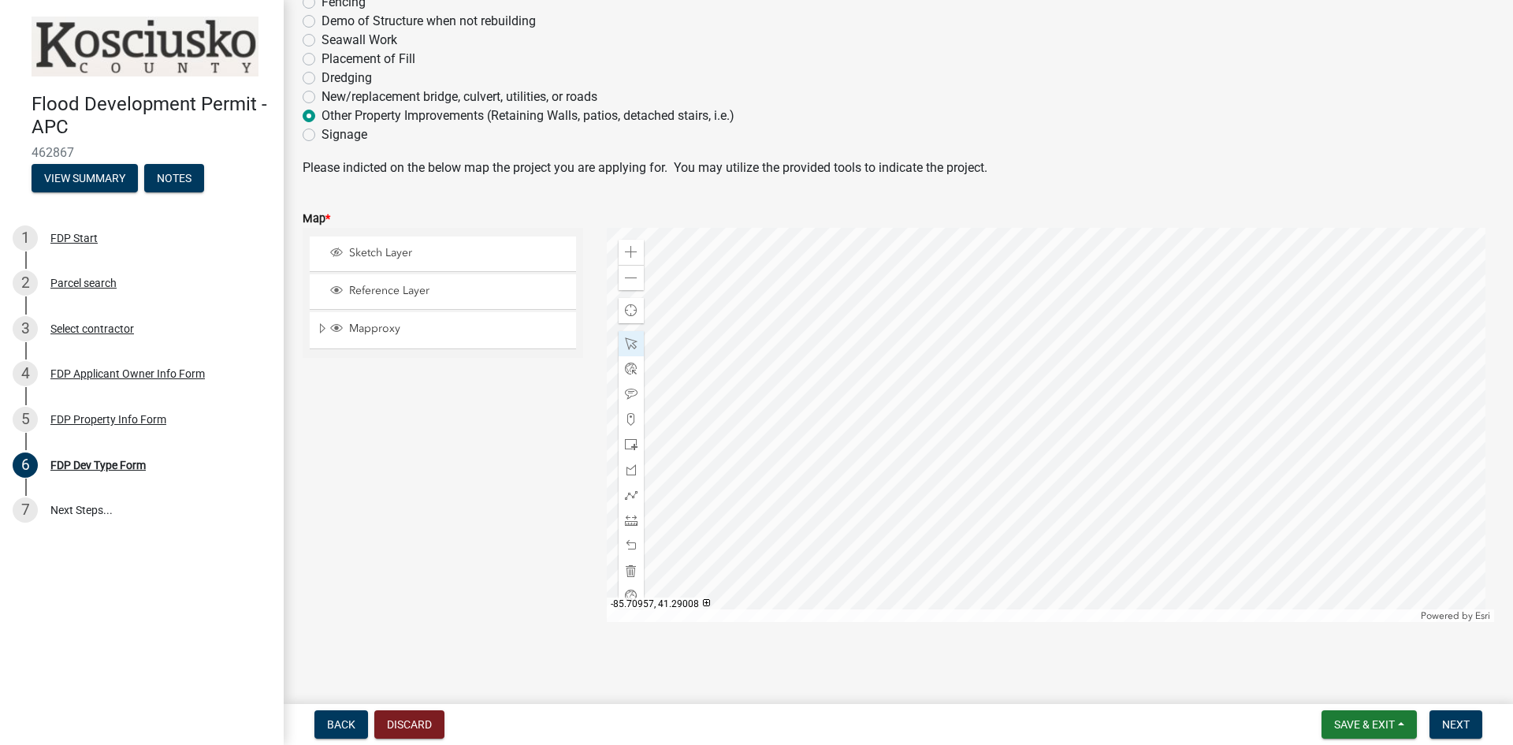
click at [360, 283] on div "Reference Layer" at bounding box center [443, 291] width 266 height 35
click at [370, 290] on span "Reference Layer" at bounding box center [457, 291] width 225 height 14
click at [414, 290] on span "Reference Layer" at bounding box center [457, 291] width 225 height 14
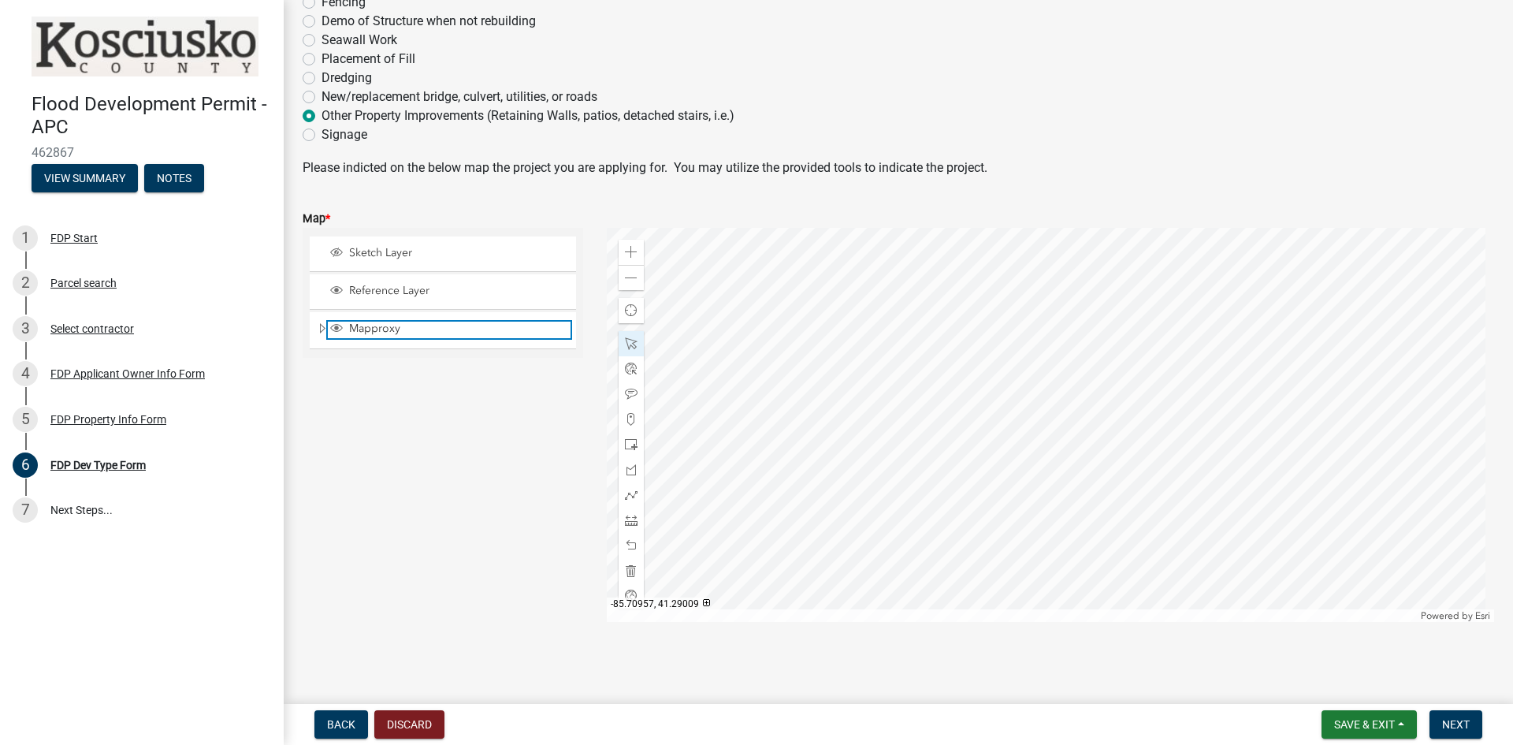
click at [401, 333] on span "Mapproxy" at bounding box center [457, 328] width 225 height 14
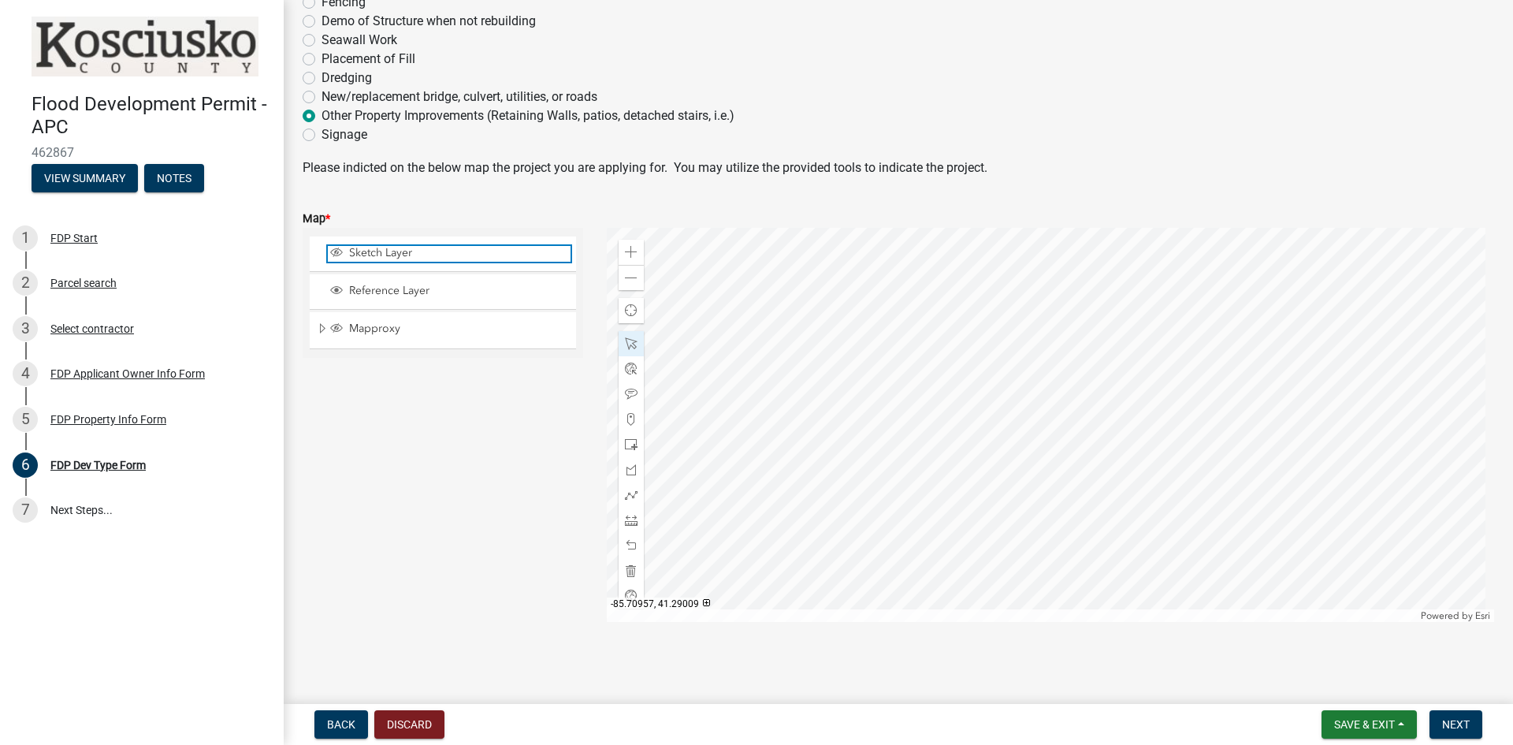
click at [413, 255] on span "Sketch Layer" at bounding box center [457, 253] width 225 height 14
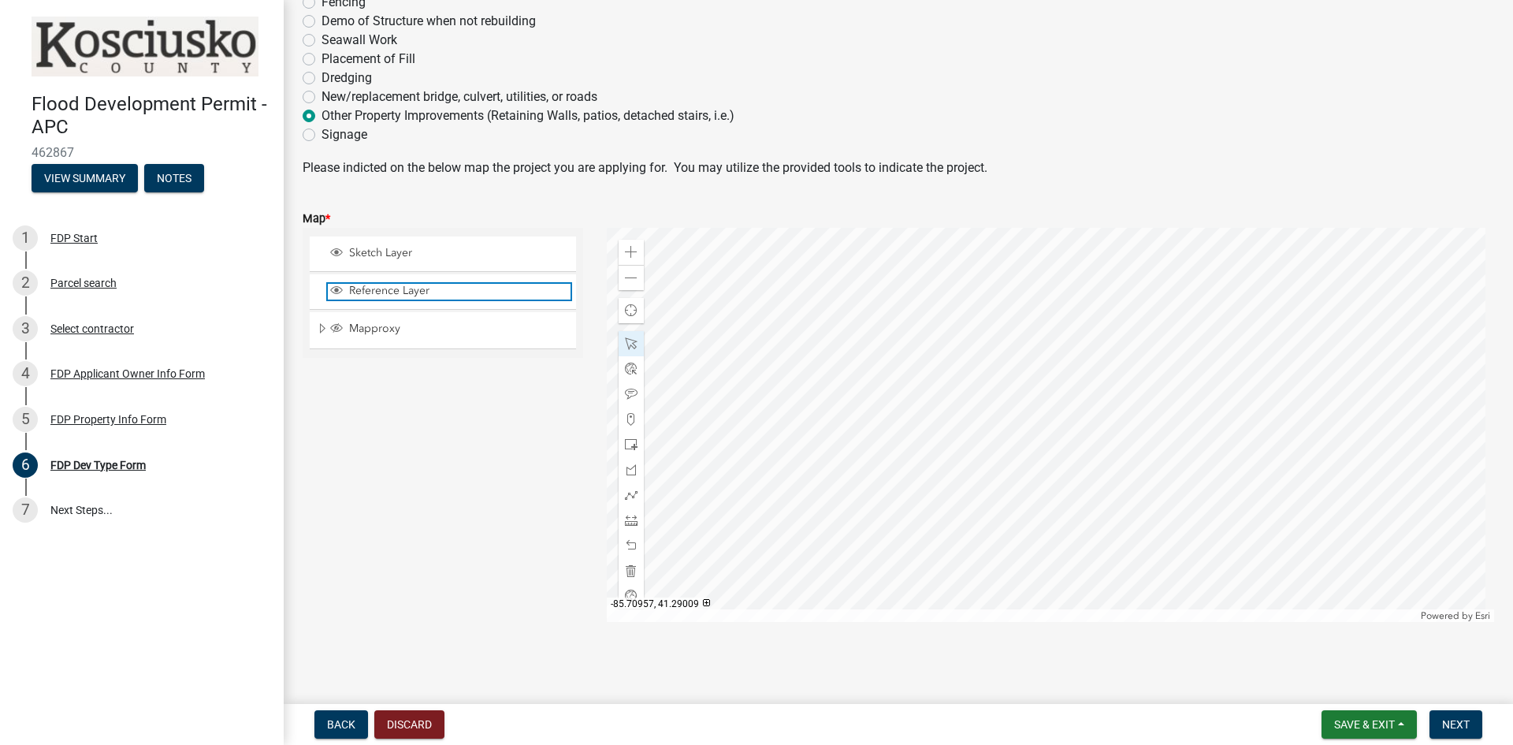
click at [413, 290] on span "Reference Layer" at bounding box center [457, 291] width 225 height 14
click at [390, 320] on div "Mapproxy" at bounding box center [443, 329] width 266 height 35
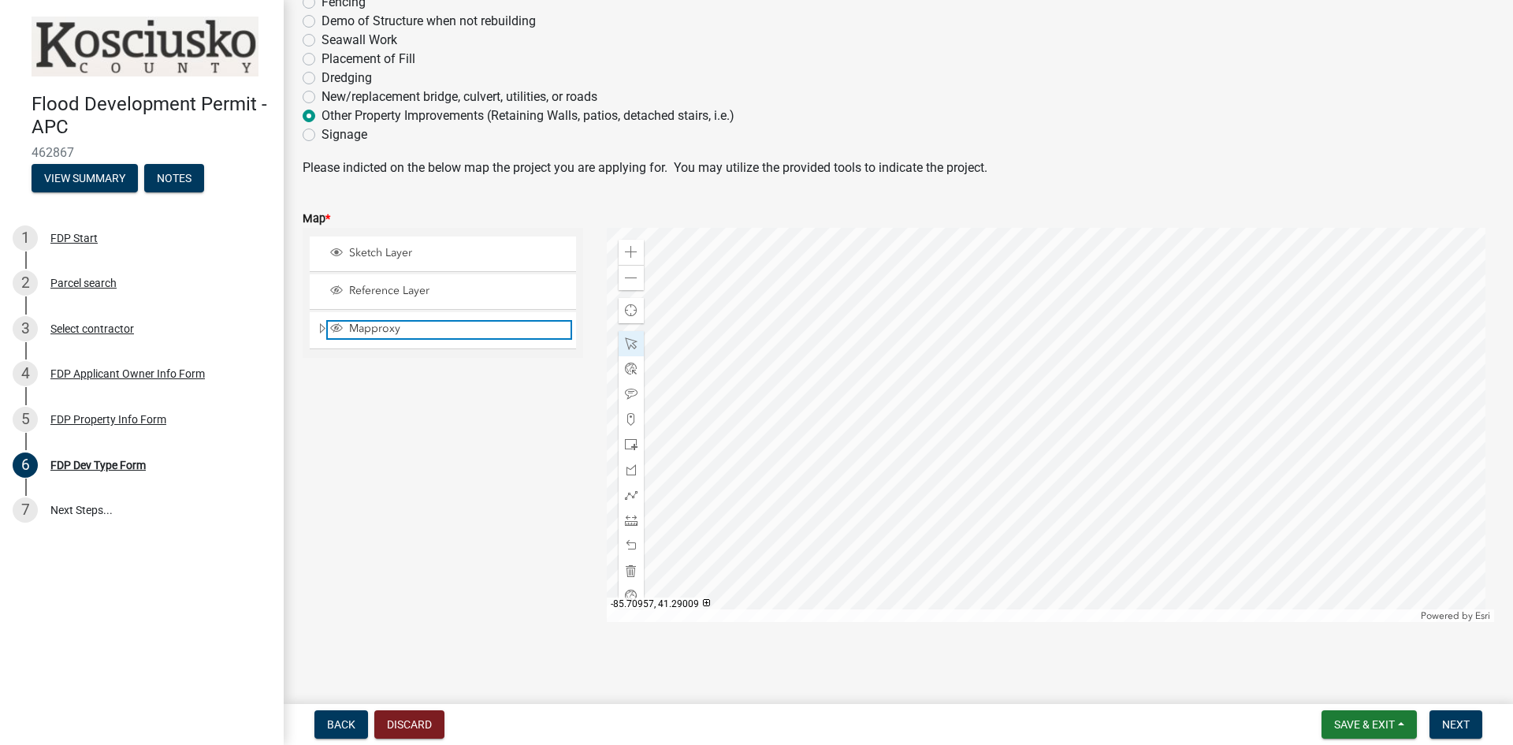
click at [385, 333] on span "Mapproxy" at bounding box center [457, 328] width 225 height 14
click at [627, 392] on span at bounding box center [631, 394] width 13 height 13
click at [1107, 365] on div at bounding box center [1051, 425] width 888 height 394
click at [1473, 722] on button "Next" at bounding box center [1455, 724] width 53 height 28
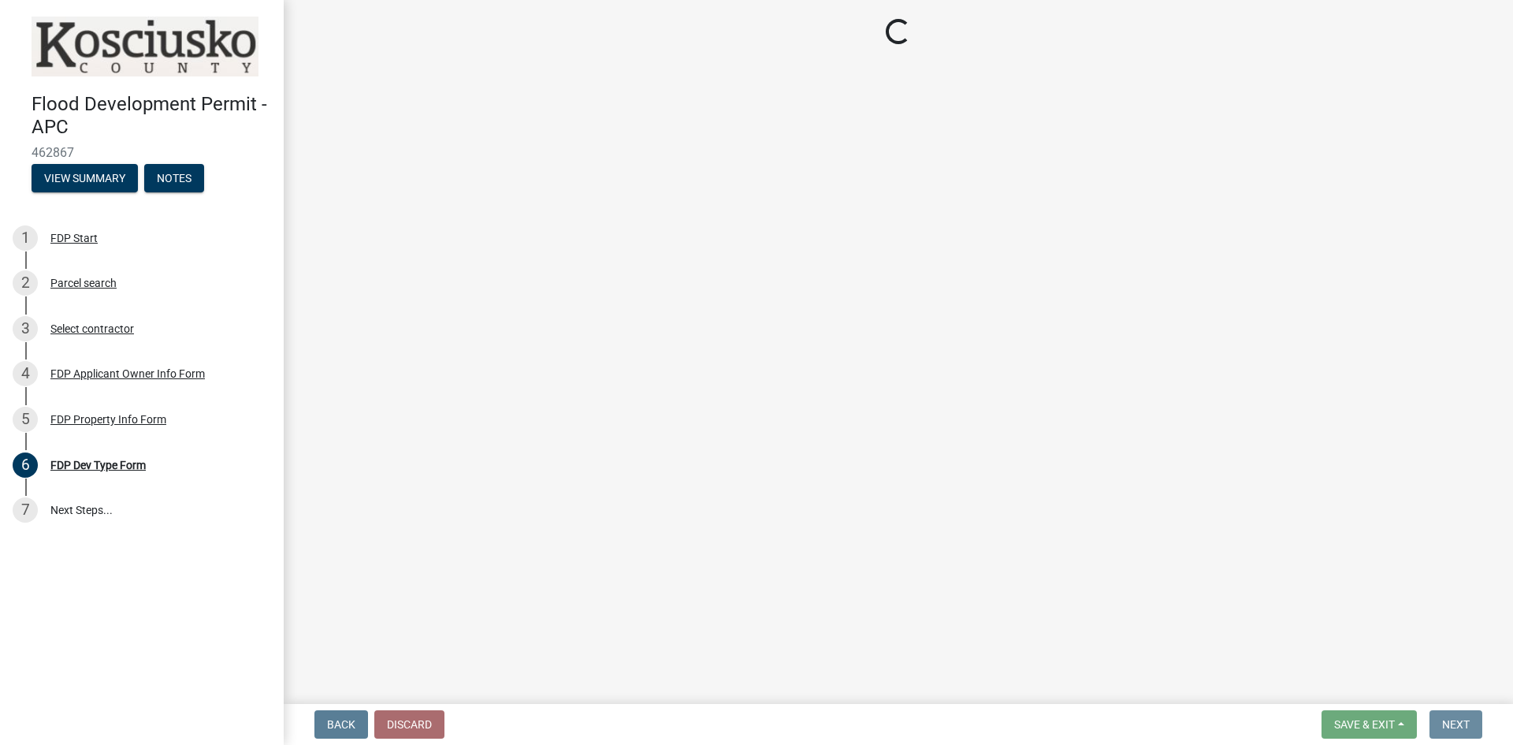
scroll to position [0, 0]
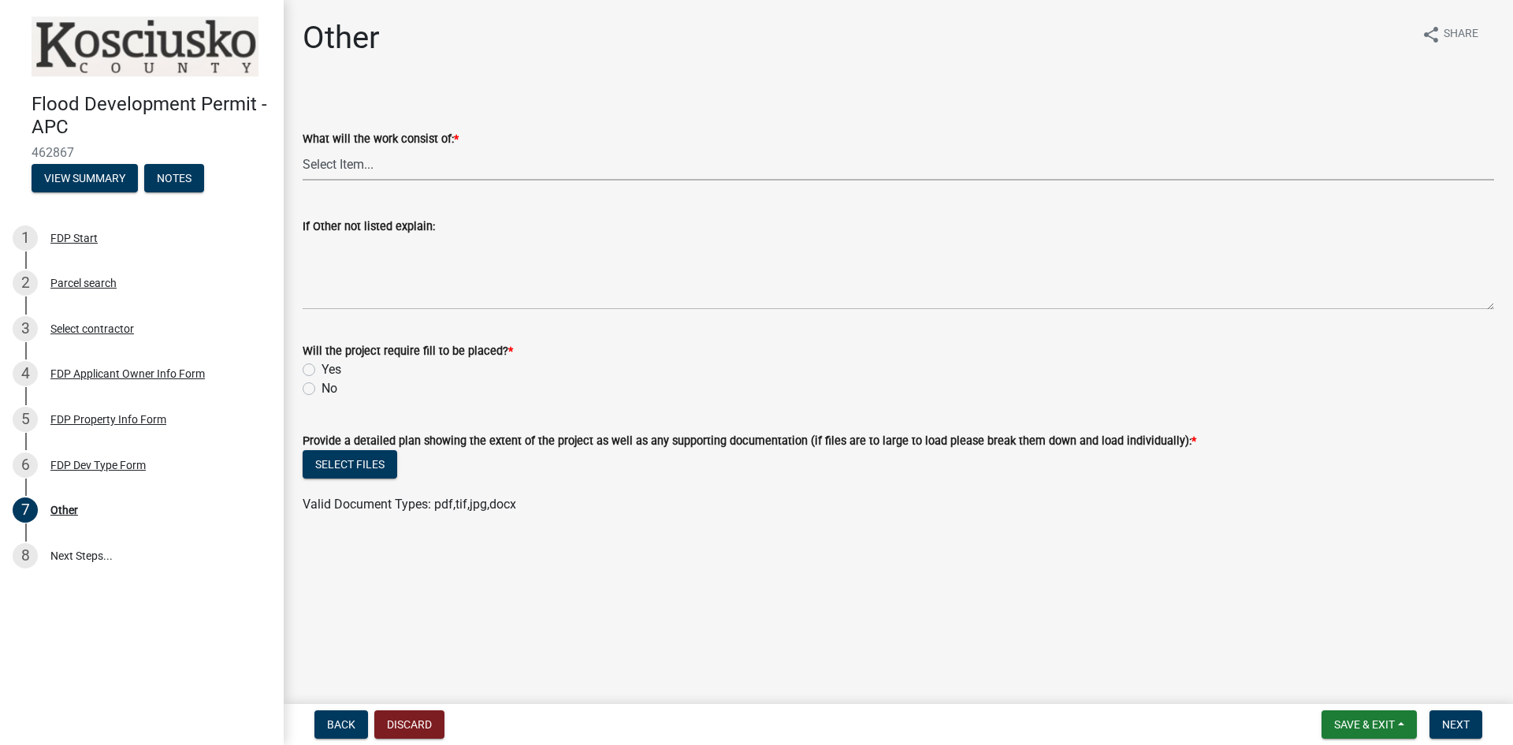
click at [381, 157] on select "Select Item... Signage Retaining Wall Patios/Platforms Stairs Other not Listed" at bounding box center [898, 164] width 1191 height 32
click at [303, 148] on select "Select Item... Signage Retaining Wall Patios/Platforms Stairs Other not Listed" at bounding box center [898, 164] width 1191 height 32
select select "ee21cfbc-0e32-4f21-8e7b-ab62415e13b5"
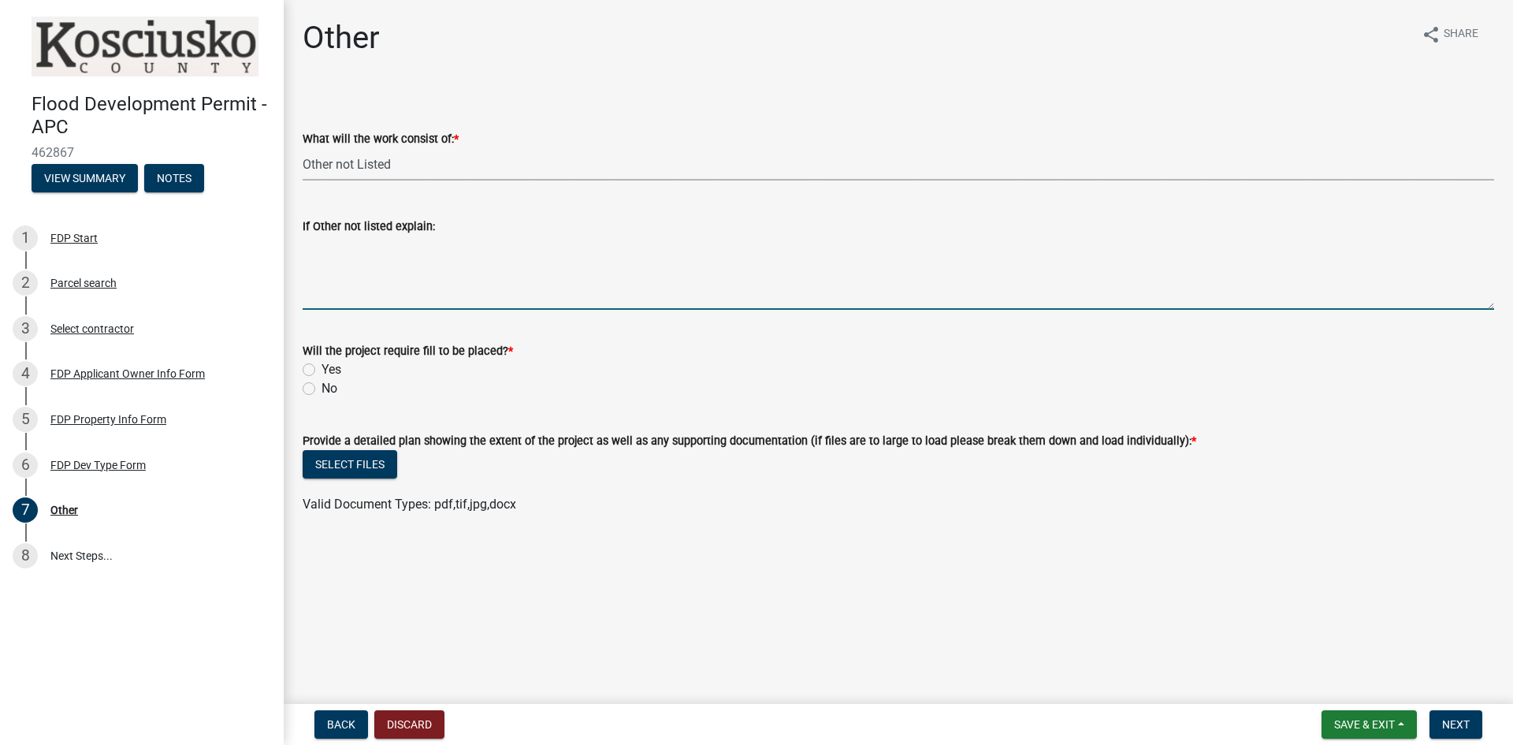
click at [346, 284] on textarea "If Other not listed explain:" at bounding box center [898, 273] width 1191 height 74
type textarea "10X10 gazebo"
click at [321, 389] on label "No" at bounding box center [329, 388] width 16 height 19
click at [321, 389] on input "No" at bounding box center [326, 384] width 10 height 10
radio input "true"
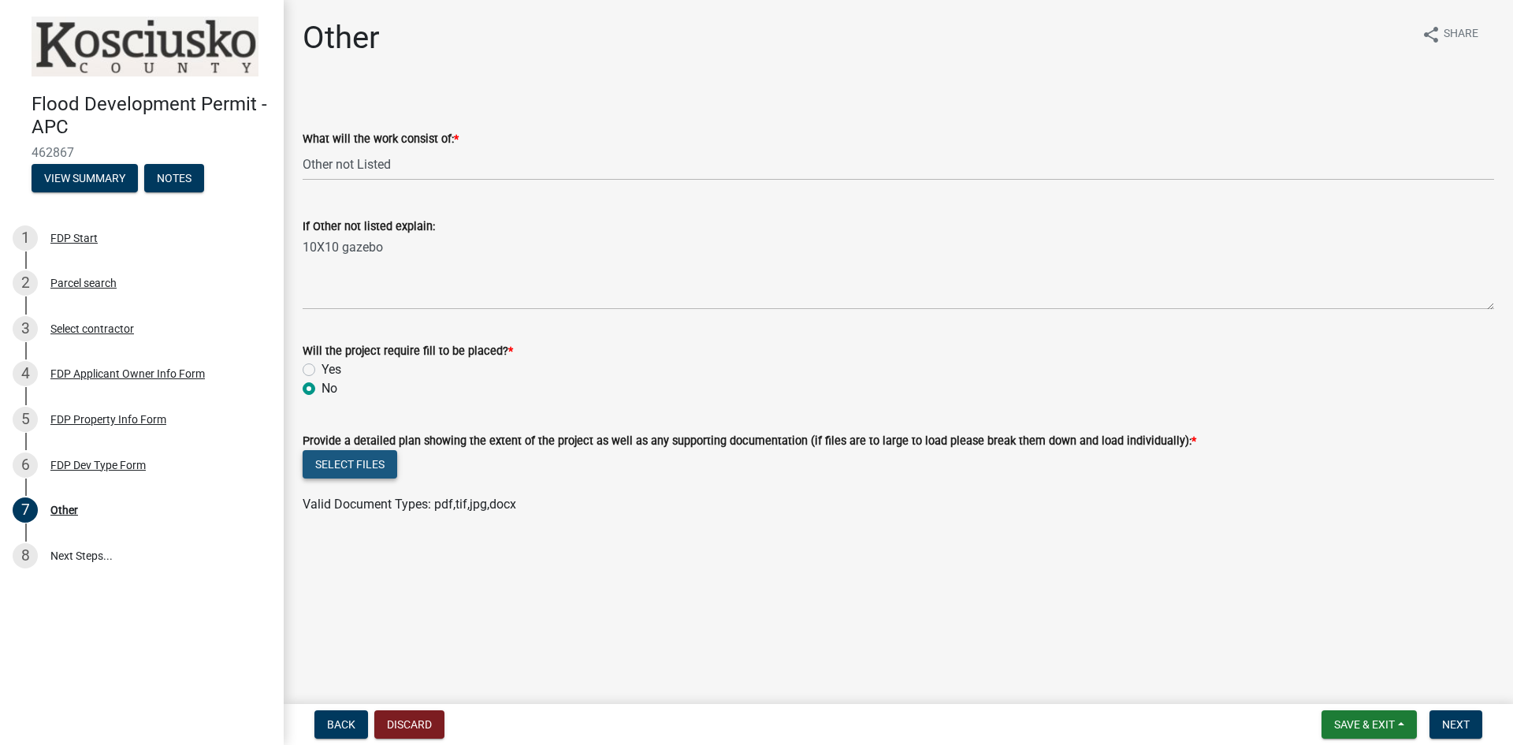
click at [381, 468] on button "Select files" at bounding box center [350, 464] width 95 height 28
click at [367, 463] on button "Select files" at bounding box center [350, 464] width 95 height 28
click at [1473, 725] on button "Next" at bounding box center [1455, 724] width 53 height 28
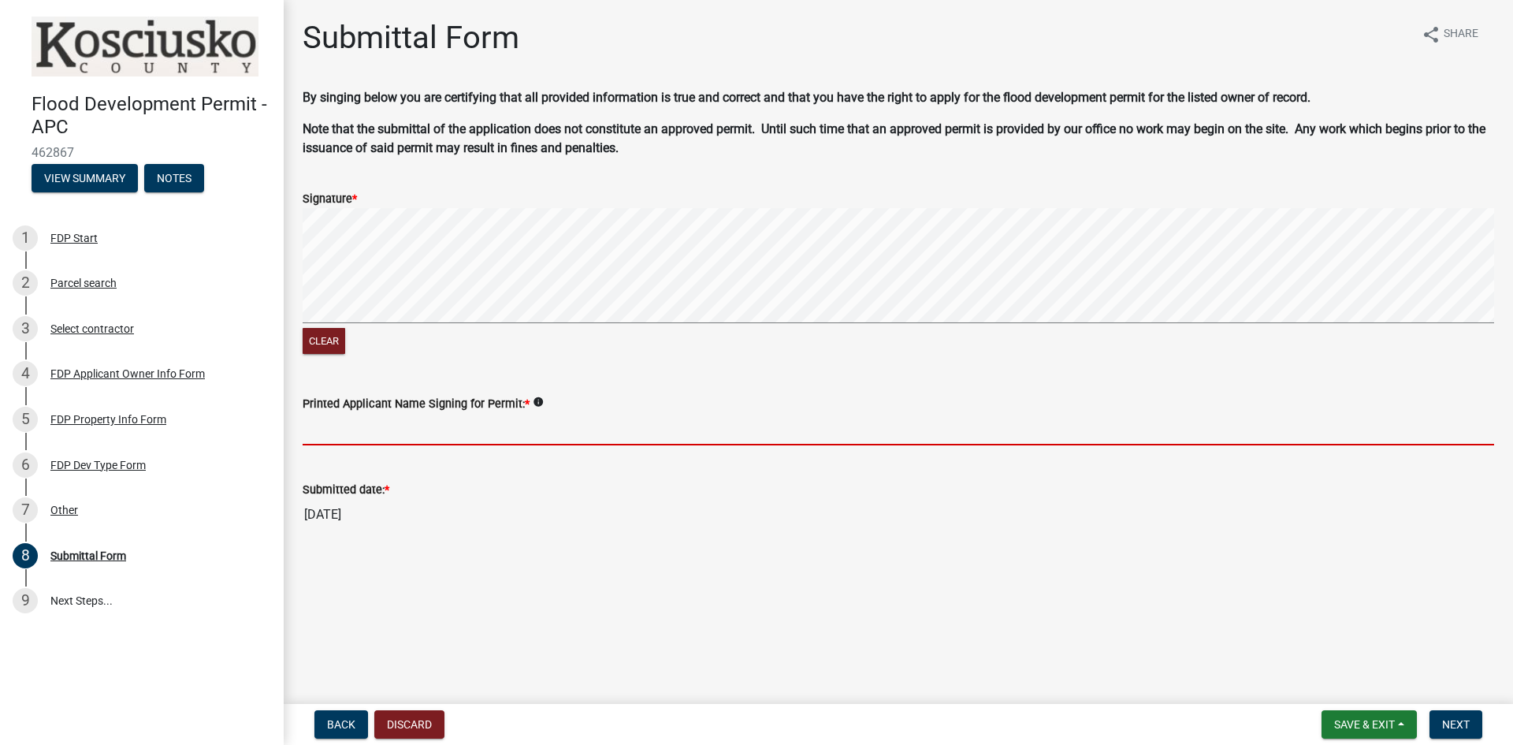
click at [363, 430] on input "Printed Applicant Name Signing for Permit: *" at bounding box center [898, 429] width 1191 height 32
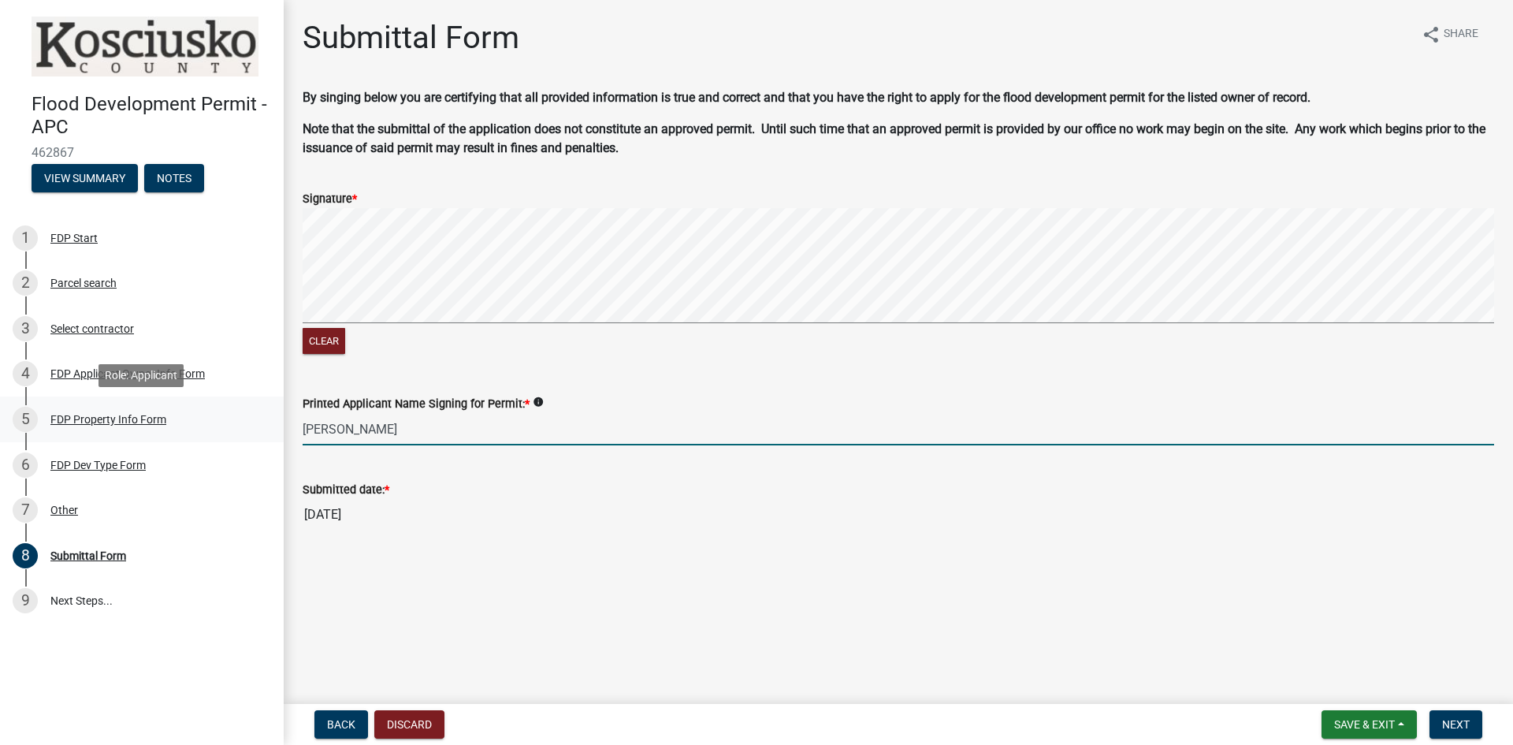
type input "[PERSON_NAME]"
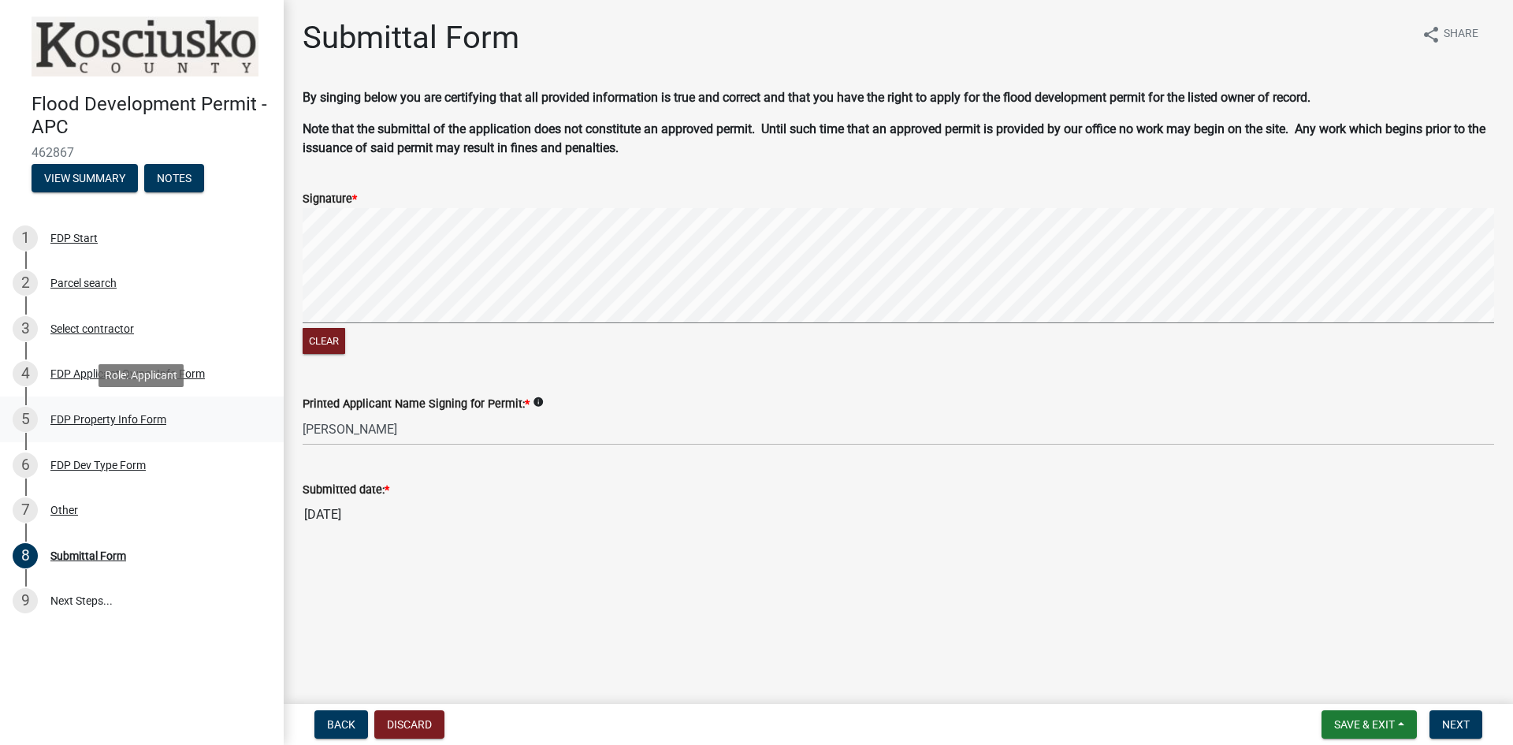
click at [84, 422] on div "FDP Property Info Form" at bounding box center [108, 419] width 116 height 11
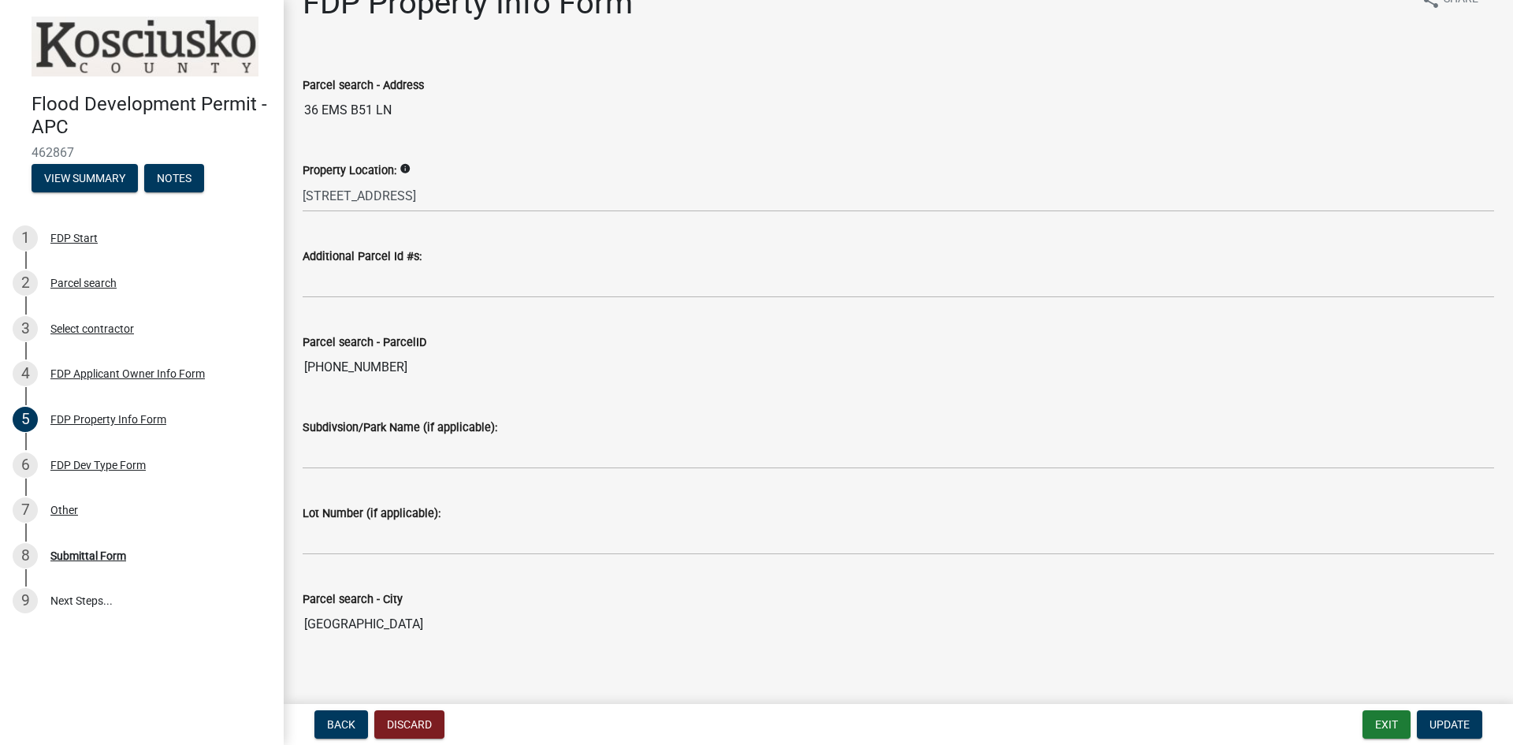
scroll to position [51, 0]
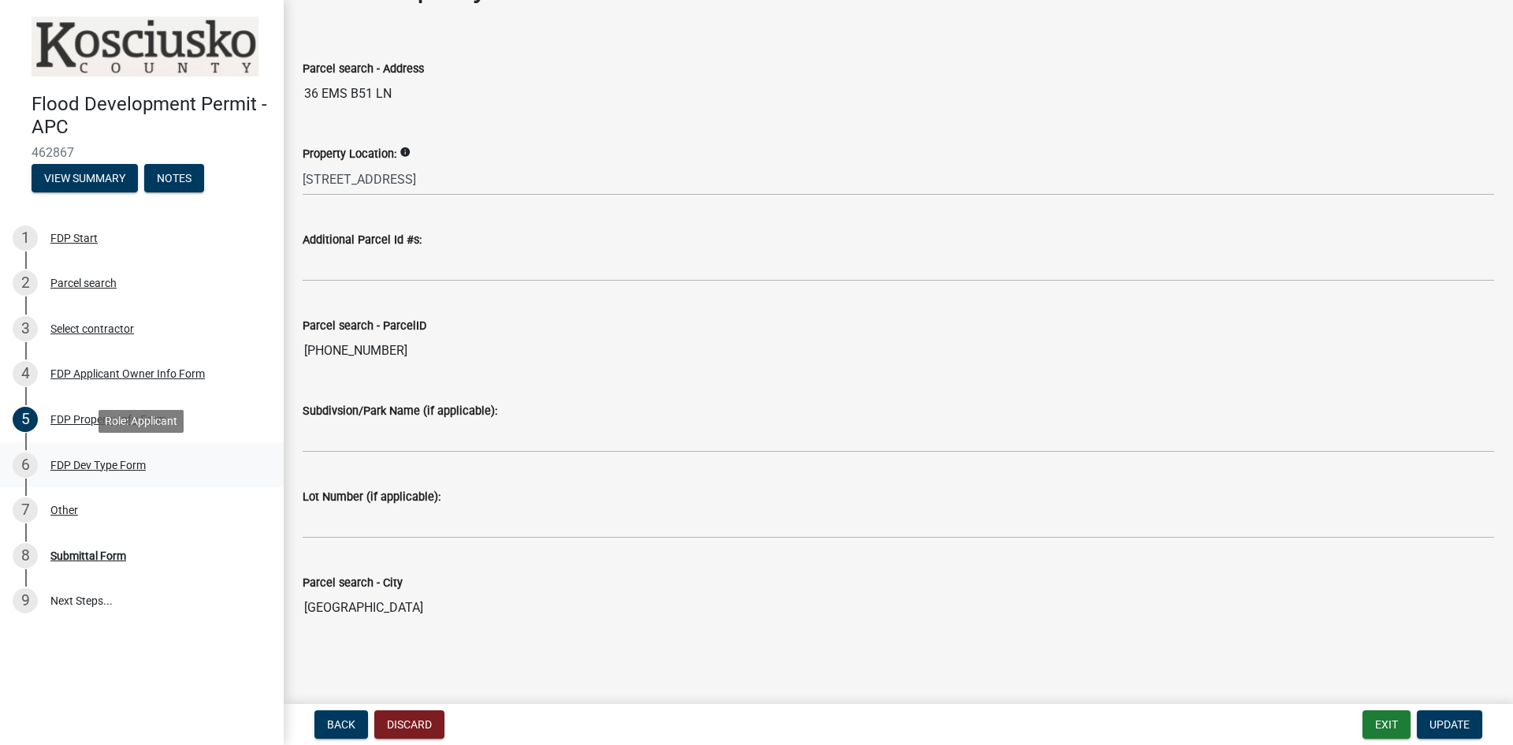
click at [65, 459] on div "FDP Dev Type Form" at bounding box center [97, 464] width 95 height 11
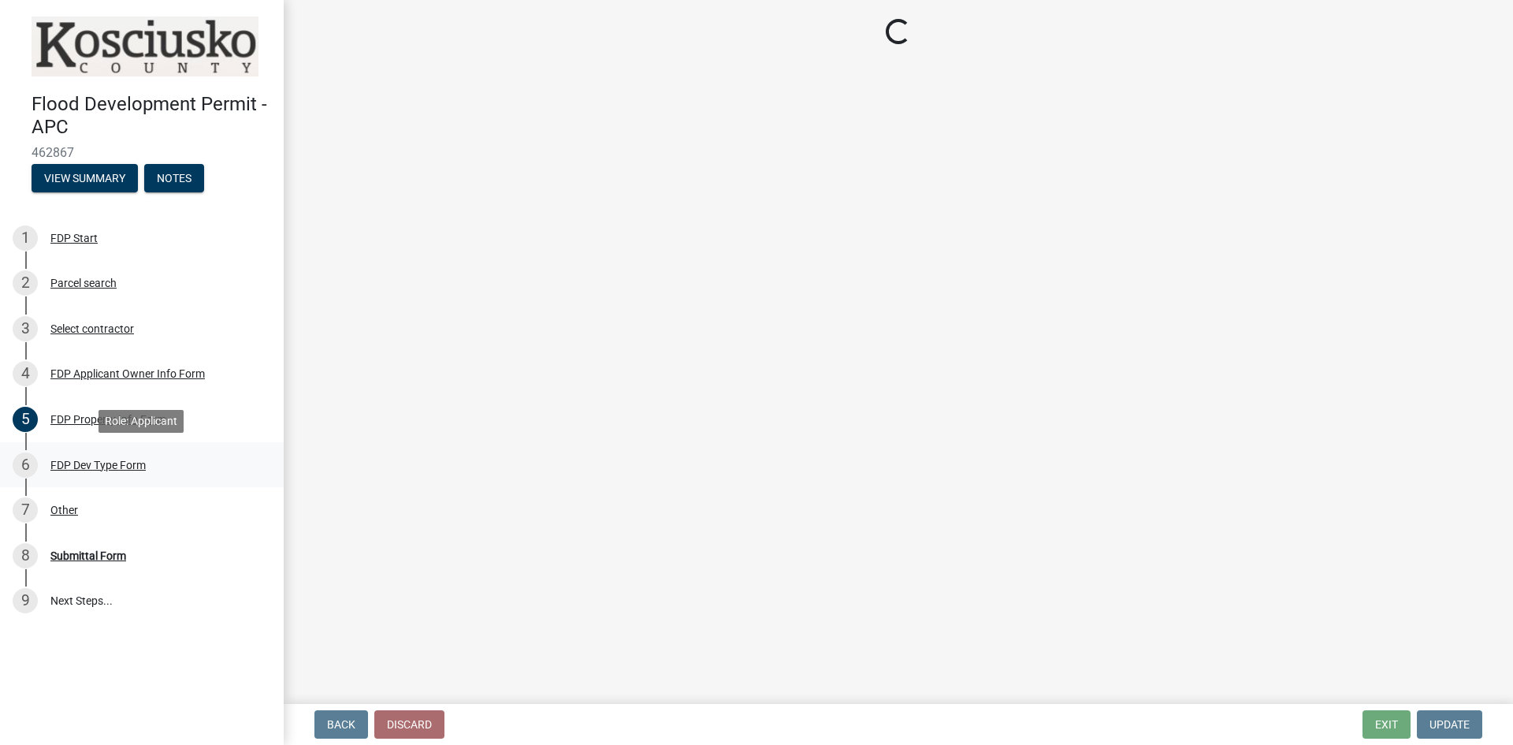
scroll to position [0, 0]
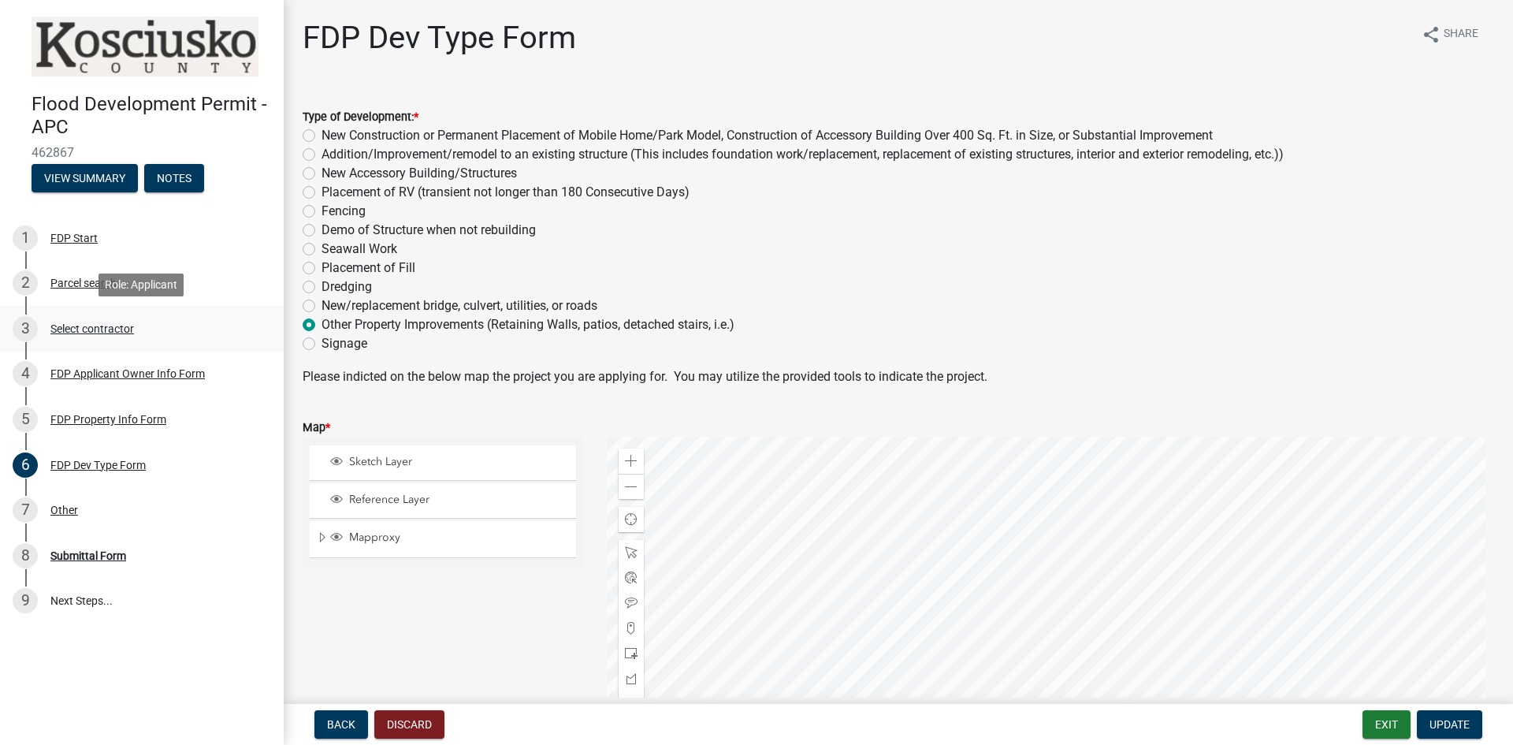
click at [72, 323] on div "Select contractor" at bounding box center [92, 328] width 84 height 11
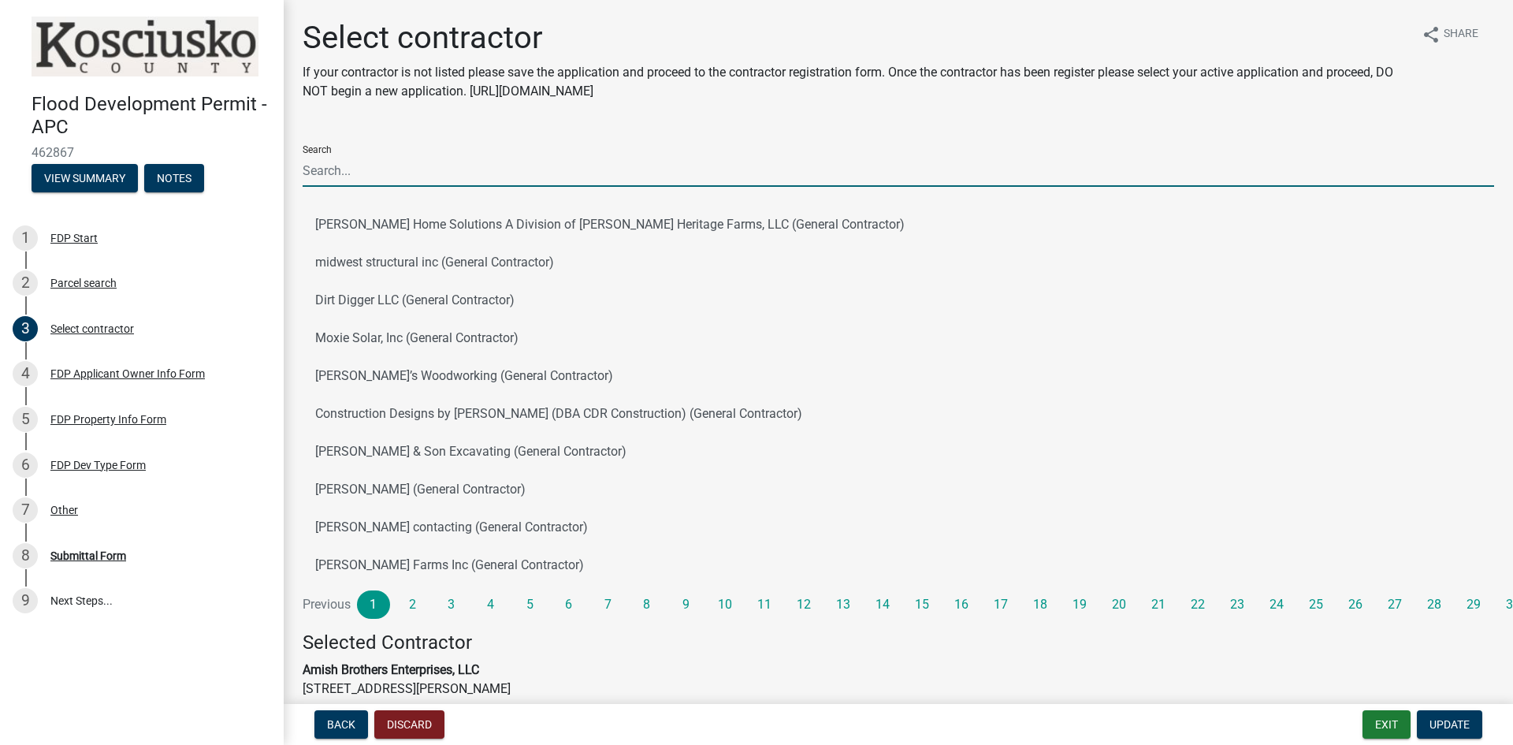
click at [345, 173] on input "Search" at bounding box center [898, 170] width 1191 height 32
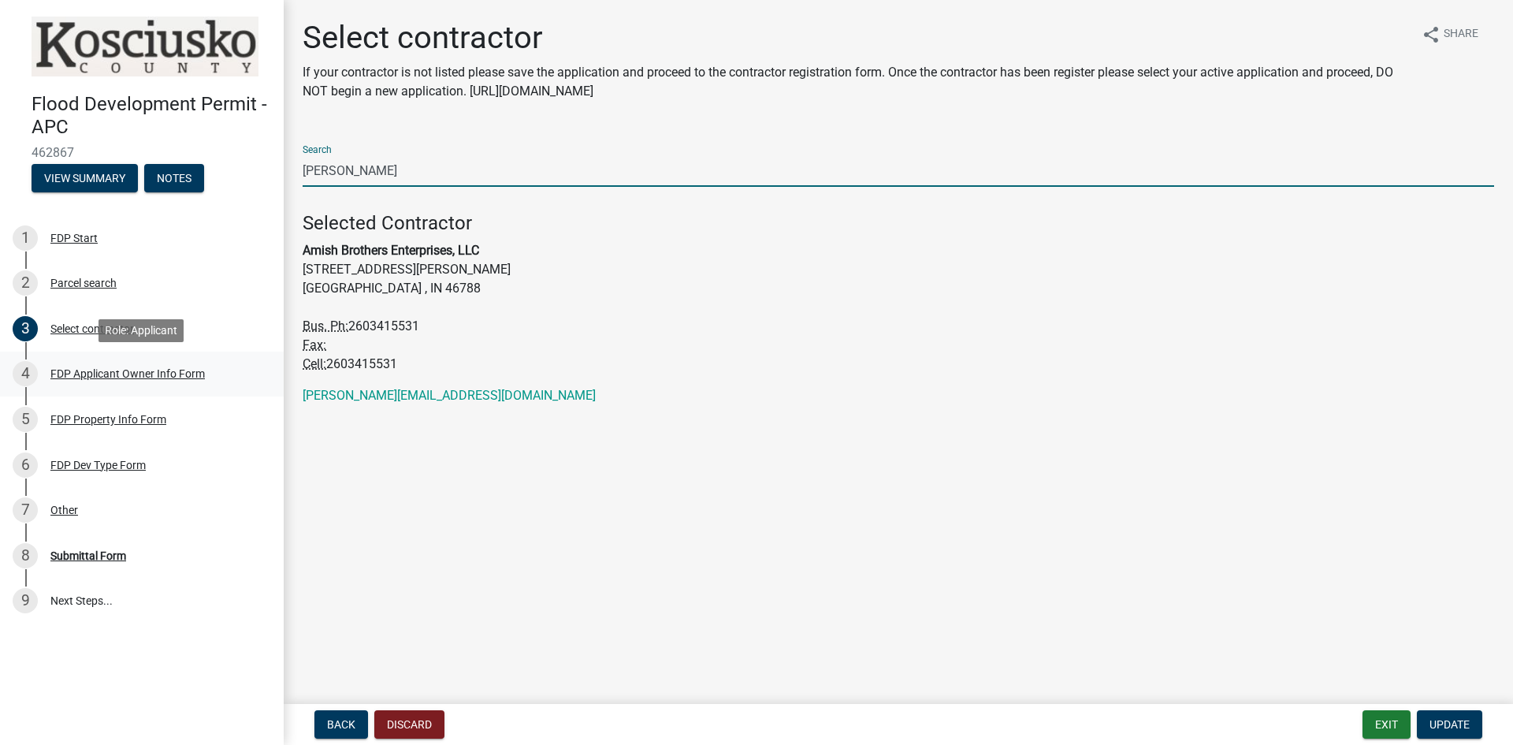
type input "[PERSON_NAME]"
click at [66, 373] on div "FDP Applicant Owner Info Form" at bounding box center [127, 373] width 154 height 11
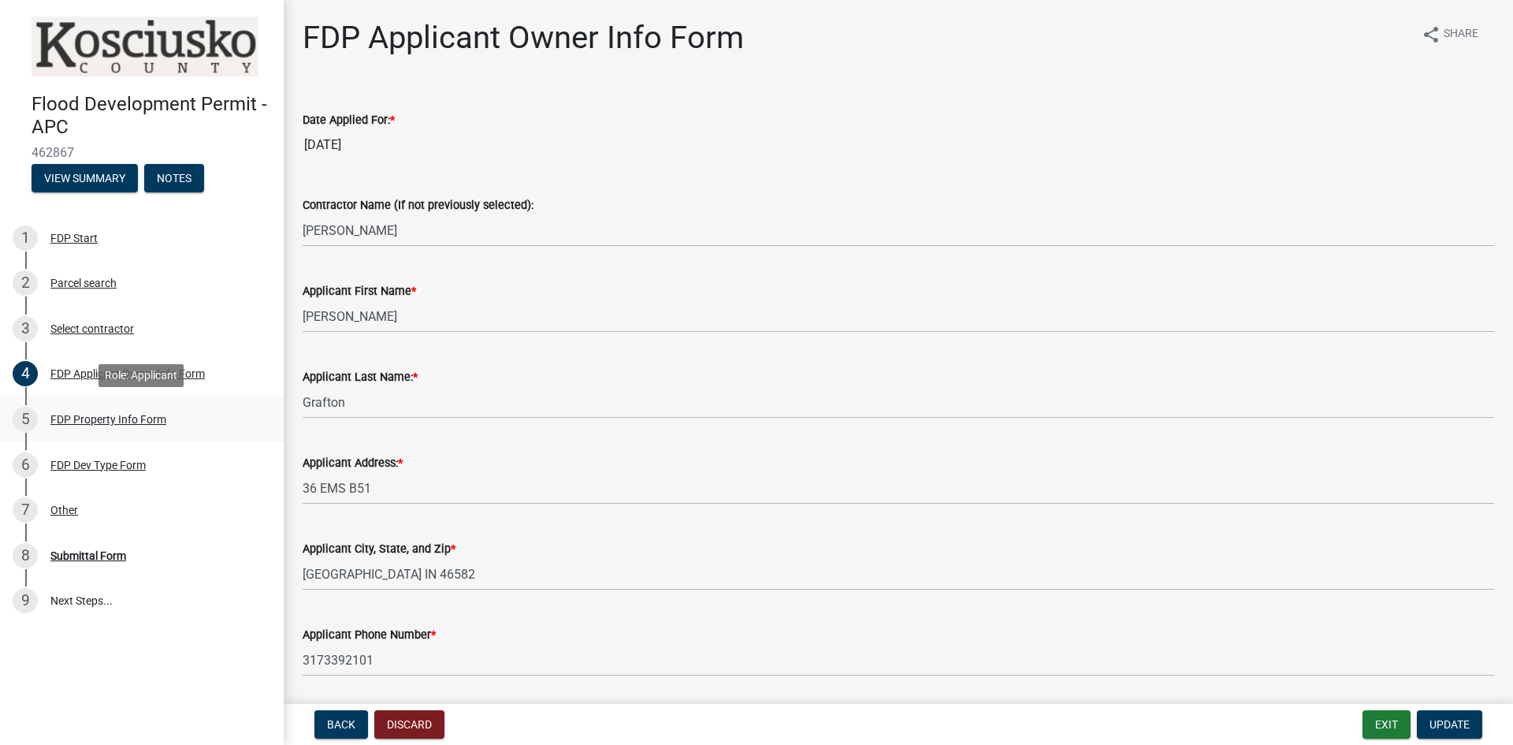
click at [96, 422] on div "FDP Property Info Form" at bounding box center [108, 419] width 116 height 11
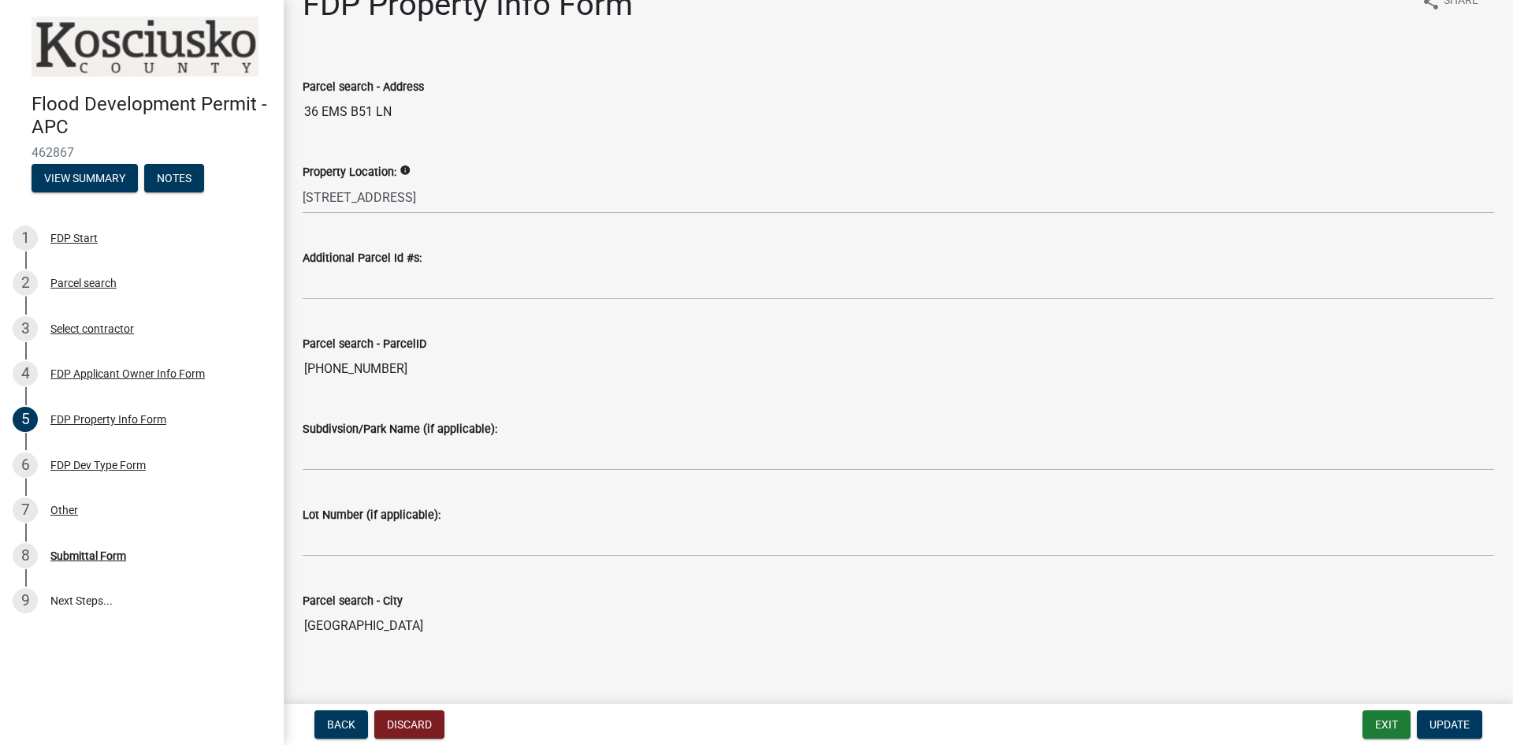
scroll to position [51, 0]
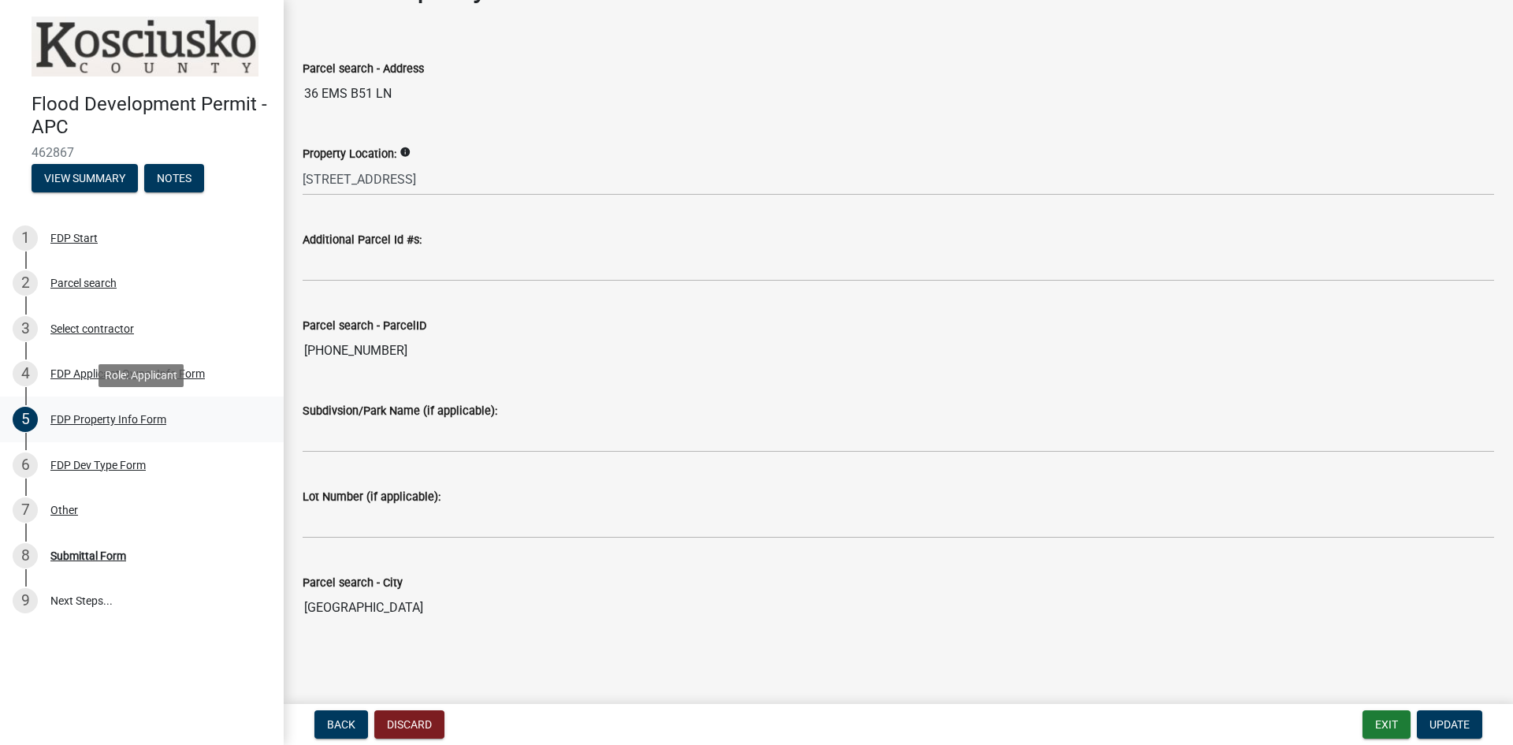
click at [89, 420] on div "FDP Property Info Form" at bounding box center [108, 419] width 116 height 11
click at [87, 470] on div "FDP Dev Type Form" at bounding box center [97, 464] width 95 height 11
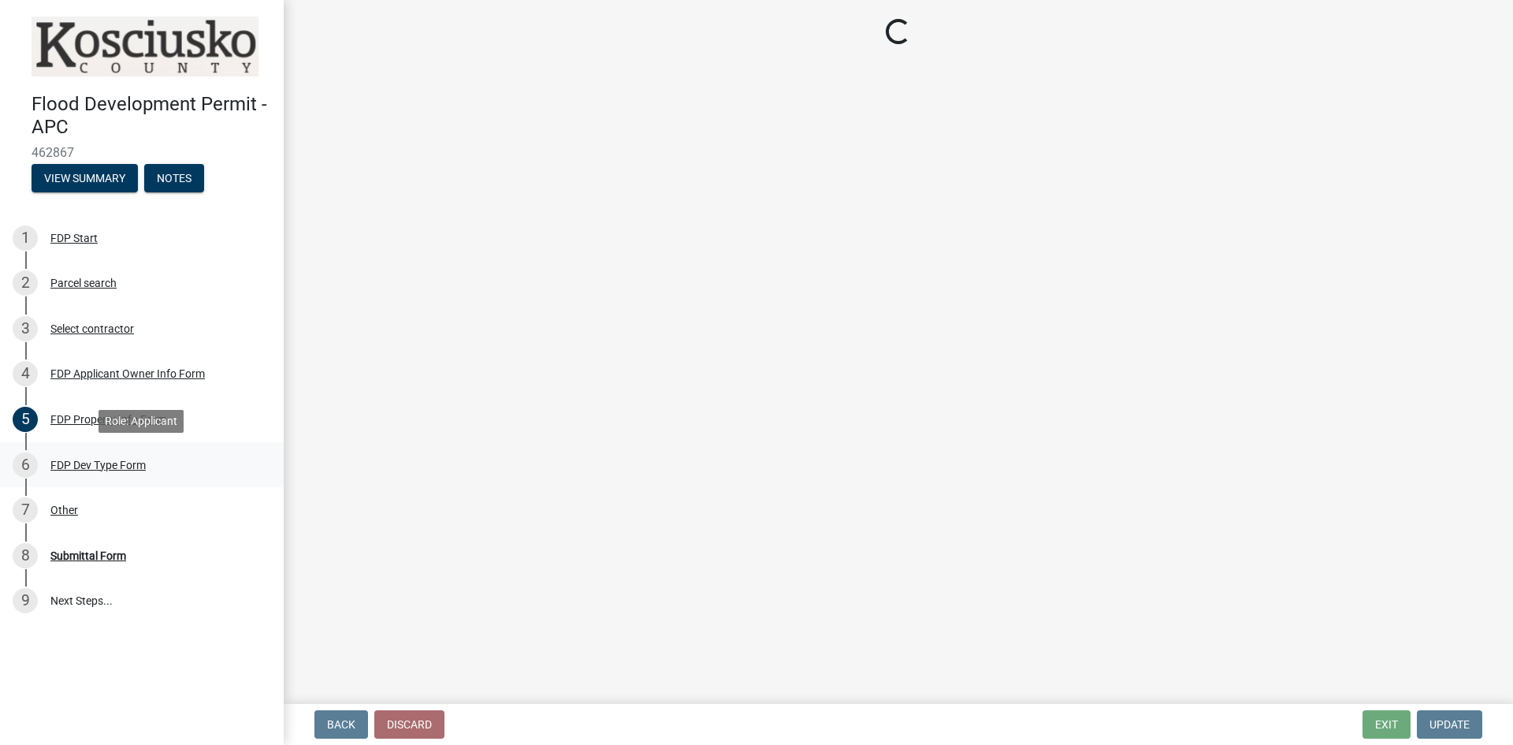
scroll to position [0, 0]
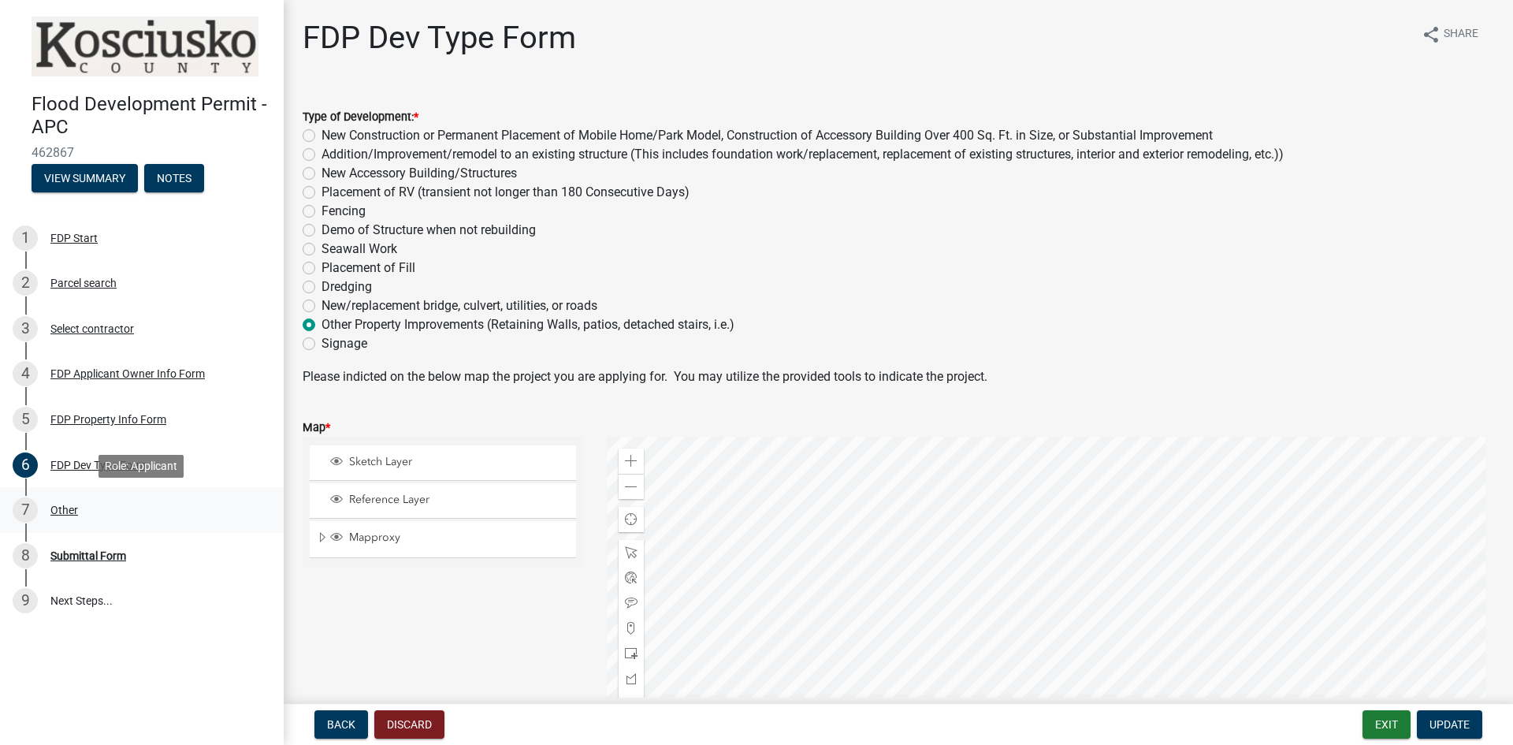
click at [67, 505] on div "Other" at bounding box center [64, 509] width 28 height 11
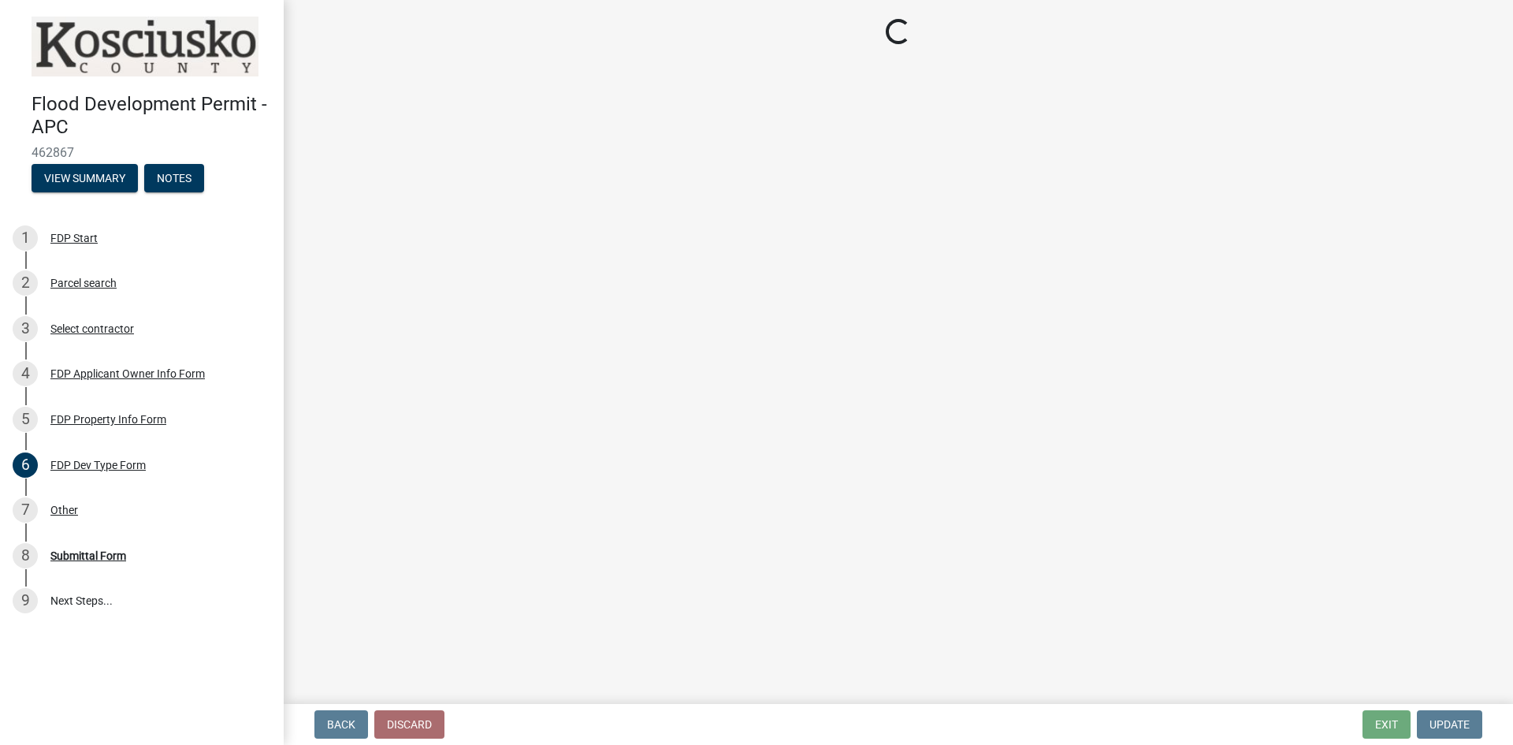
select select "ee21cfbc-0e32-4f21-8e7b-ab62415e13b5"
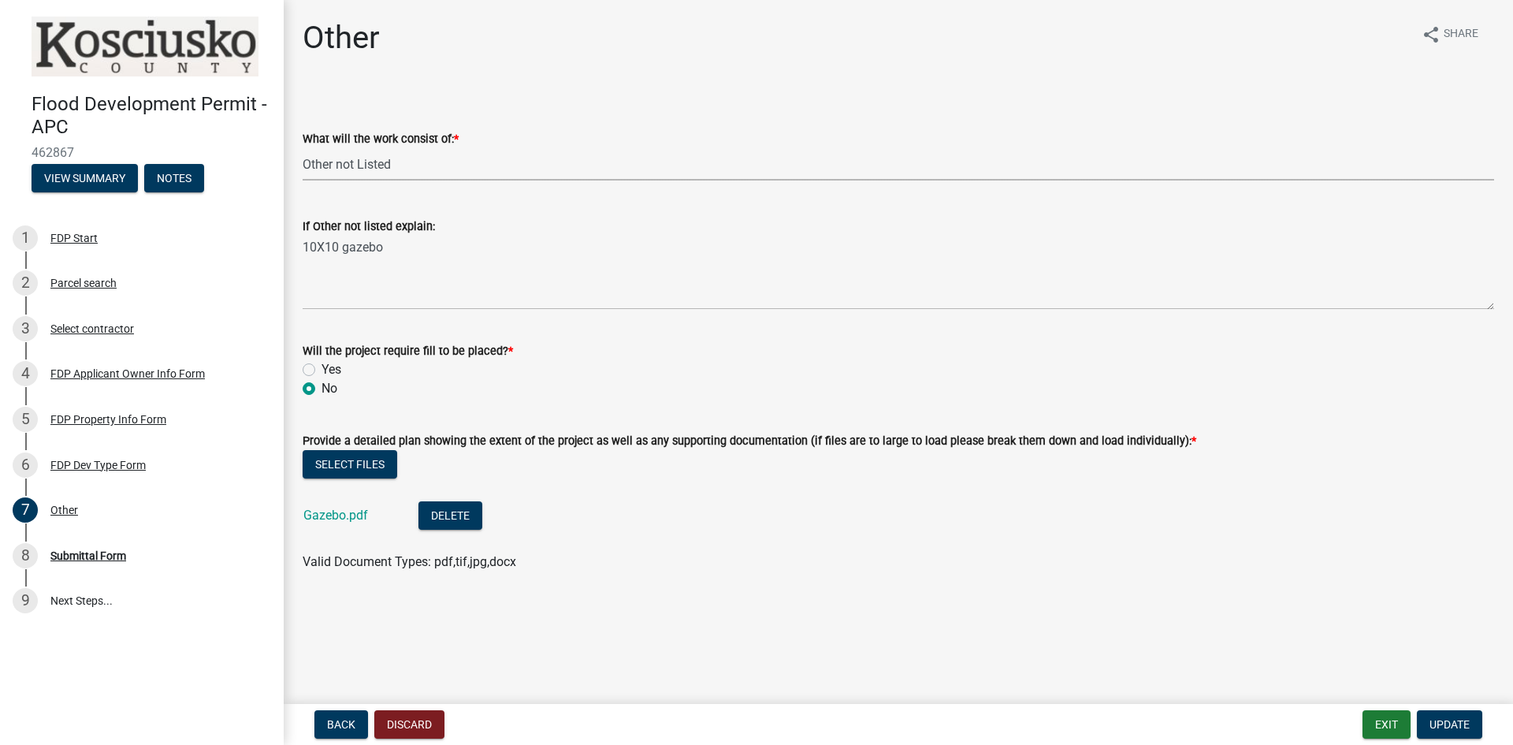
click at [392, 159] on select "Select Item... Signage Retaining Wall Patios/Platforms Stairs Other not Listed" at bounding box center [898, 164] width 1191 height 32
click at [303, 148] on select "Select Item... Signage Retaining Wall Patios/Platforms Stairs Other not Listed" at bounding box center [898, 164] width 1191 height 32
click at [440, 154] on select "Select Item... Signage Retaining Wall Patios/Platforms Stairs Other not Listed" at bounding box center [898, 164] width 1191 height 32
click at [303, 148] on select "Select Item... Signage Retaining Wall Patios/Platforms Stairs Other not Listed" at bounding box center [898, 164] width 1191 height 32
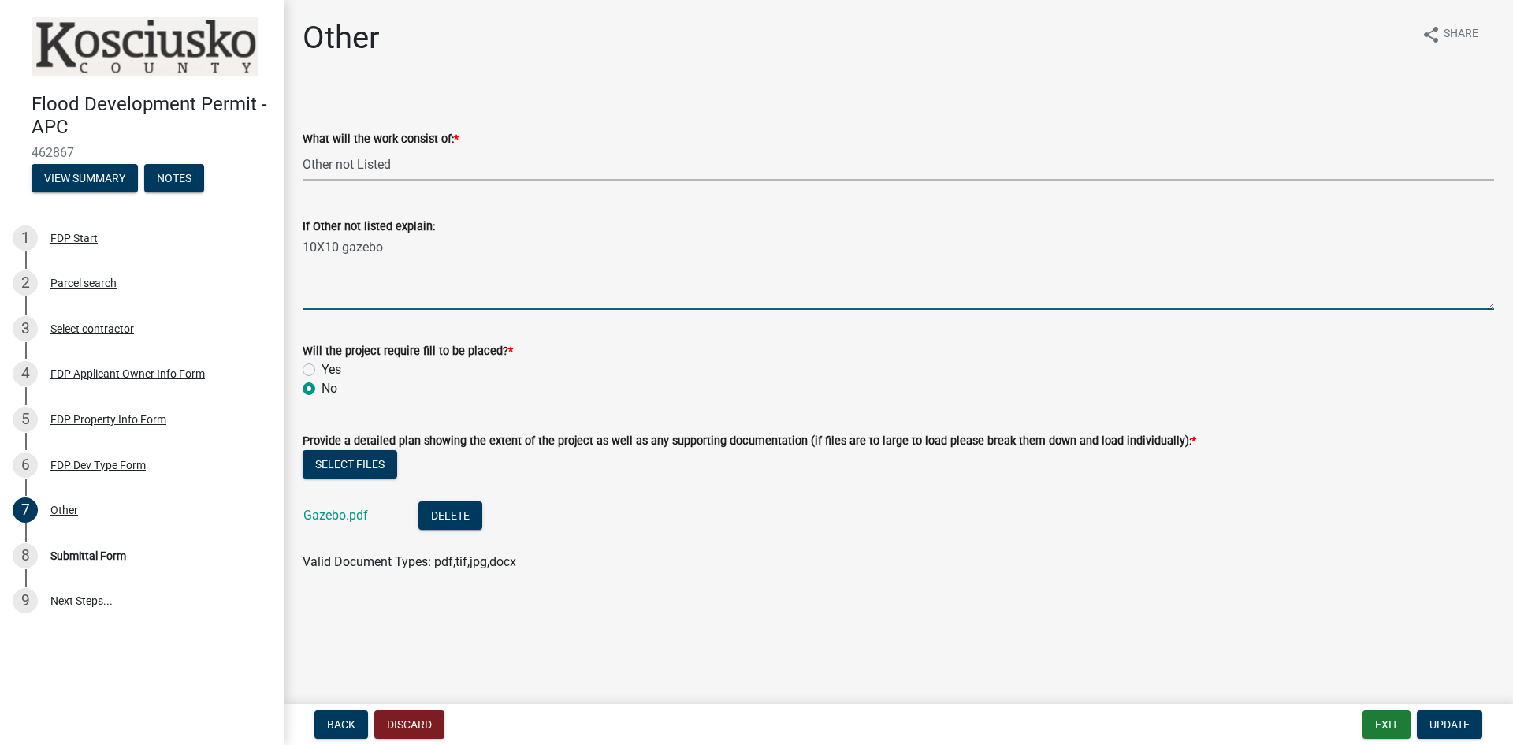
click at [365, 291] on textarea "10X10 gazebo" at bounding box center [898, 273] width 1191 height 74
click at [398, 251] on textarea "10X10 gazebo" at bounding box center [898, 273] width 1191 height 74
click at [84, 556] on div "Submittal Form" at bounding box center [88, 555] width 76 height 11
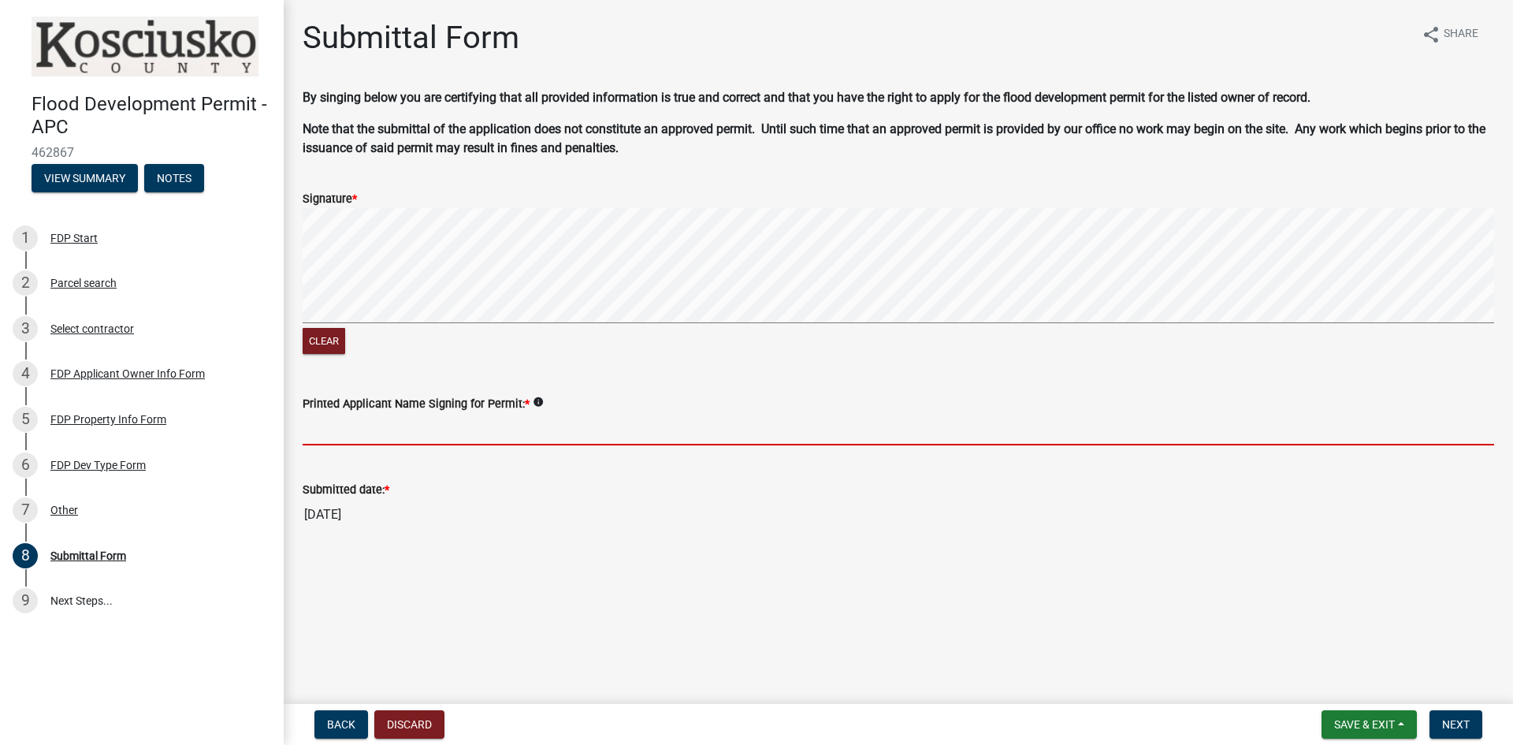
click at [340, 432] on input "Printed Applicant Name Signing for Permit: *" at bounding box center [898, 429] width 1191 height 32
type input "[PERSON_NAME]"
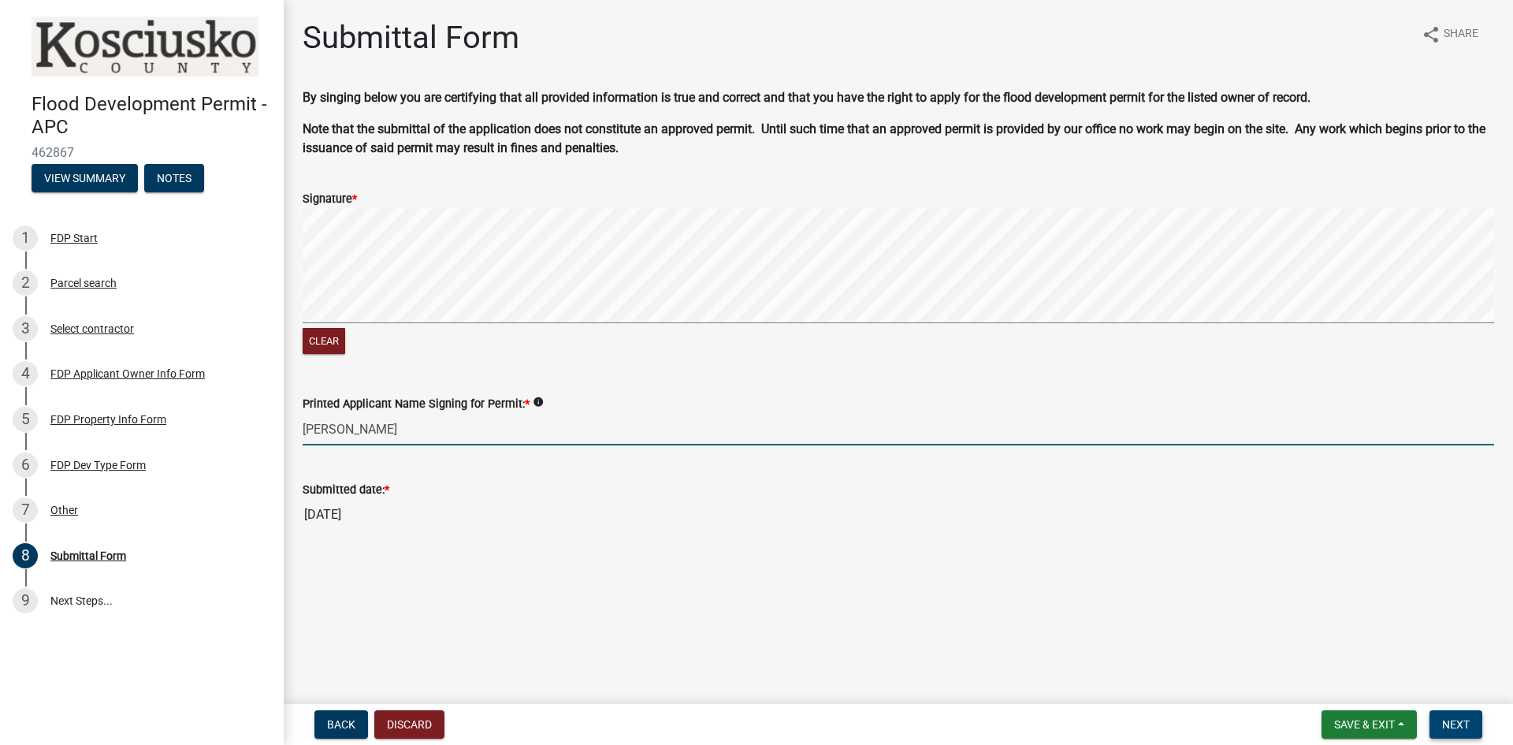
click at [1470, 724] on button "Next" at bounding box center [1455, 724] width 53 height 28
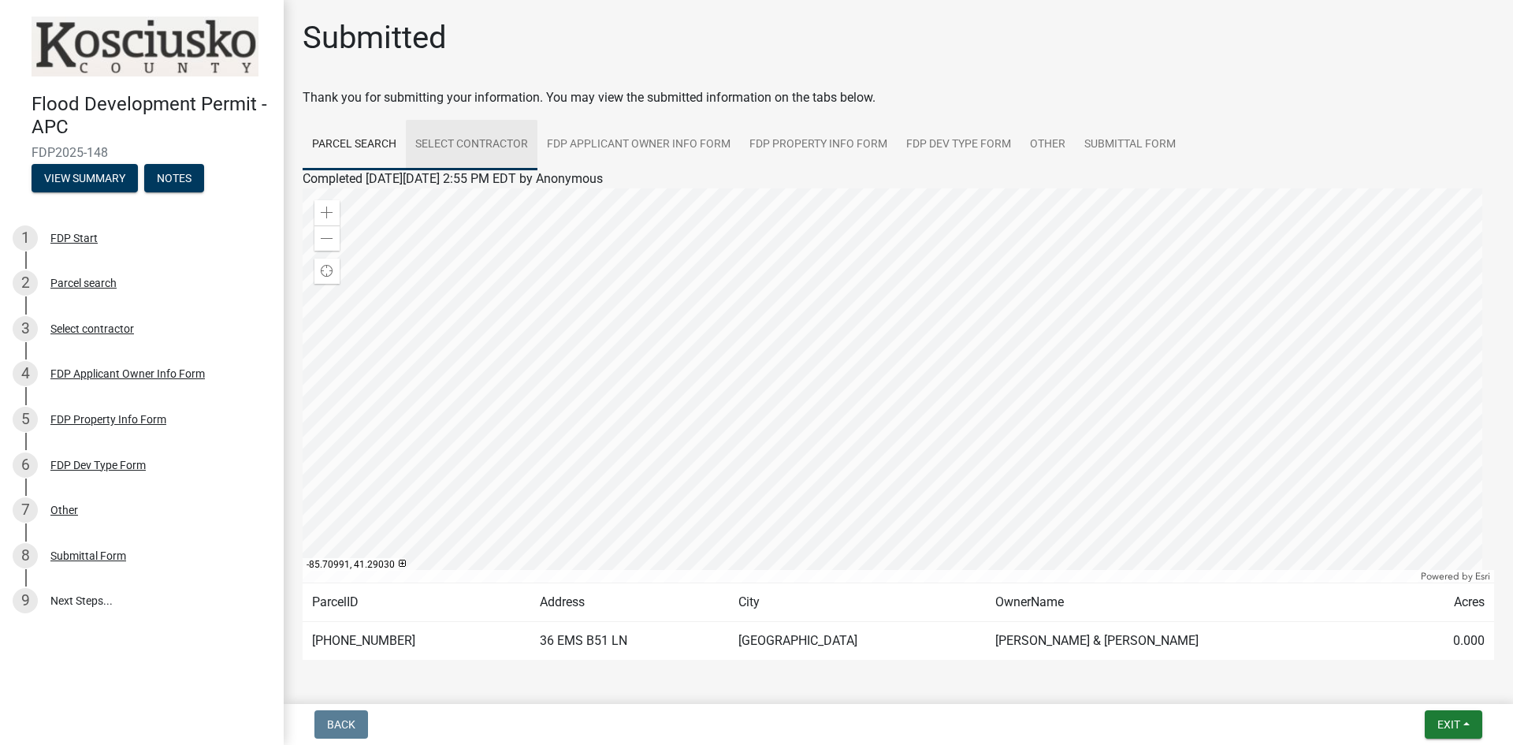
click at [444, 143] on link "Select contractor" at bounding box center [472, 145] width 132 height 50
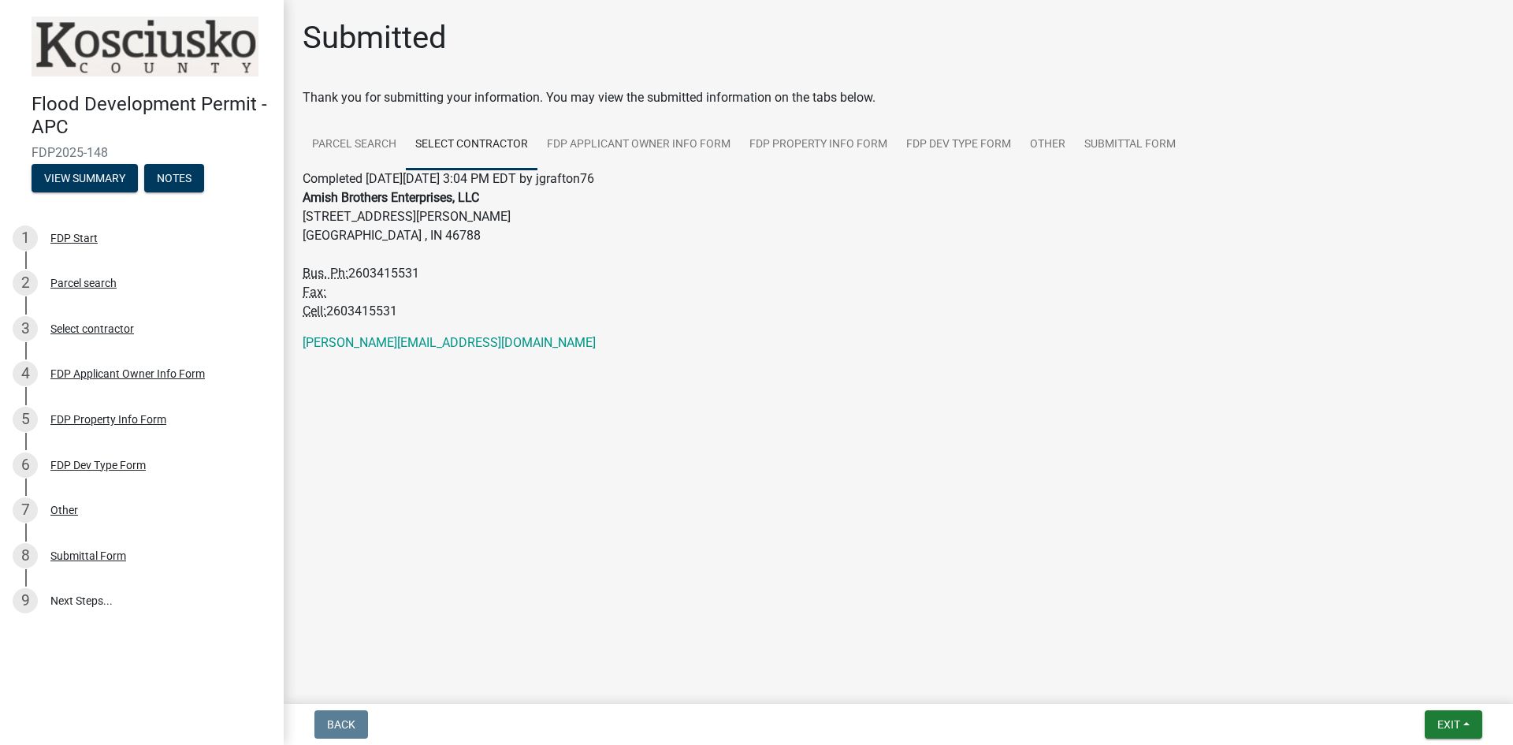
click at [490, 199] on address "Amish Brothers Enterprises, LLC [STREET_ADDRESS][PERSON_NAME] Bus. Ph: [PHONE_N…" at bounding box center [898, 254] width 1191 height 132
drag, startPoint x: 484, startPoint y: 199, endPoint x: 455, endPoint y: 194, distance: 28.9
click at [455, 194] on address "Amish Brothers Enterprises, LLC [STREET_ADDRESS][PERSON_NAME] Bus. Ph: [PHONE_N…" at bounding box center [898, 254] width 1191 height 132
click at [426, 346] on address "[PERSON_NAME][EMAIL_ADDRESS][DOMAIN_NAME]" at bounding box center [898, 342] width 1191 height 19
click at [491, 331] on wm-contractor-selection-activity-view "Amish Brothers Enterprises, LLC [STREET_ADDRESS][PERSON_NAME] Bus. Ph: [PHONE_N…" at bounding box center [898, 270] width 1191 height 164
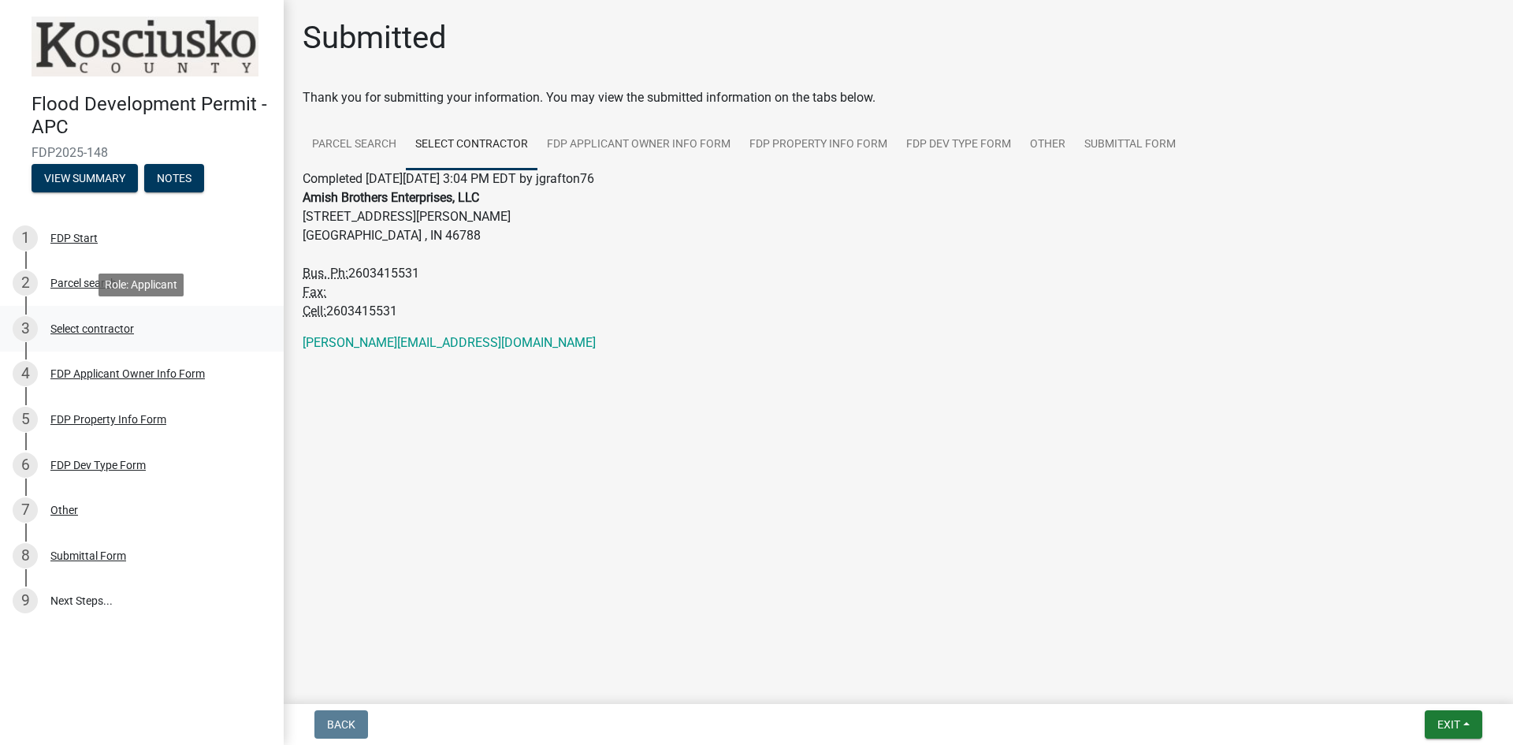
click at [106, 327] on div "Select contractor" at bounding box center [92, 328] width 84 height 11
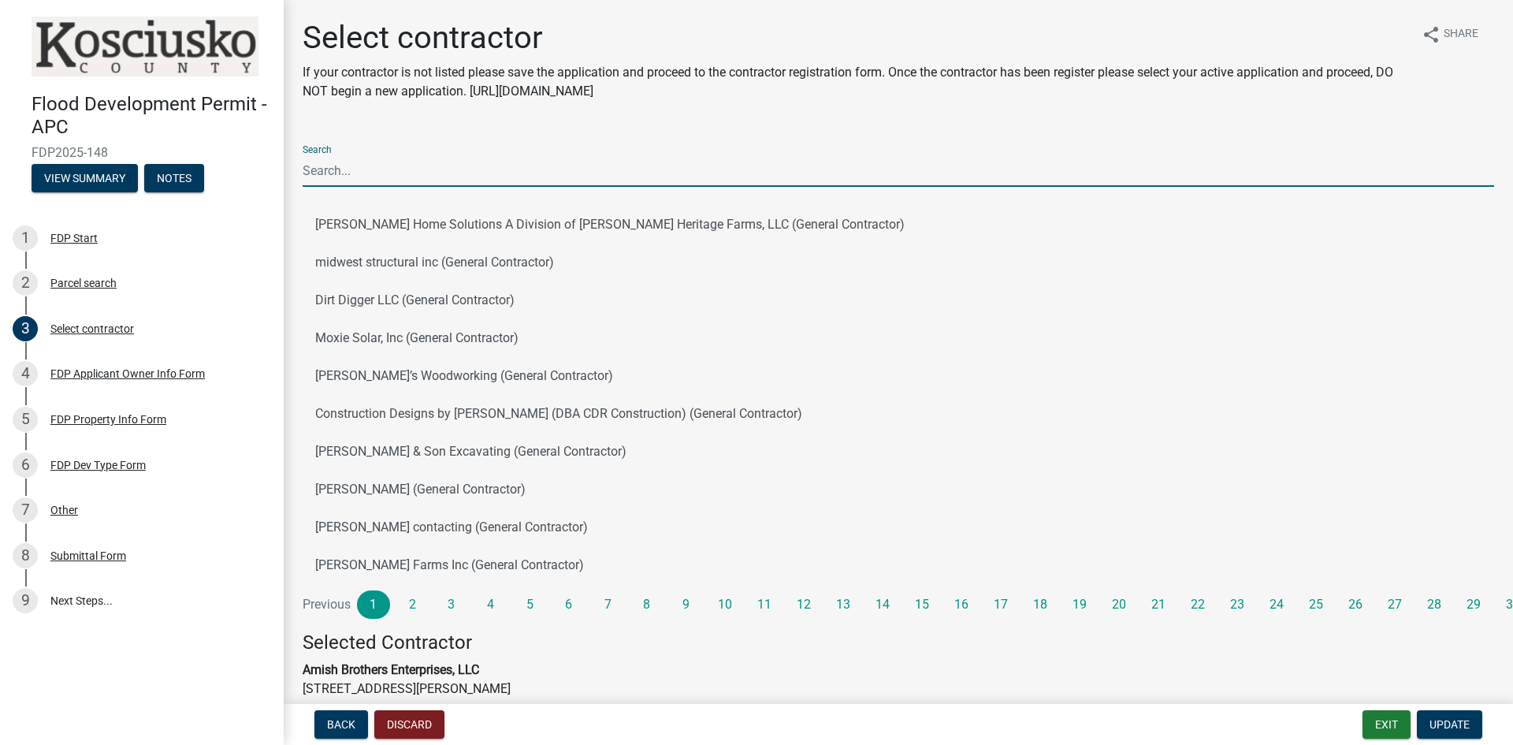
click at [344, 173] on input "Search" at bounding box center [898, 170] width 1191 height 32
type input "[PERSON_NAME]"
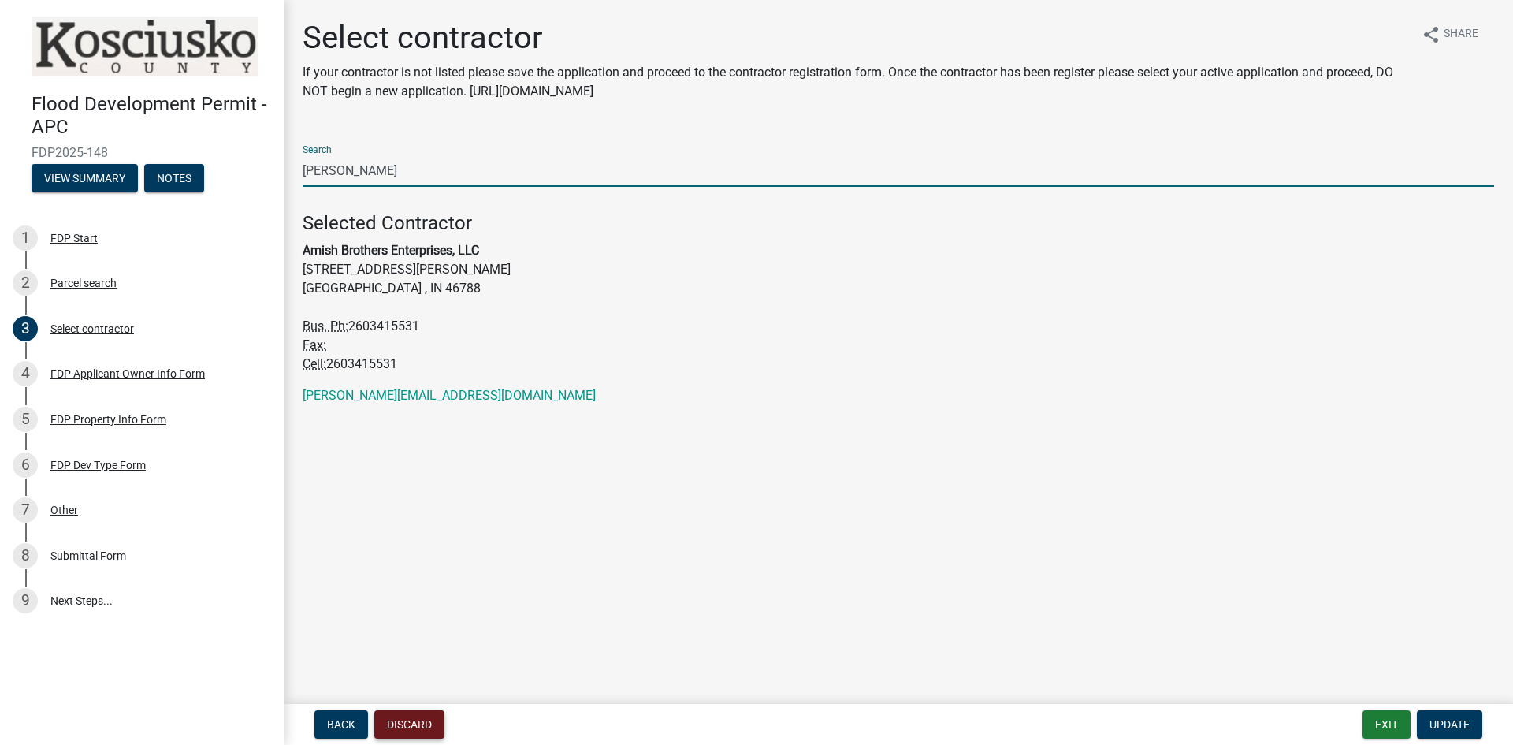
click at [409, 731] on button "Discard" at bounding box center [409, 724] width 70 height 28
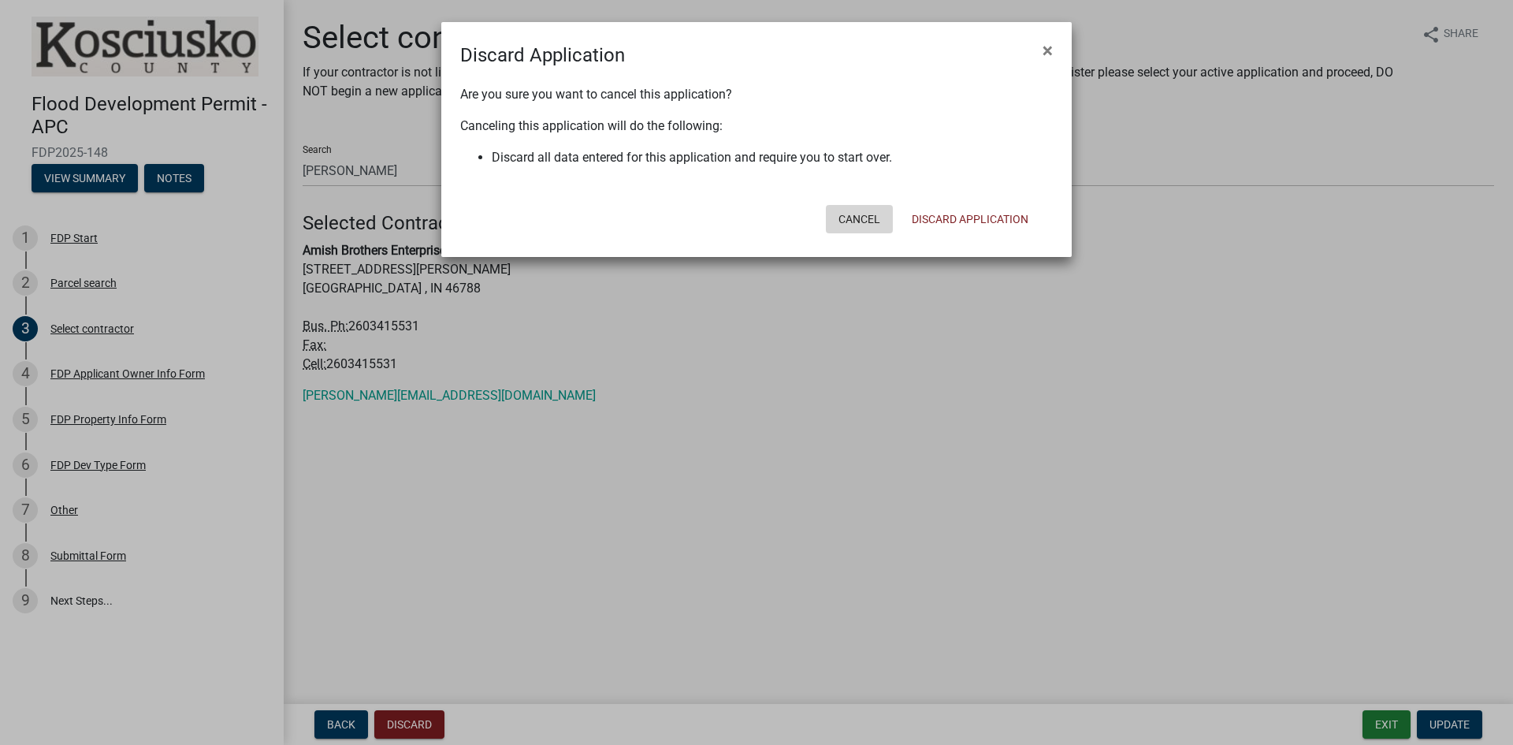
click at [863, 221] on button "Cancel" at bounding box center [859, 219] width 67 height 28
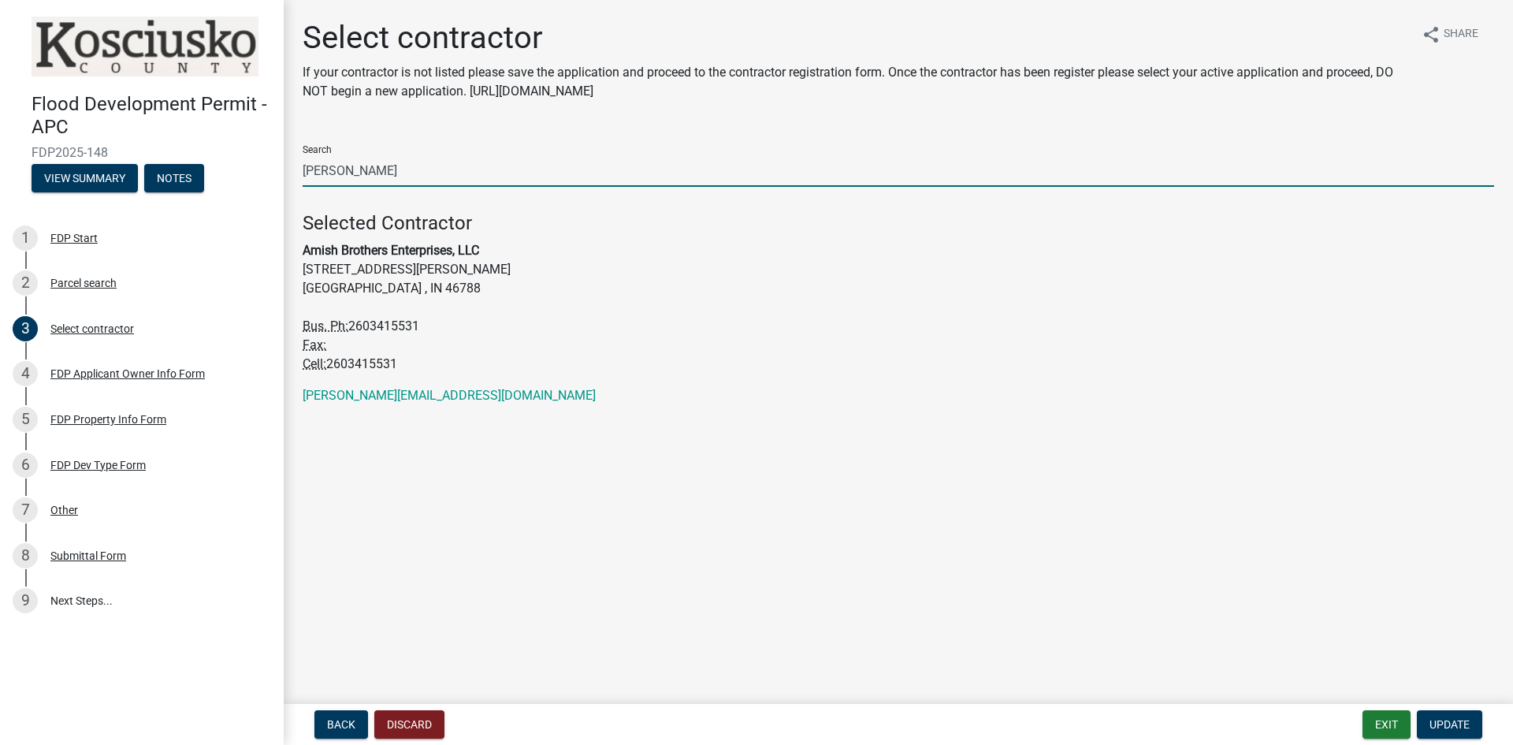
click at [391, 168] on input "[PERSON_NAME]" at bounding box center [898, 170] width 1191 height 32
click at [1437, 724] on span "Update" at bounding box center [1449, 724] width 40 height 13
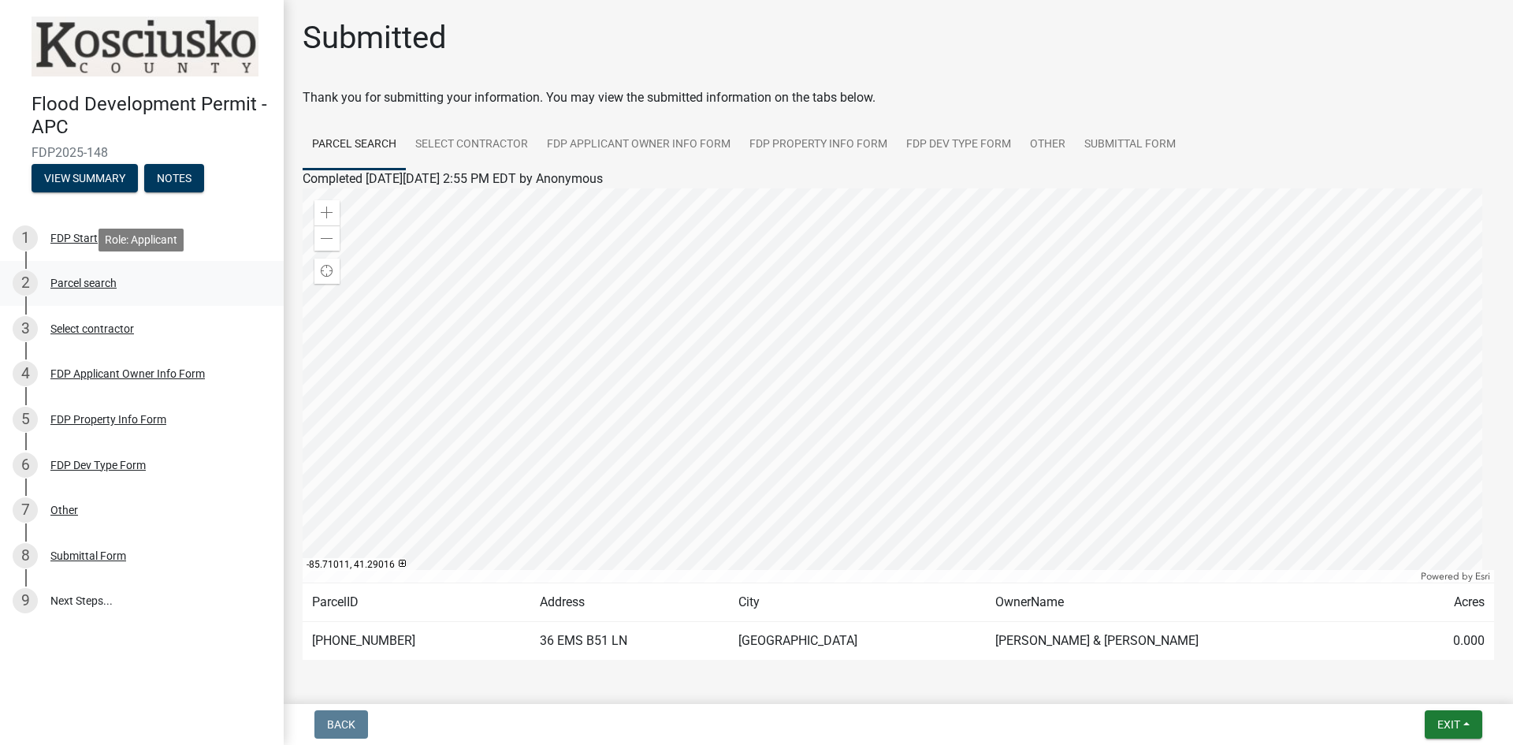
click at [80, 281] on div "Parcel search" at bounding box center [83, 282] width 66 height 11
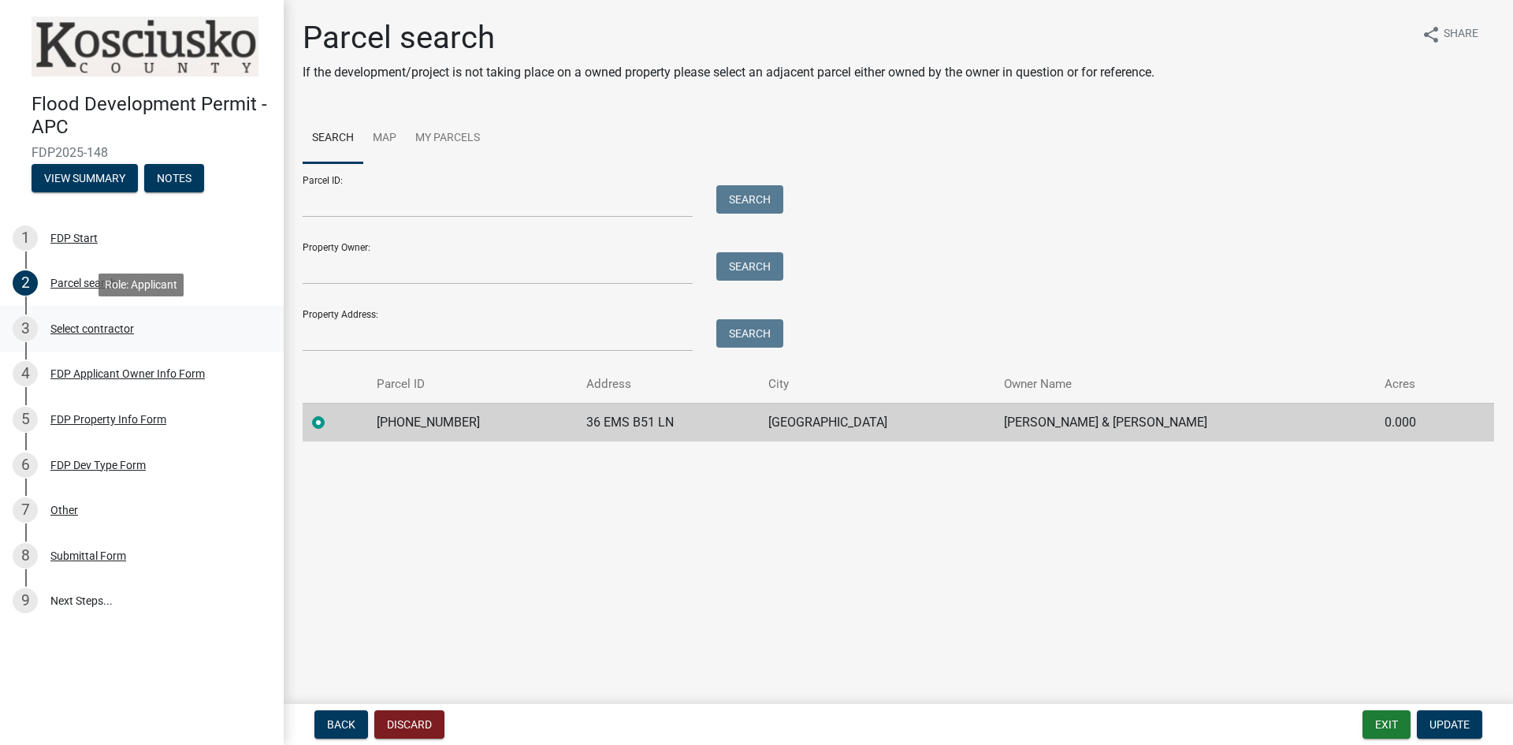
click at [91, 329] on div "Select contractor" at bounding box center [92, 328] width 84 height 11
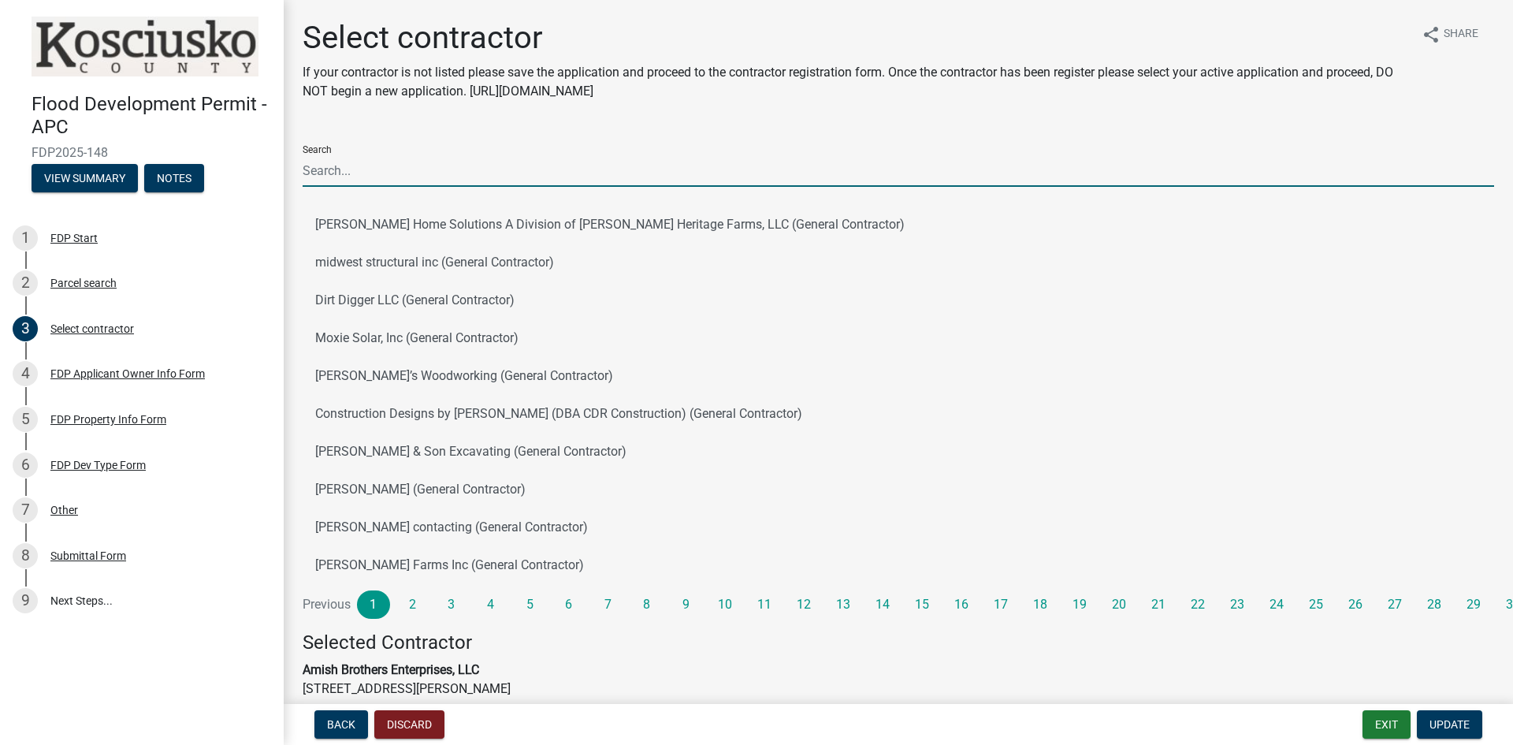
click at [360, 173] on input "Search" at bounding box center [898, 170] width 1191 height 32
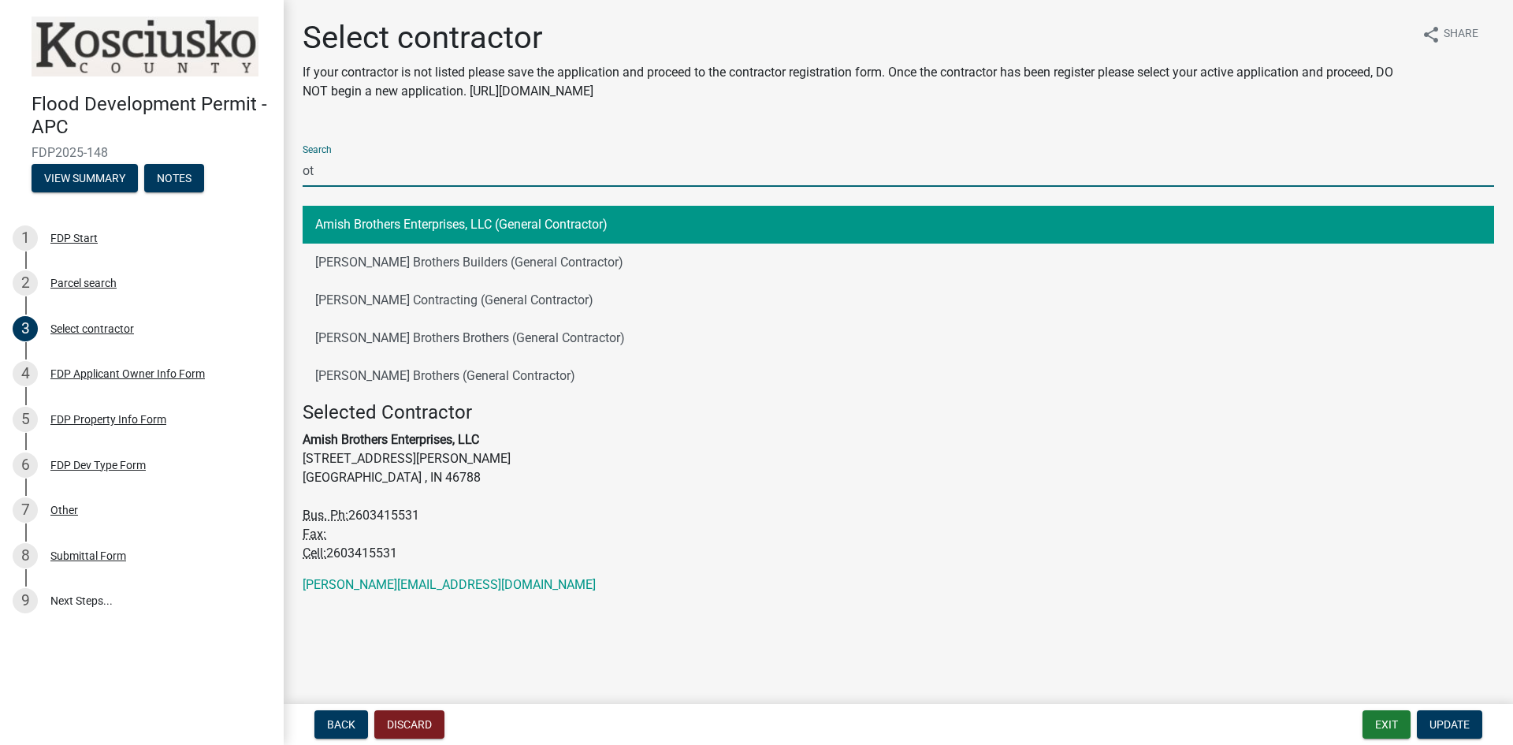
type input "o"
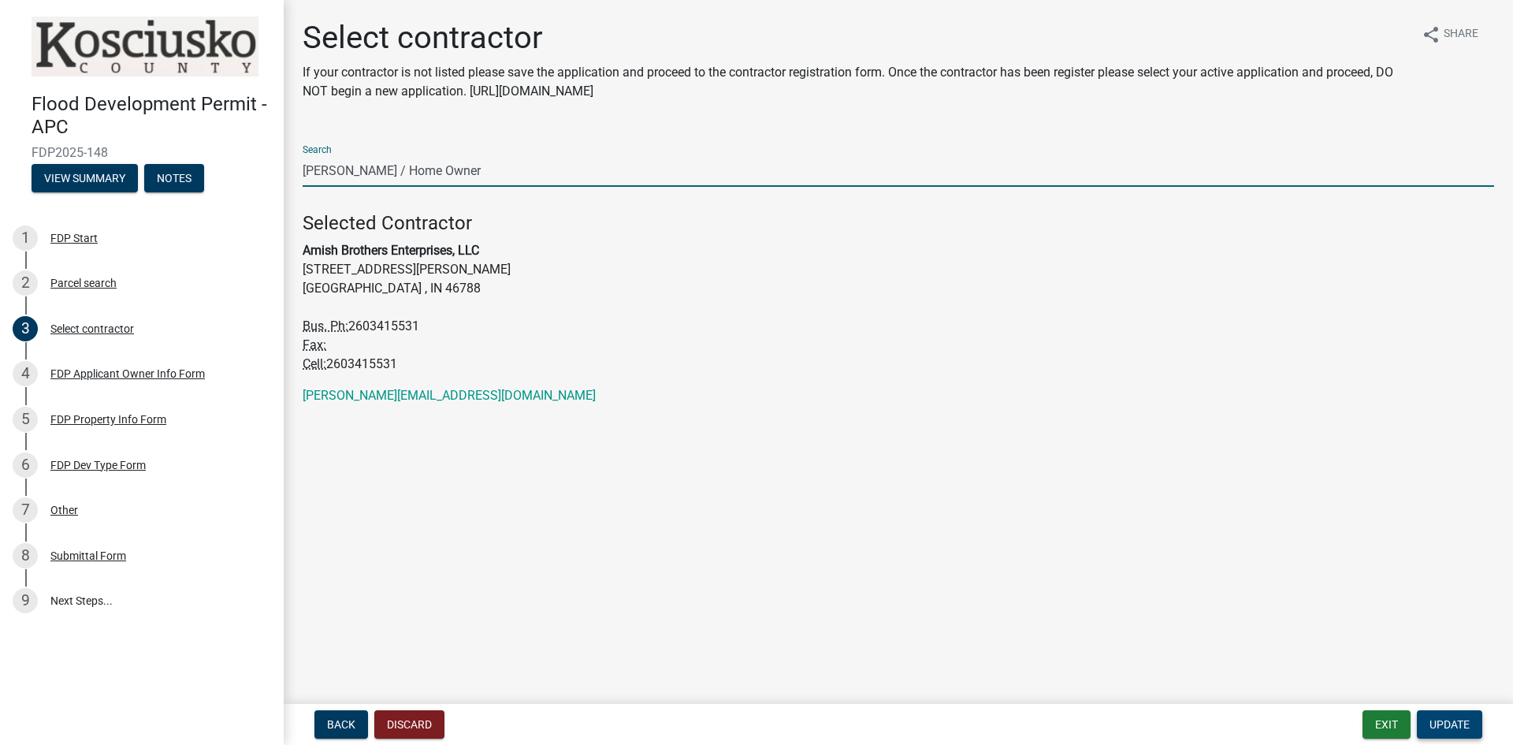
type input "[PERSON_NAME] / Home Owner"
click at [1445, 719] on span "Update" at bounding box center [1449, 724] width 40 height 13
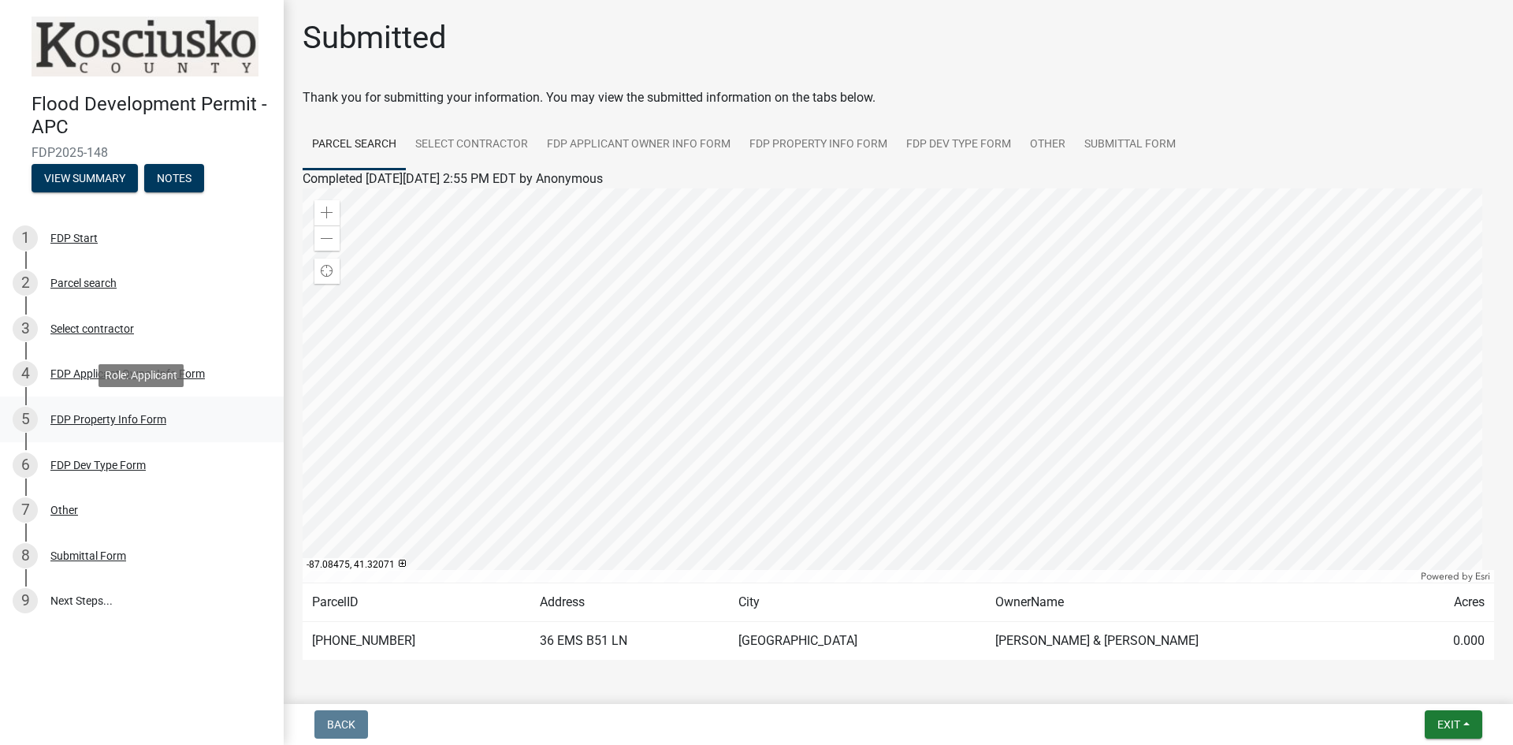
click at [76, 415] on div "FDP Property Info Form" at bounding box center [108, 419] width 116 height 11
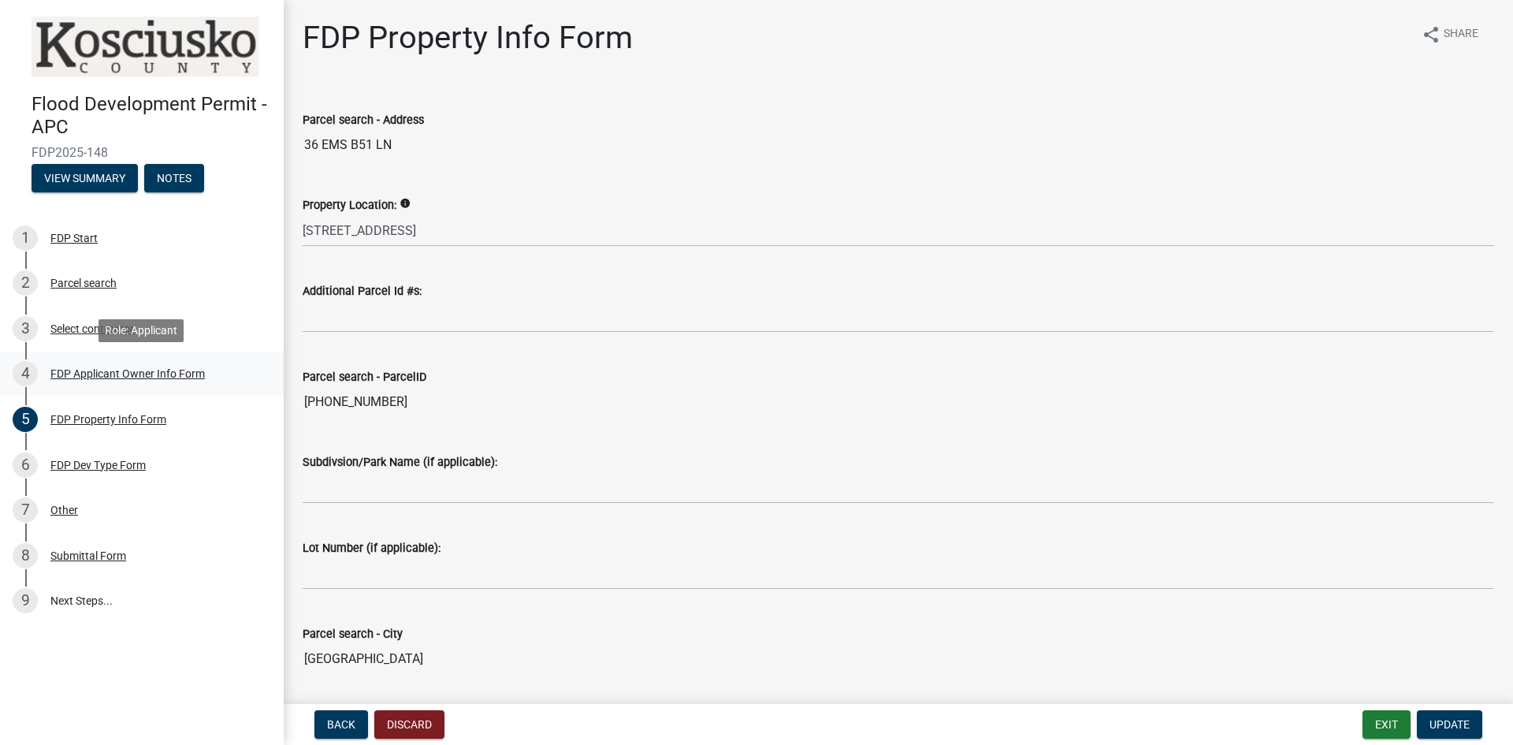
click at [65, 366] on div "4 FDP Applicant Owner Info Form" at bounding box center [136, 373] width 246 height 25
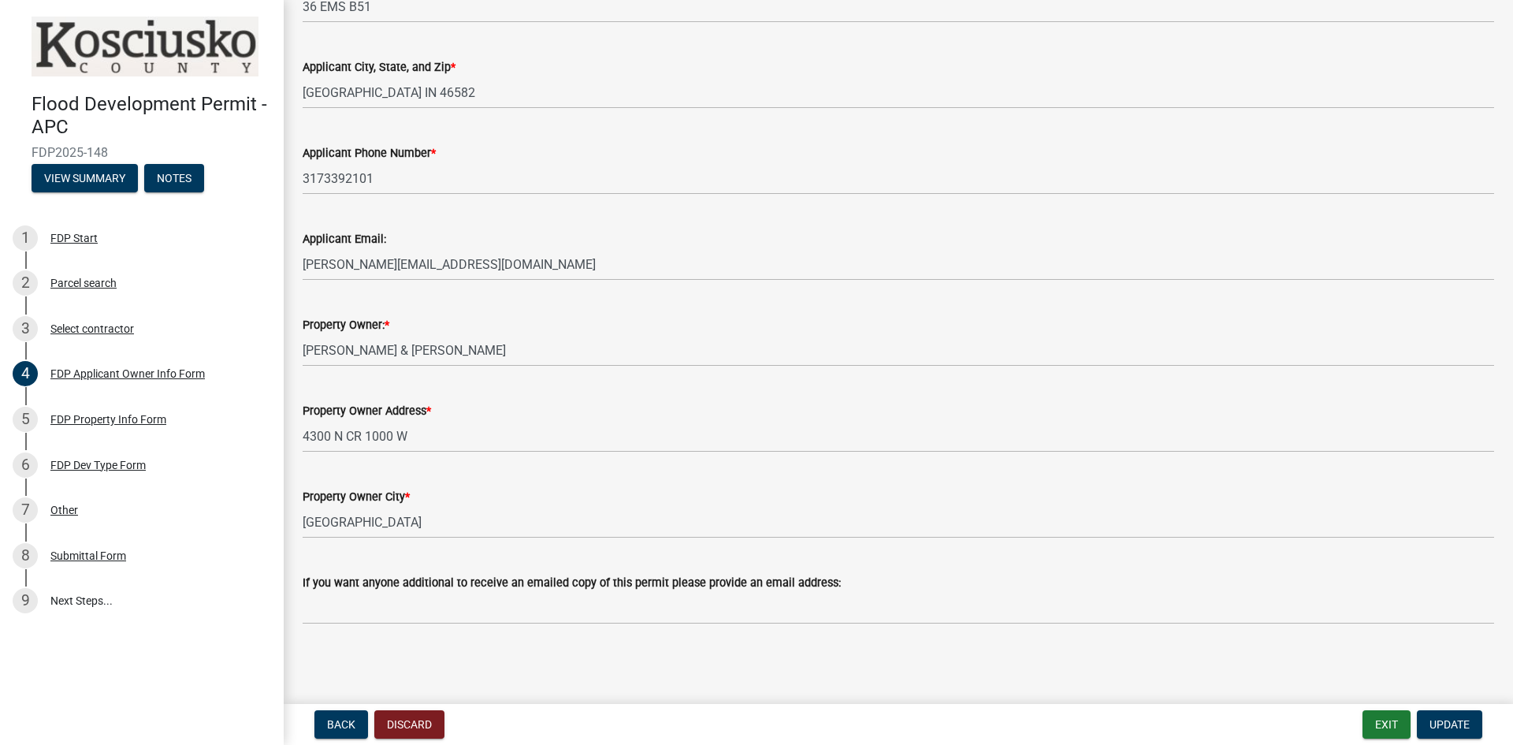
scroll to position [482, 0]
click at [72, 423] on div "FDP Property Info Form" at bounding box center [108, 419] width 116 height 11
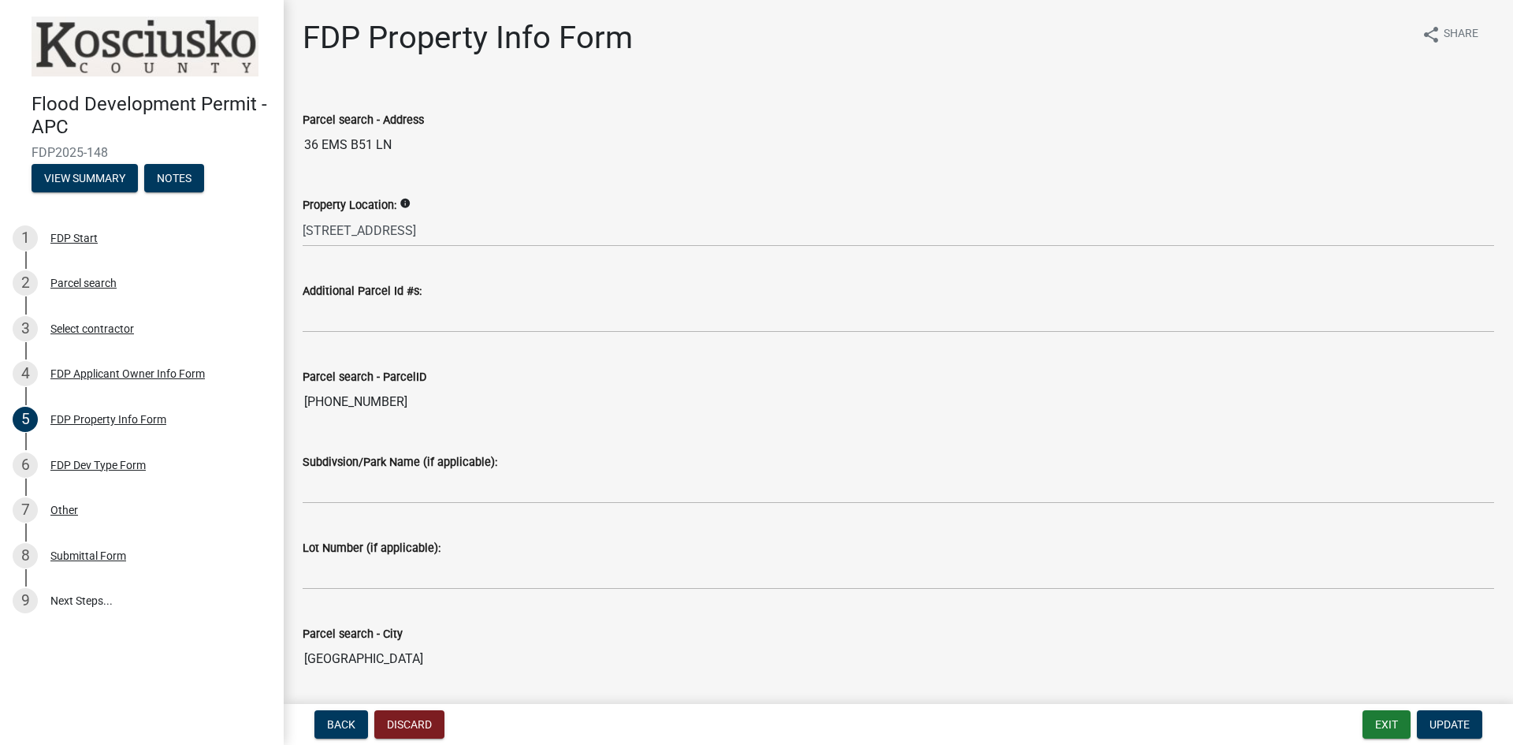
scroll to position [51, 0]
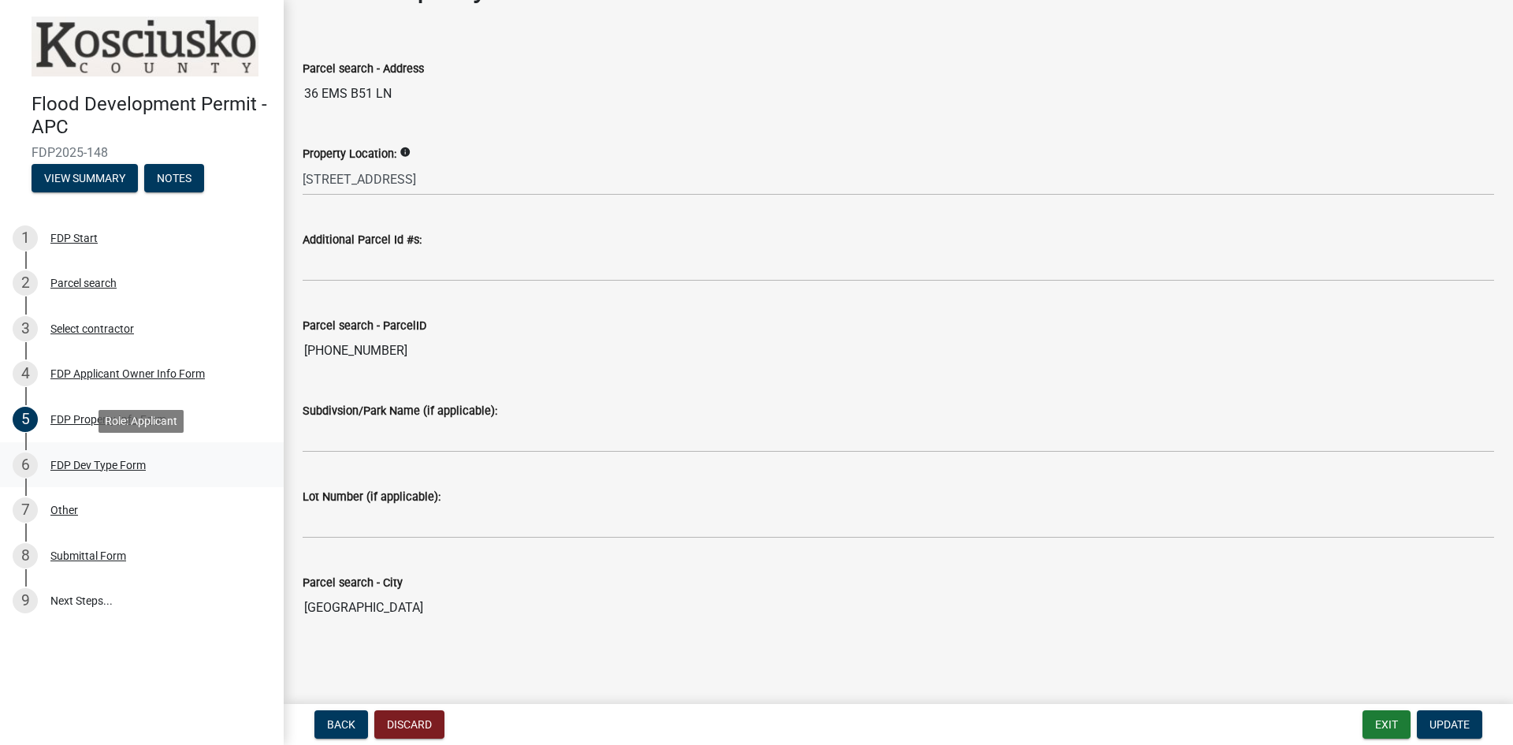
click at [74, 459] on div "FDP Dev Type Form" at bounding box center [97, 464] width 95 height 11
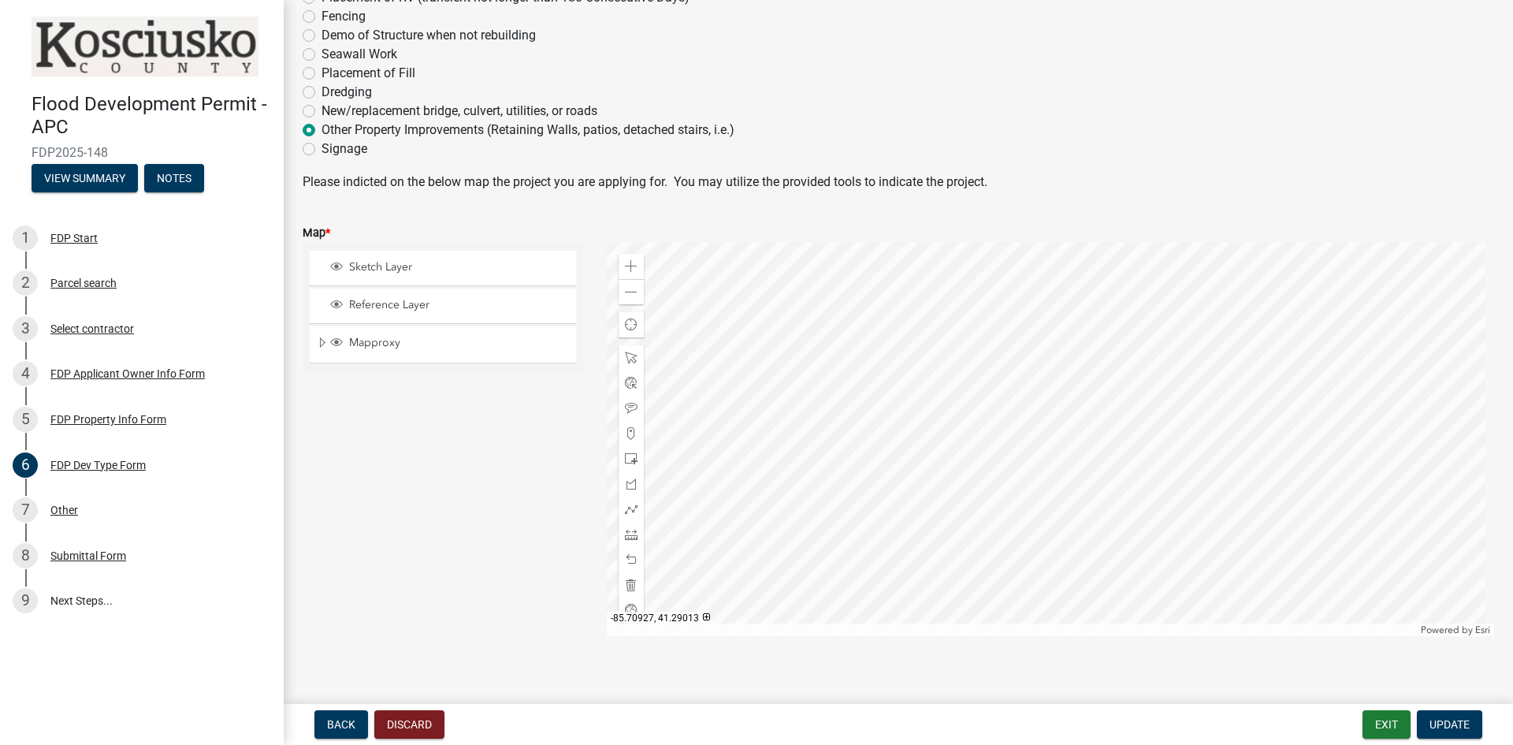
scroll to position [209, 0]
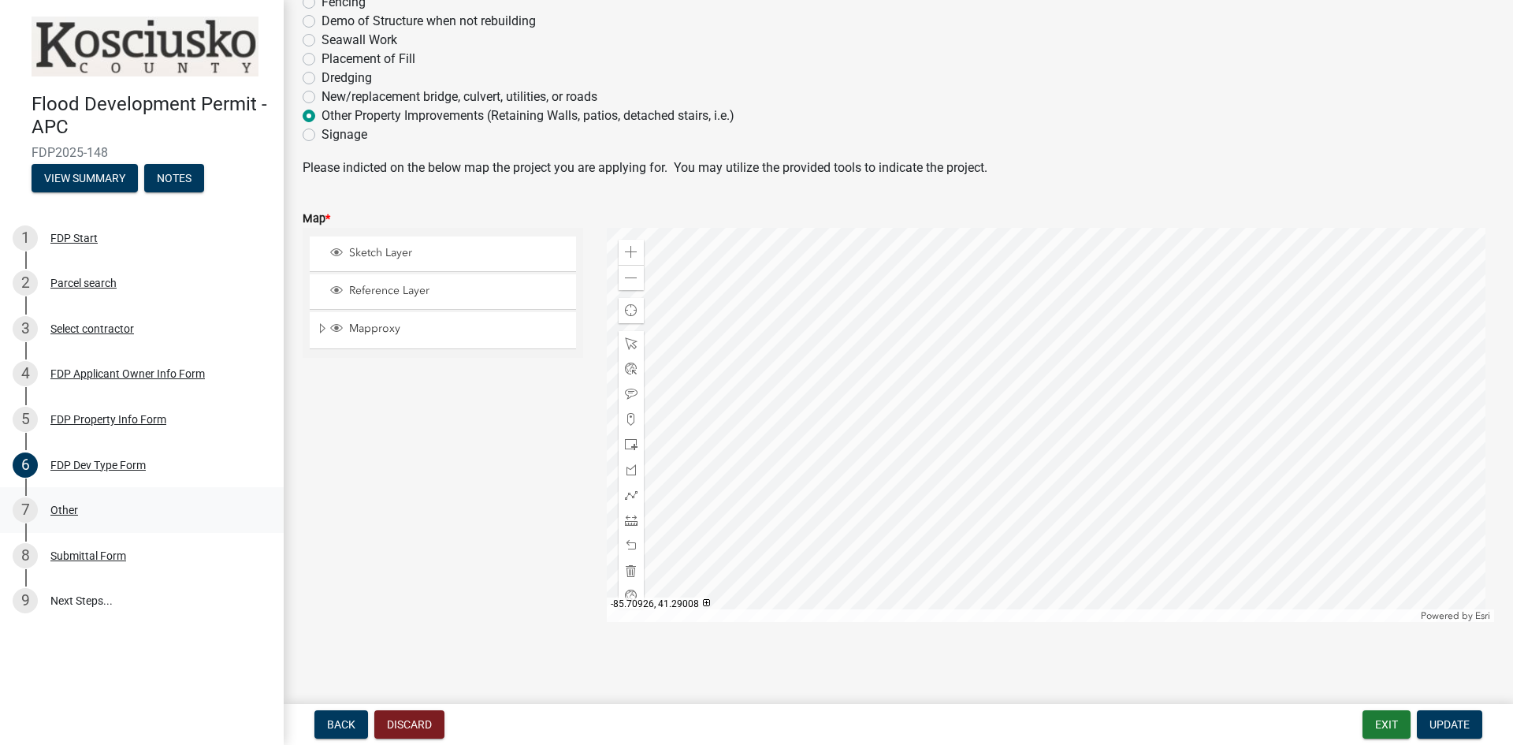
click at [54, 509] on div "Other" at bounding box center [64, 509] width 28 height 11
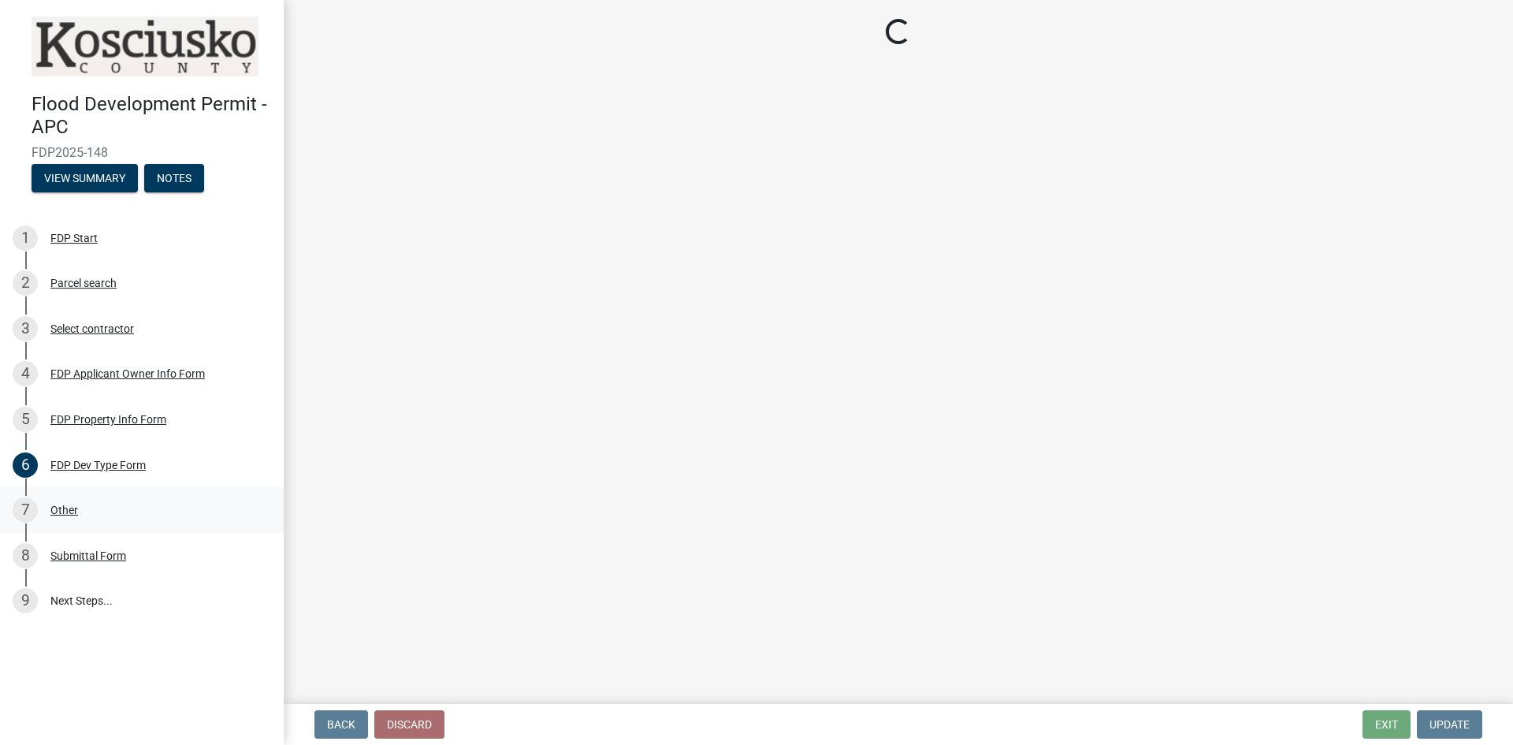
select select "ee21cfbc-0e32-4f21-8e7b-ab62415e13b5"
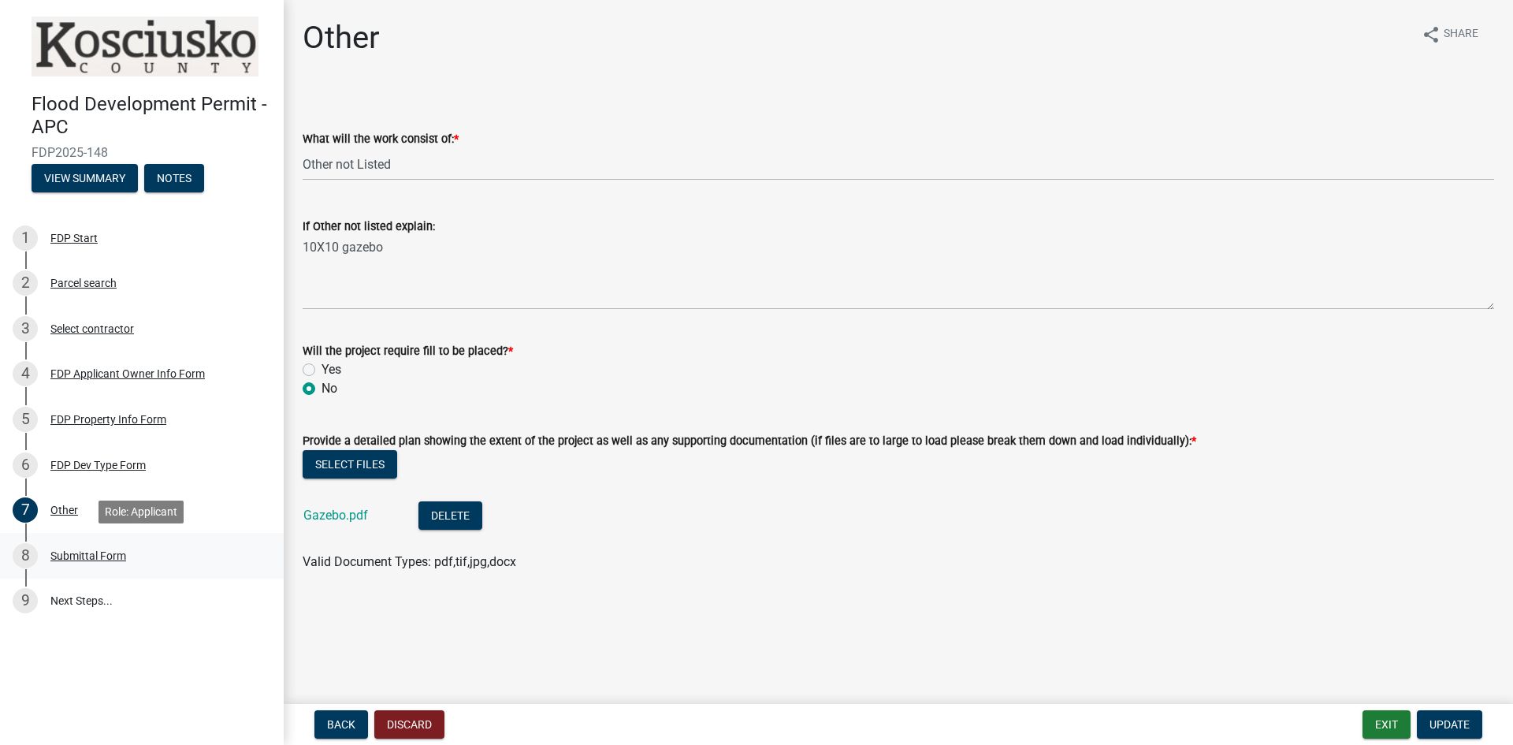
click at [87, 556] on div "Submittal Form" at bounding box center [88, 555] width 76 height 11
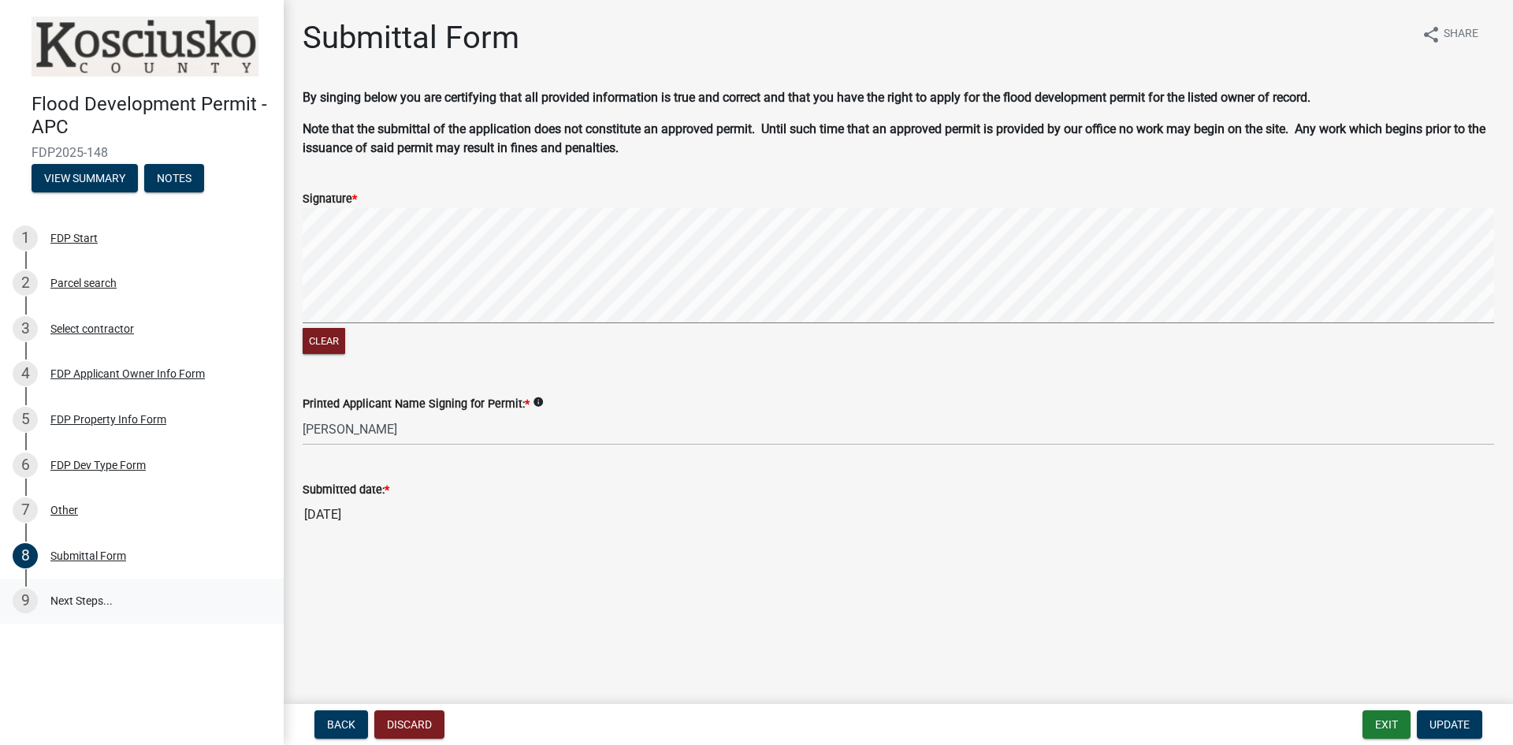
click at [89, 601] on link "9 Next Steps..." at bounding box center [142, 601] width 284 height 46
click at [84, 598] on link "9 Next Steps..." at bounding box center [142, 601] width 284 height 46
click at [76, 601] on link "9 Next Steps..." at bounding box center [142, 601] width 284 height 46
click at [1449, 733] on button "Update" at bounding box center [1449, 724] width 65 height 28
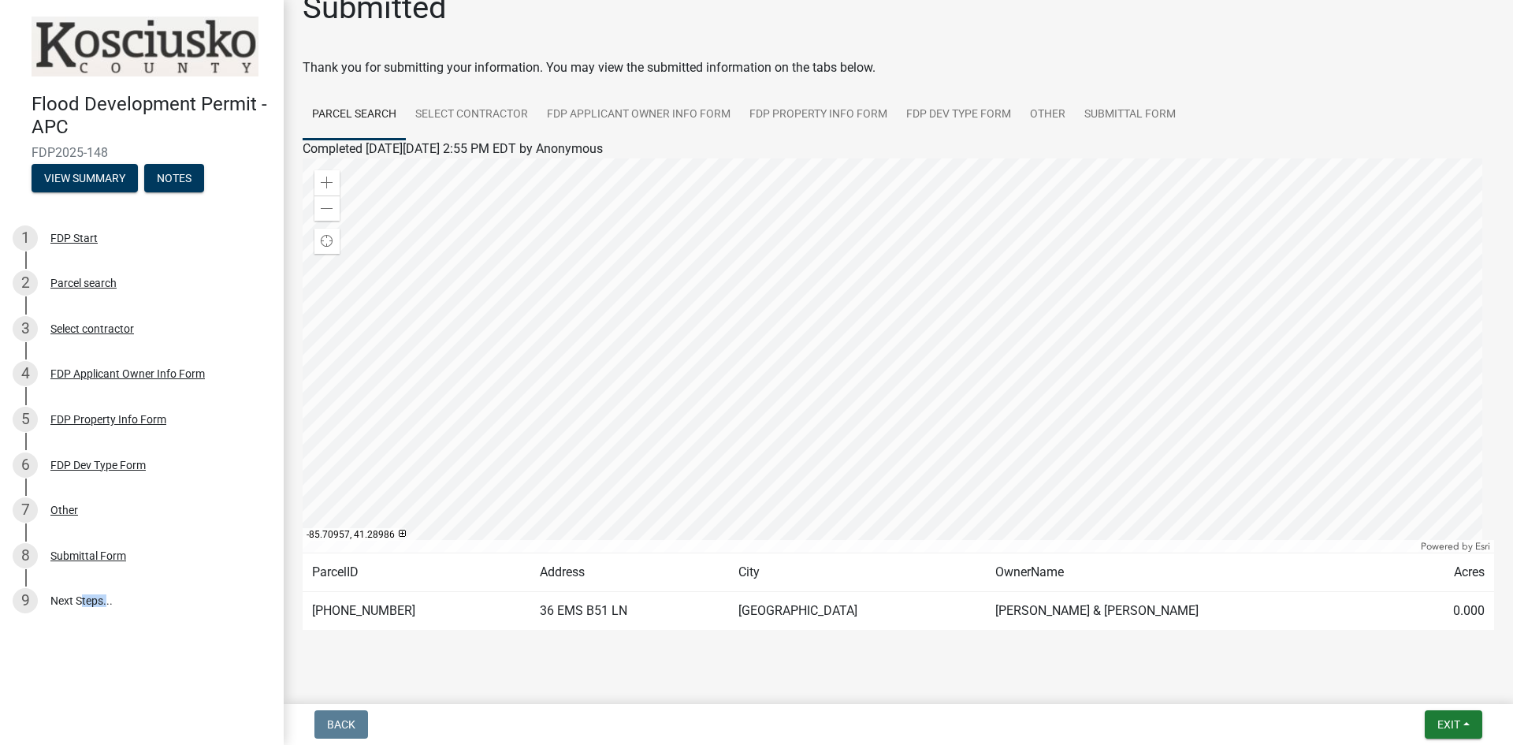
scroll to position [55, 0]
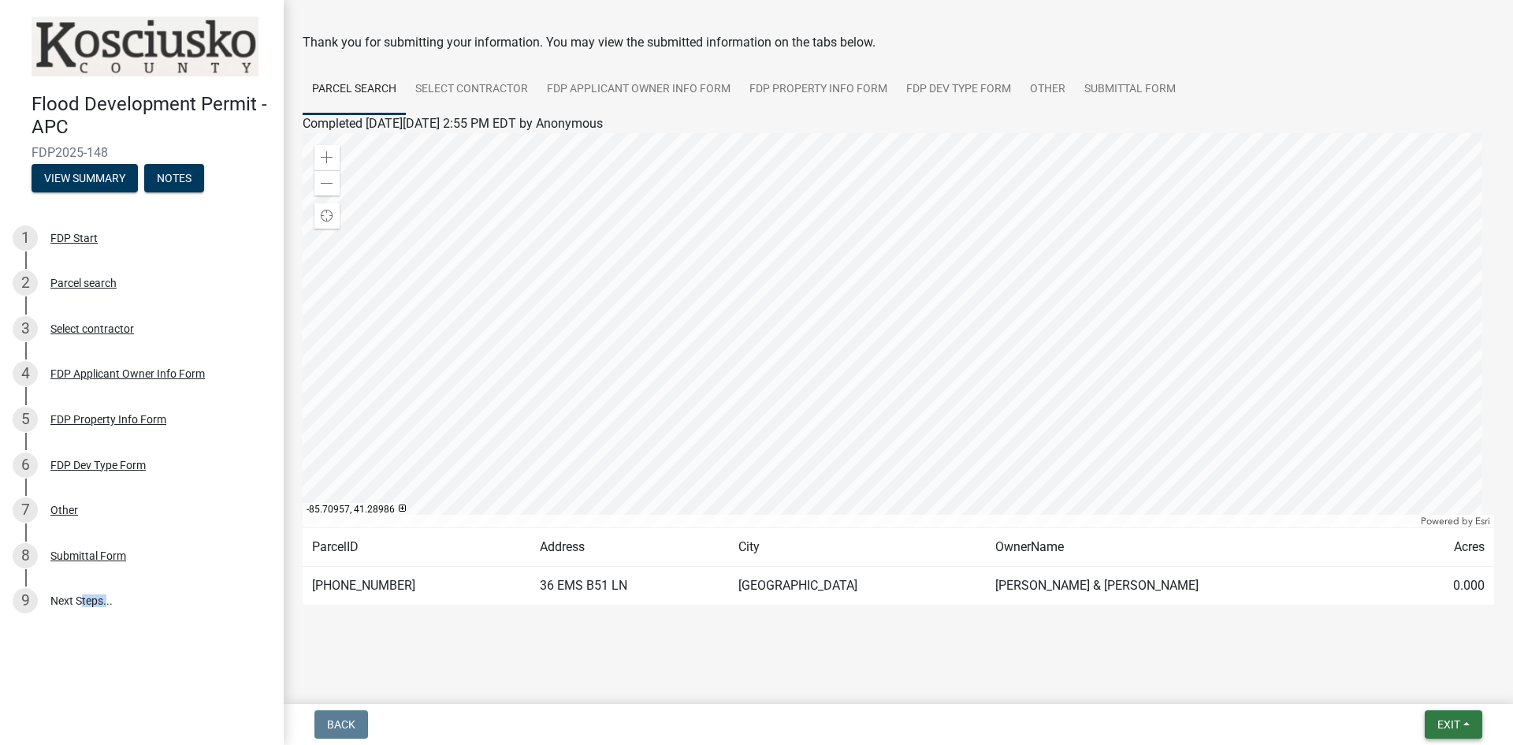
click at [1447, 726] on span "Exit" at bounding box center [1448, 724] width 23 height 13
click at [1412, 687] on button "Save & Exit" at bounding box center [1419, 683] width 126 height 38
